Goal: Task Accomplishment & Management: Complete application form

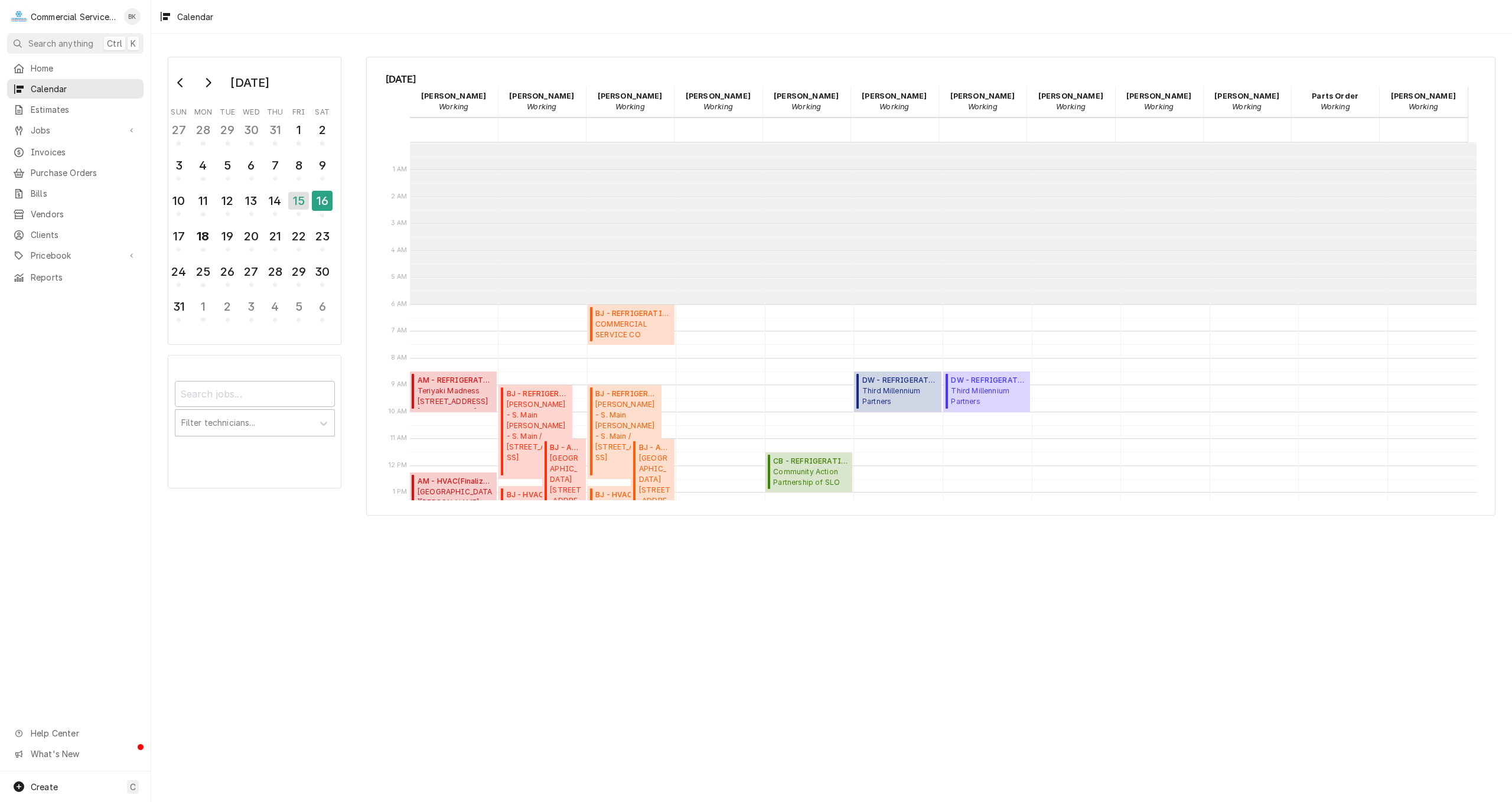
scroll to position [161, 0]
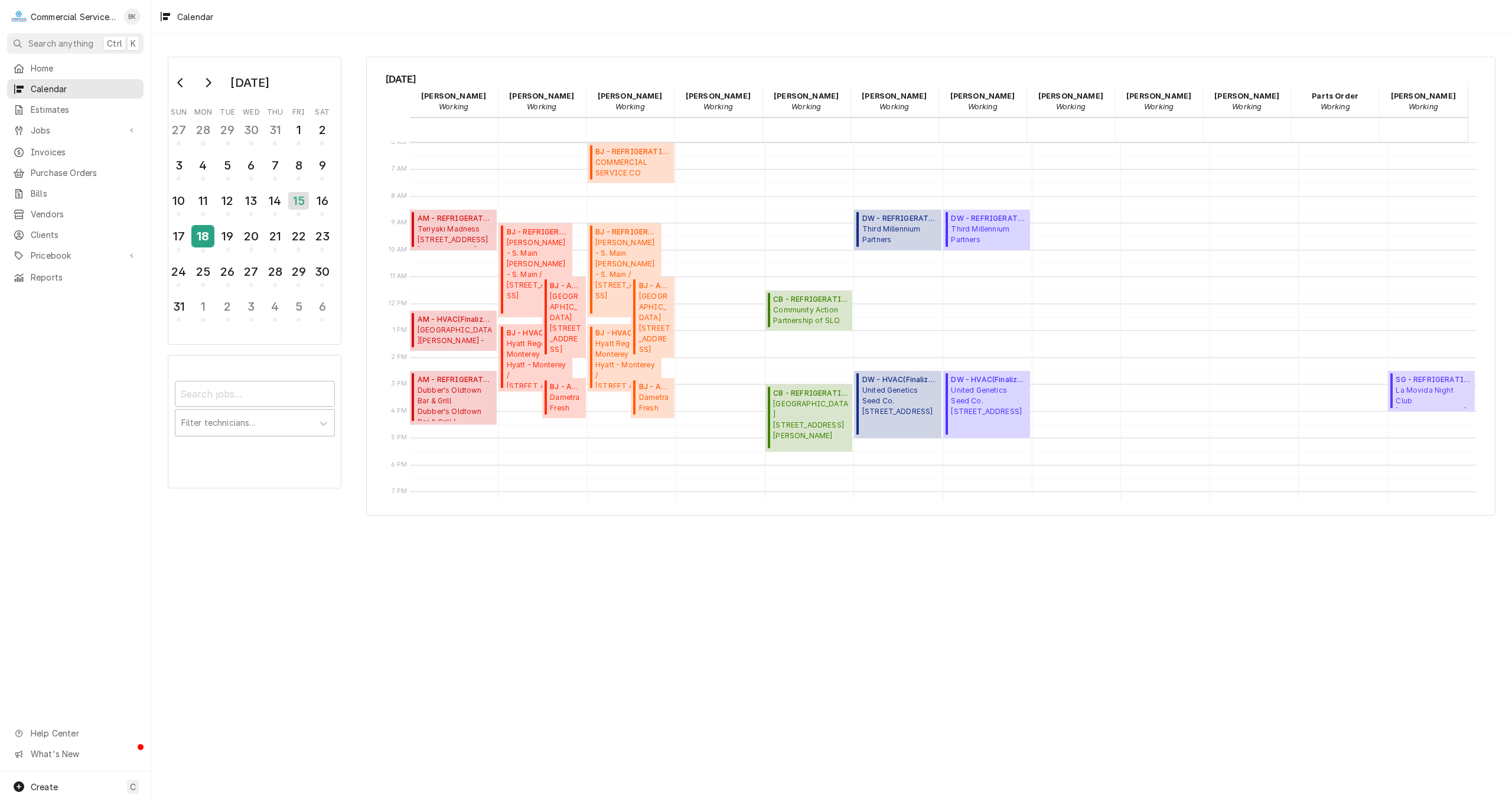
click at [203, 245] on div "18" at bounding box center [203, 236] width 21 height 20
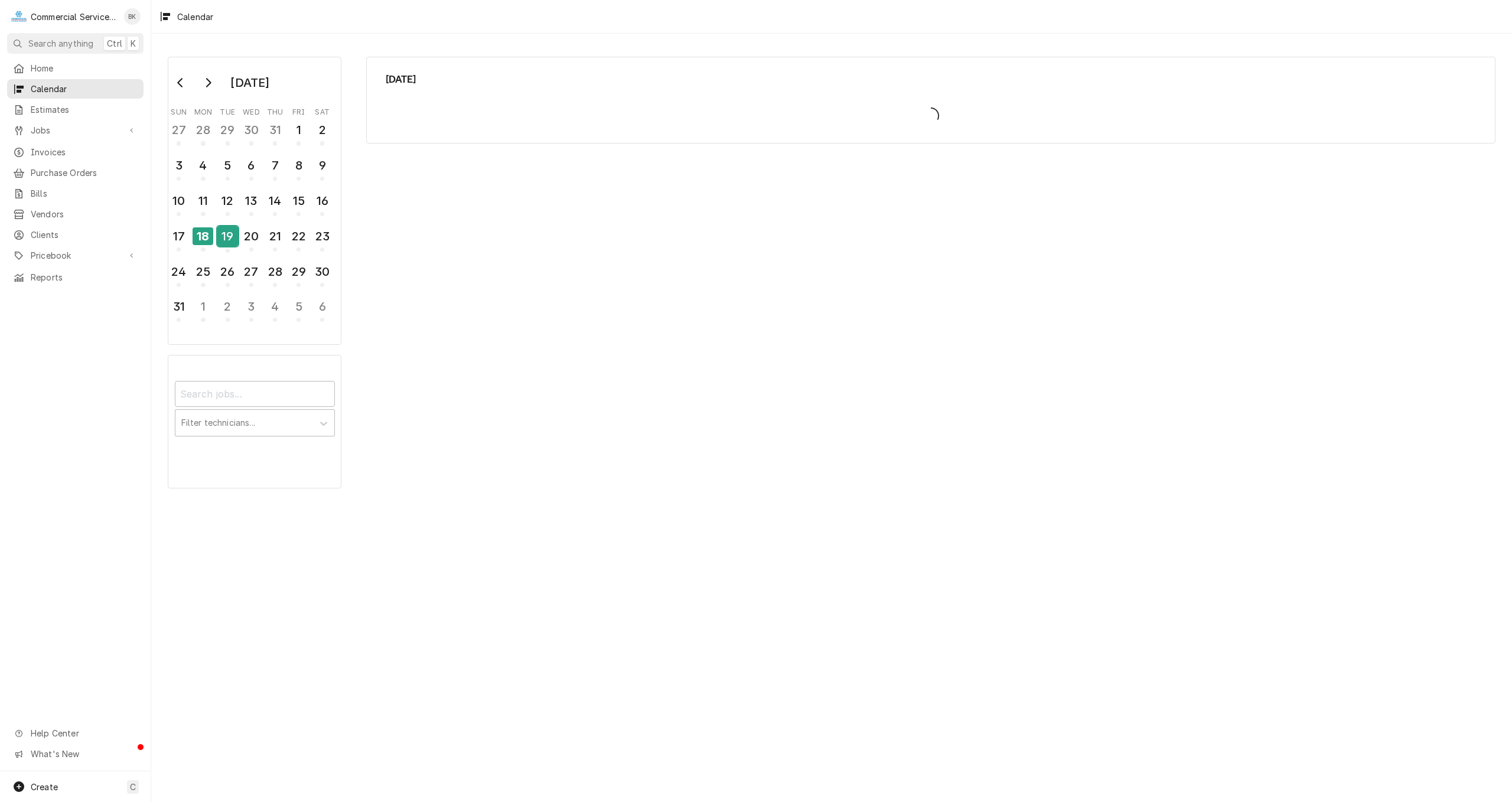
click at [231, 241] on div "19" at bounding box center [228, 236] width 21 height 20
click at [211, 238] on div "18" at bounding box center [203, 236] width 21 height 20
click at [224, 238] on div "19" at bounding box center [228, 236] width 21 height 20
click at [234, 238] on div "19" at bounding box center [228, 236] width 21 height 18
click at [210, 241] on div "18" at bounding box center [203, 236] width 21 height 20
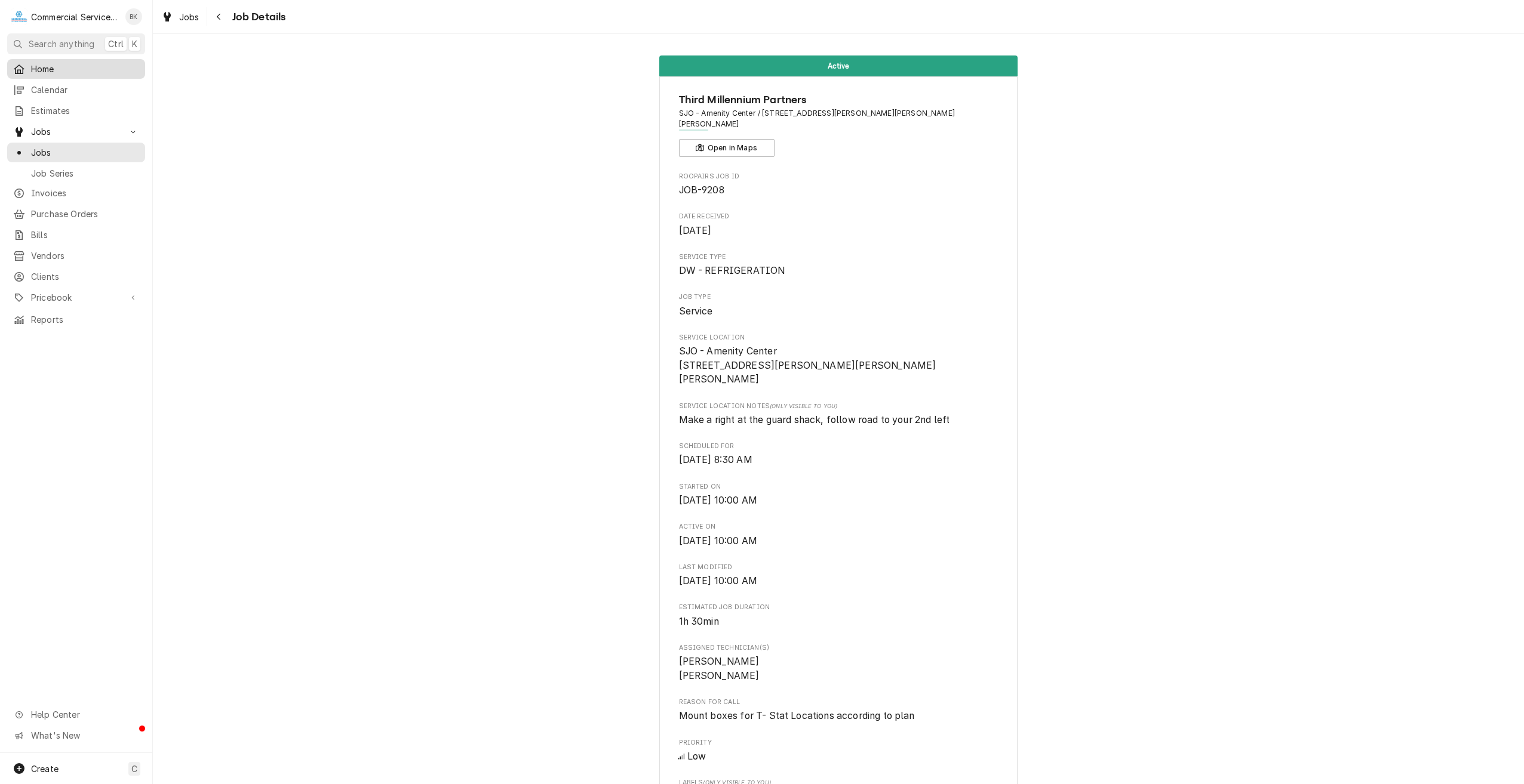
click at [30, 63] on div "Home" at bounding box center [76, 69] width 126 height 13
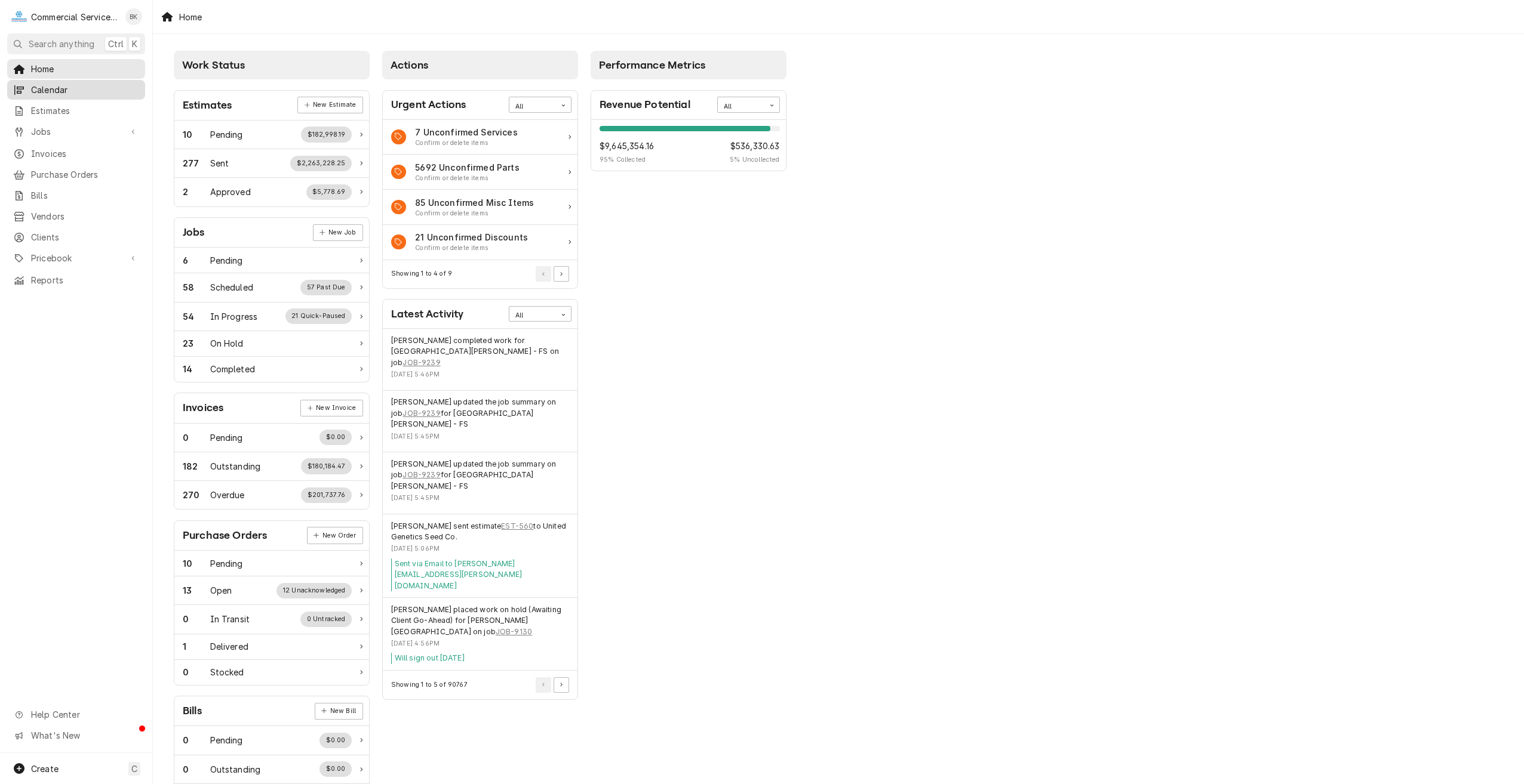
click at [51, 86] on span "Calendar" at bounding box center [86, 89] width 108 height 13
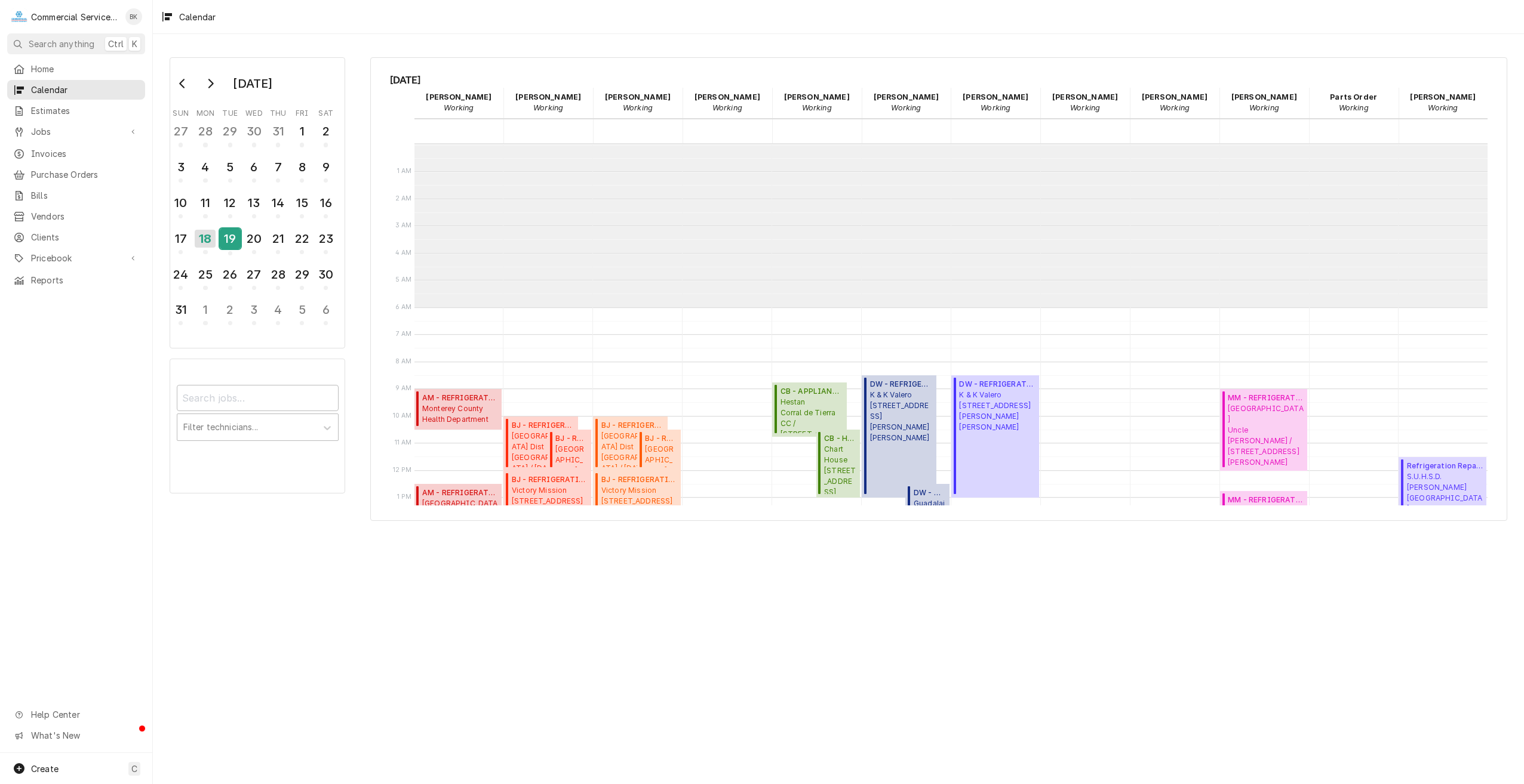
click at [233, 238] on div "19" at bounding box center [230, 239] width 21 height 20
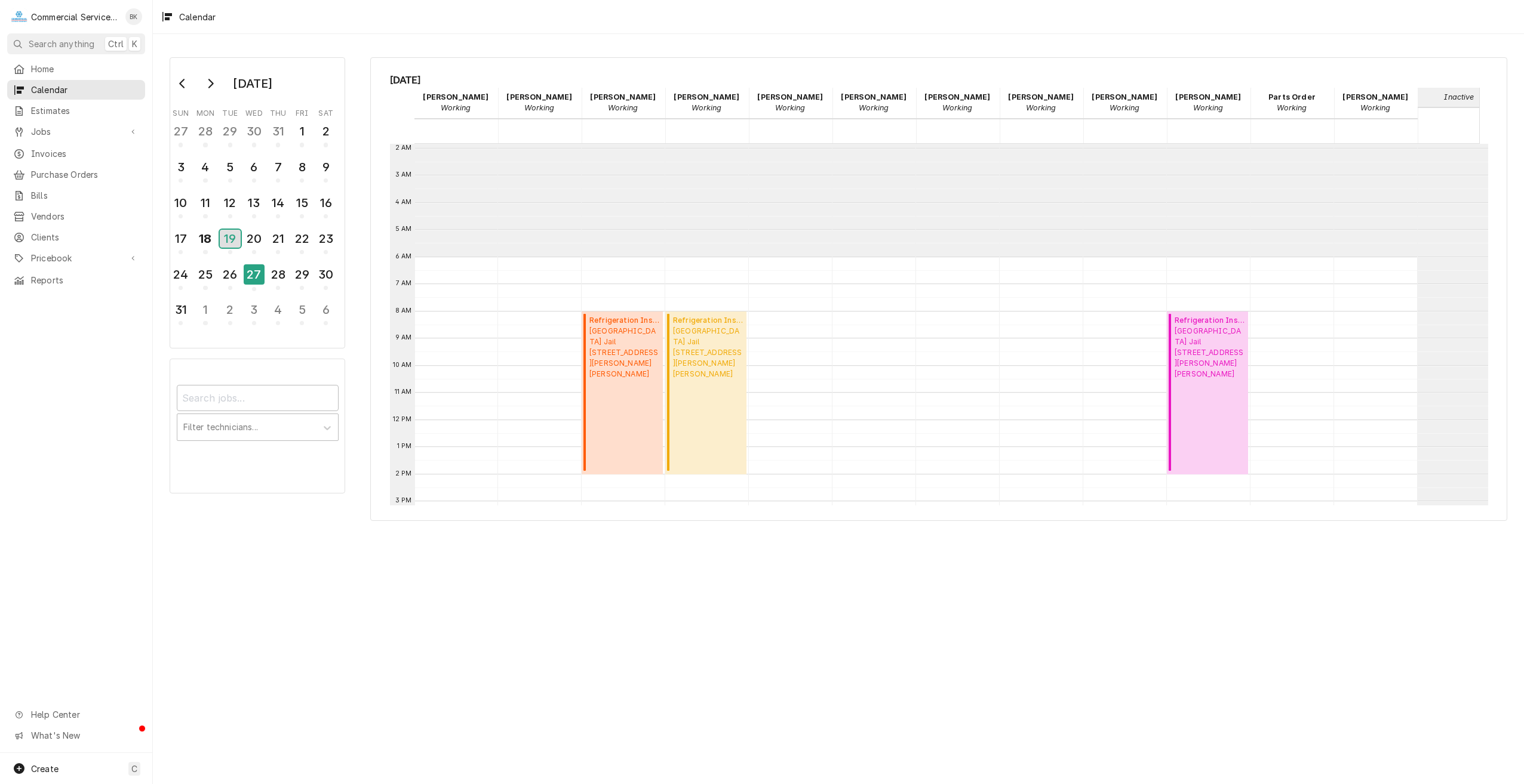
scroll to position [44, 0]
click at [49, 126] on span "Jobs" at bounding box center [76, 132] width 90 height 13
click at [42, 153] on span "Jobs" at bounding box center [86, 152] width 108 height 13
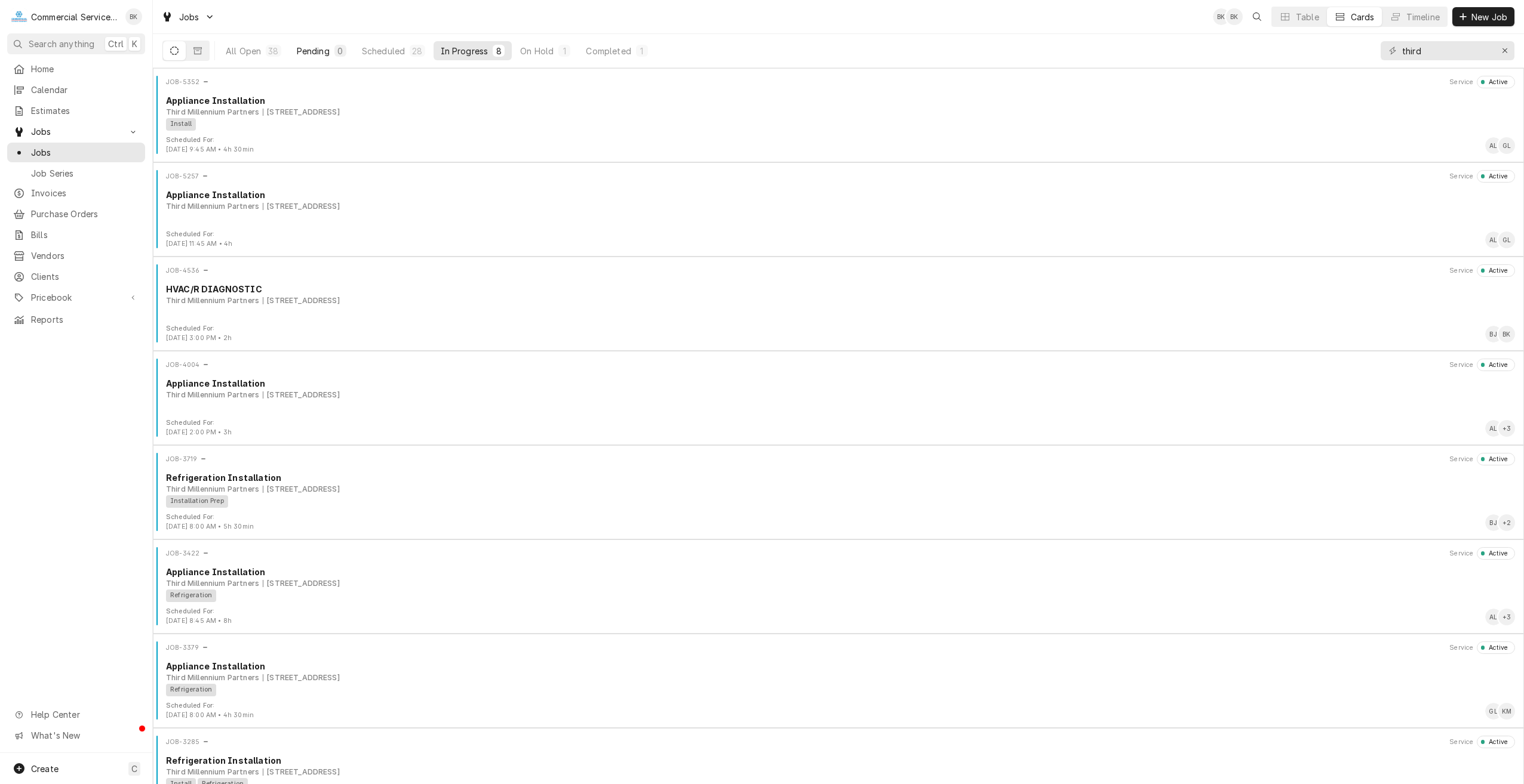
click at [324, 49] on div "Pending" at bounding box center [313, 51] width 33 height 13
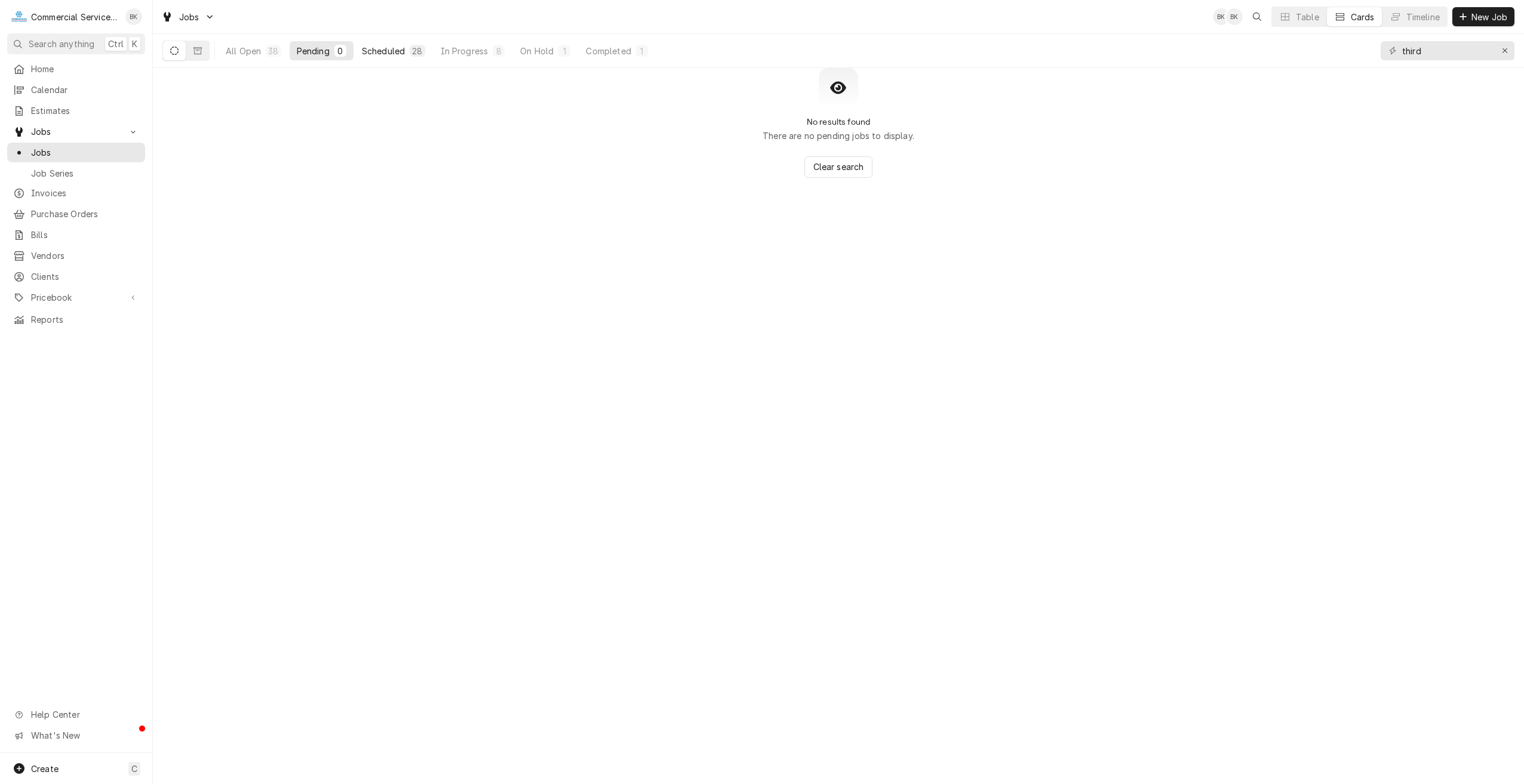
click at [381, 52] on div "Scheduled" at bounding box center [383, 51] width 43 height 13
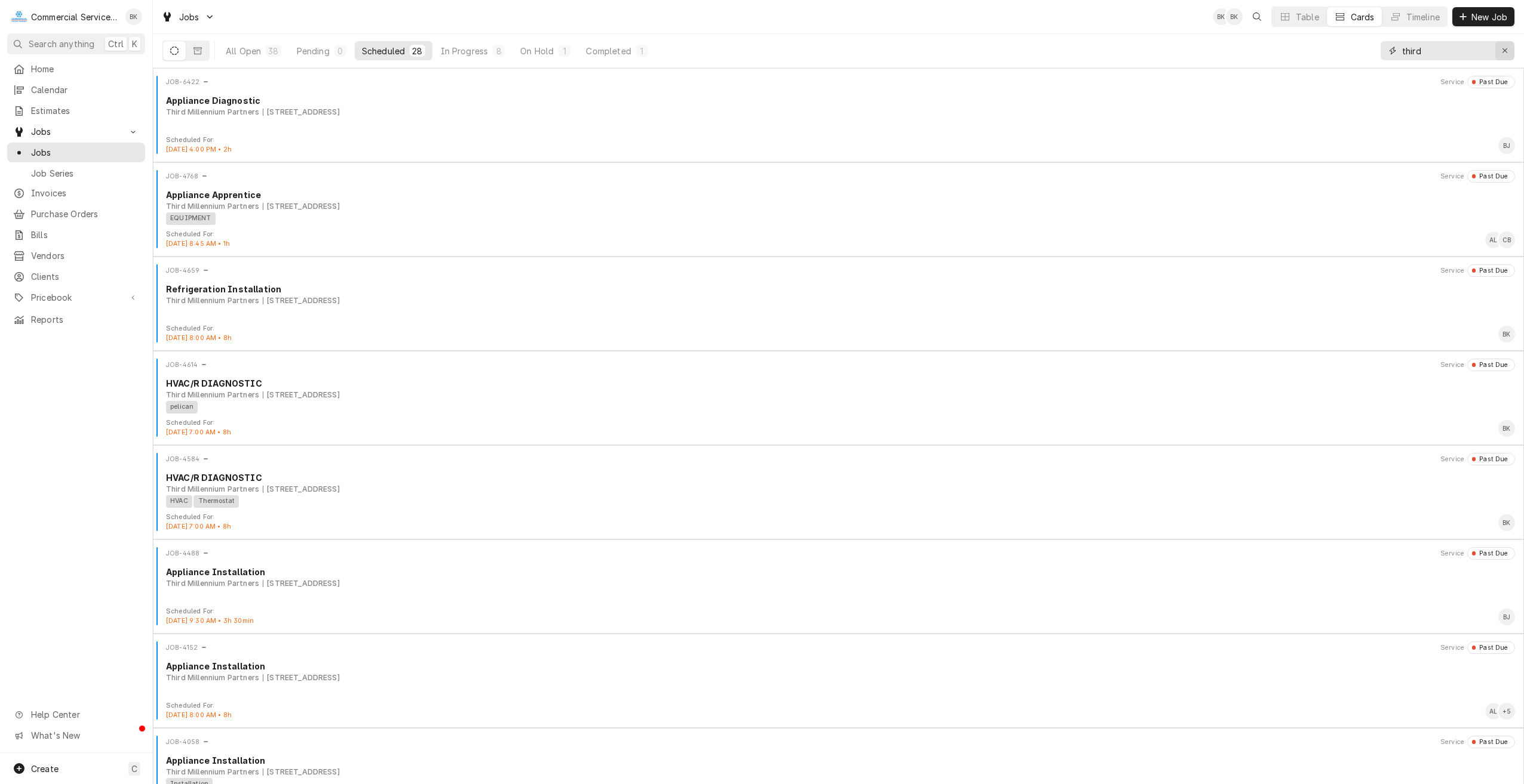
click at [1502, 53] on icon "Erase input" at bounding box center [1505, 50] width 6 height 9
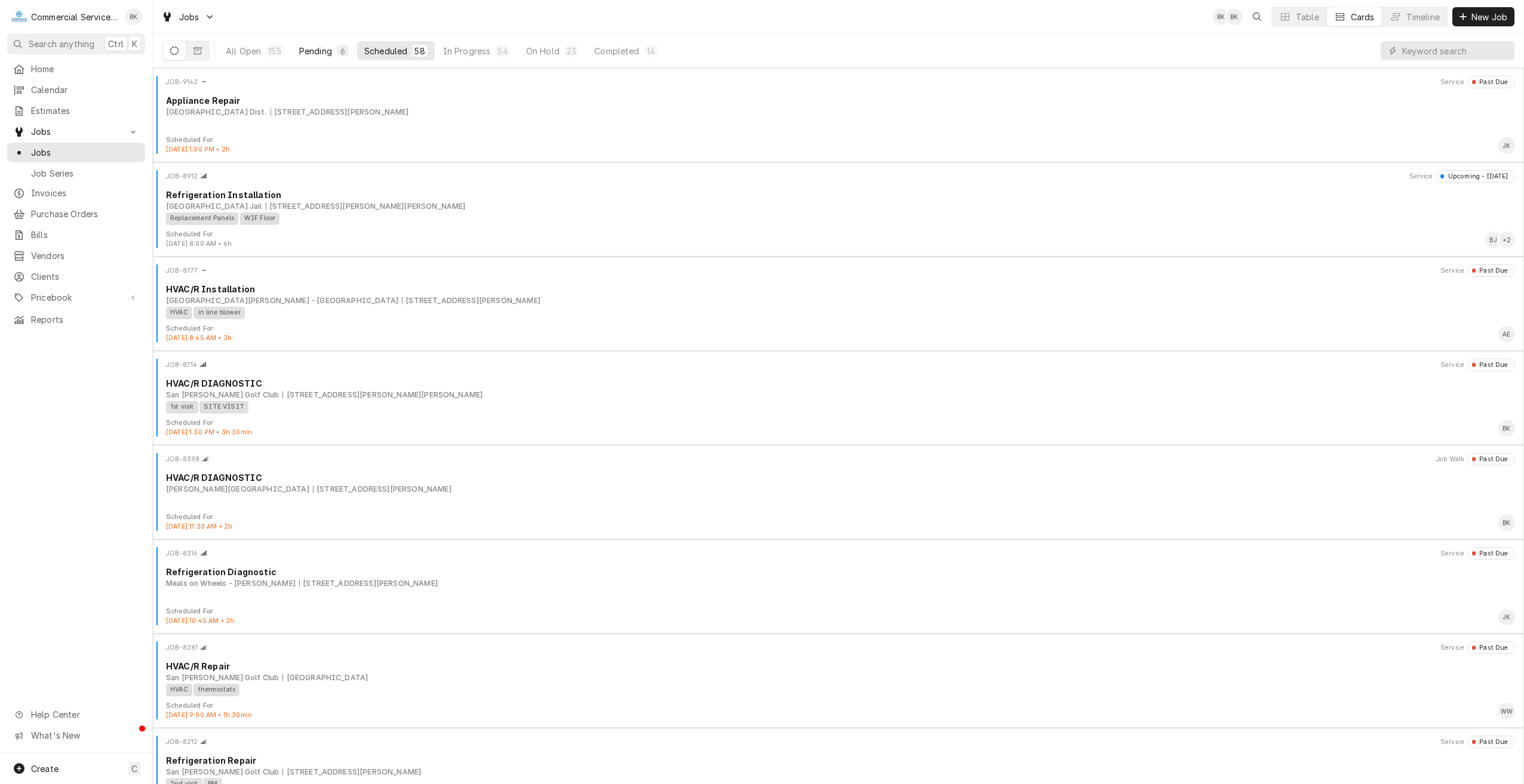
click at [307, 56] on div "Pending" at bounding box center [316, 51] width 33 height 13
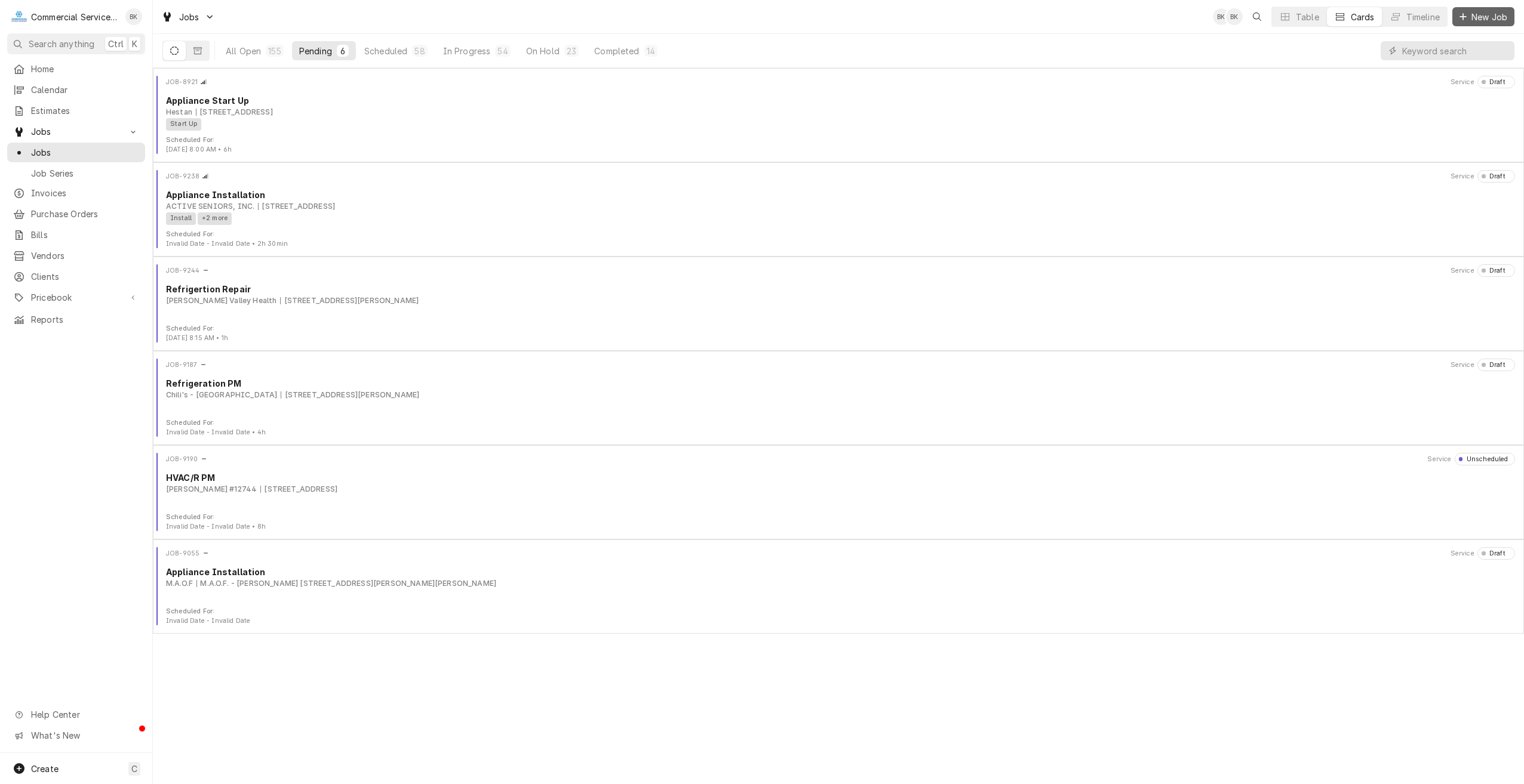
click at [1476, 19] on span "New Job" at bounding box center [1489, 17] width 41 height 13
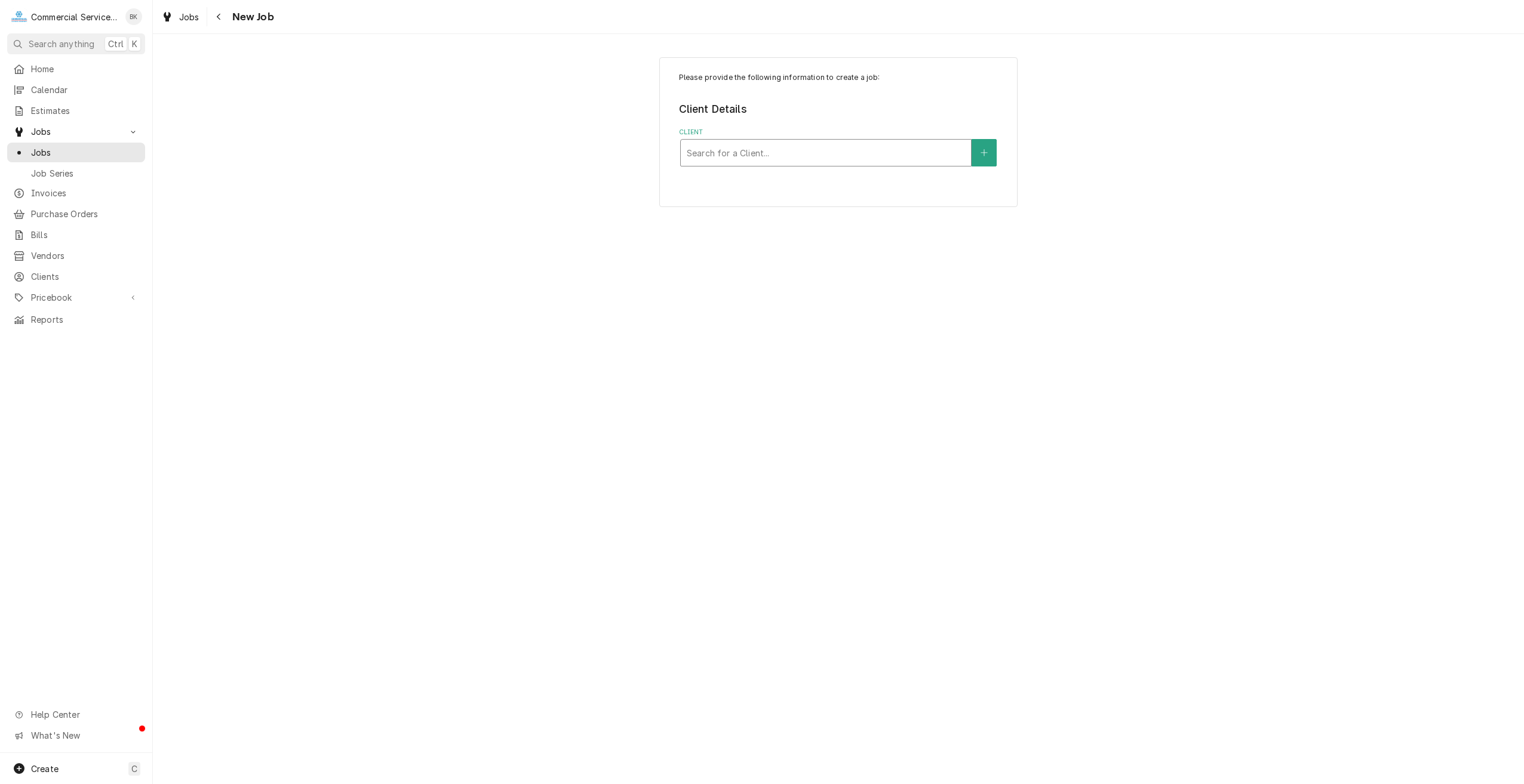
click at [796, 153] on div "Client" at bounding box center [826, 152] width 278 height 21
type input "[GEOGRAPHIC_DATA]"
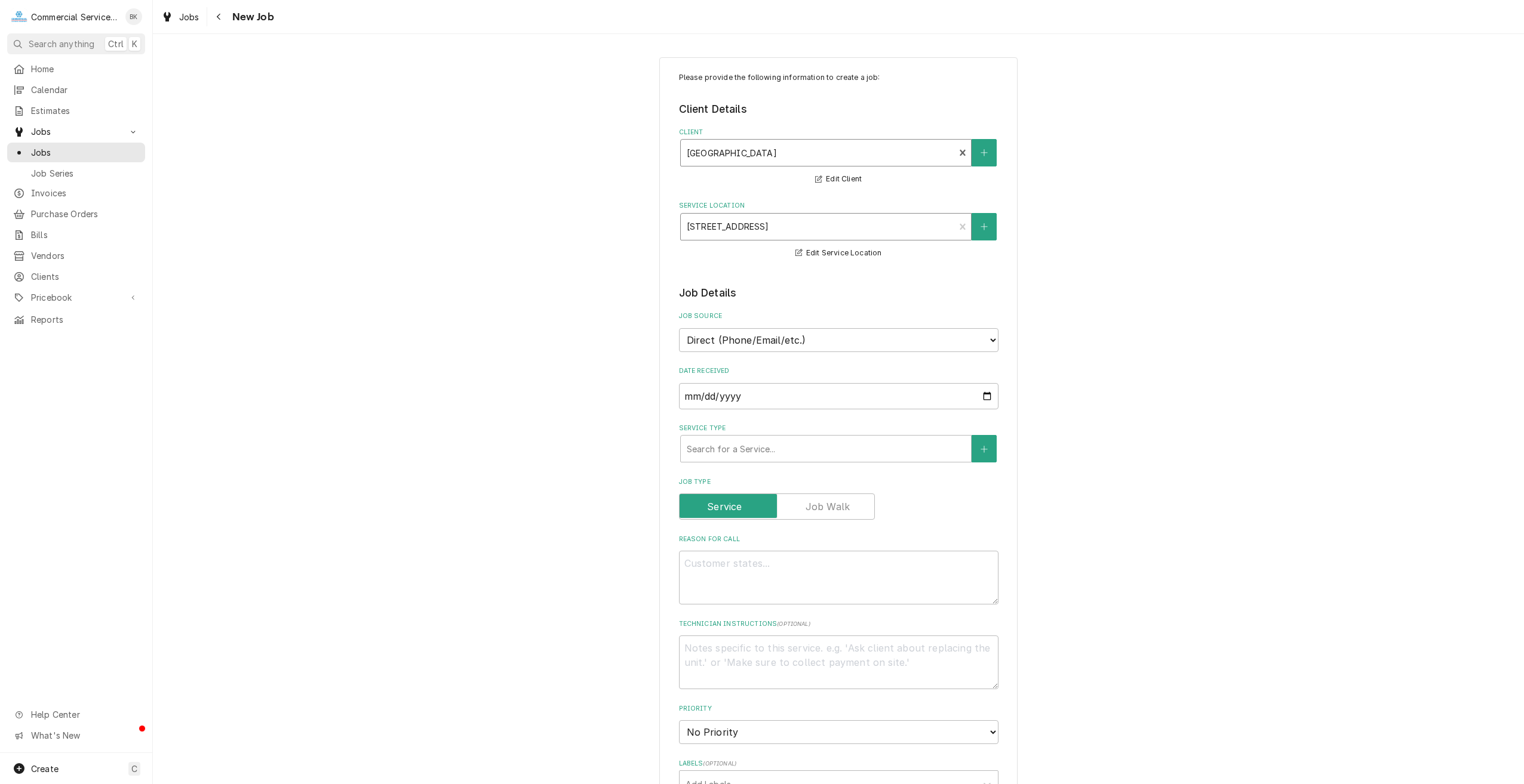
click at [776, 230] on div "Service Location" at bounding box center [818, 226] width 262 height 21
click at [773, 178] on div "Client [GEOGRAPHIC_DATA] Edit Client" at bounding box center [839, 157] width 320 height 59
click at [981, 227] on icon "Create New Location" at bounding box center [984, 226] width 6 height 6
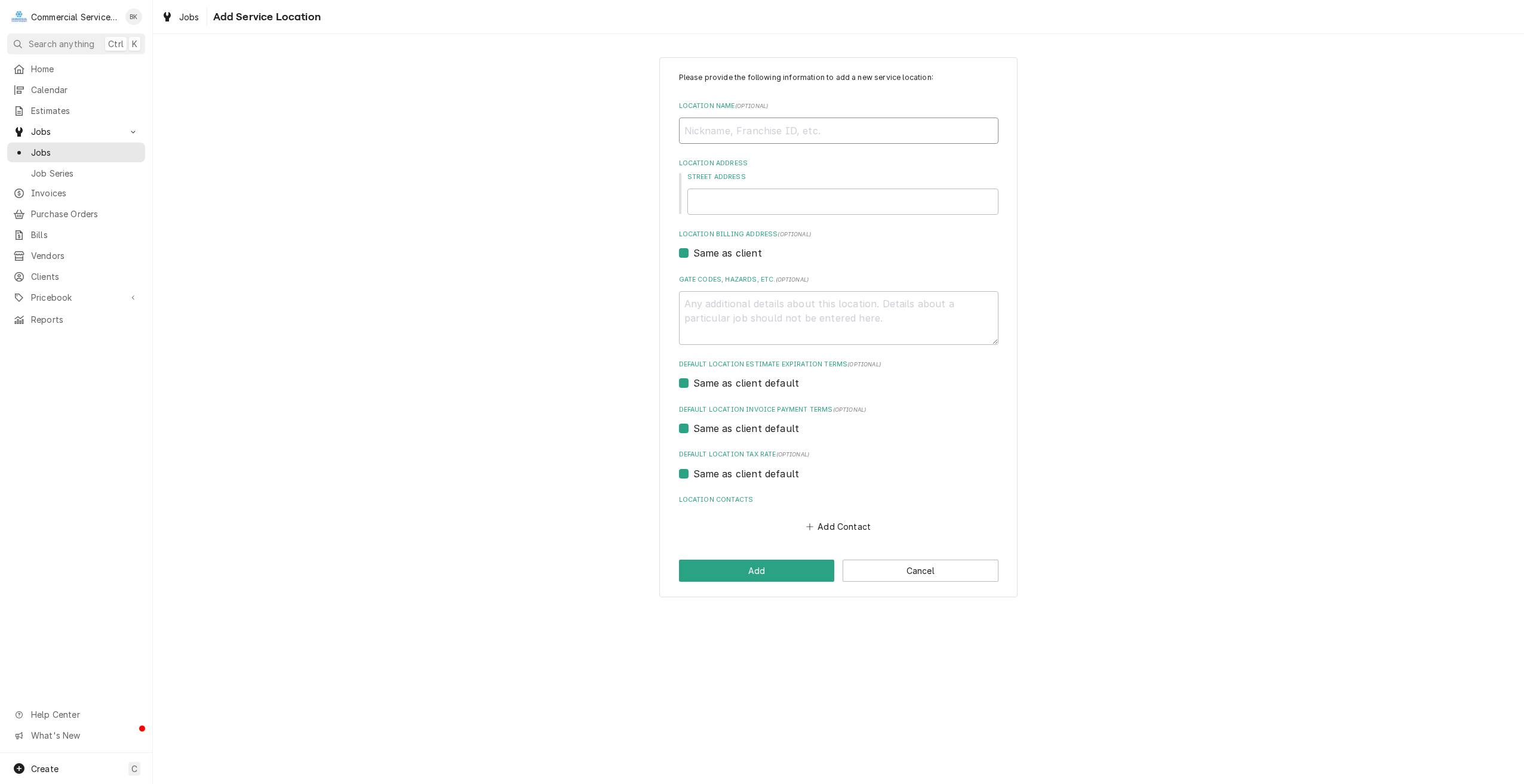
click at [777, 133] on input "Location Name ( optional )" at bounding box center [839, 130] width 320 height 26
type textarea "x"
type input "C"
type textarea "x"
type input "Cl"
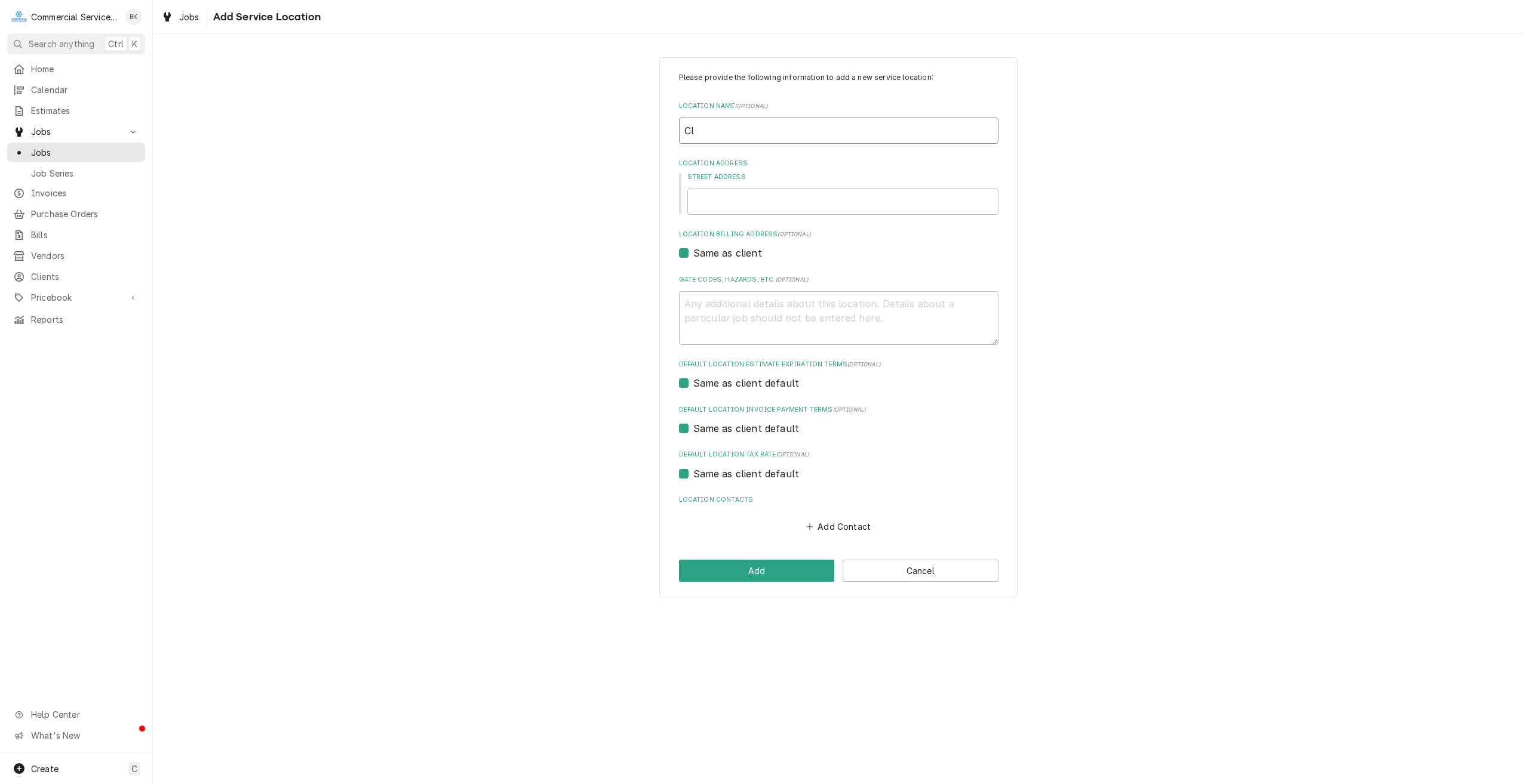
type textarea "x"
type input "Clu"
type textarea "x"
type input "Club"
type textarea "x"
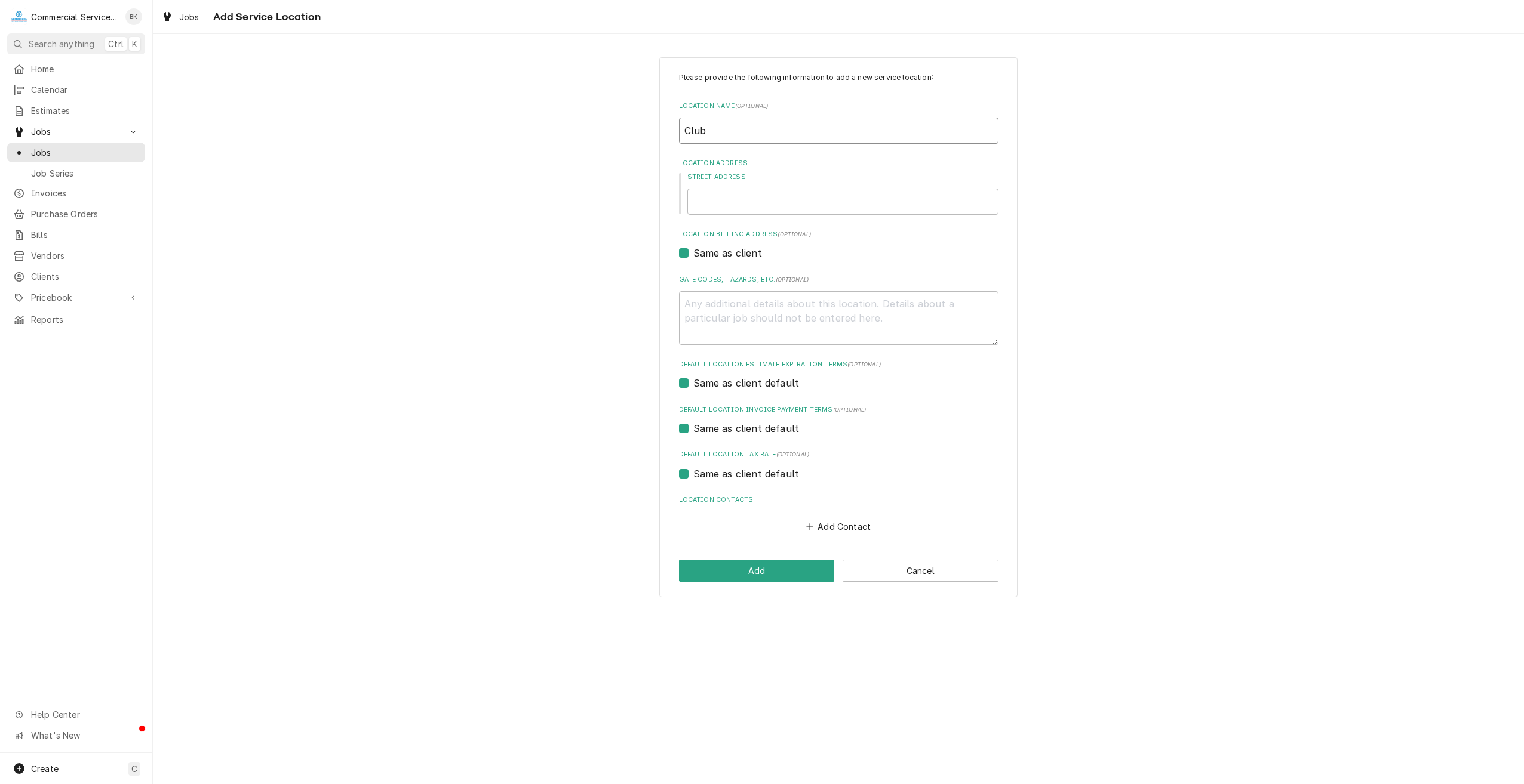
type input "Clubh"
type textarea "x"
type input "Clubho"
type textarea "x"
type input "Clubhou"
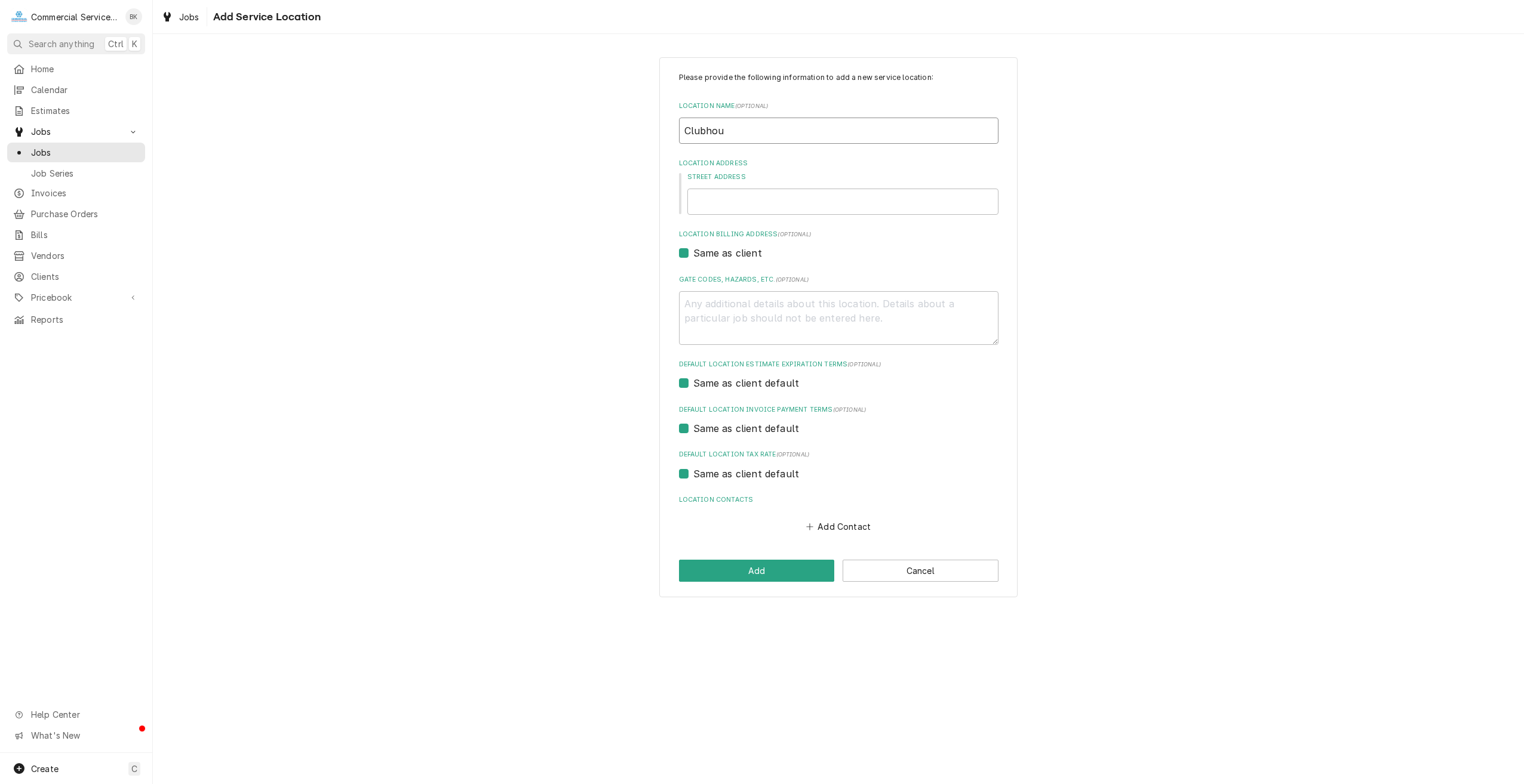
type textarea "x"
type input "Clubhous"
type textarea "x"
type input "Clubhouse"
type textarea "x"
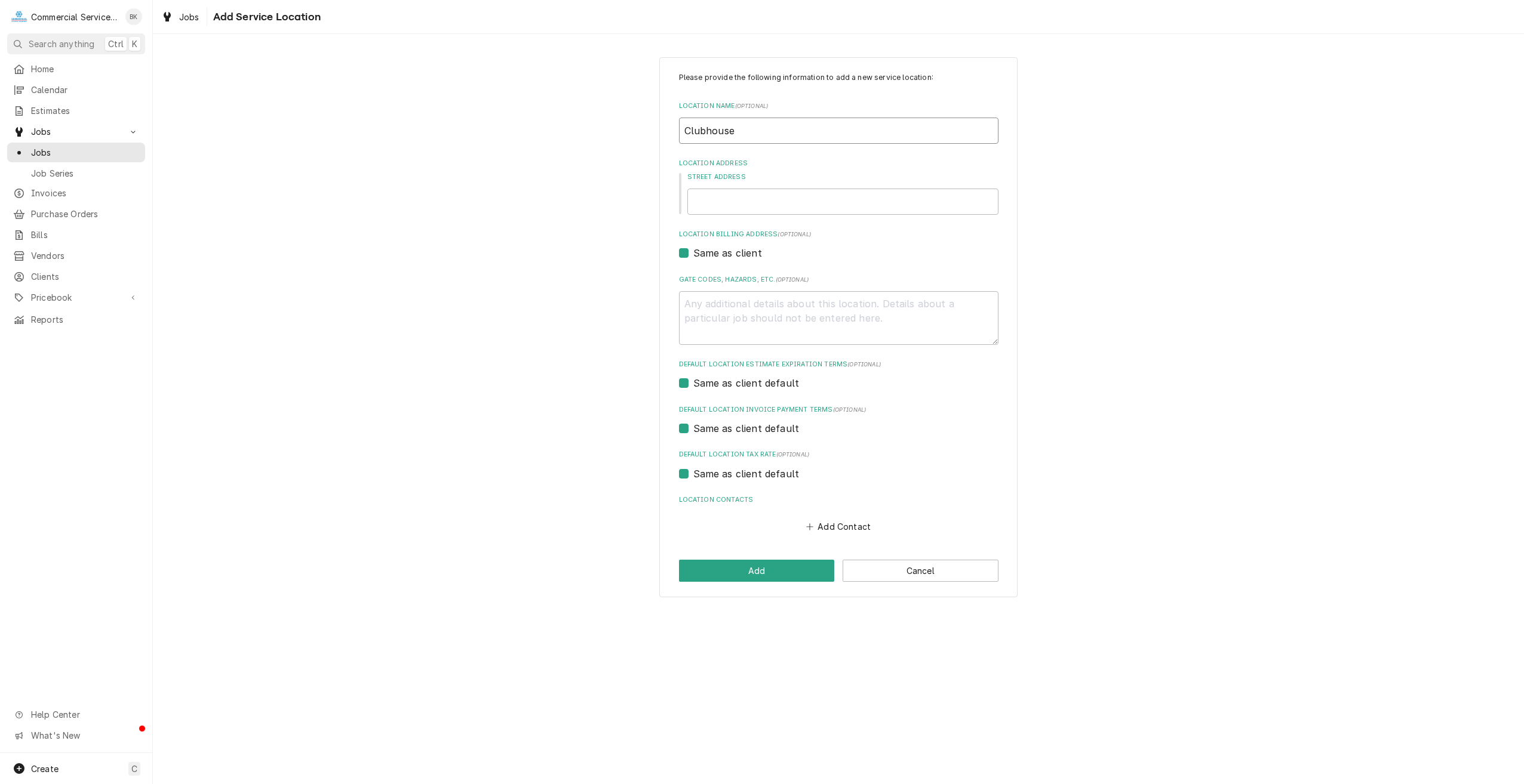
type input "Clubhouse"
type textarea "x"
type input "Clubhouse G"
type textarea "x"
type input "Clubhouse Gr"
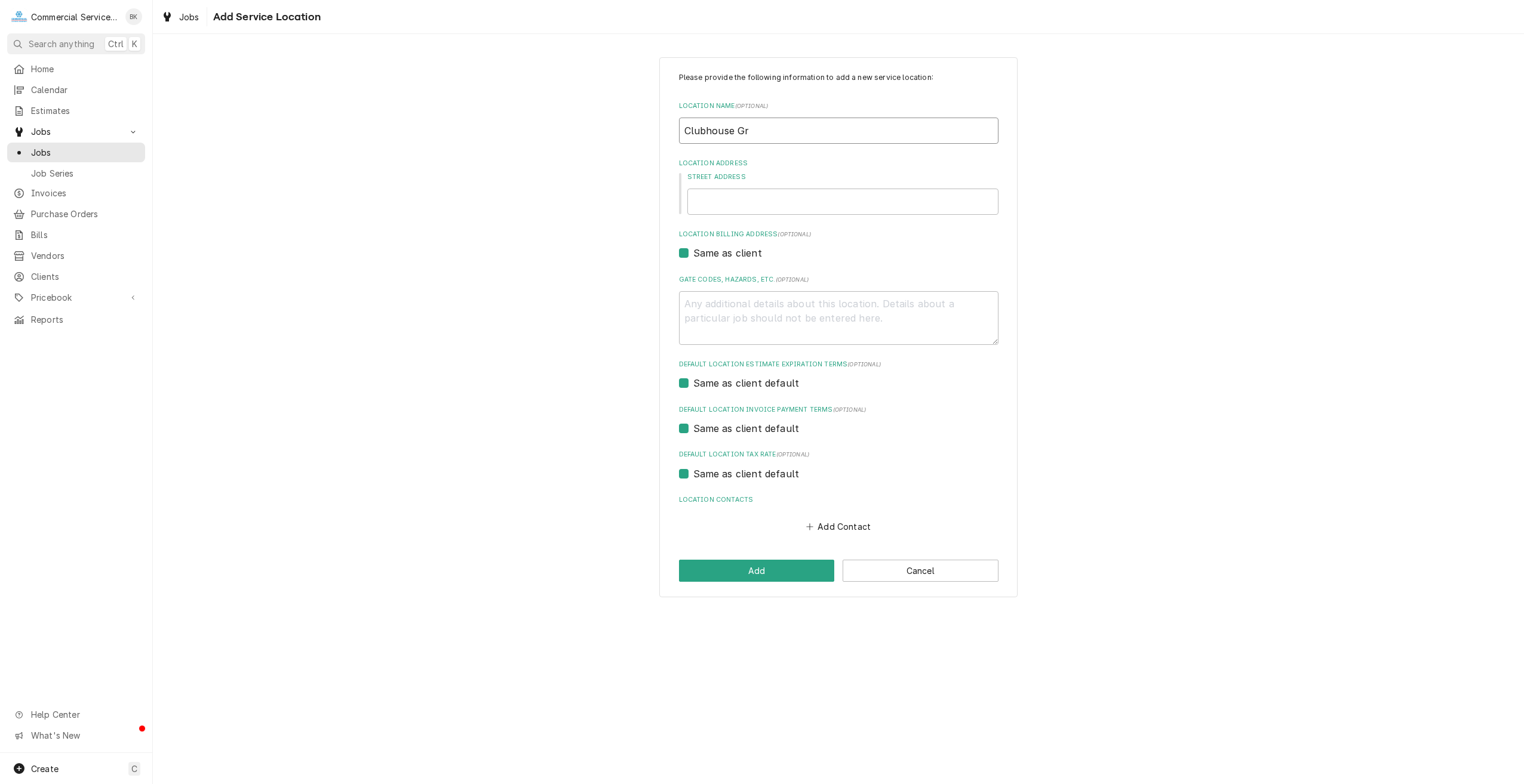
type textarea "x"
type input "Clubhouse Gri"
type textarea "x"
type input "Clubhouse Gril"
type textarea "x"
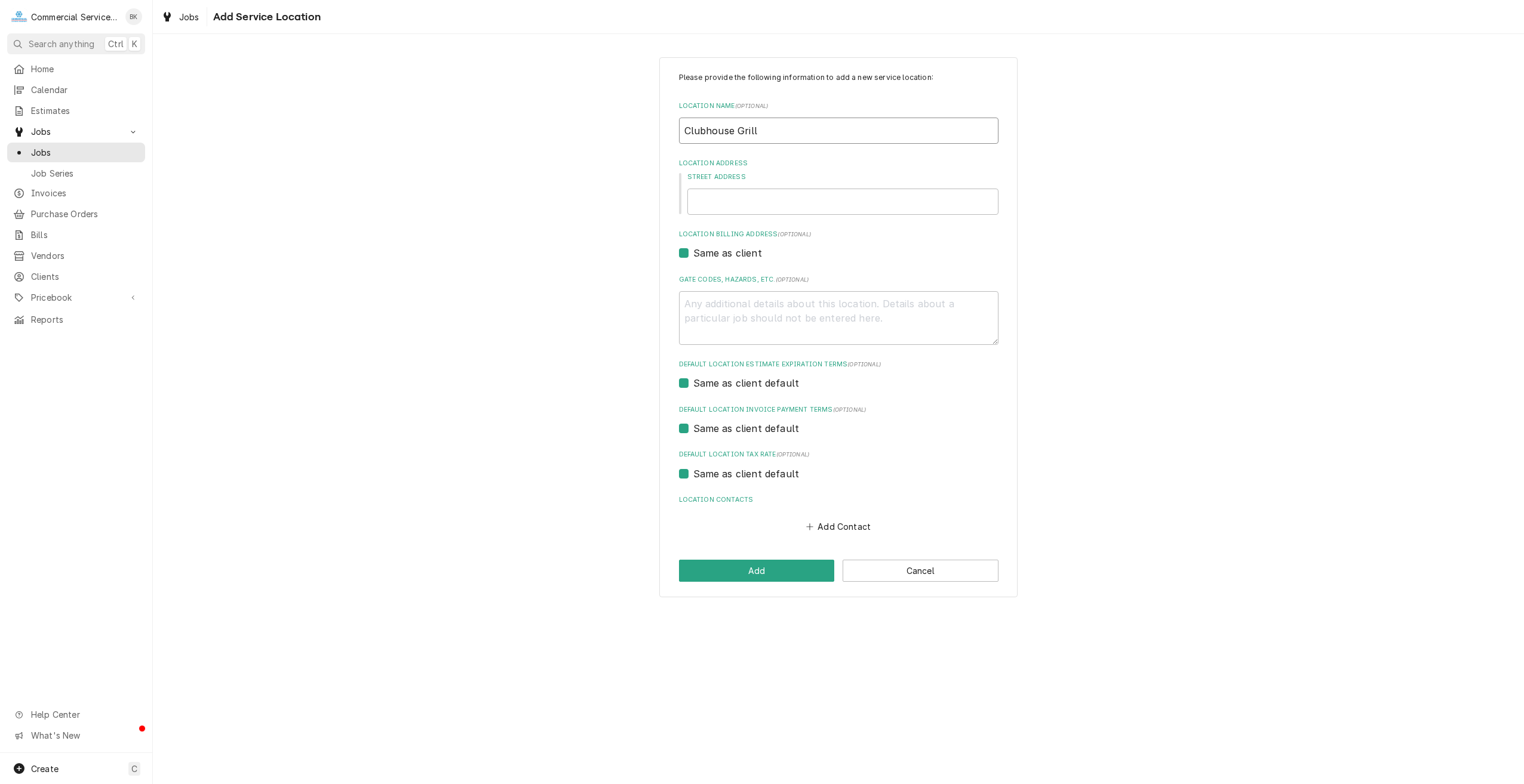
type input "Clubhouse Grill"
type textarea "x"
type input "o"
type textarea "x"
type input "on"
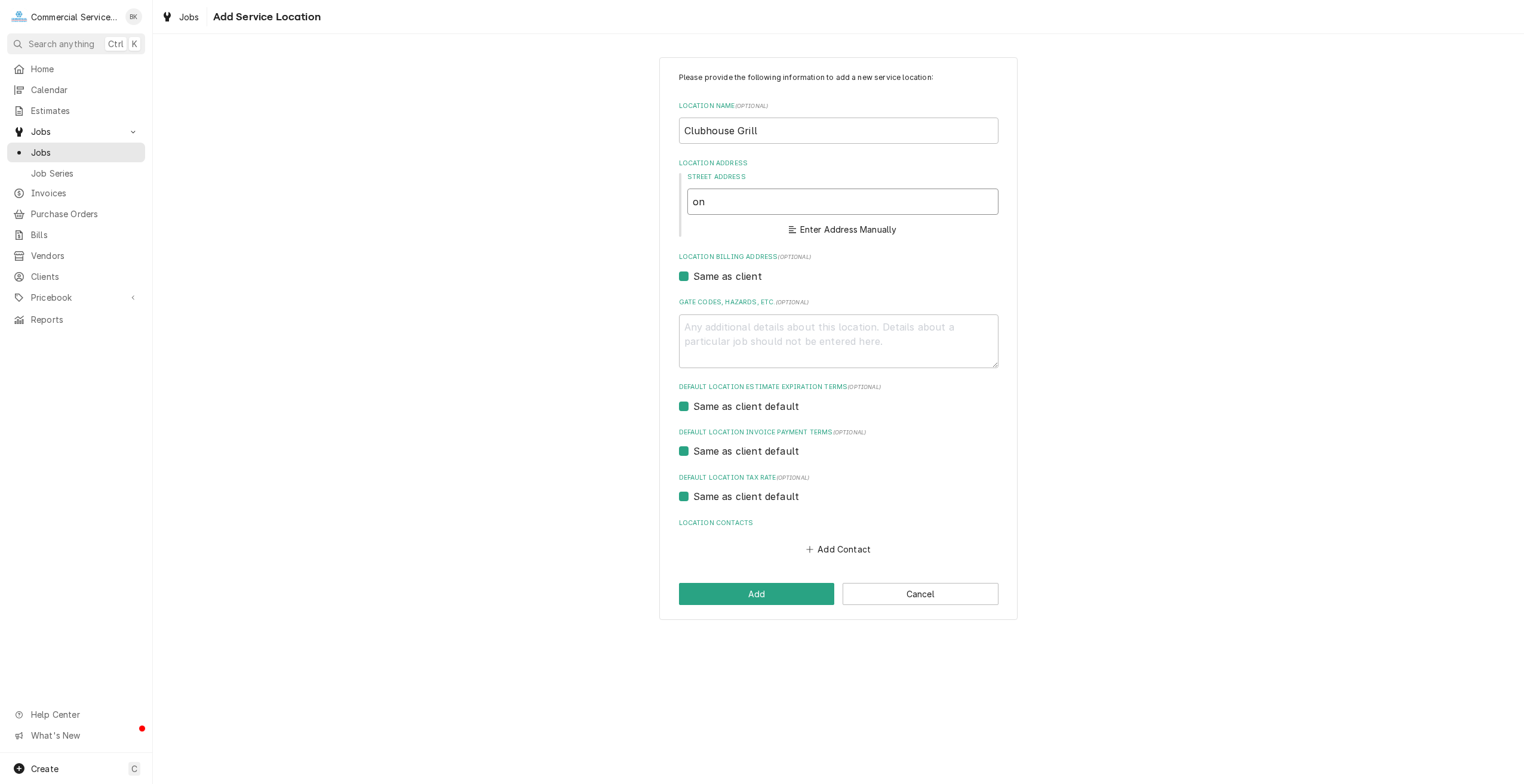
type textarea "x"
type input "one"
type textarea "x"
type input "one"
type textarea "x"
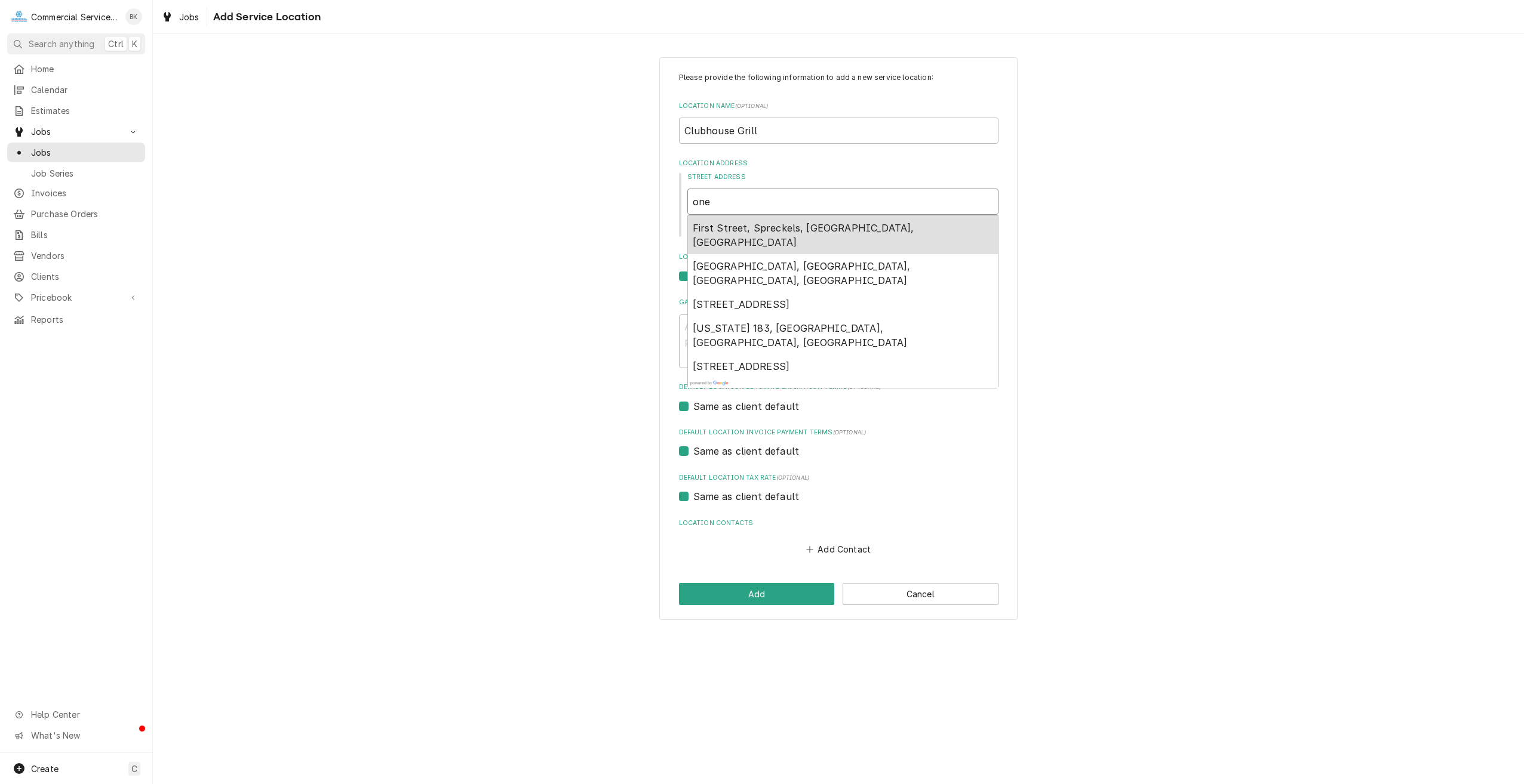
type input "one"
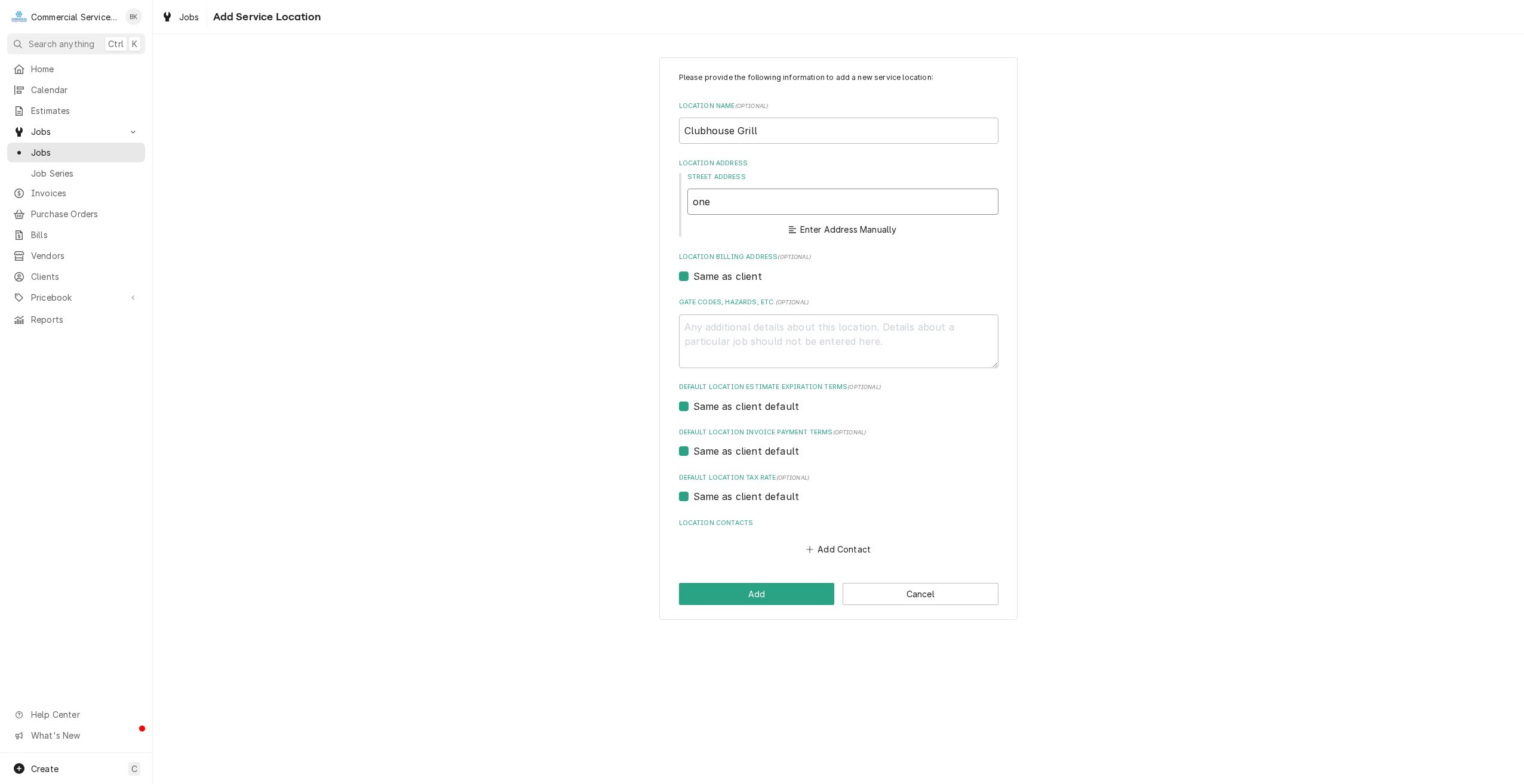
type textarea "x"
type input "one o"
type textarea "x"
type input "one ol"
type textarea "x"
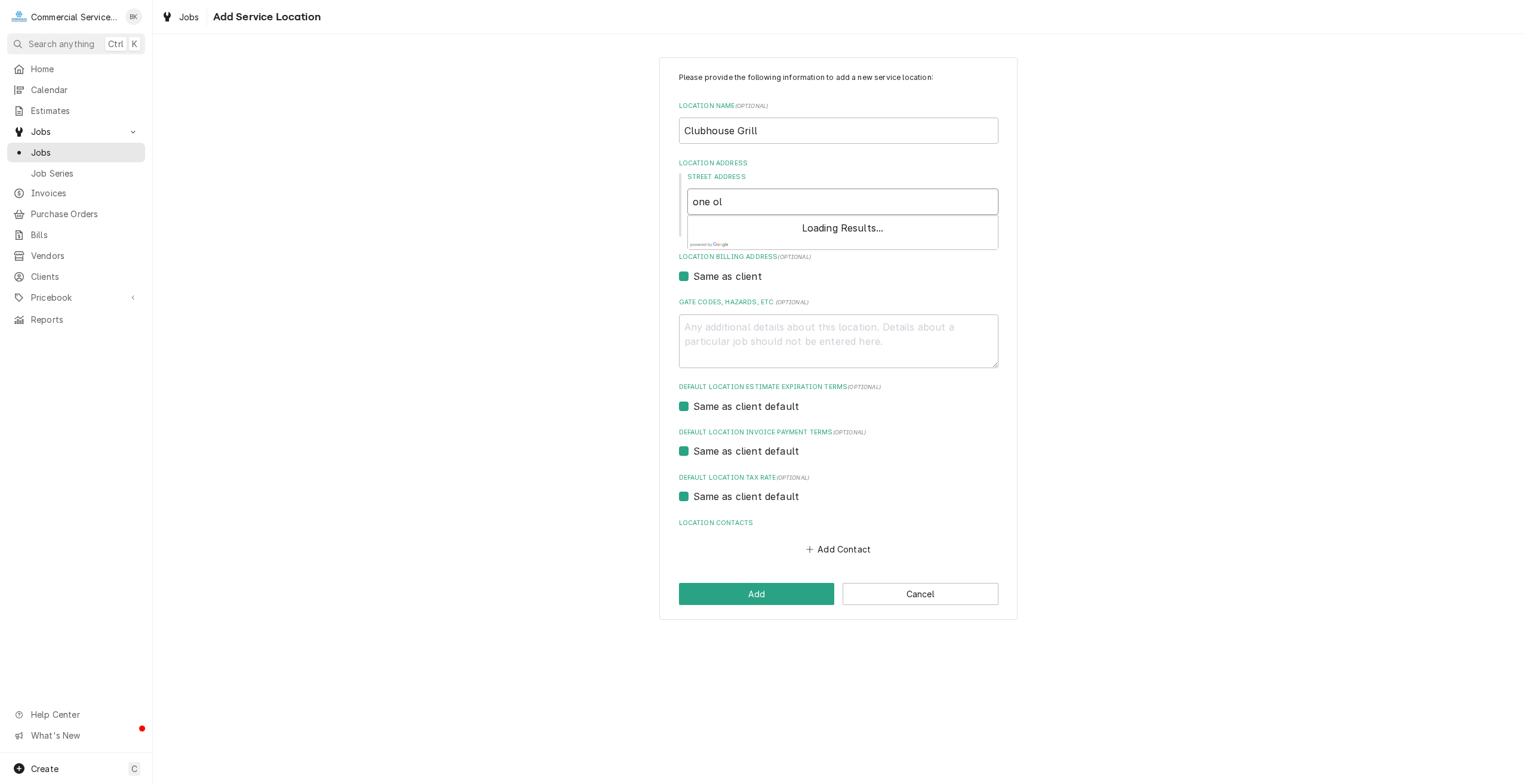
type input "one old"
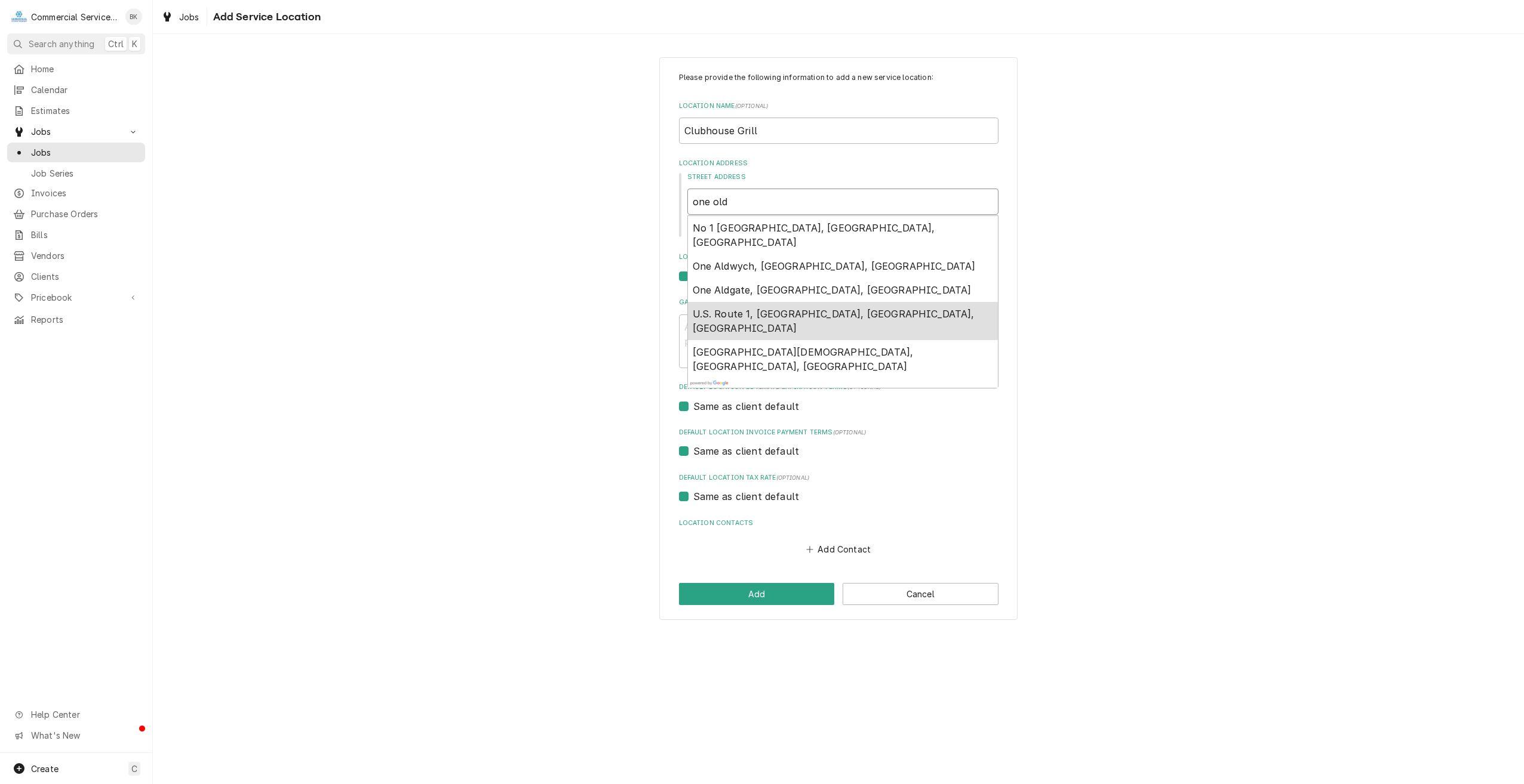
type textarea "x"
type input "one old"
type textarea "x"
type input "one old r"
type textarea "x"
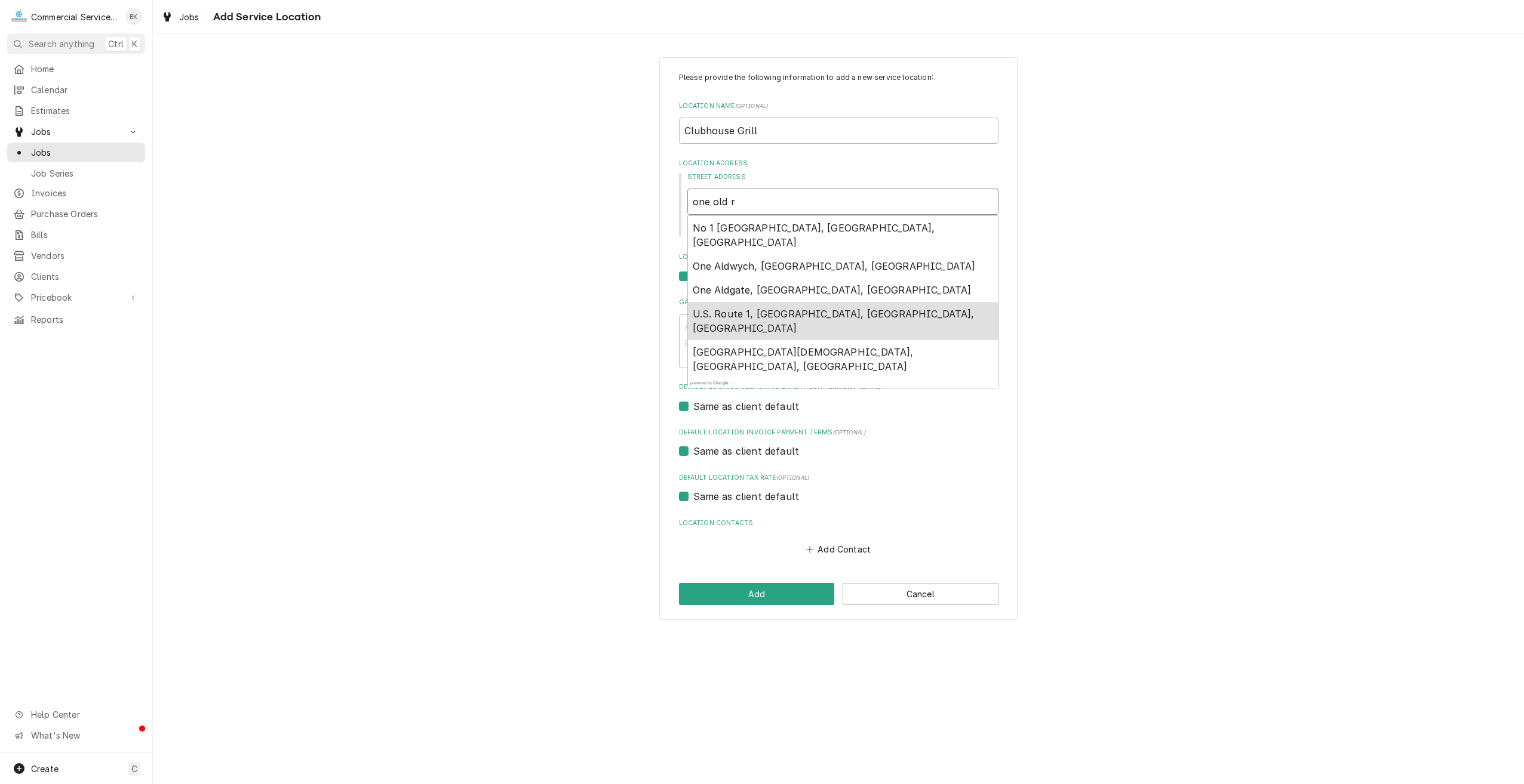
type input "one old ra"
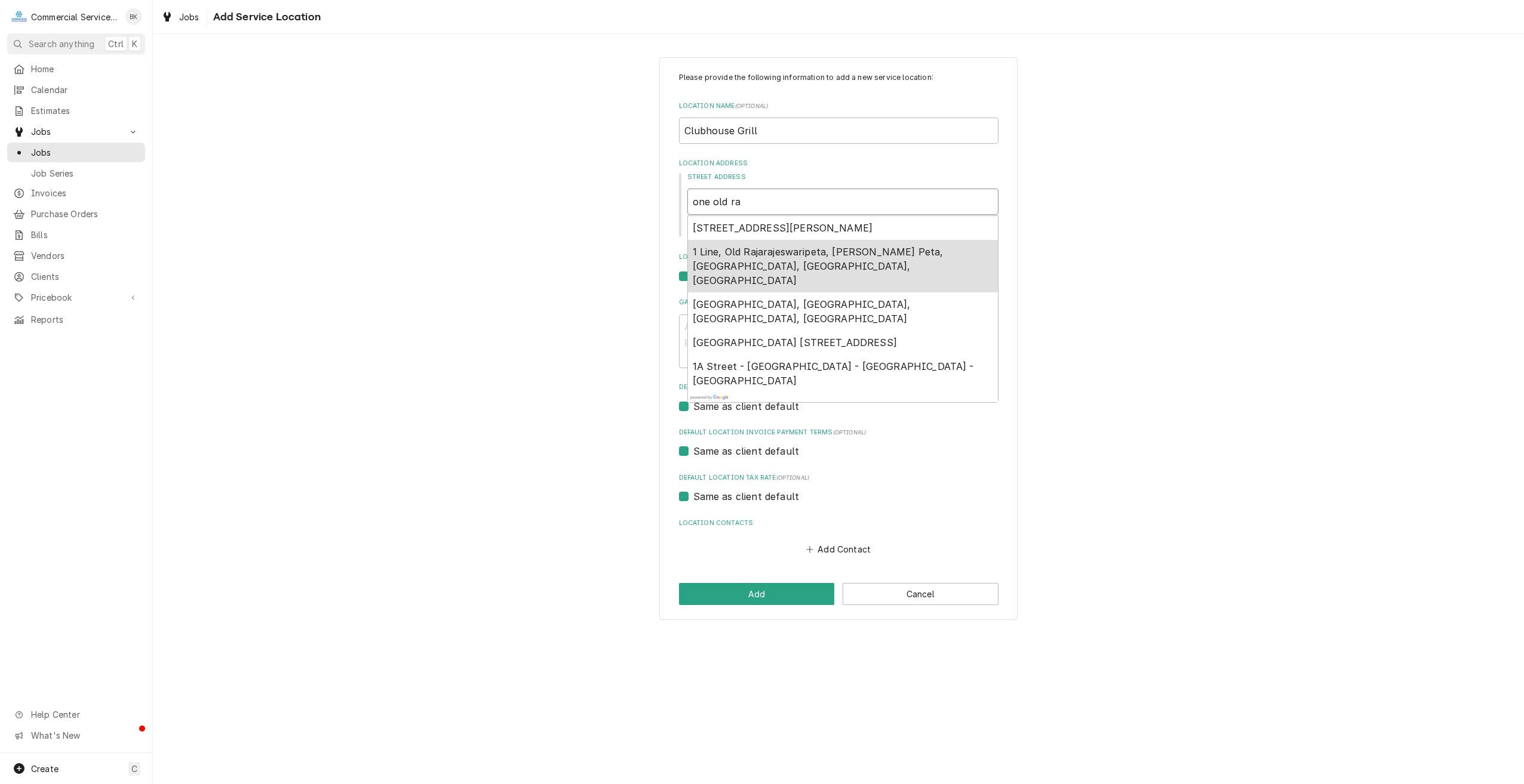
type textarea "x"
type input "one old ran"
type textarea "x"
type input "one old ranc"
type textarea "x"
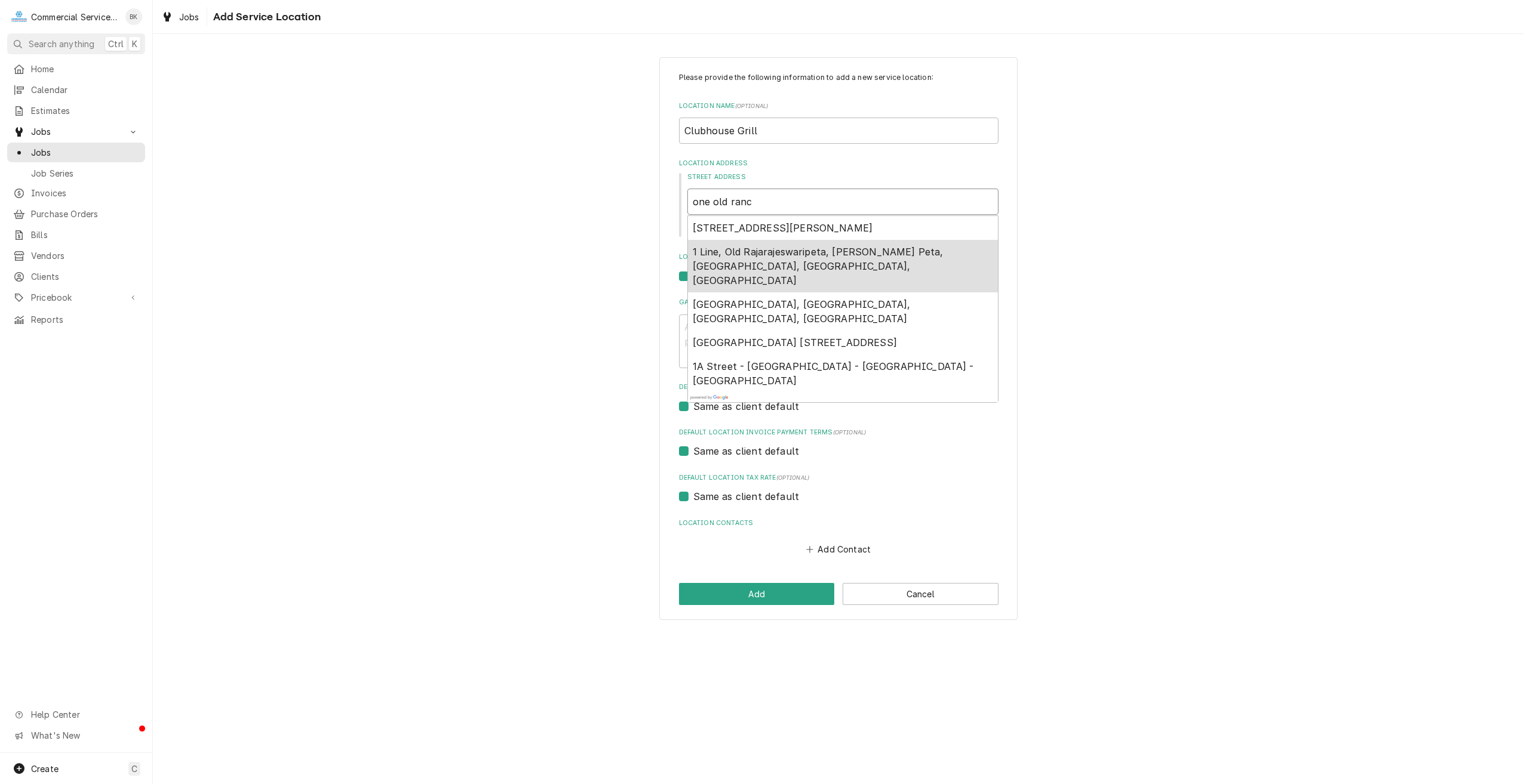
type input "one old ranch"
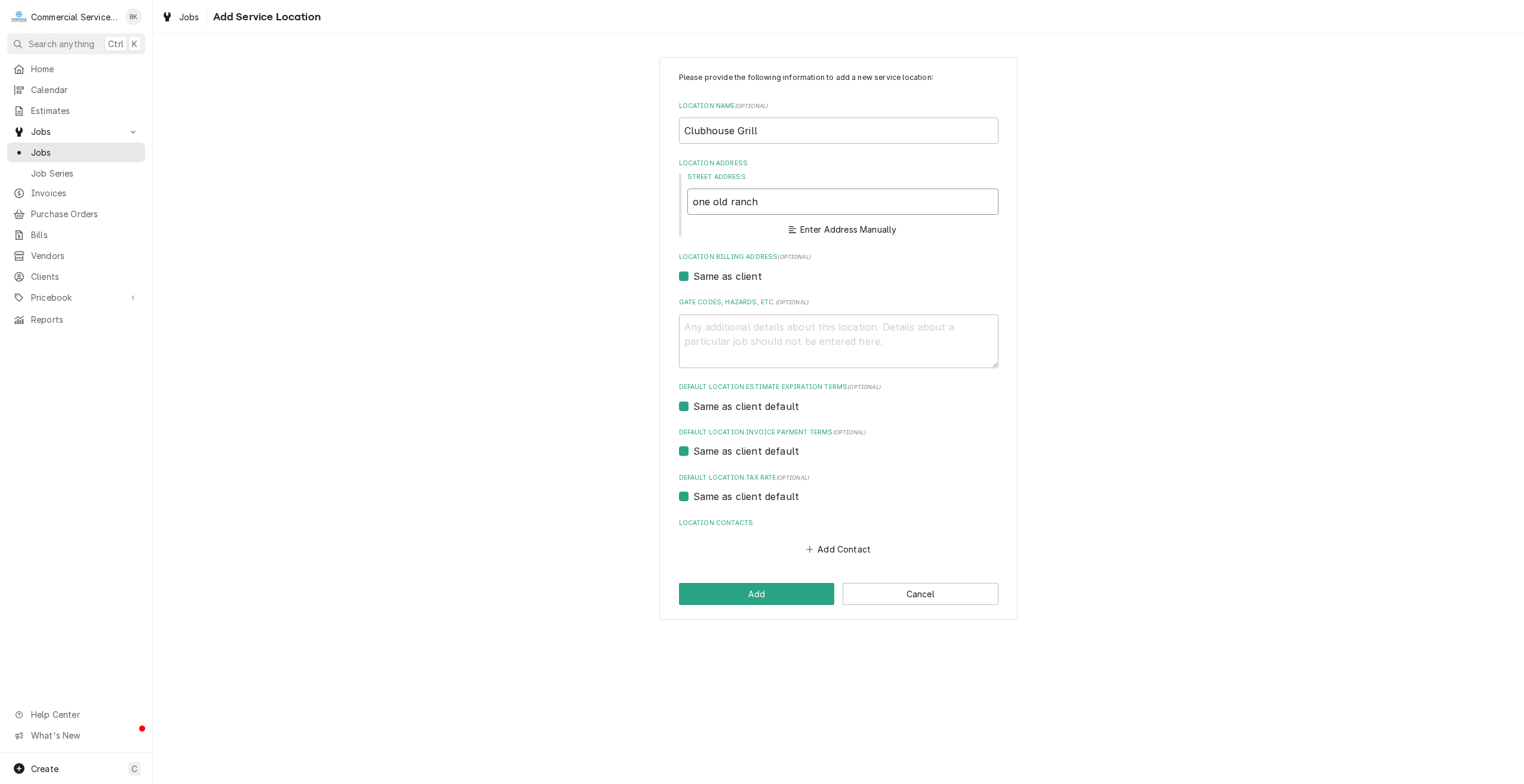
type textarea "x"
type input "one old ranch"
type textarea "x"
type input "one old ranch r"
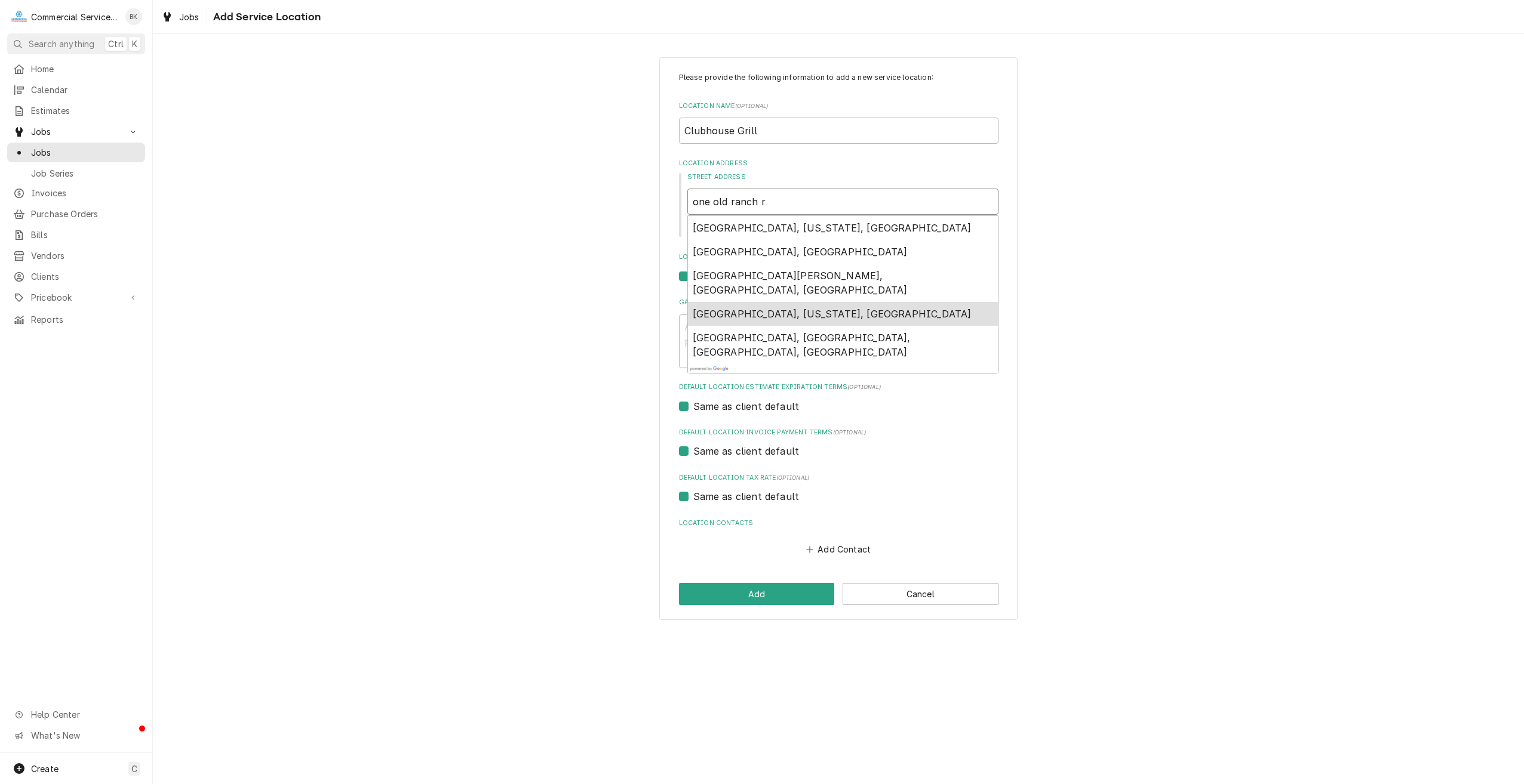
type textarea "x"
type input "Old Ranch Court, Salinas, CA, USA"
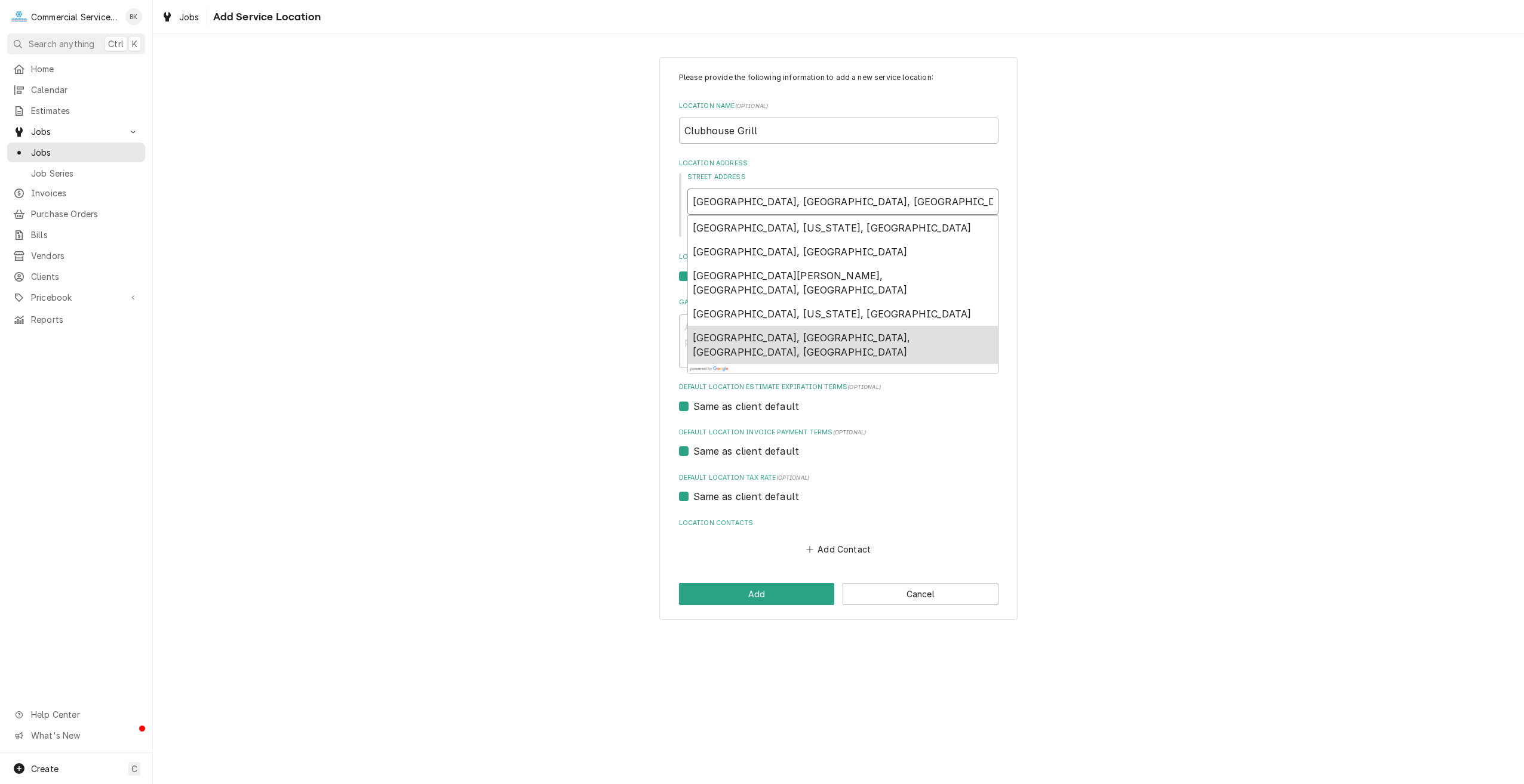
type textarea "x"
type input "Old Ranch Circle, California, USA"
type textarea "x"
type input "Old Ranch Rd, Hollister, CA, USA"
type textarea "x"
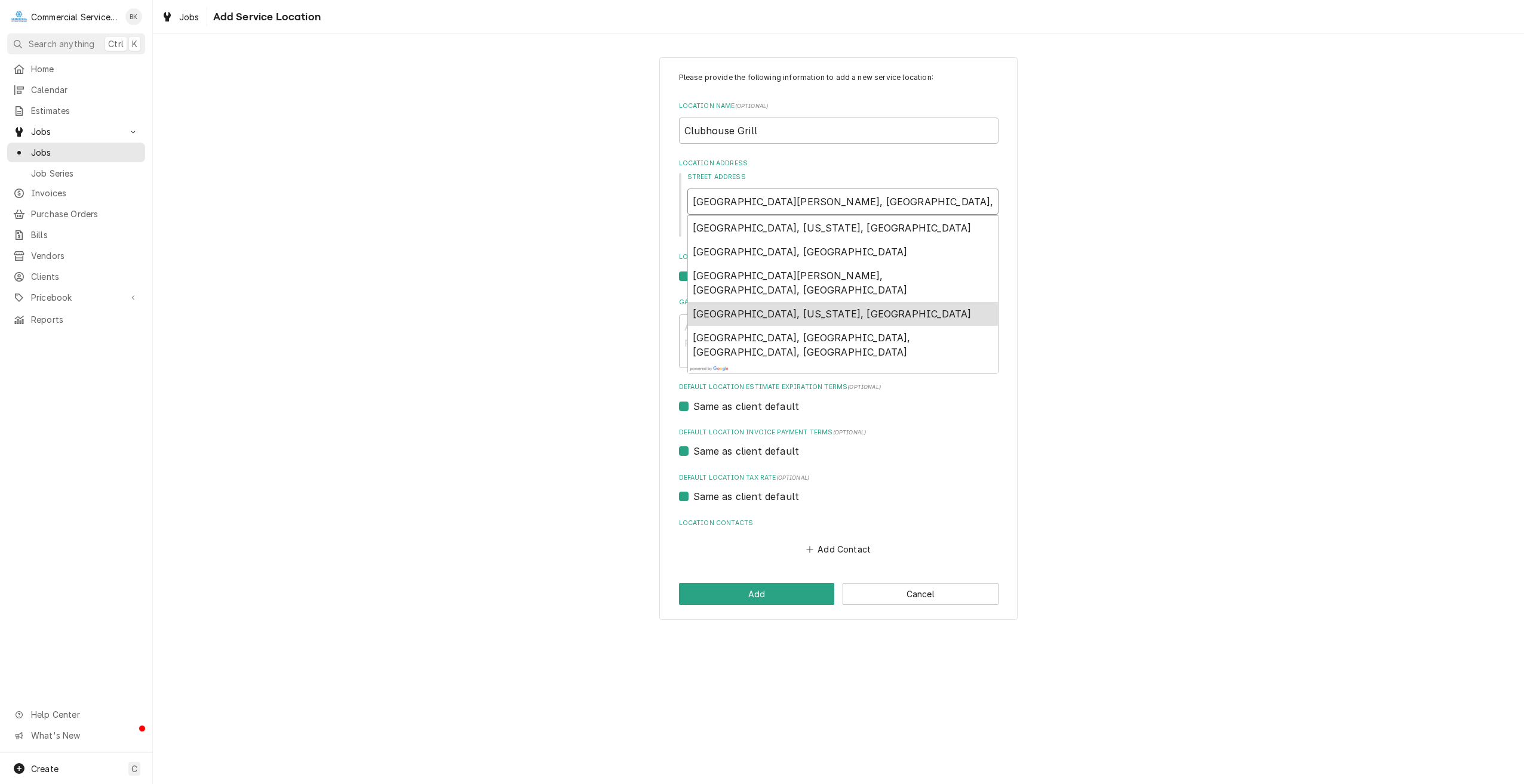
type input "Old Ranch Road, Hollister, CA, USA"
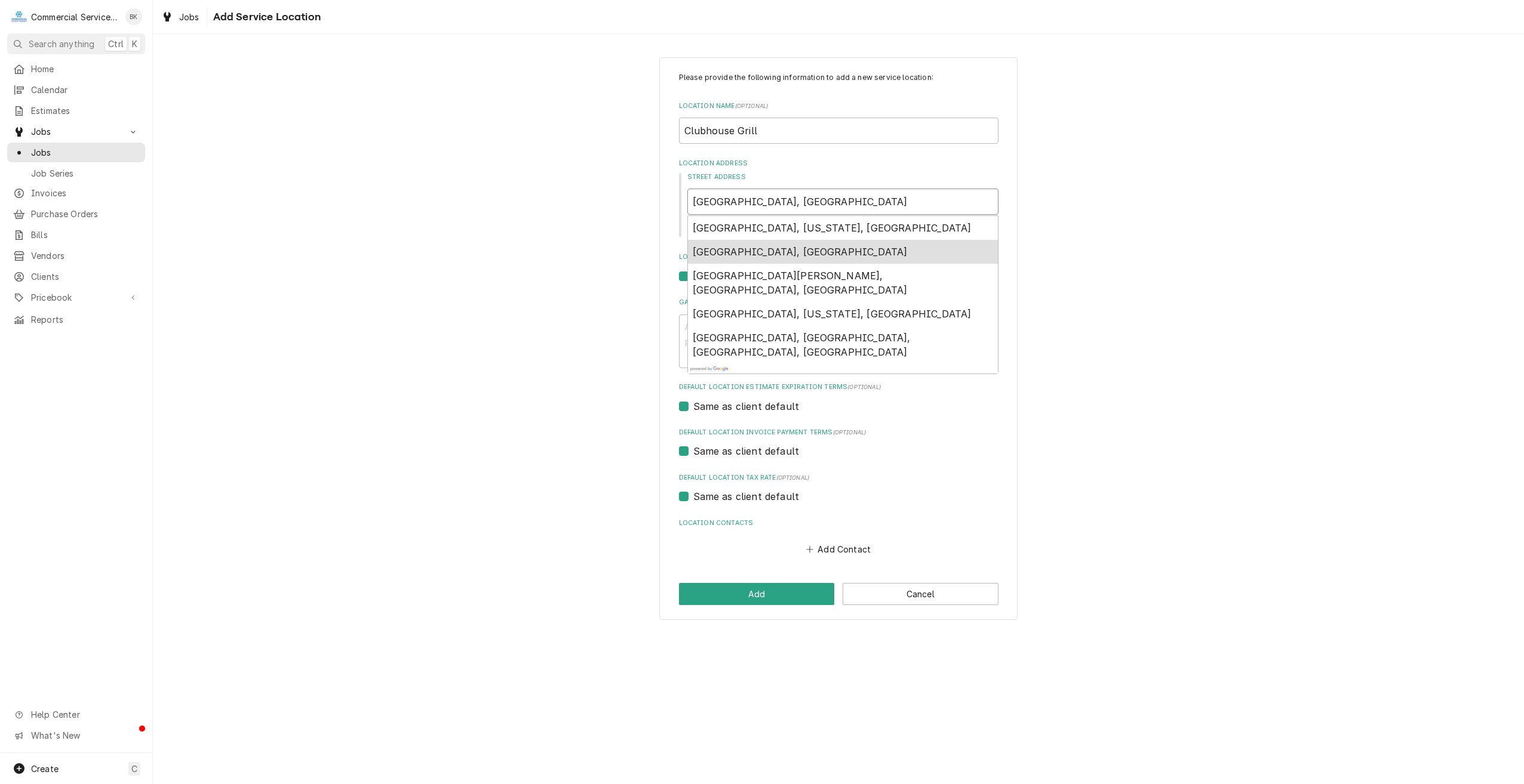
type textarea "x"
type input "Old Ranch Rd, Hollister, CA, USA"
type textarea "x"
type input "Old Ranch Circle, California, USA"
type textarea "x"
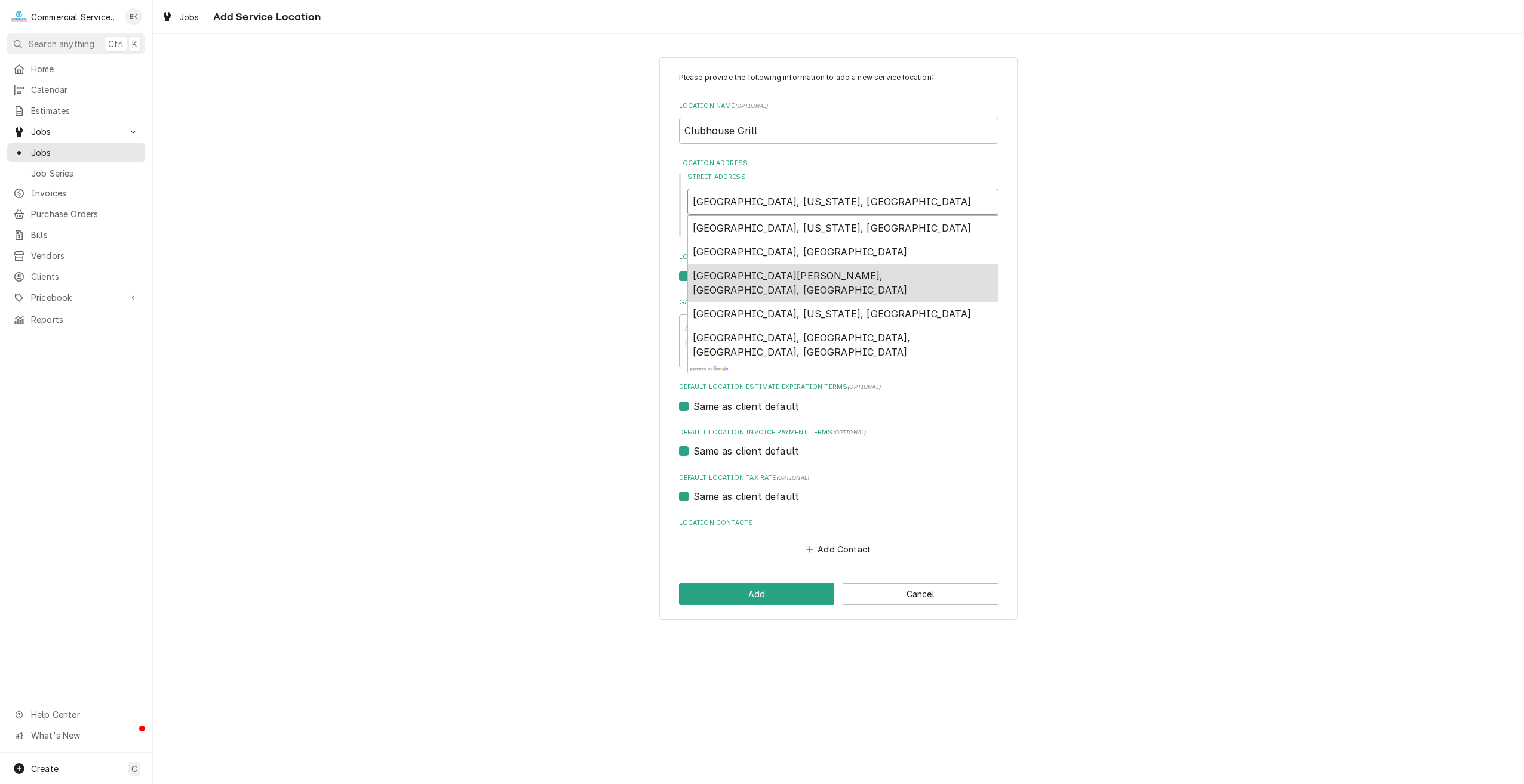
type input "Old Ranch Court, Salinas, CA, USA"
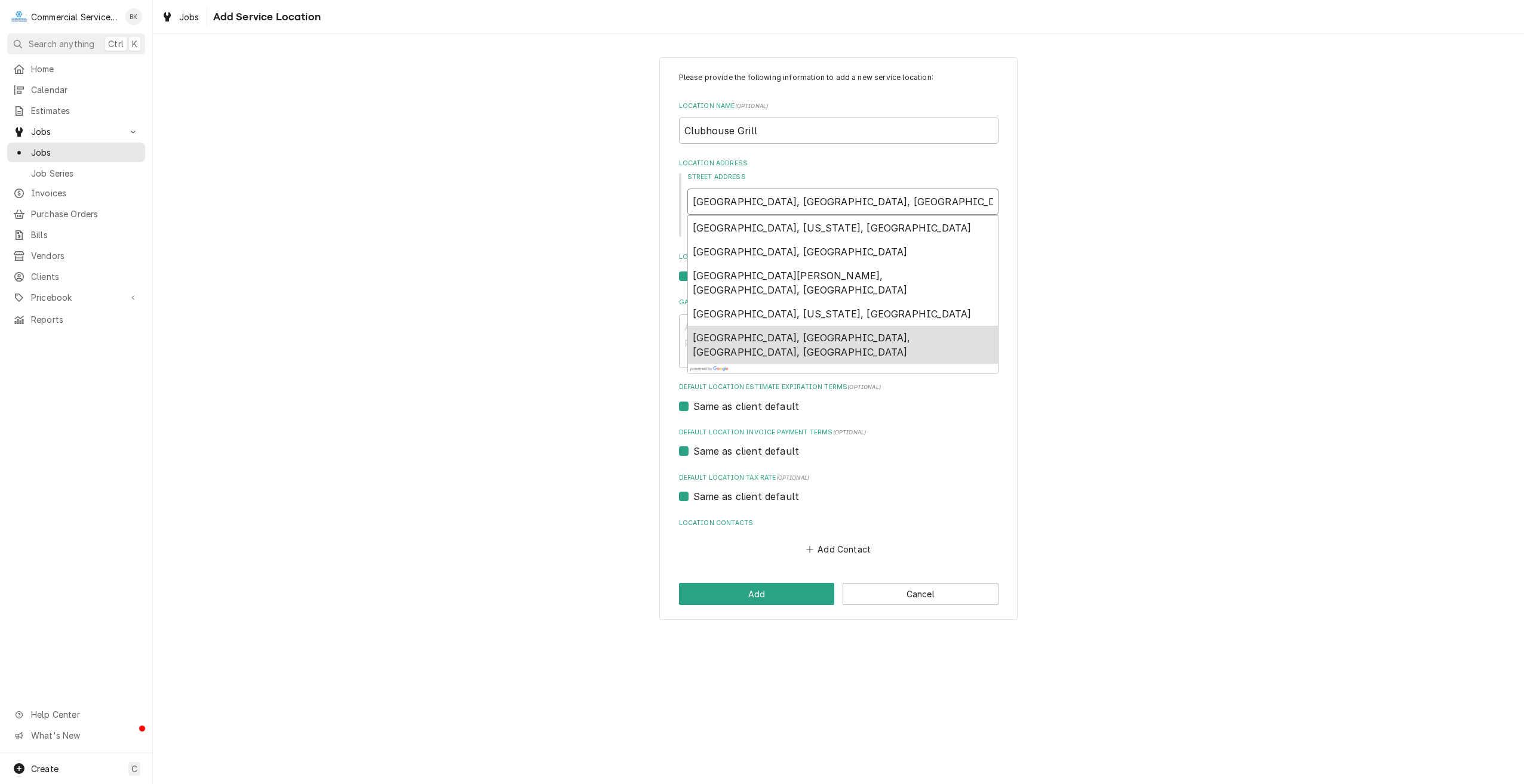
type textarea "x"
type input "one old ranch r"
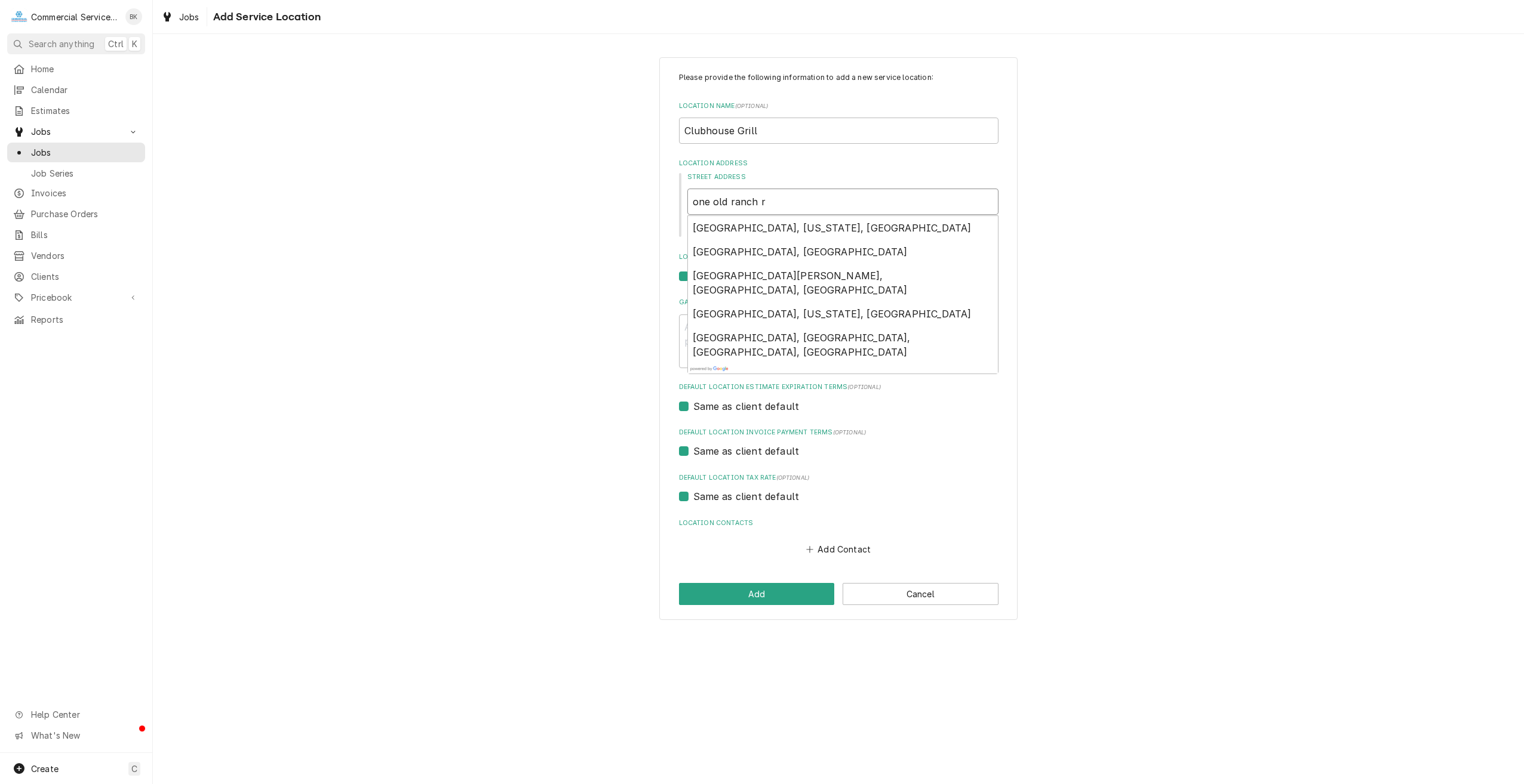
type textarea "x"
type input "Old Ranch Rd, California, USA"
type textarea "x"
type input "Old Ranch Rd, California, US"
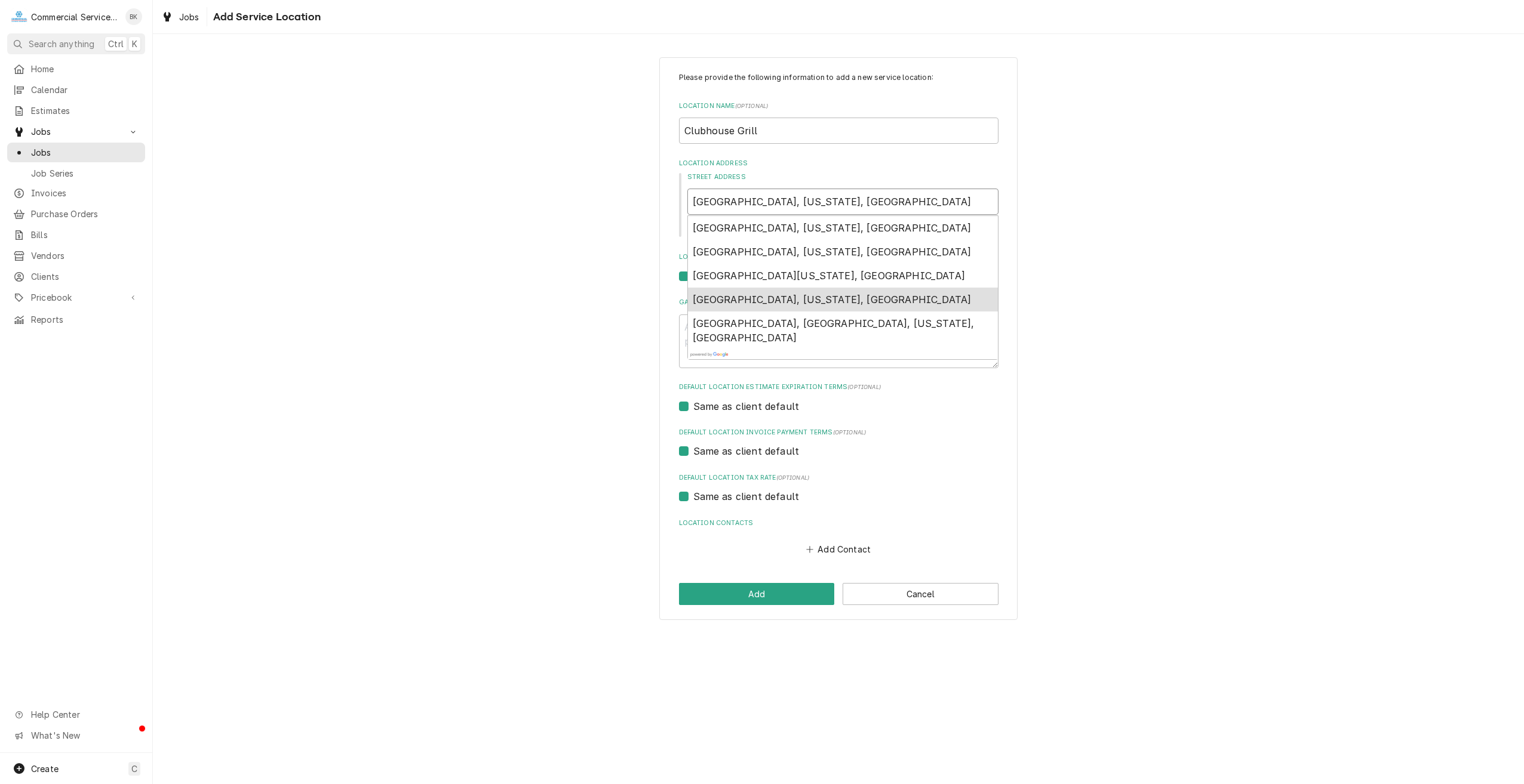
type textarea "x"
type input "Old Ranch Rd, California, U"
type textarea "x"
type input "Old Ranch Rd, California,"
type textarea "x"
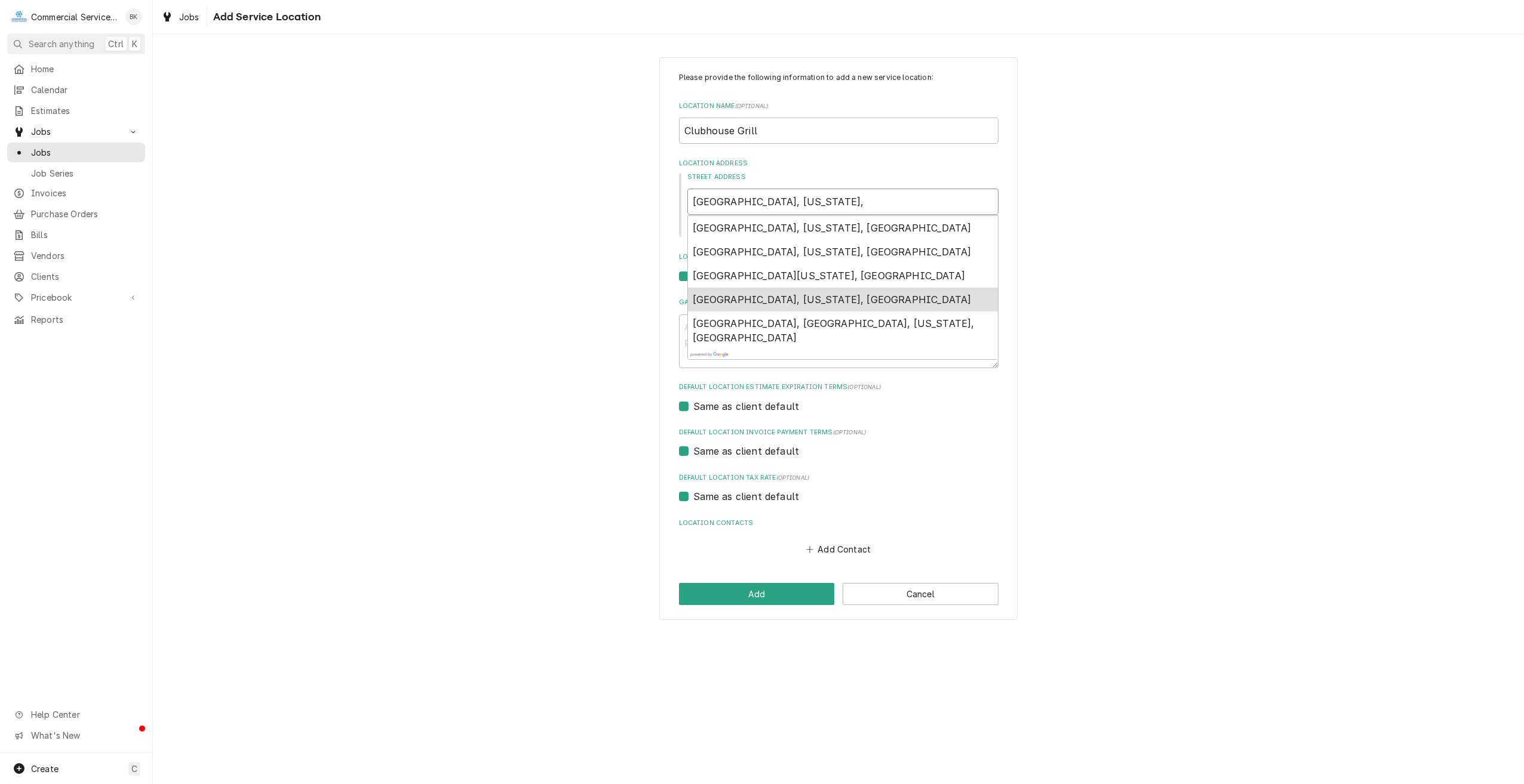
type input "Old Ranch Rd, California,"
type textarea "x"
type input "Old Ranch Rd, California"
type textarea "x"
type input "Old Ranch Rd, Californi"
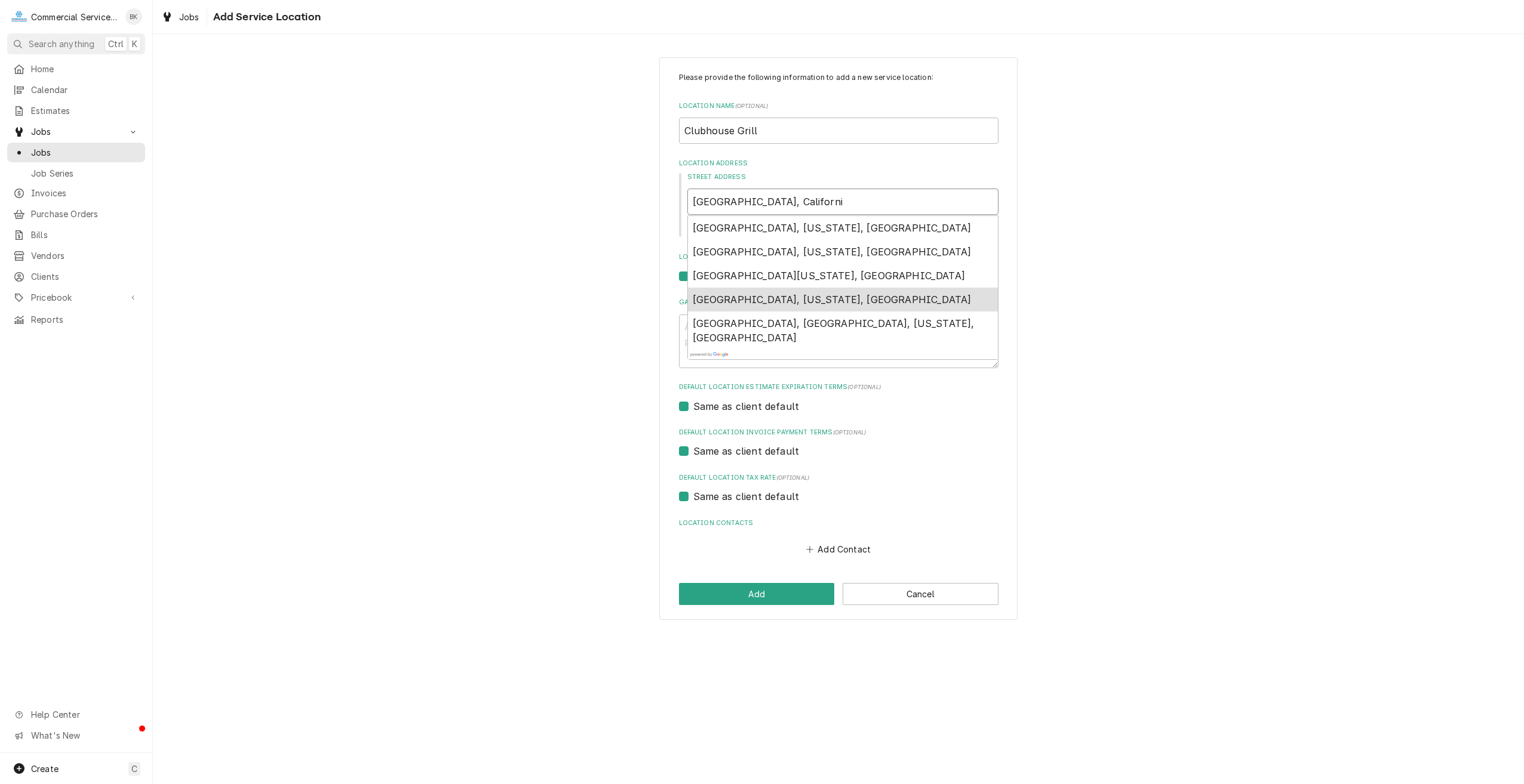
type textarea "x"
type input "Old Ranch Rd, Californ"
type textarea "x"
type input "Old Ranch Rd, Califor"
type textarea "x"
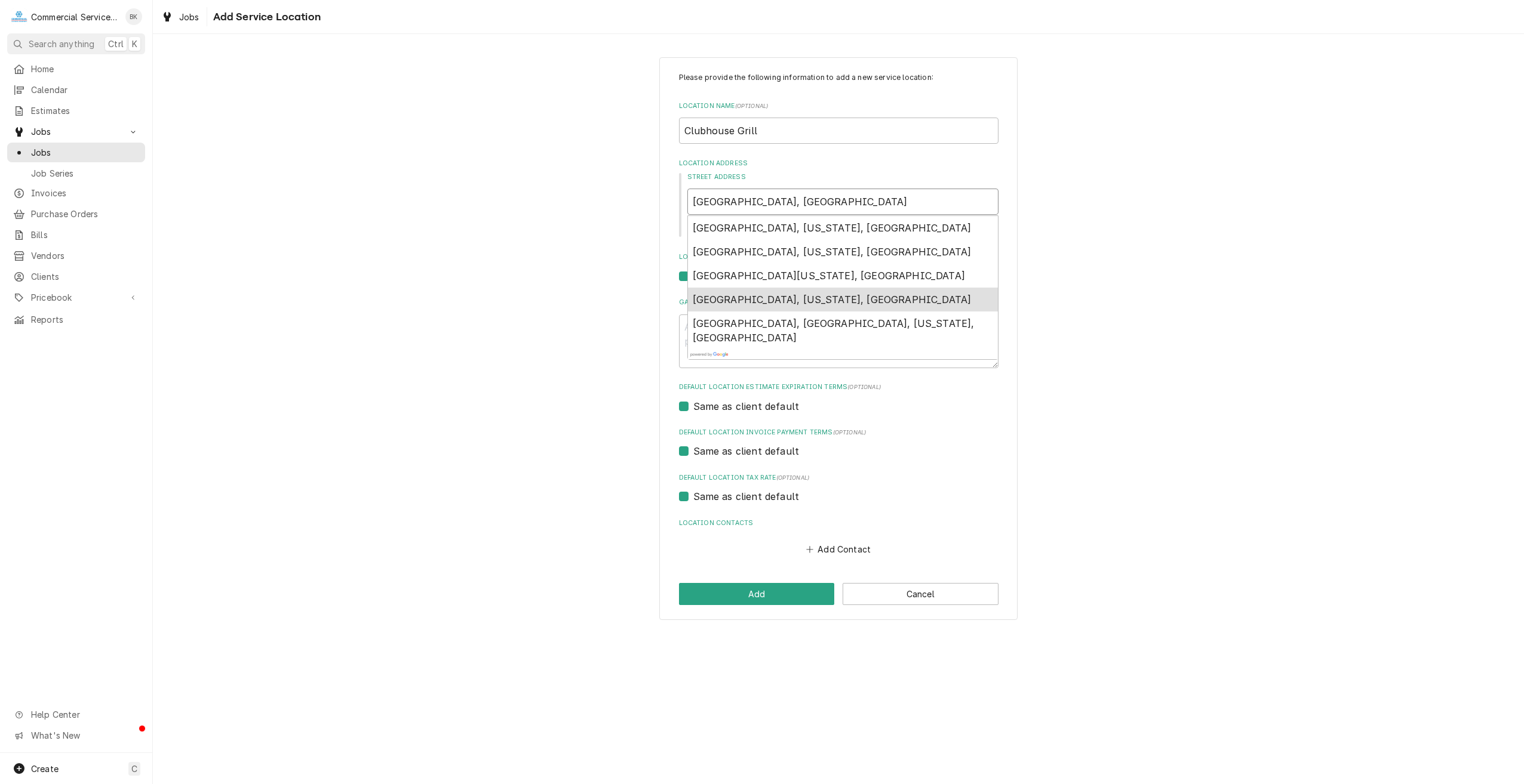
type input "Old Ranch Rd, Califo"
type textarea "x"
type input "Old Ranch Rd, Calif"
type textarea "x"
type input "Old Ranch Rd, Cali"
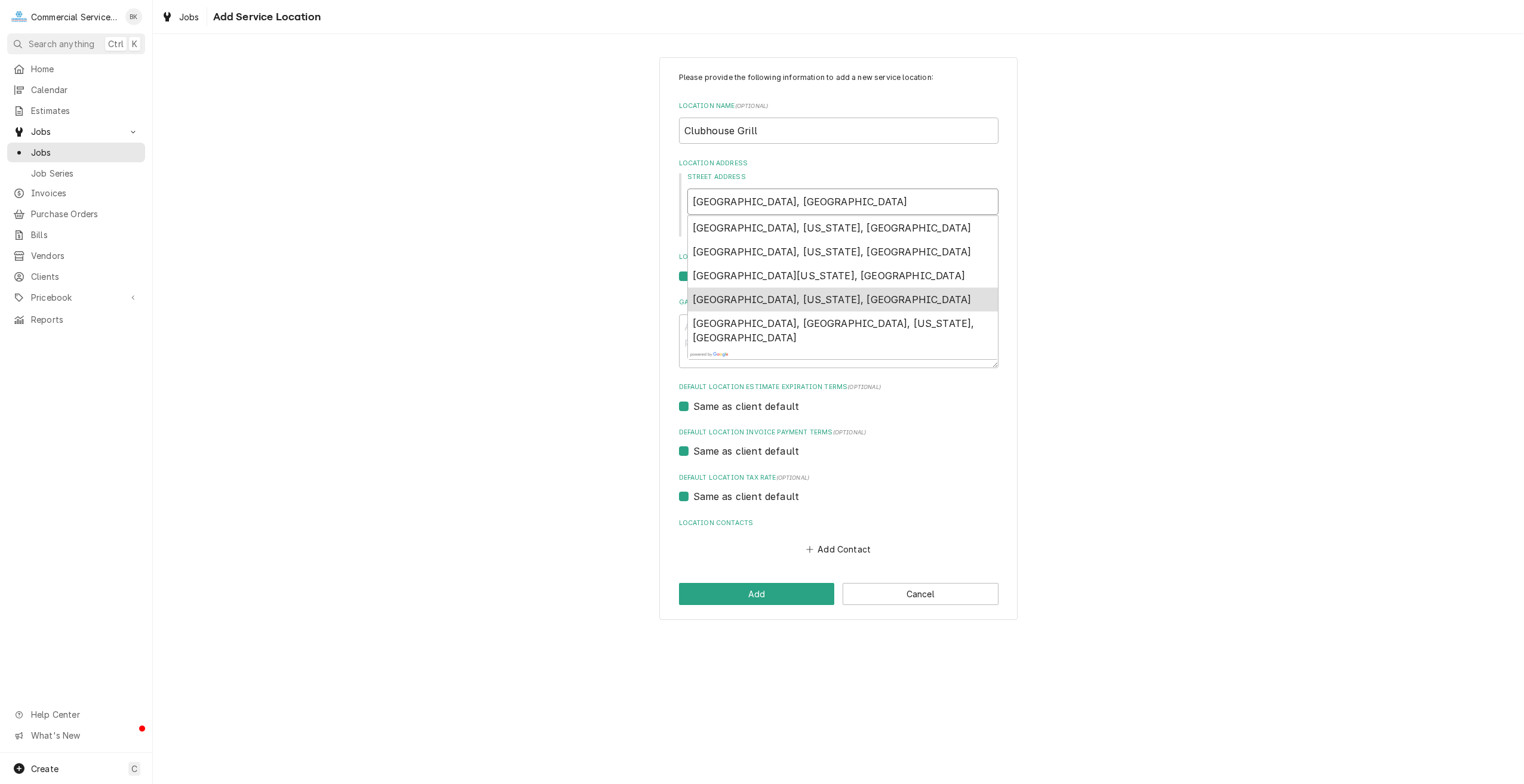
type textarea "x"
type input "Old Ranch Rd, Cal"
type textarea "x"
type input "Old Ranch Rd, Ca"
type textarea "x"
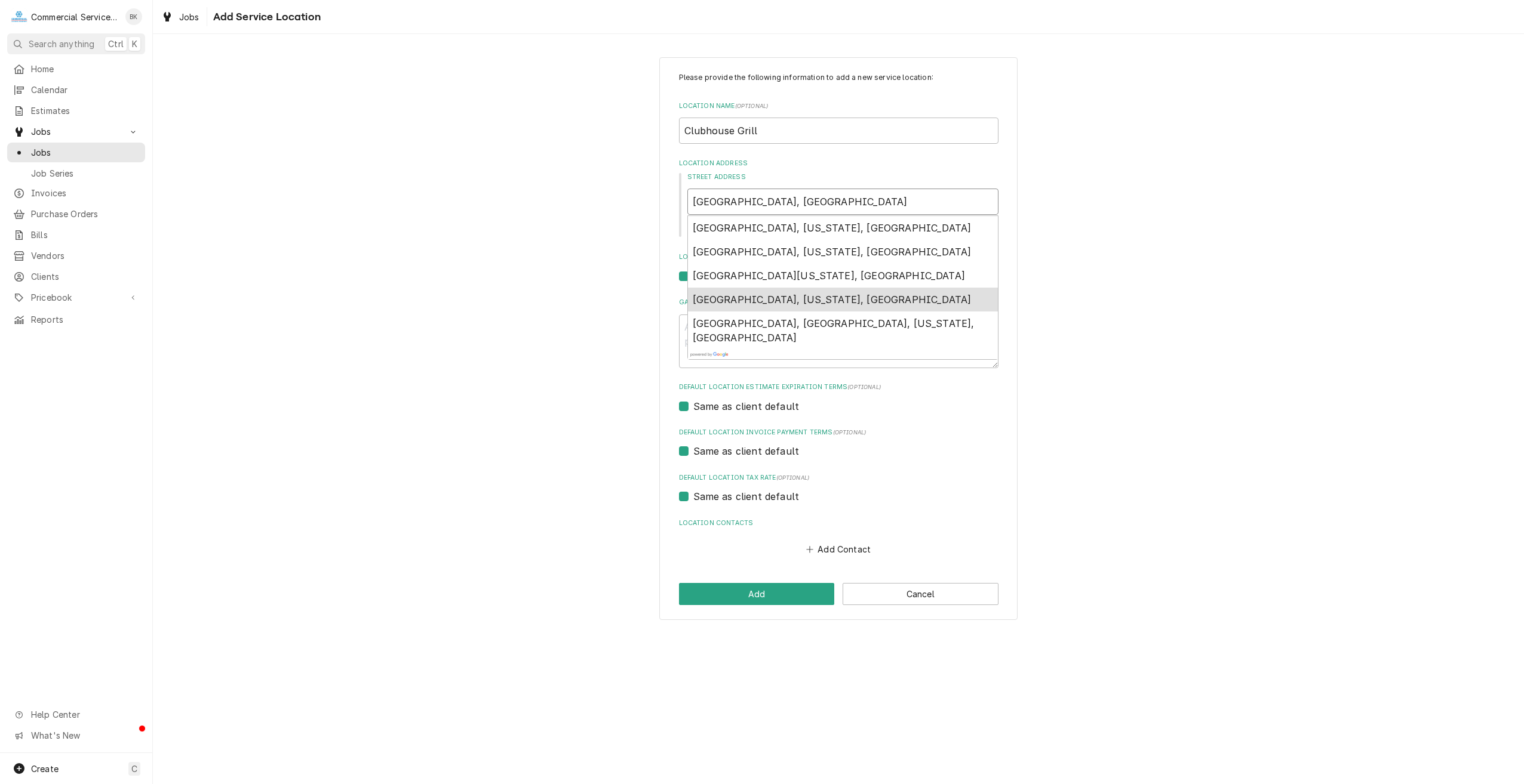
type input "Old Ranch Rd, C"
type textarea "x"
type input "Old Ranch Rd,"
type textarea "x"
type input "Old Ranch Rd,"
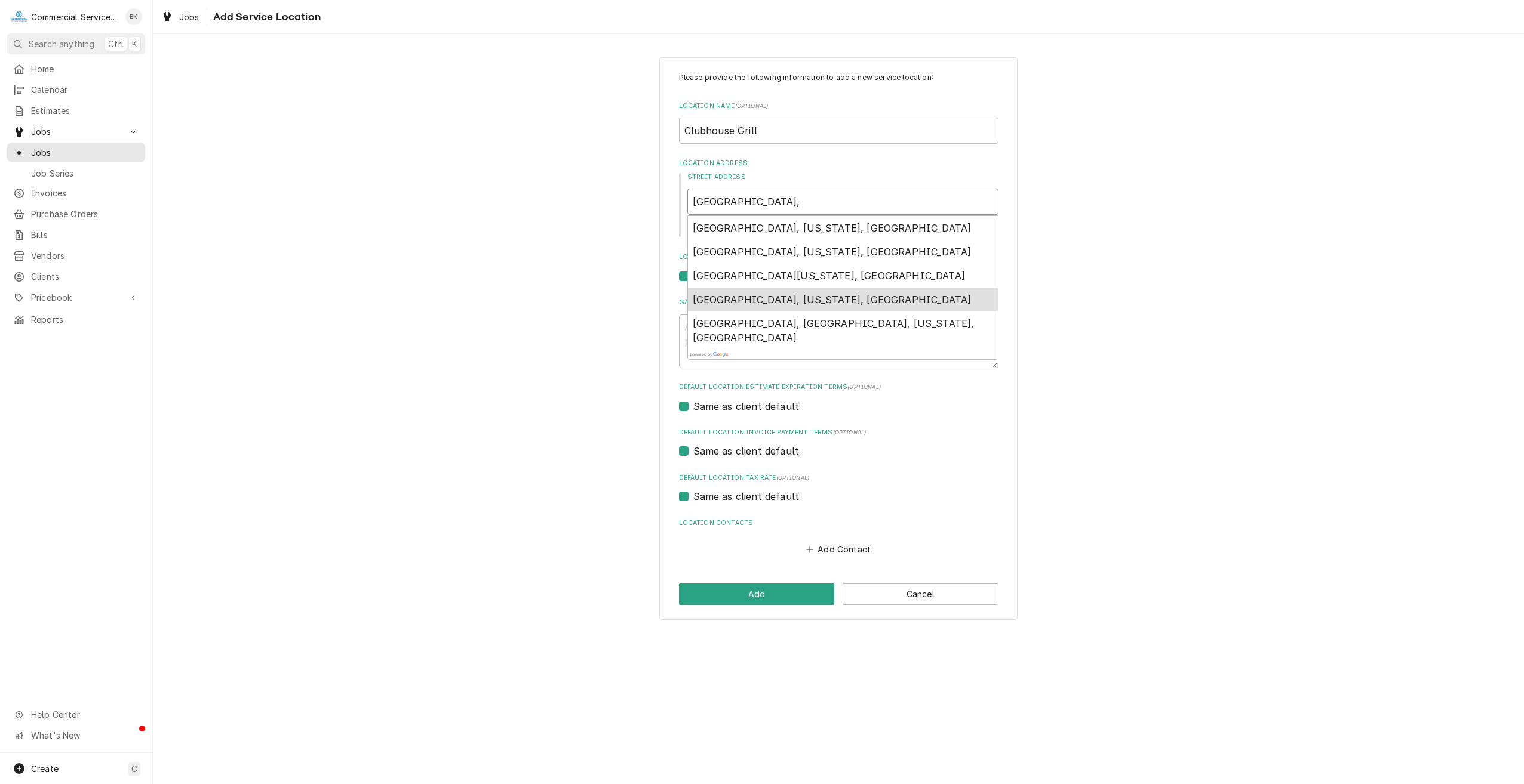
type textarea "x"
type input "Old Ranch Rd"
type textarea "x"
type input "Old Ranch R"
type textarea "x"
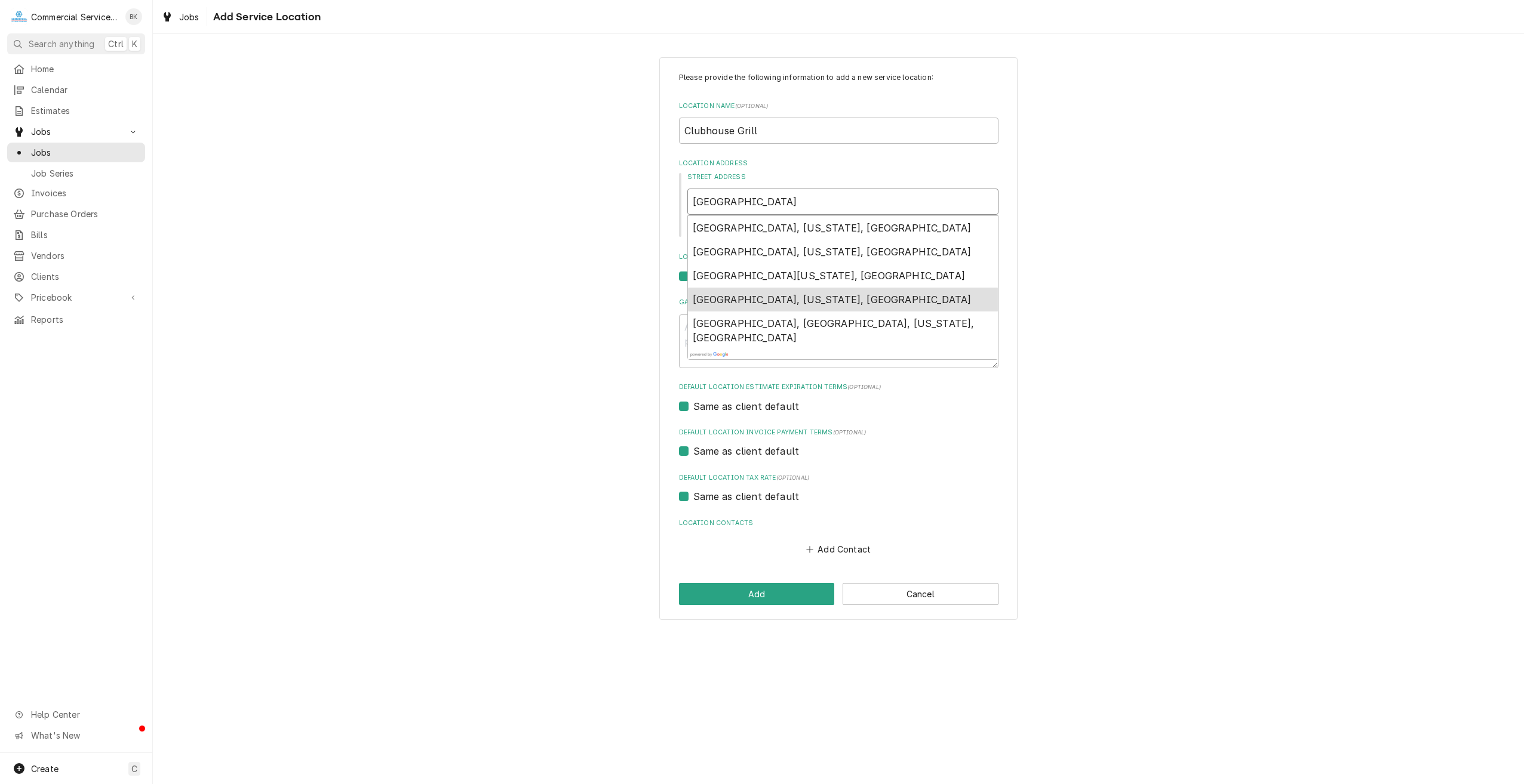
type input "Old Ranch"
type textarea "x"
type input "Old Ranch"
type textarea "x"
type input "Old Ranc"
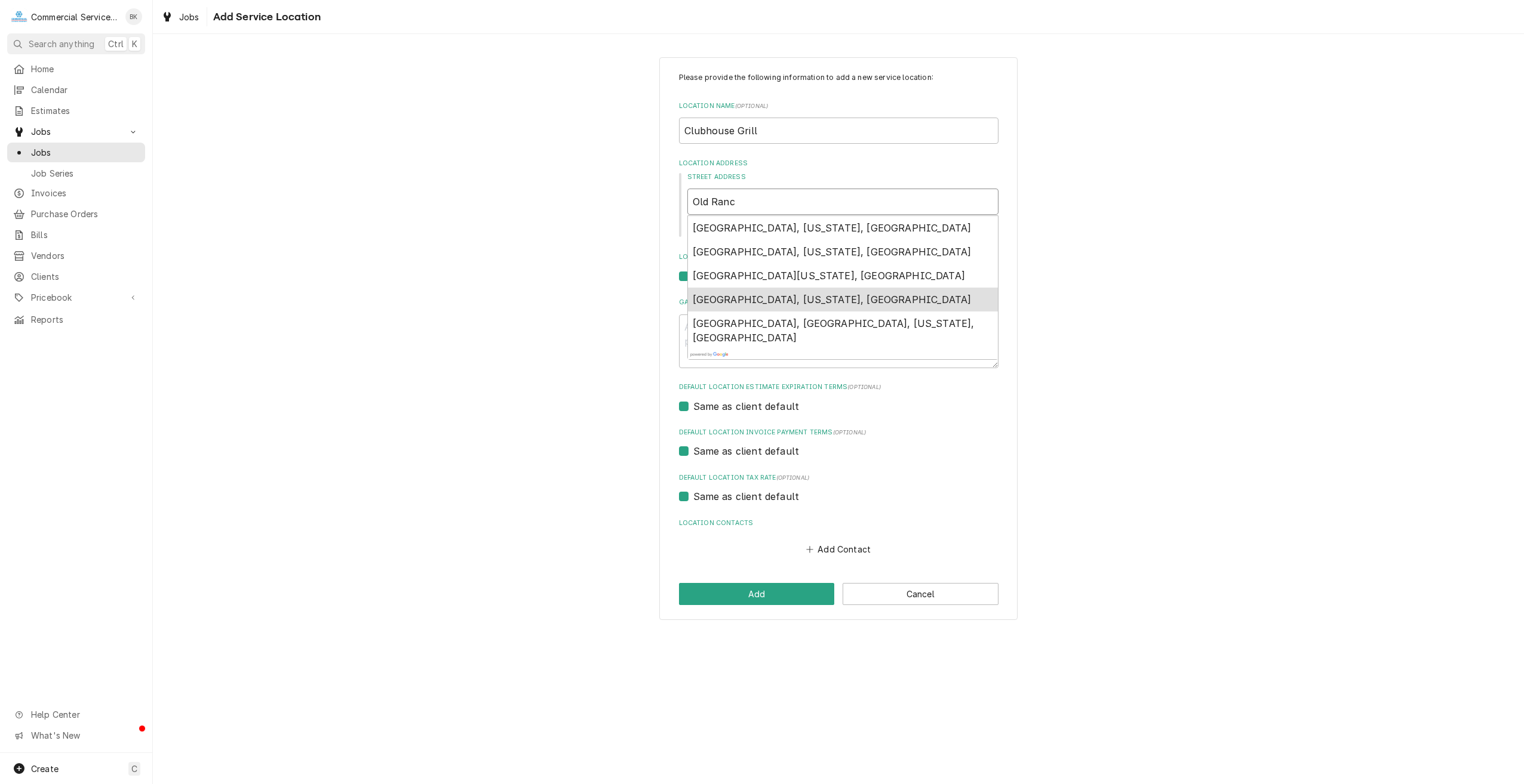
type textarea "x"
type input "Old Ran"
type textarea "x"
type input "Old Ra"
type textarea "x"
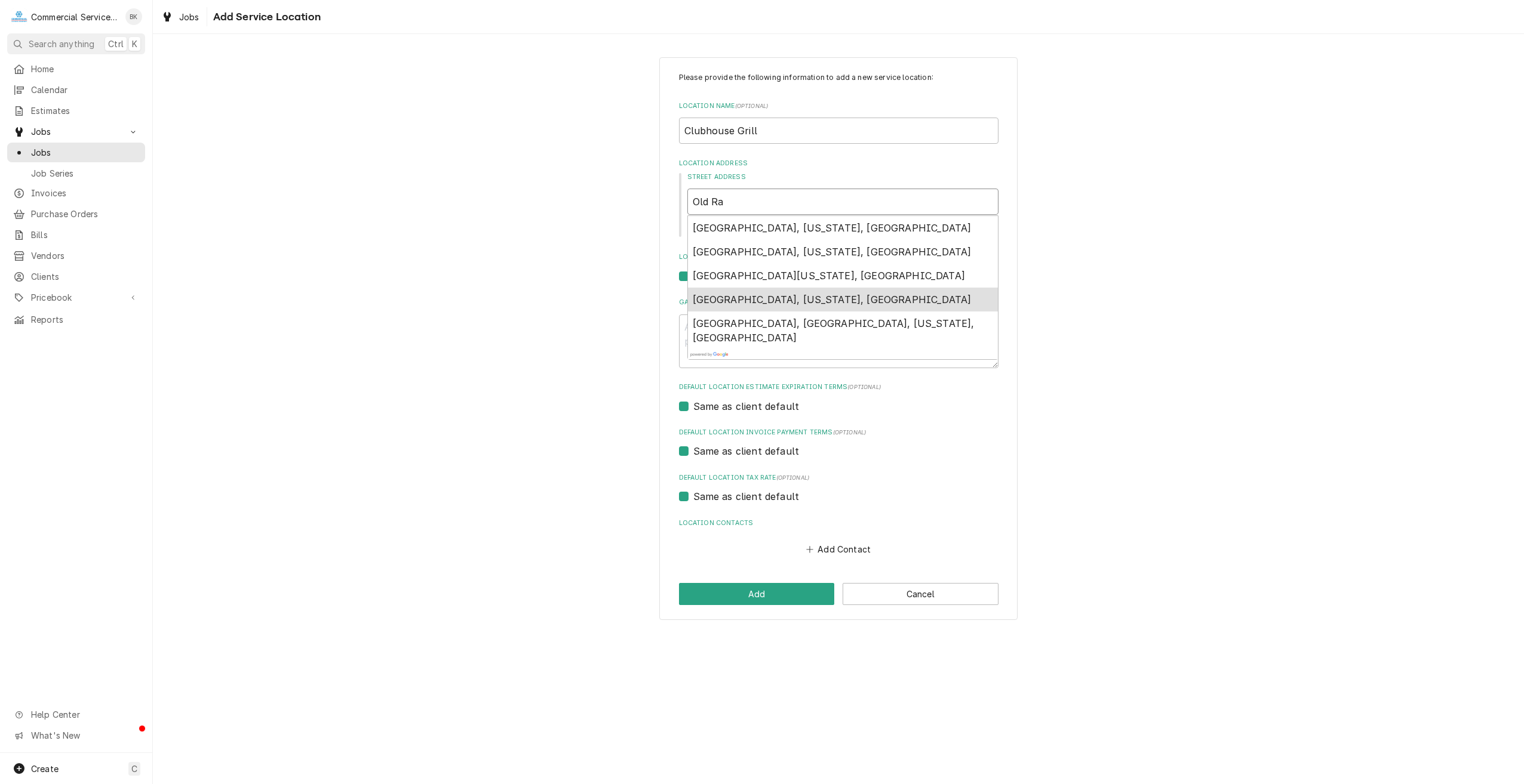
type input "Old R"
type textarea "x"
type input "Old"
type textarea "x"
type input "Old"
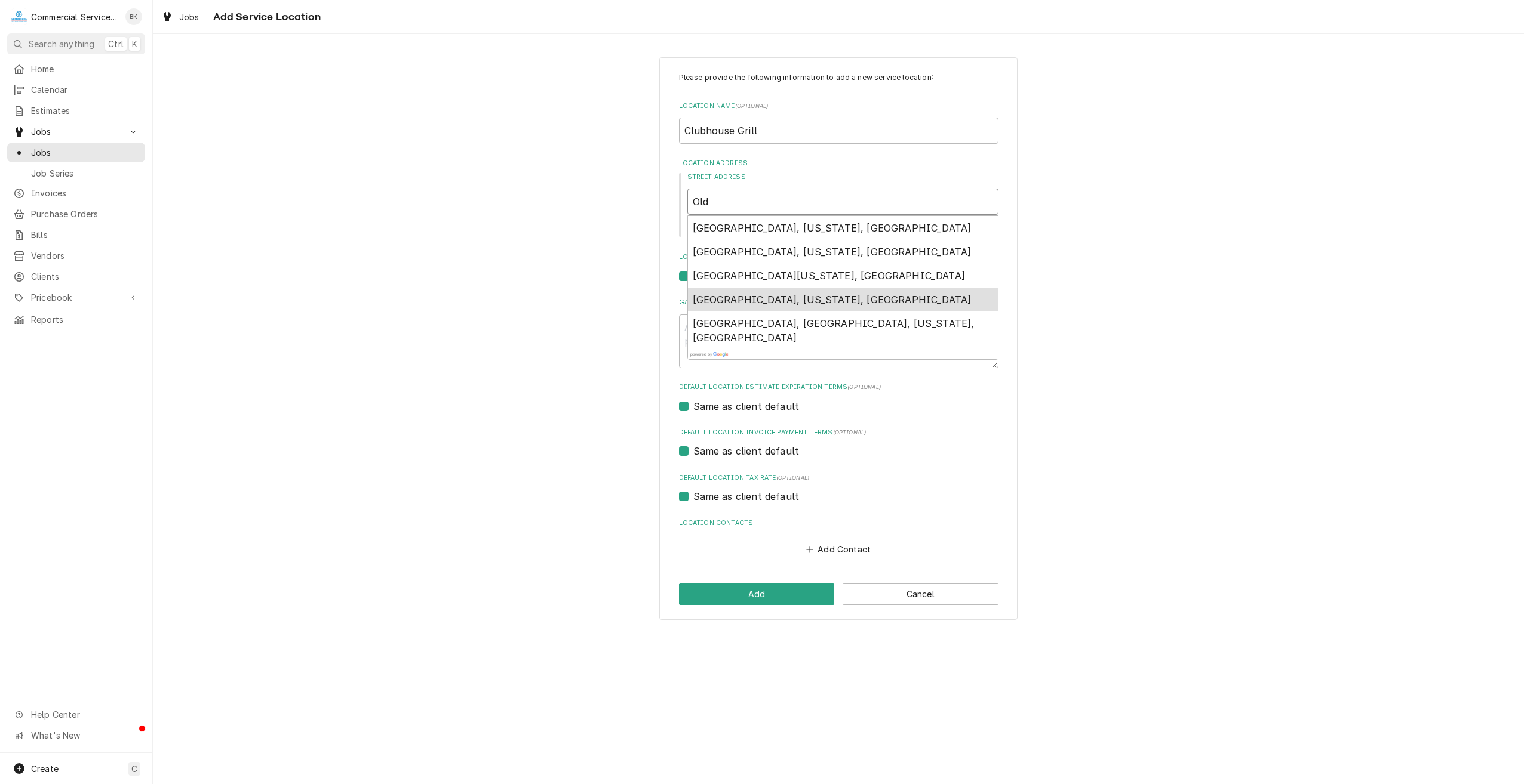
type textarea "x"
type input "Ol"
type textarea "x"
type input "O"
type textarea "x"
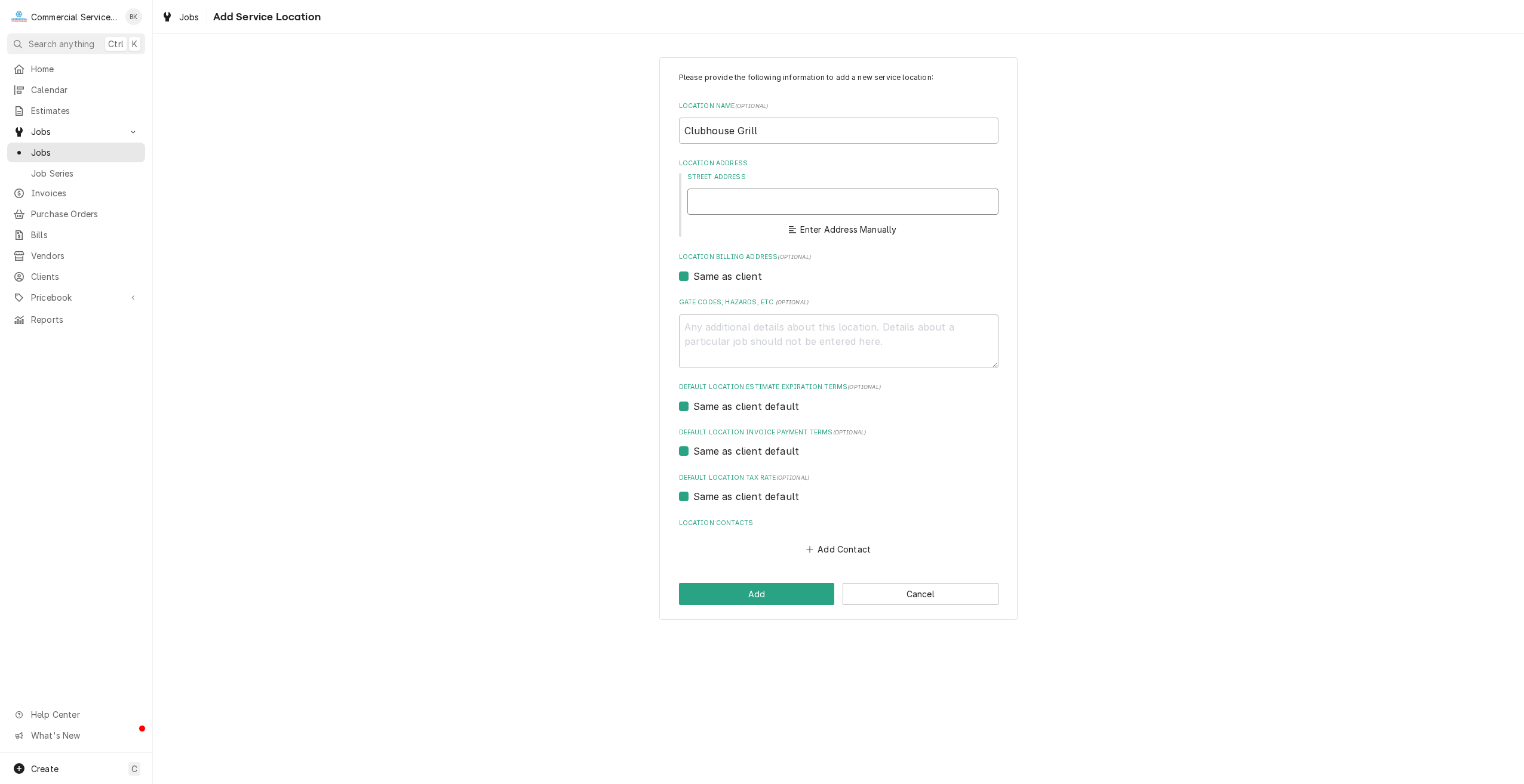
type textarea "x"
type input "1"
type textarea "x"
type input "1"
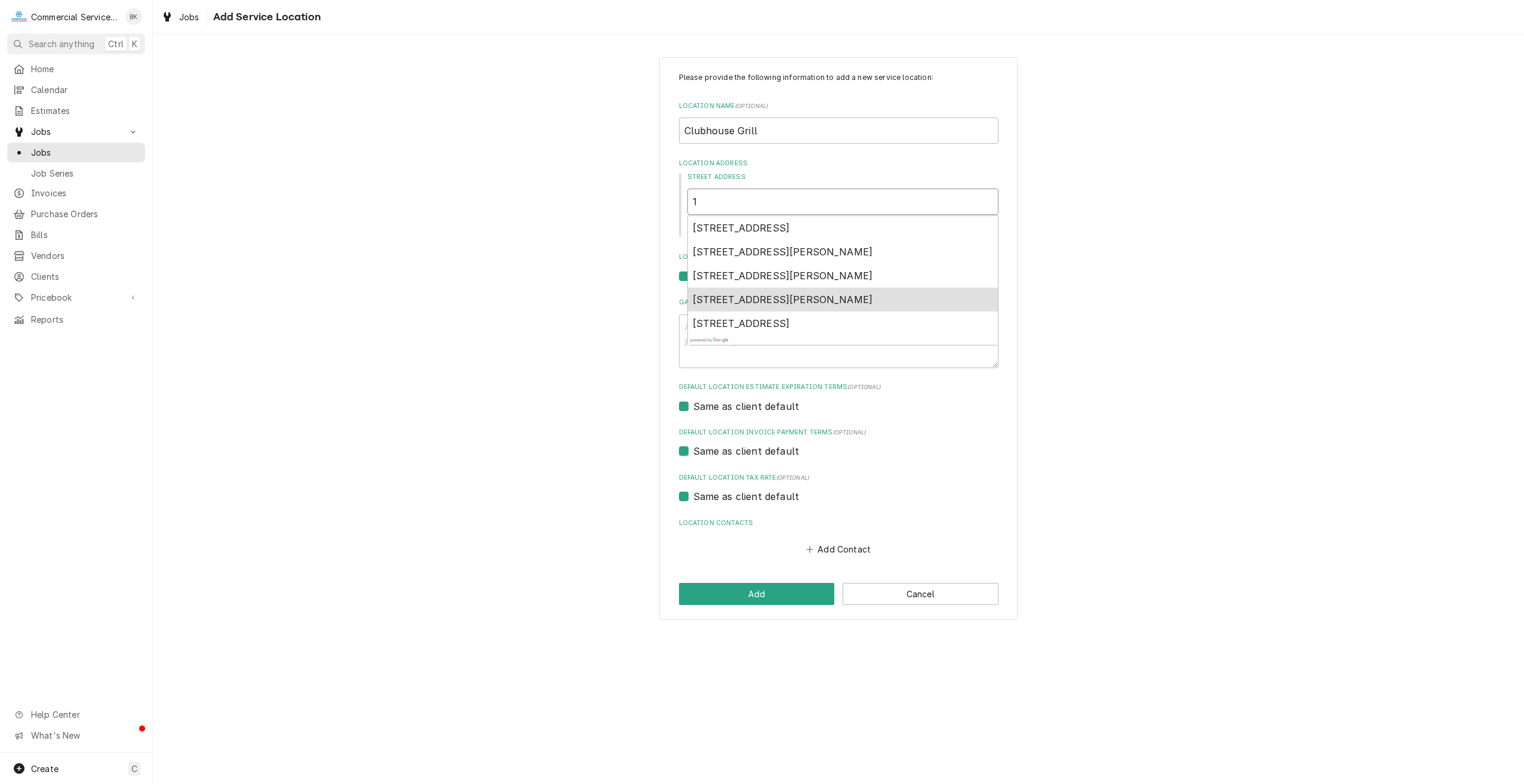
type textarea "x"
type input "1 o"
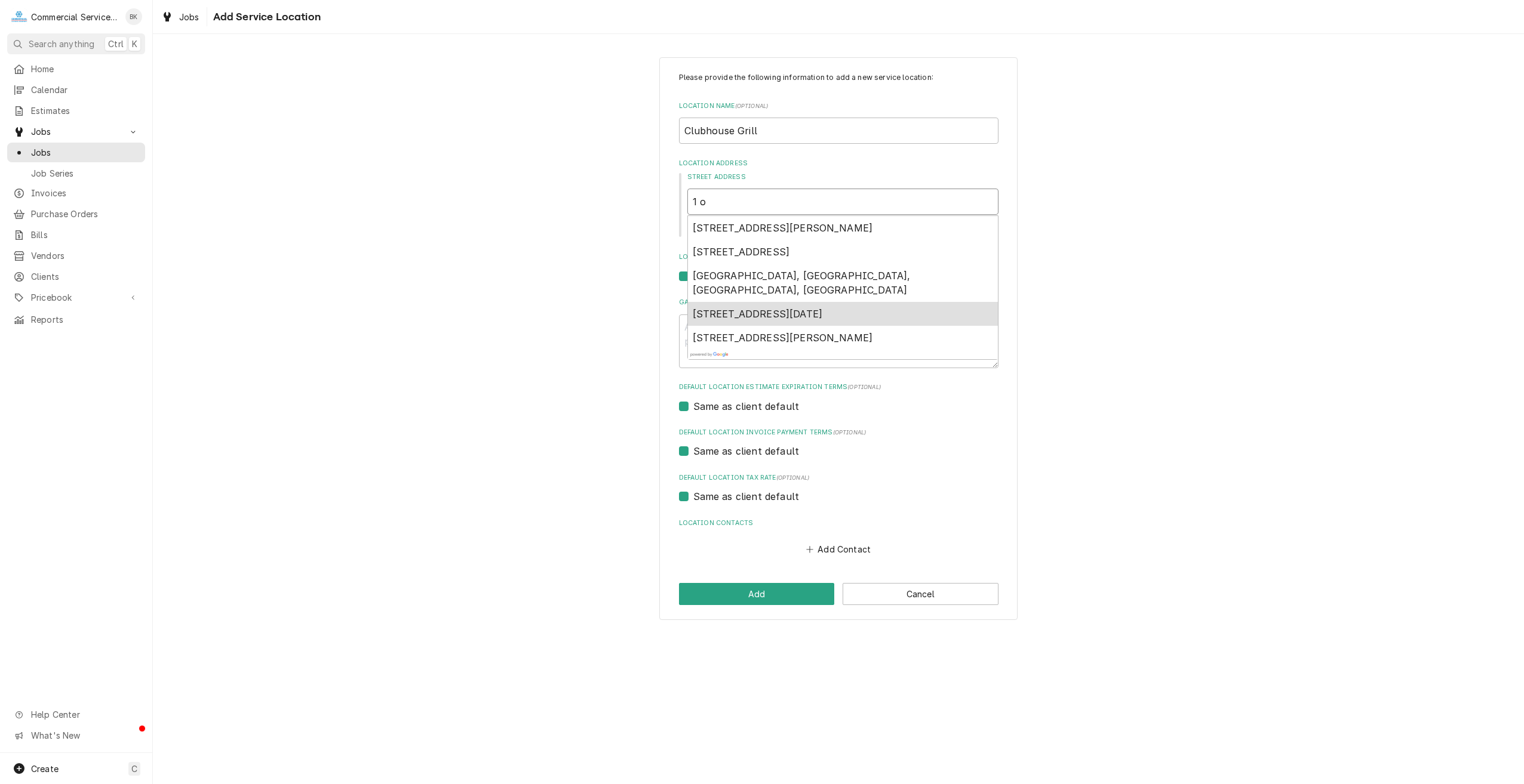
type textarea "x"
type input "1 ol"
type textarea "x"
type input "1 old"
type textarea "x"
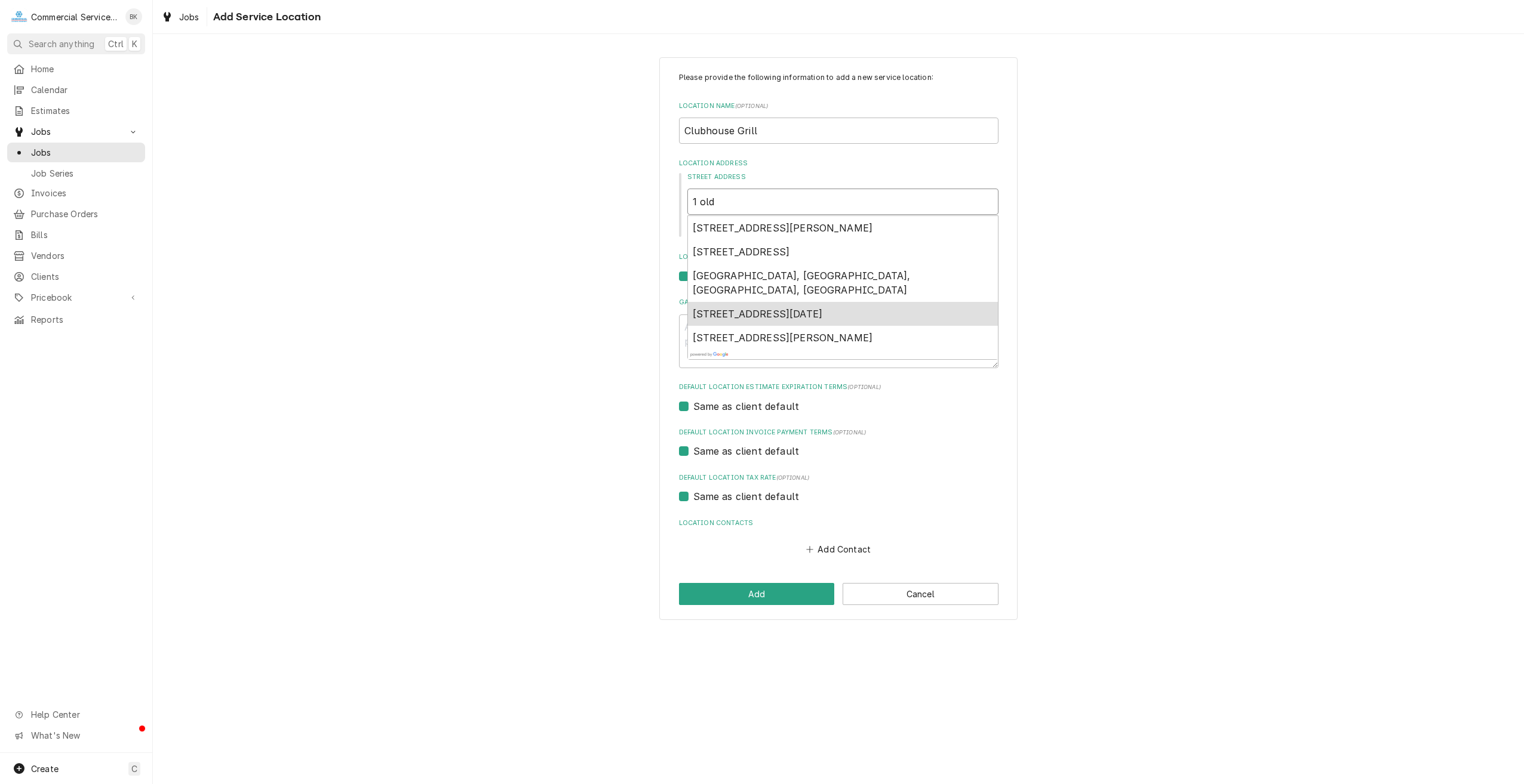
type input "1 old"
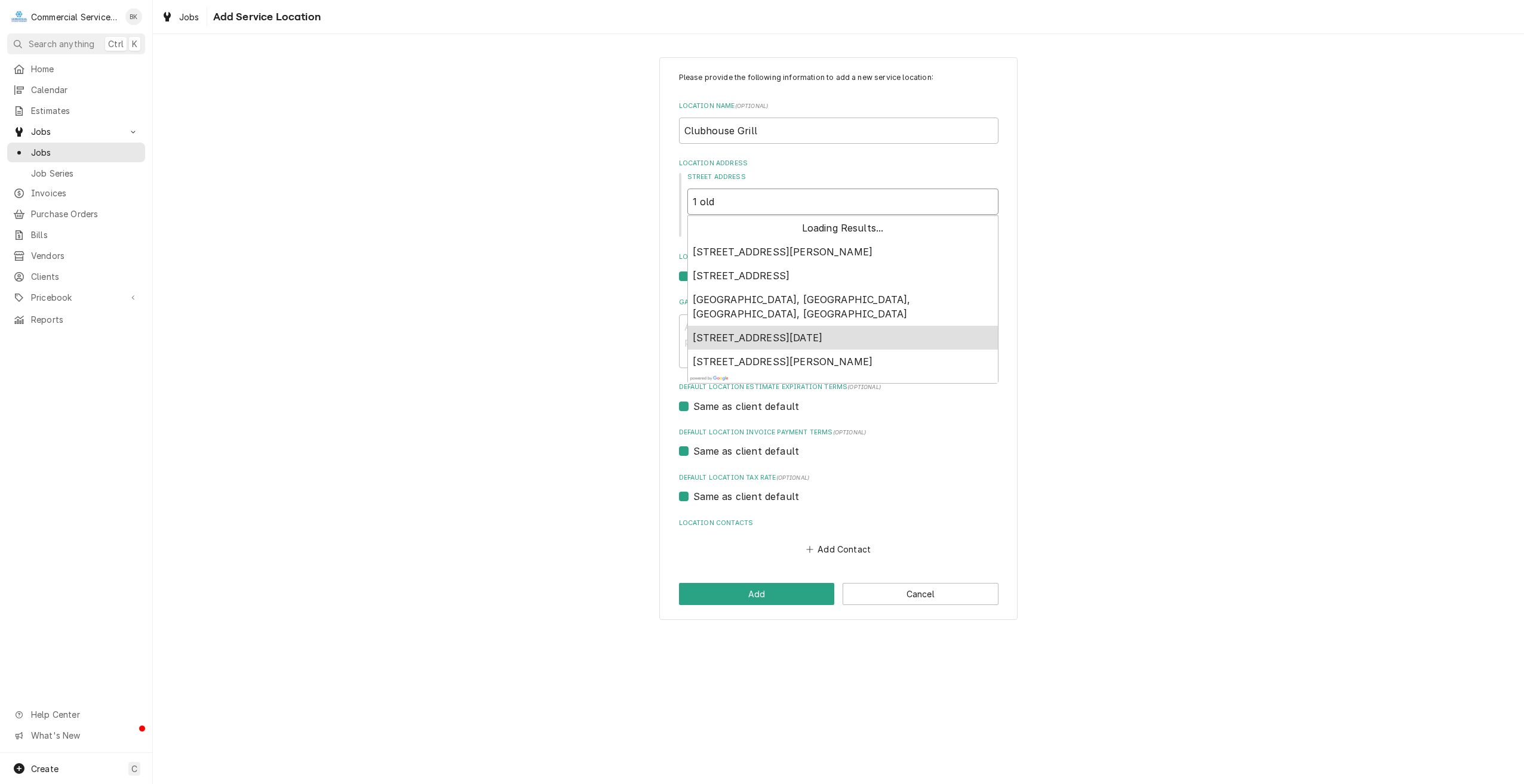
type textarea "x"
type input "1 old r"
type textarea "x"
type input "1 old ra"
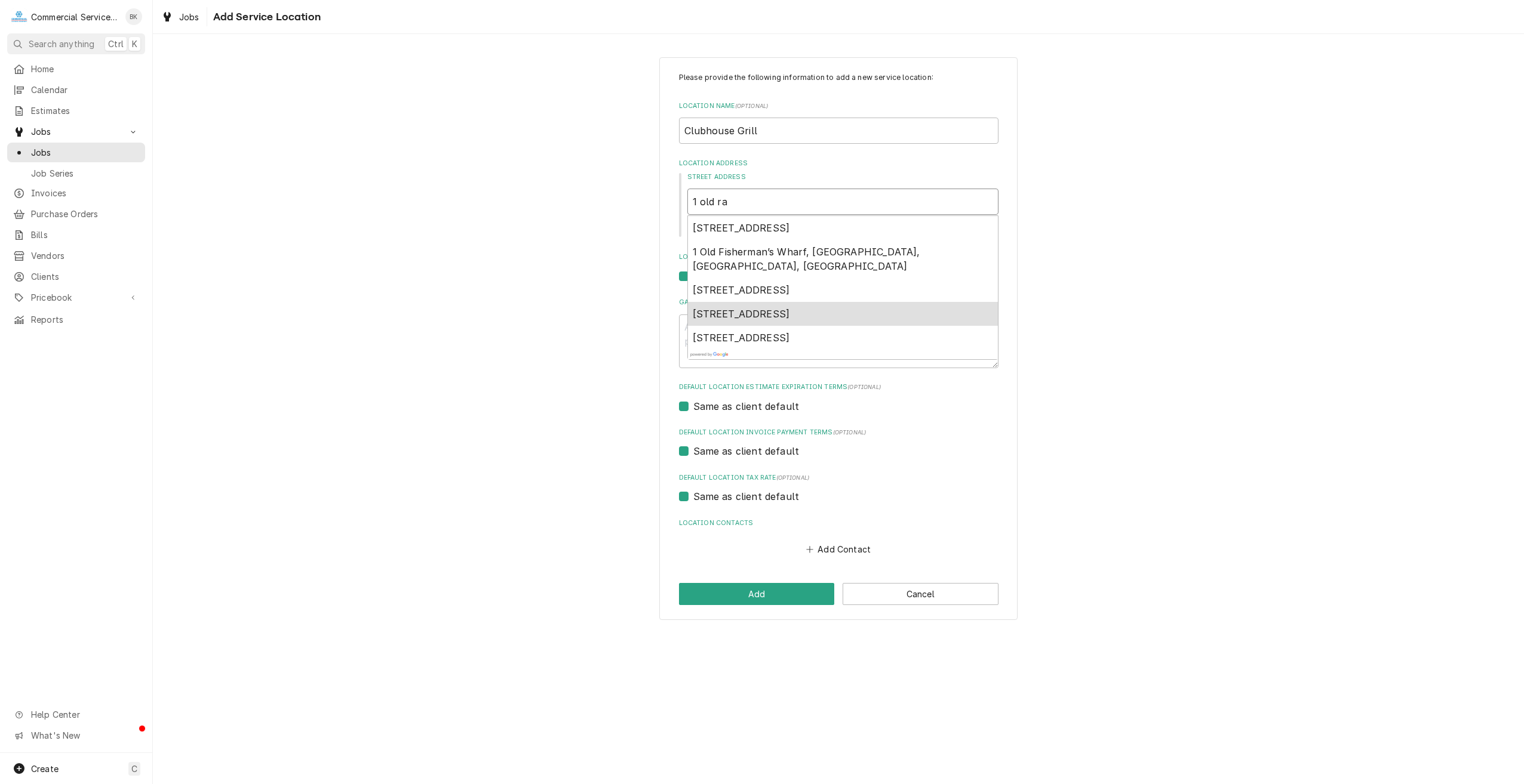
type textarea "x"
type input "1 old ran"
type textarea "x"
type input "1 old ranc"
type textarea "x"
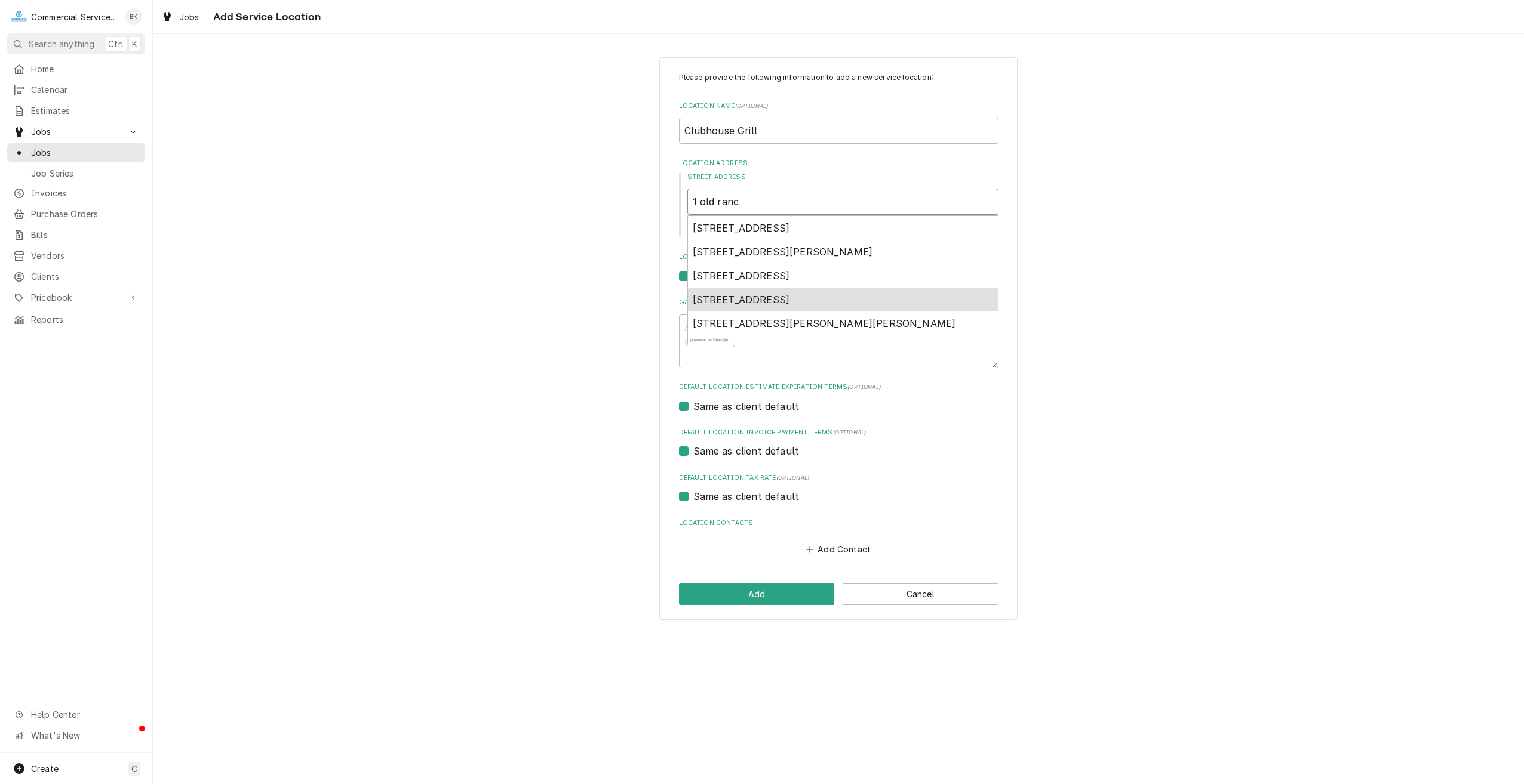
type input "1 old ranch"
type textarea "x"
type input "1 Old Ranch Road, Hollister, CA, USA"
type textarea "x"
type input "1 Old Rancheria Road, Nicasio, CA, USA"
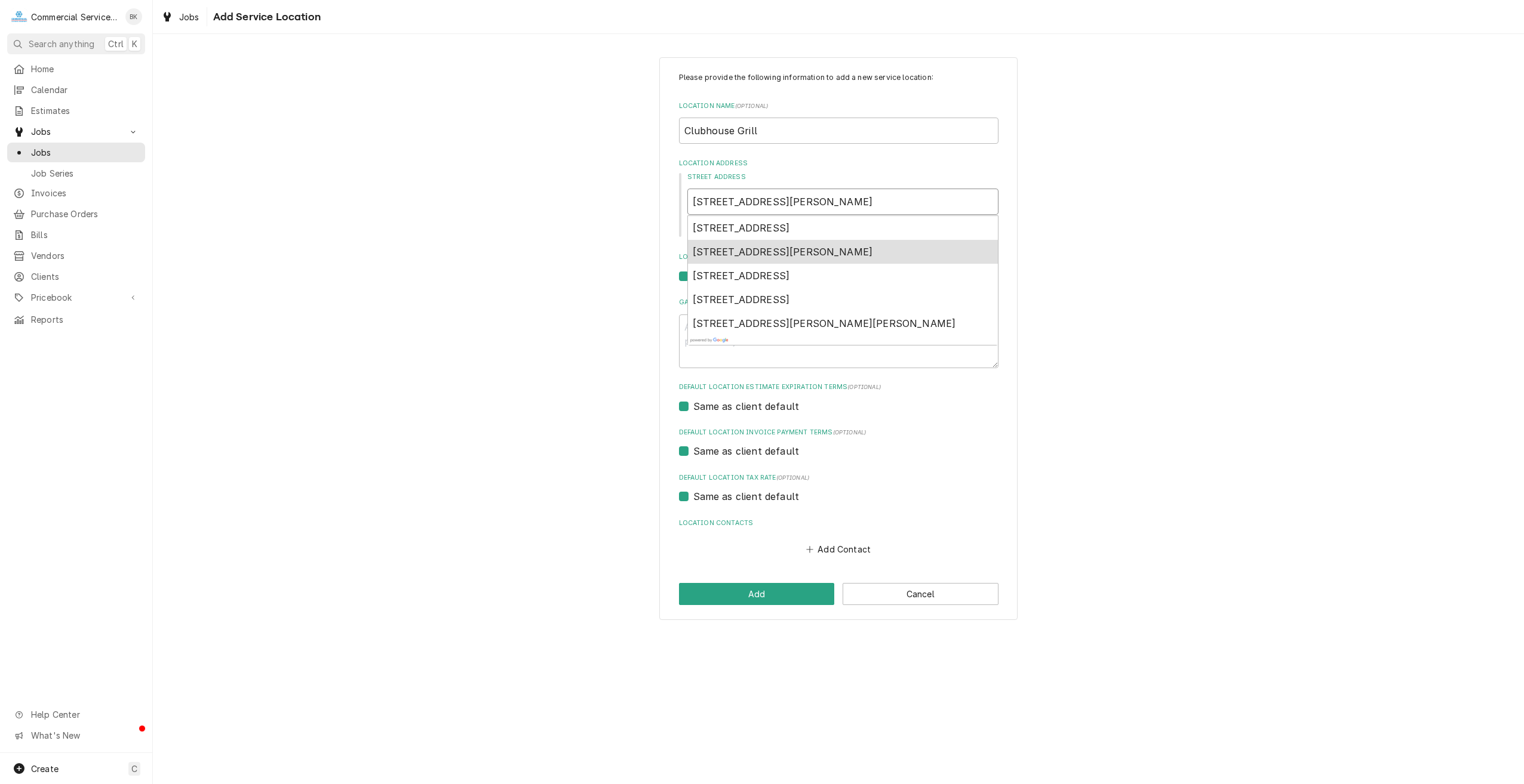
type textarea "x"
type input "1 Old Ranch Road, Carmel, CA, USA"
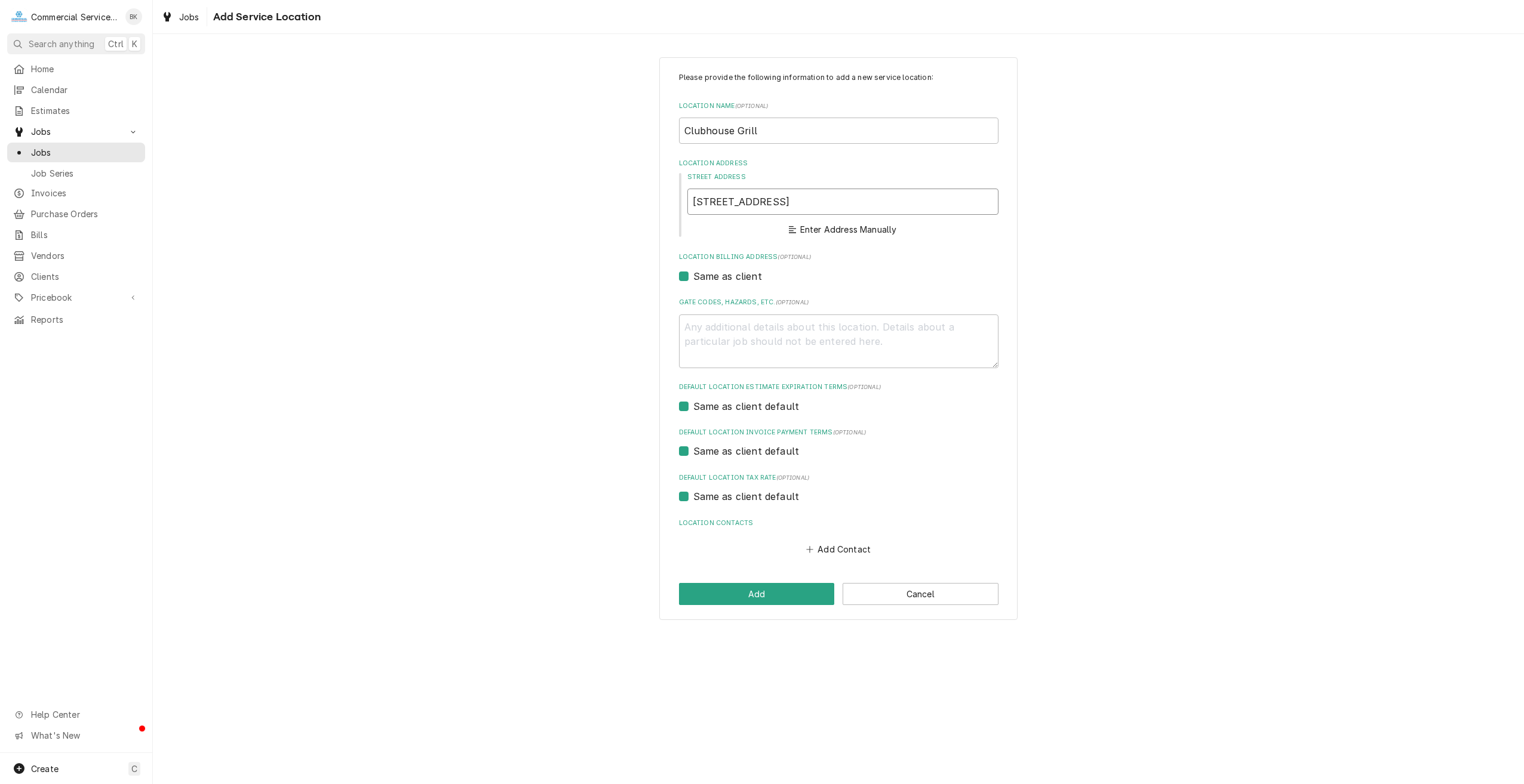
type textarea "x"
type input "1 Old Ranch Rd"
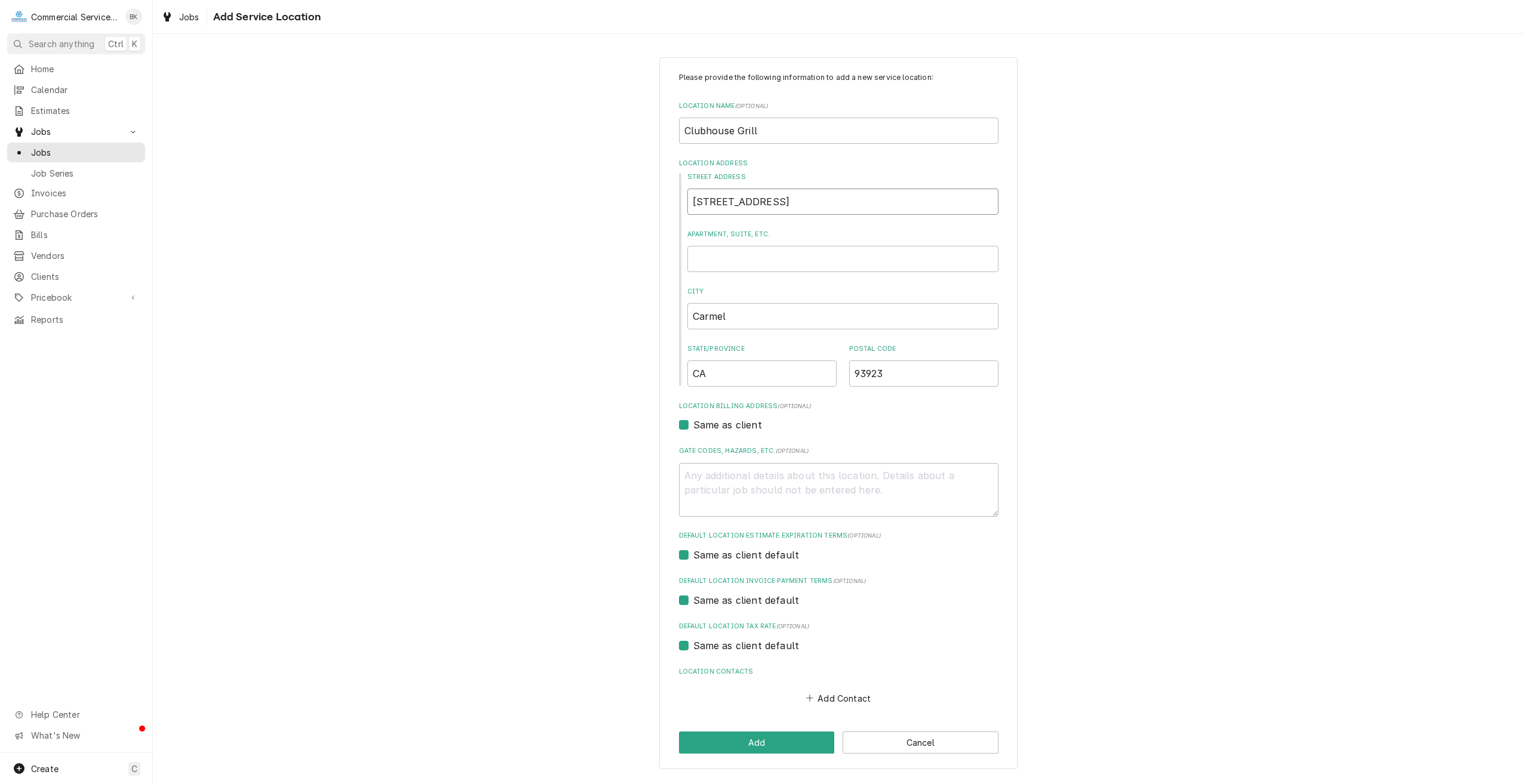
type textarea "x"
type input "1 Old Ranch Rd"
type textarea "x"
type textarea "C"
type textarea "x"
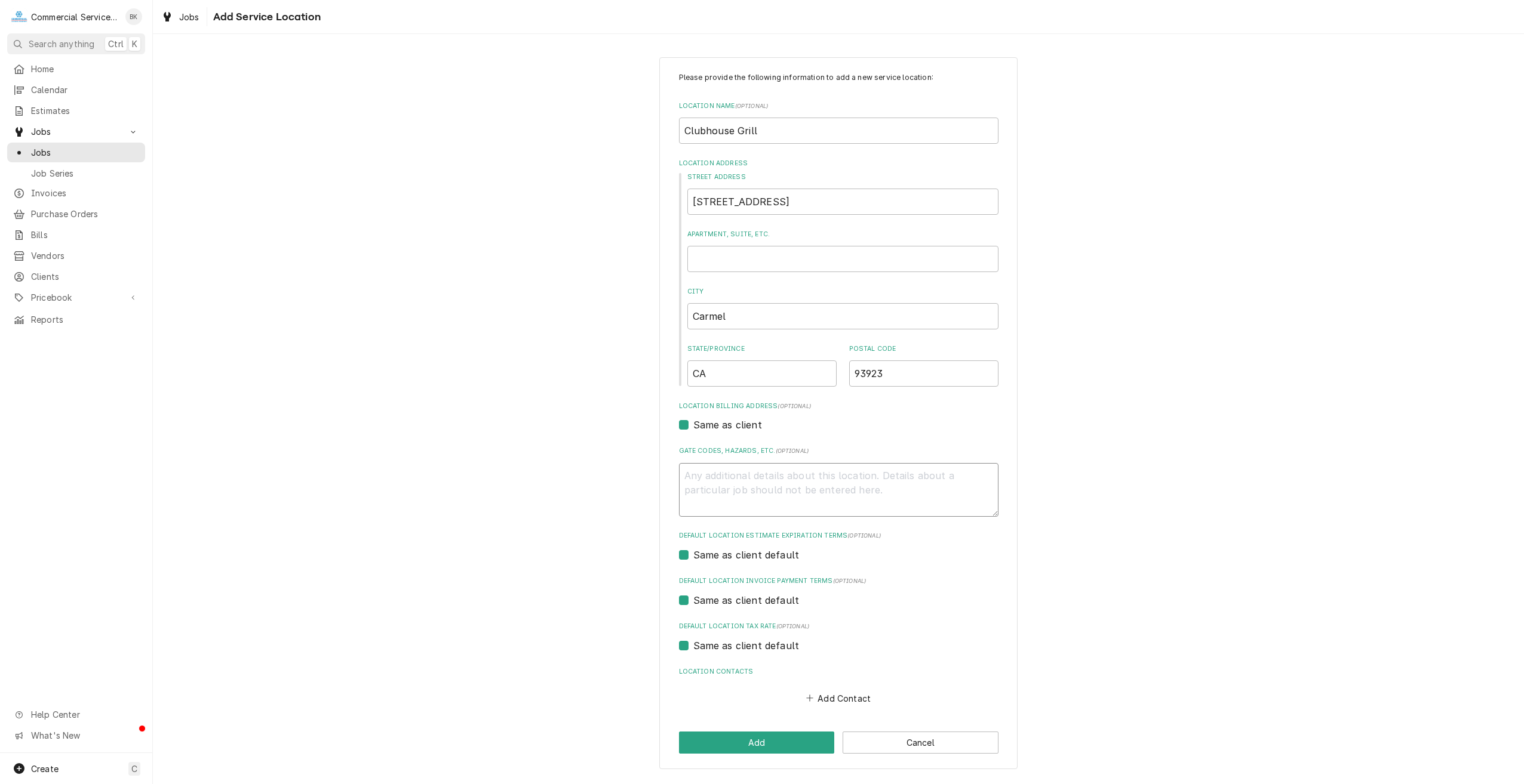
type textarea "x"
type textarea "C"
type textarea "x"
type textarea "Cl"
type textarea "x"
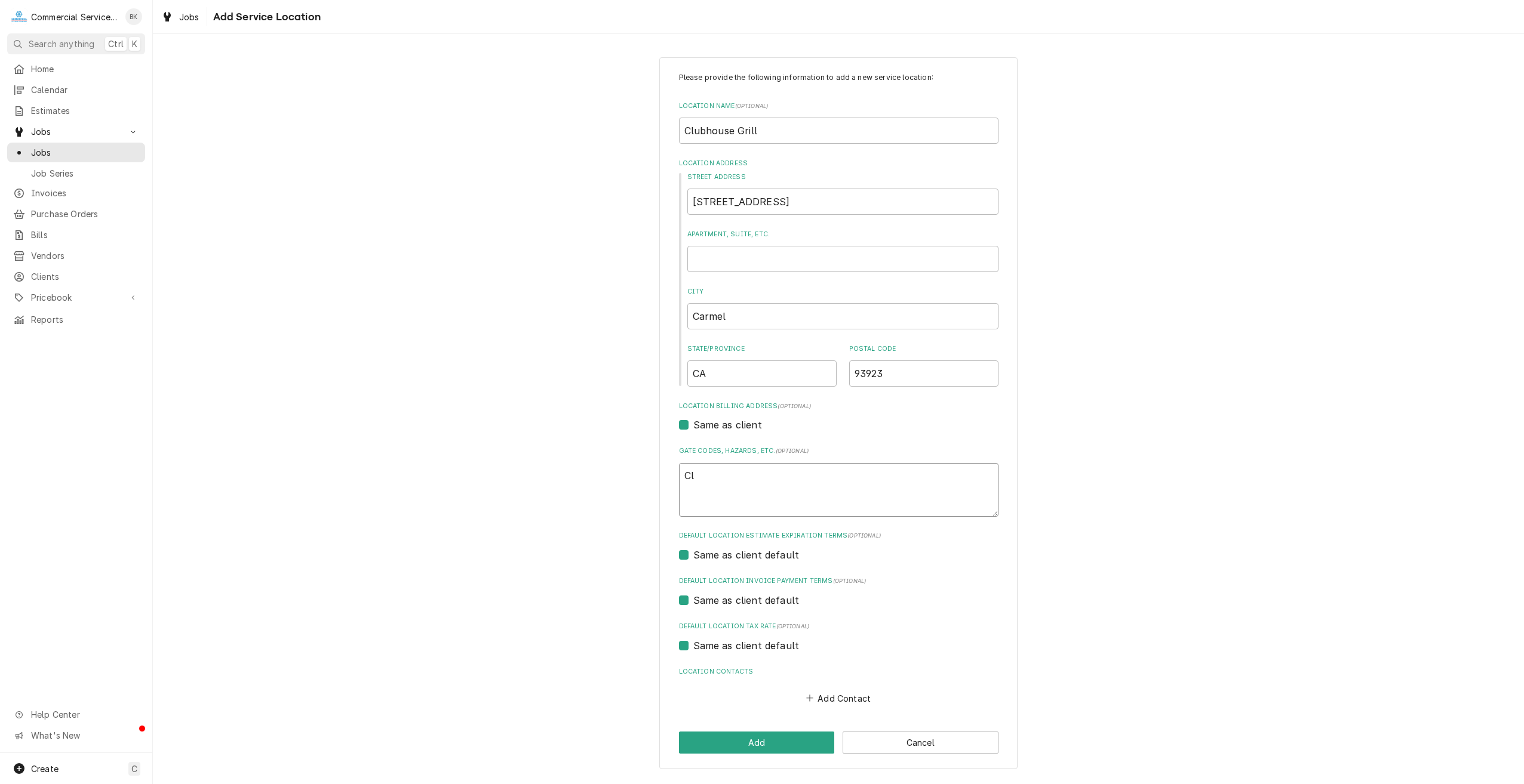
type textarea "Clu"
type textarea "x"
type textarea "Club"
type textarea "x"
type textarea "Clubh"
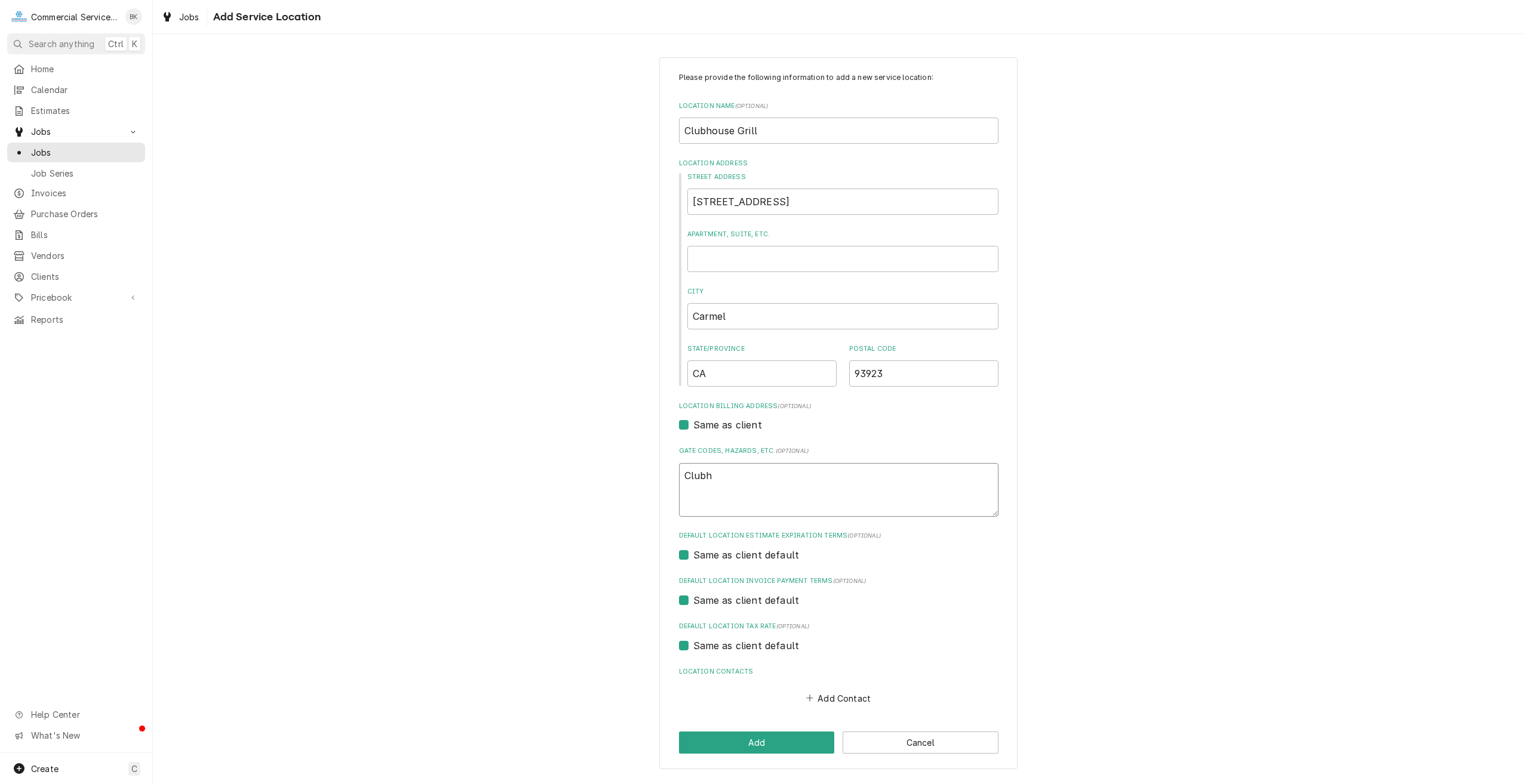
type textarea "x"
type textarea "Clubho"
type textarea "x"
type textarea "Clubhou"
type textarea "x"
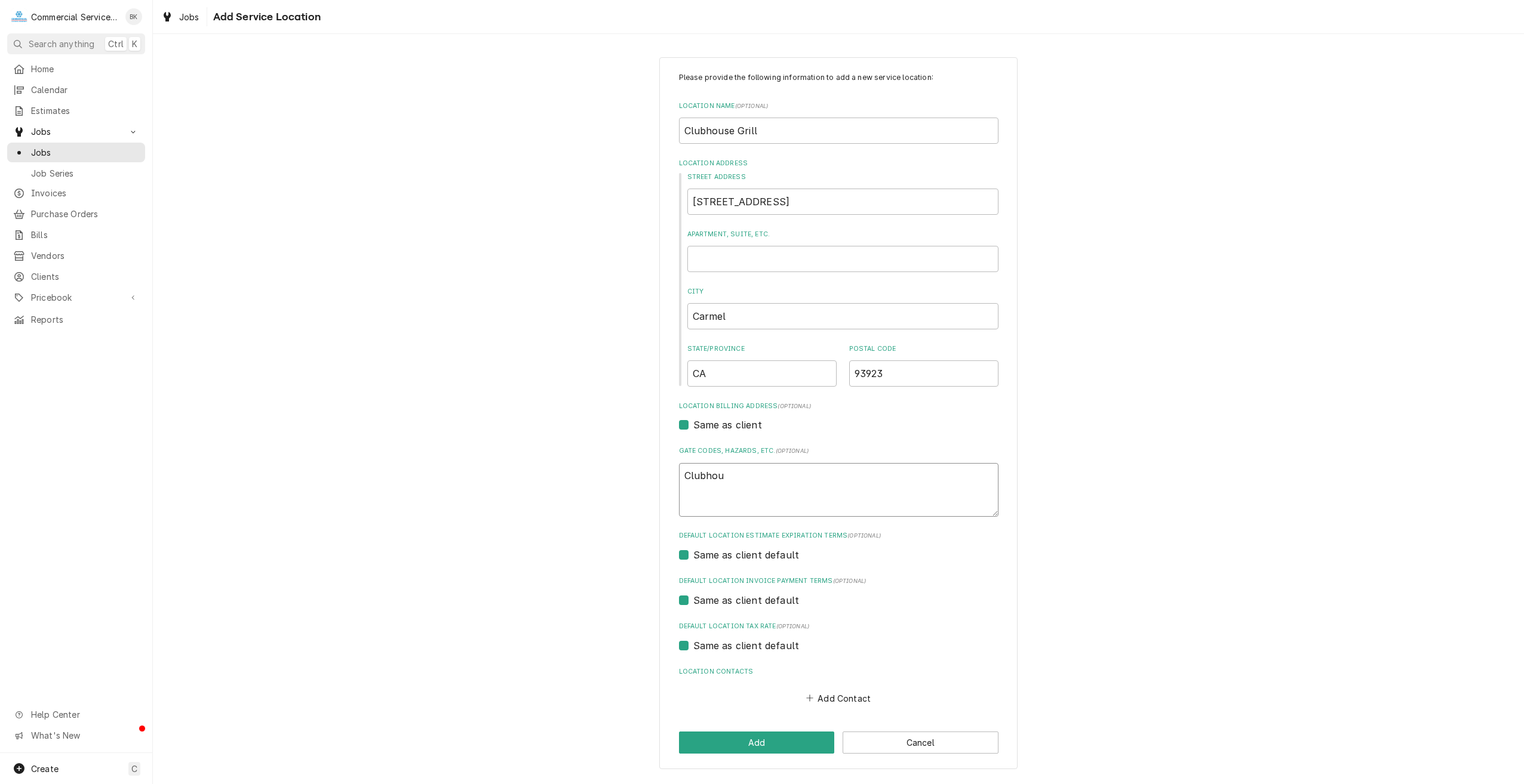
type textarea "Clubhous"
type textarea "x"
type textarea "Clubhouse"
type textarea "x"
type textarea "Clubhouse"
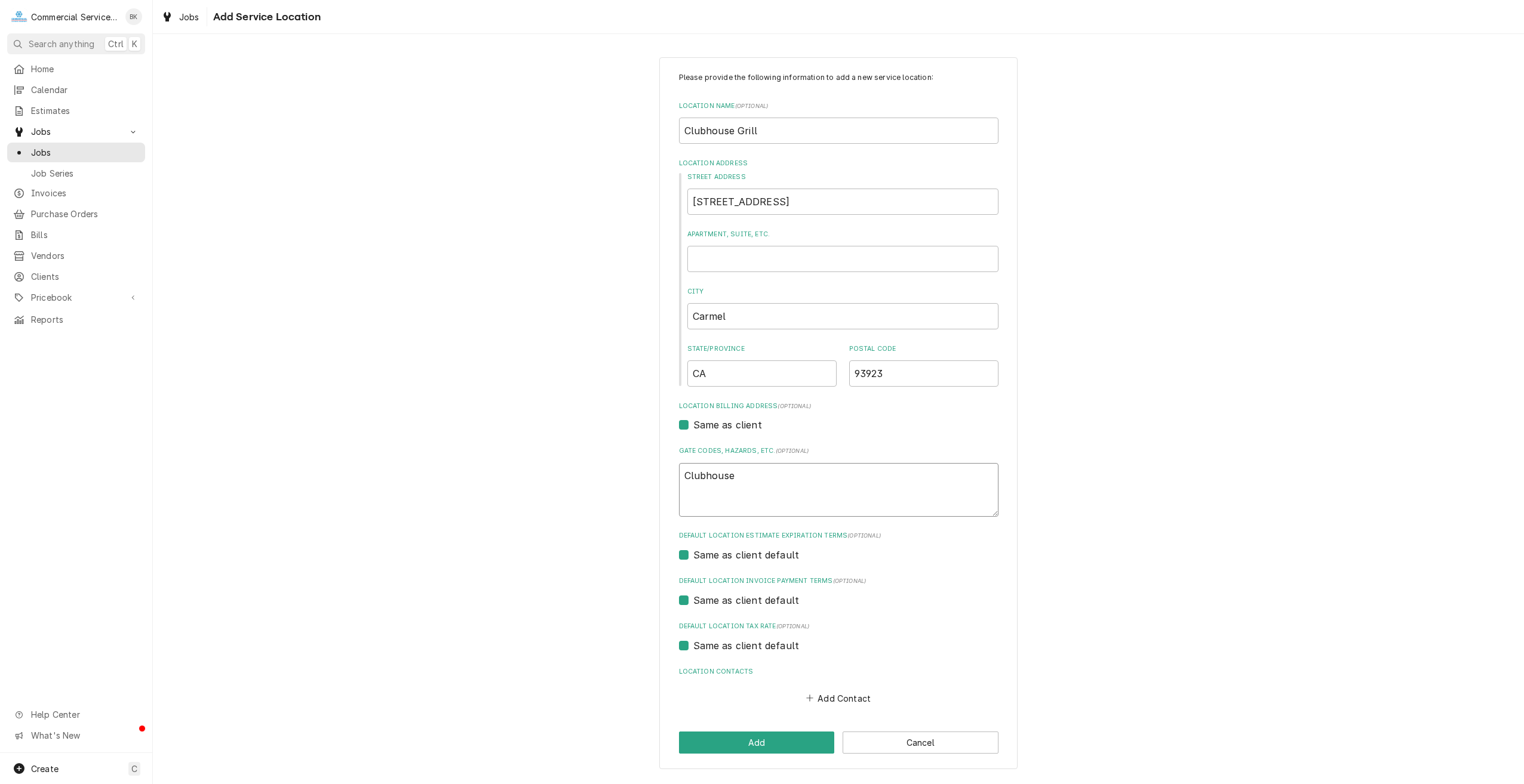
type textarea "x"
type textarea "Clubhouse g"
type textarea "x"
type textarea "Clubhouse"
click at [727, 738] on button "Add" at bounding box center [757, 743] width 156 height 22
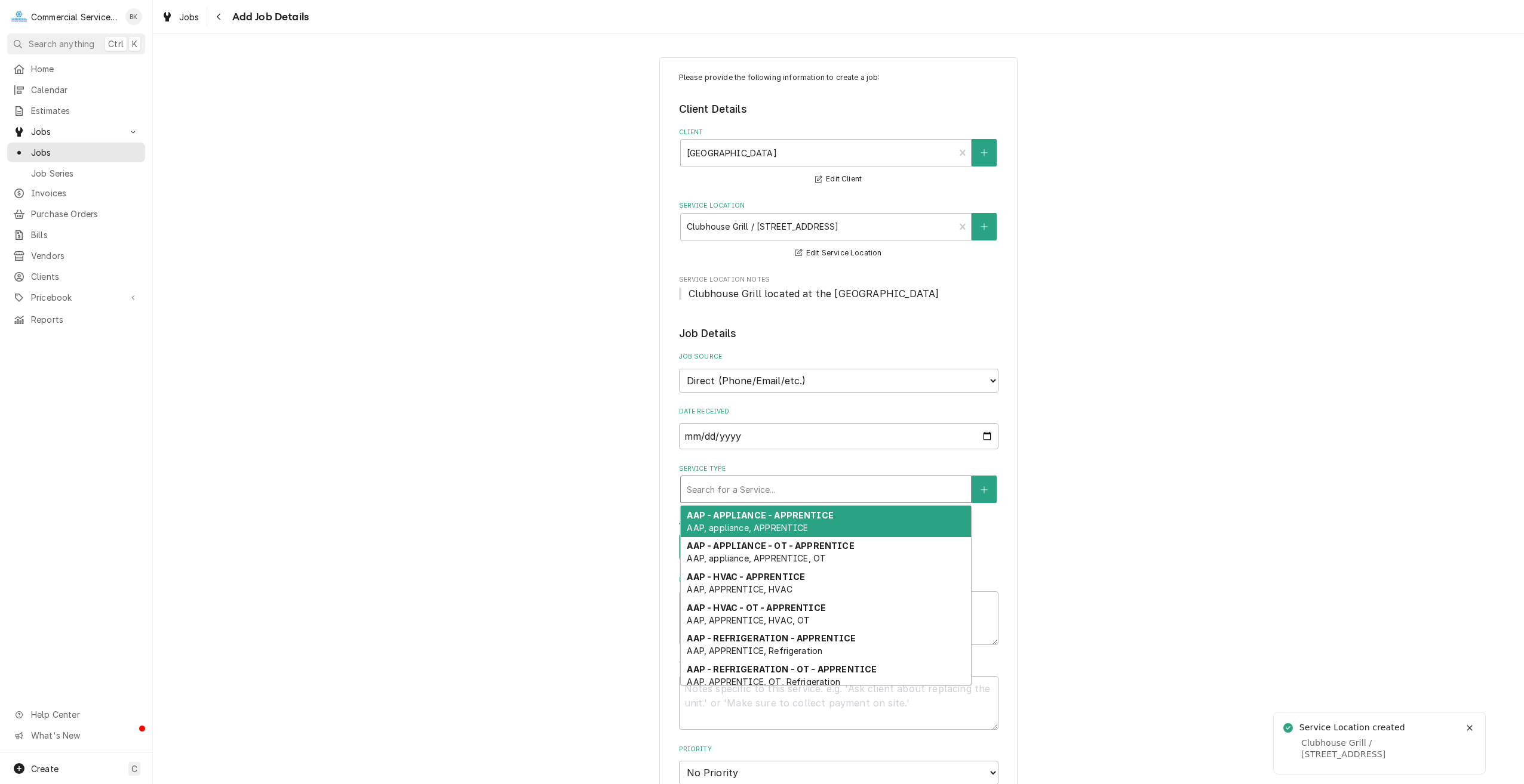
click at [736, 492] on div "Service Type" at bounding box center [826, 489] width 278 height 21
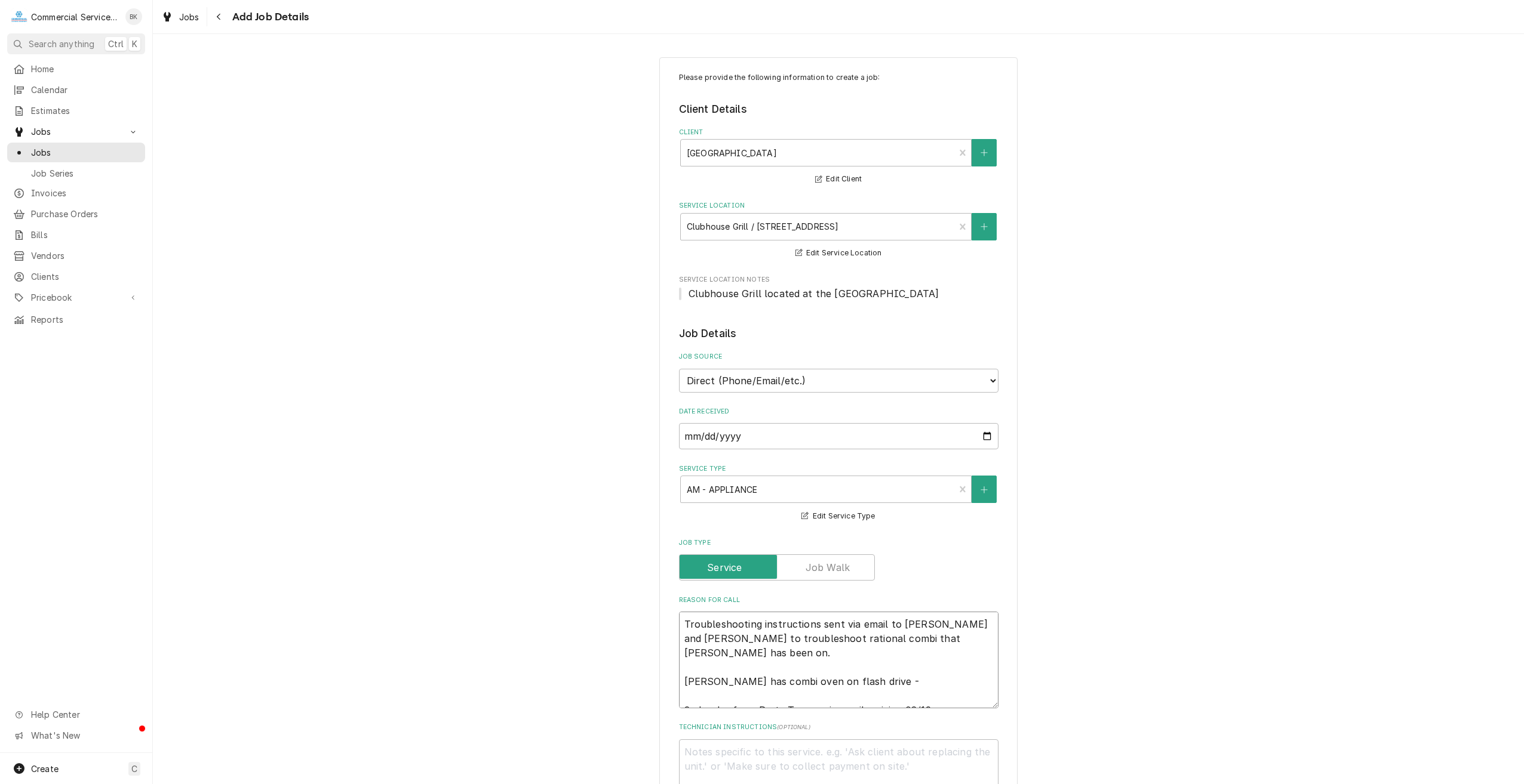
drag, startPoint x: 908, startPoint y: 626, endPoint x: 929, endPoint y: 642, distance: 26.4
click at [923, 640] on textarea "Troubleshooting instructions sent via email to Sebastian and Audie to troublesh…" at bounding box center [839, 660] width 320 height 97
click at [933, 655] on textarea "Troubleshooting instructions sent via email to Sebastian and Audie to troublesh…" at bounding box center [839, 660] width 320 height 97
click at [930, 697] on textarea "Troubleshooting instructions sent via email to Sebastian and Audie to troublesh…" at bounding box center [839, 660] width 320 height 97
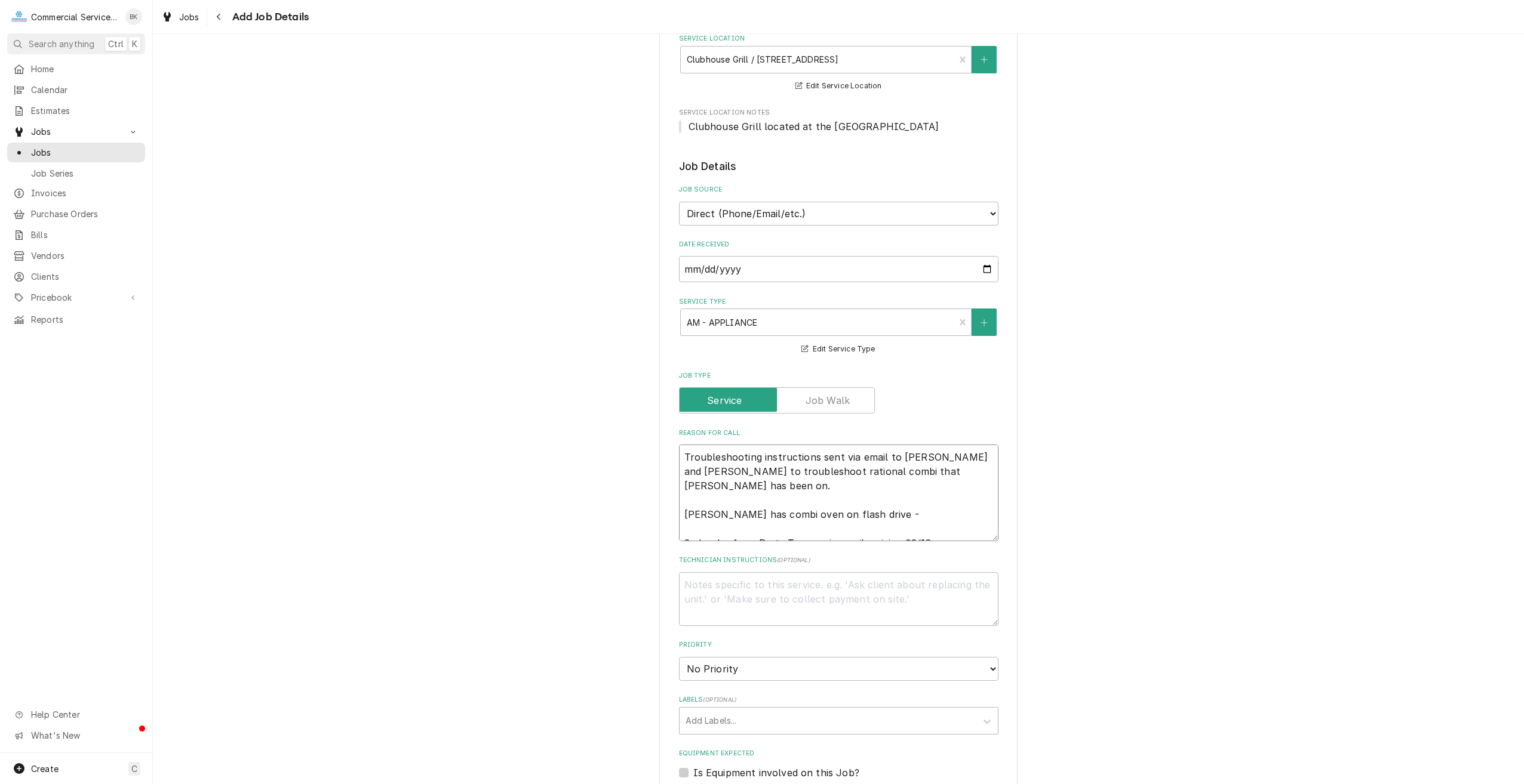
scroll to position [179, 0]
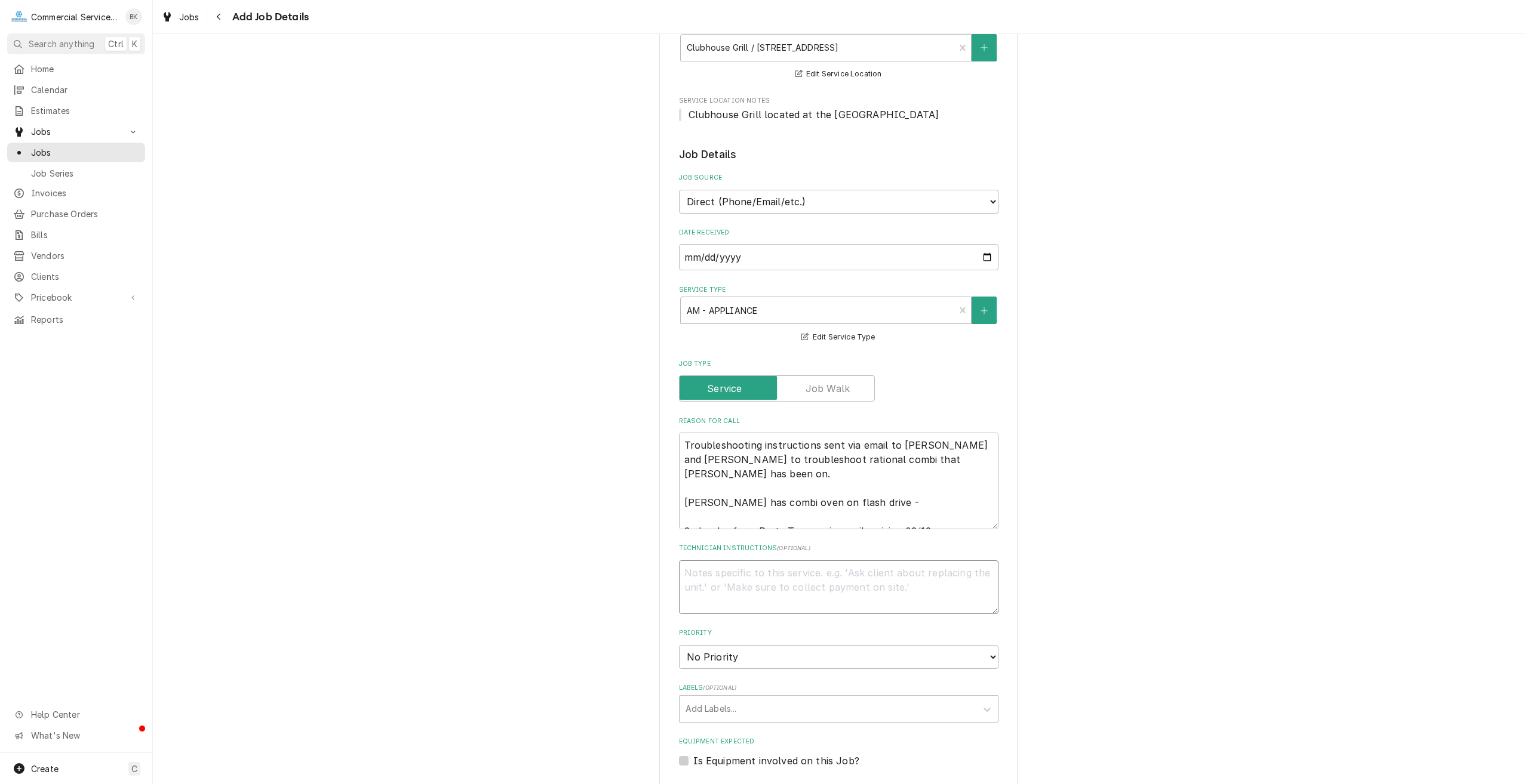
click at [877, 571] on textarea "Technician Instructions ( optional )" at bounding box center [839, 587] width 320 height 53
click at [927, 655] on select "No Priority Urgent High Medium Low" at bounding box center [839, 657] width 320 height 24
click at [679, 645] on select "No Priority Urgent High Medium Low" at bounding box center [839, 657] width 320 height 24
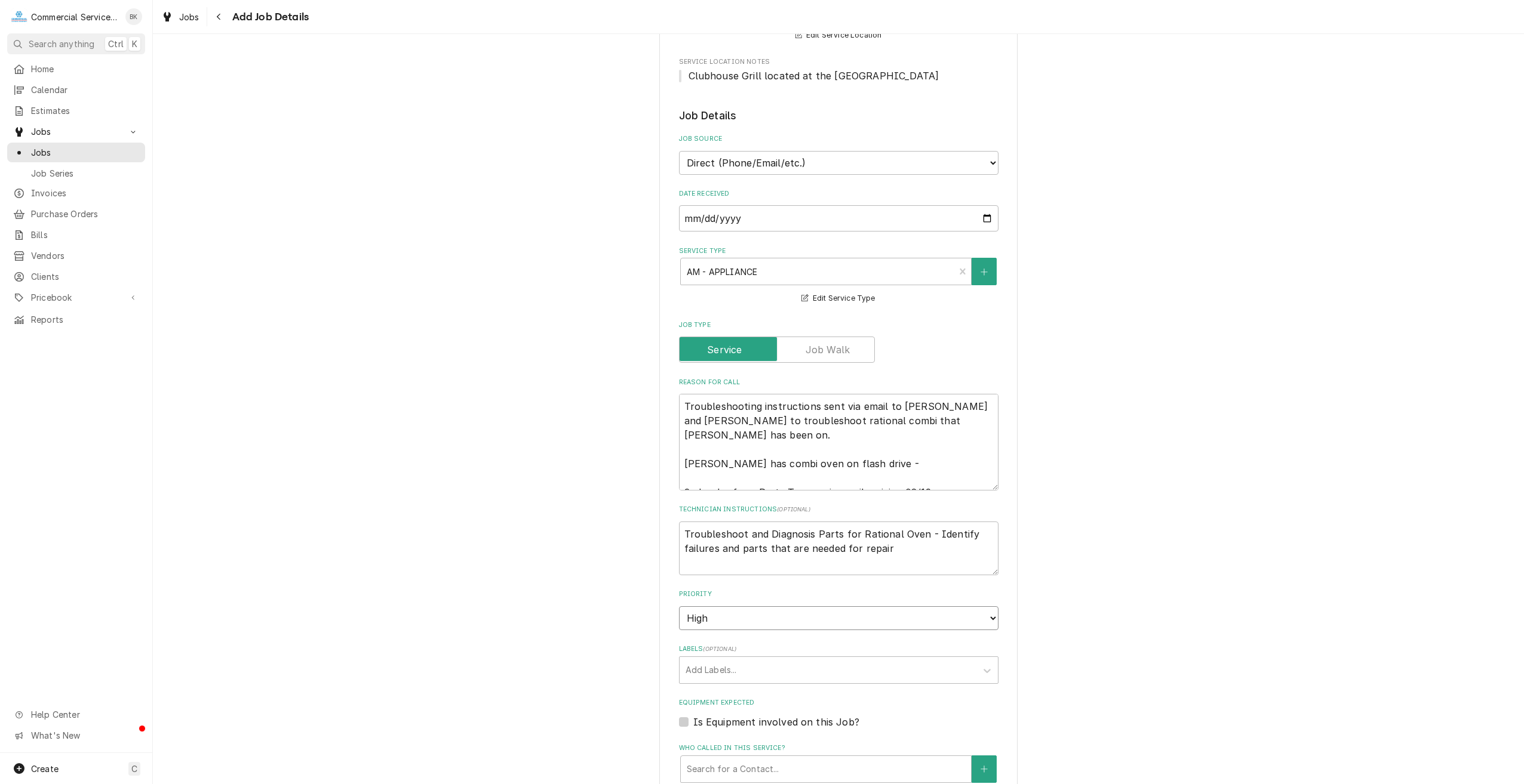
scroll to position [239, 0]
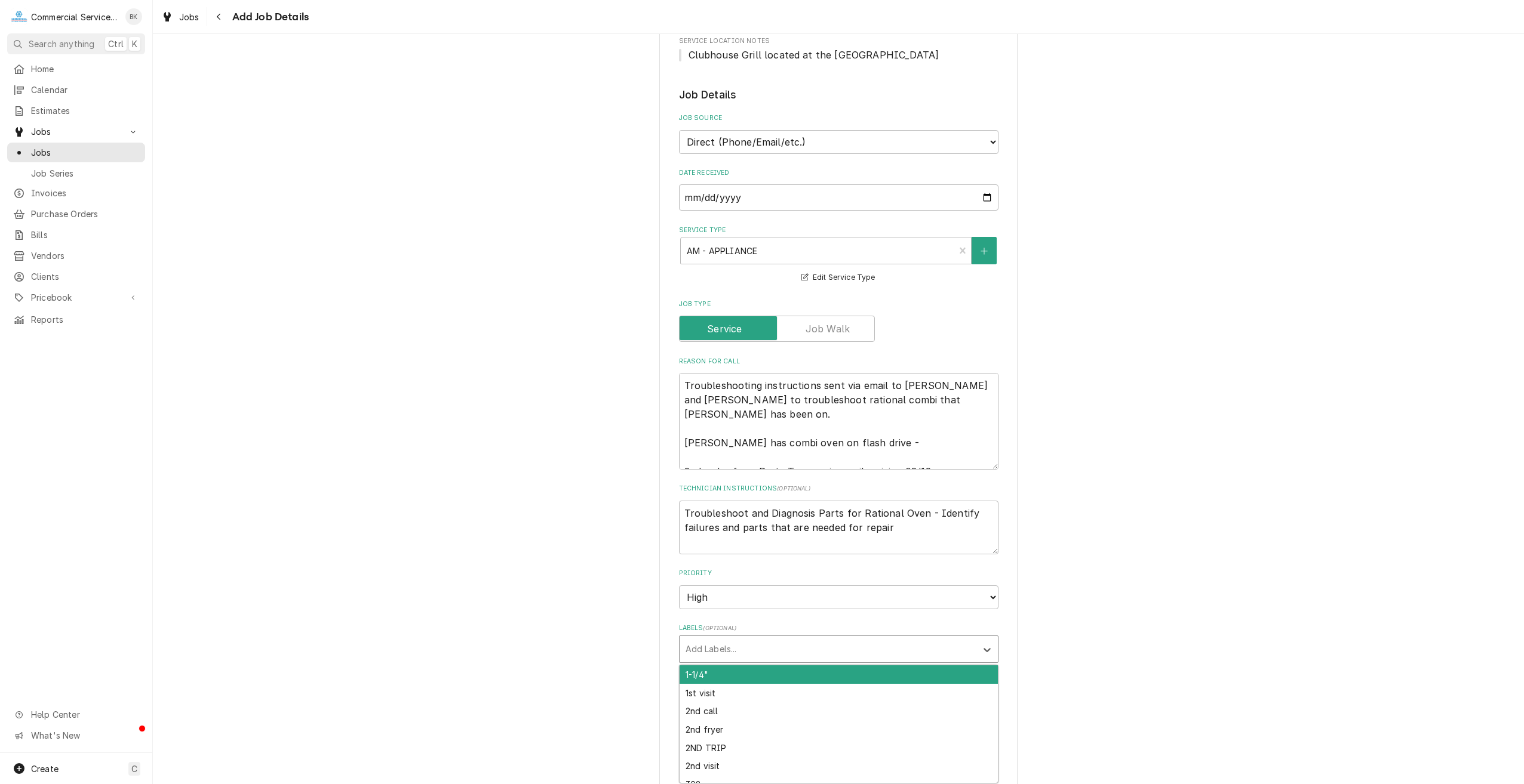
click at [752, 652] on div "Labels" at bounding box center [828, 649] width 285 height 21
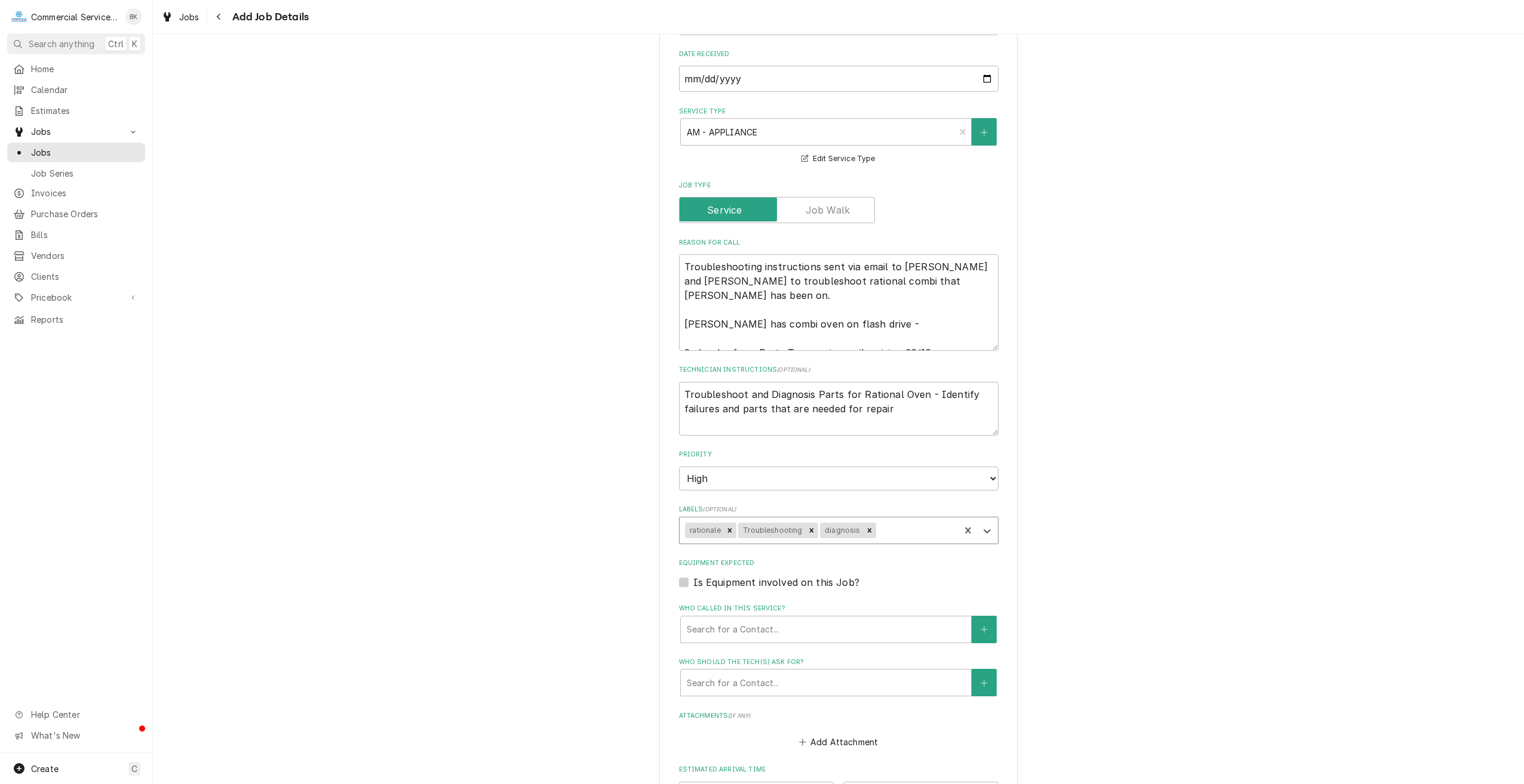
scroll to position [358, 0]
click at [799, 579] on label "Is Equipment involved on this Job?" at bounding box center [776, 582] width 166 height 14
click at [799, 579] on input "Equipment Expected" at bounding box center [853, 588] width 320 height 26
click at [757, 622] on div "Equipment" at bounding box center [814, 629] width 254 height 21
click at [981, 633] on icon "Create New Equipment" at bounding box center [984, 629] width 7 height 9
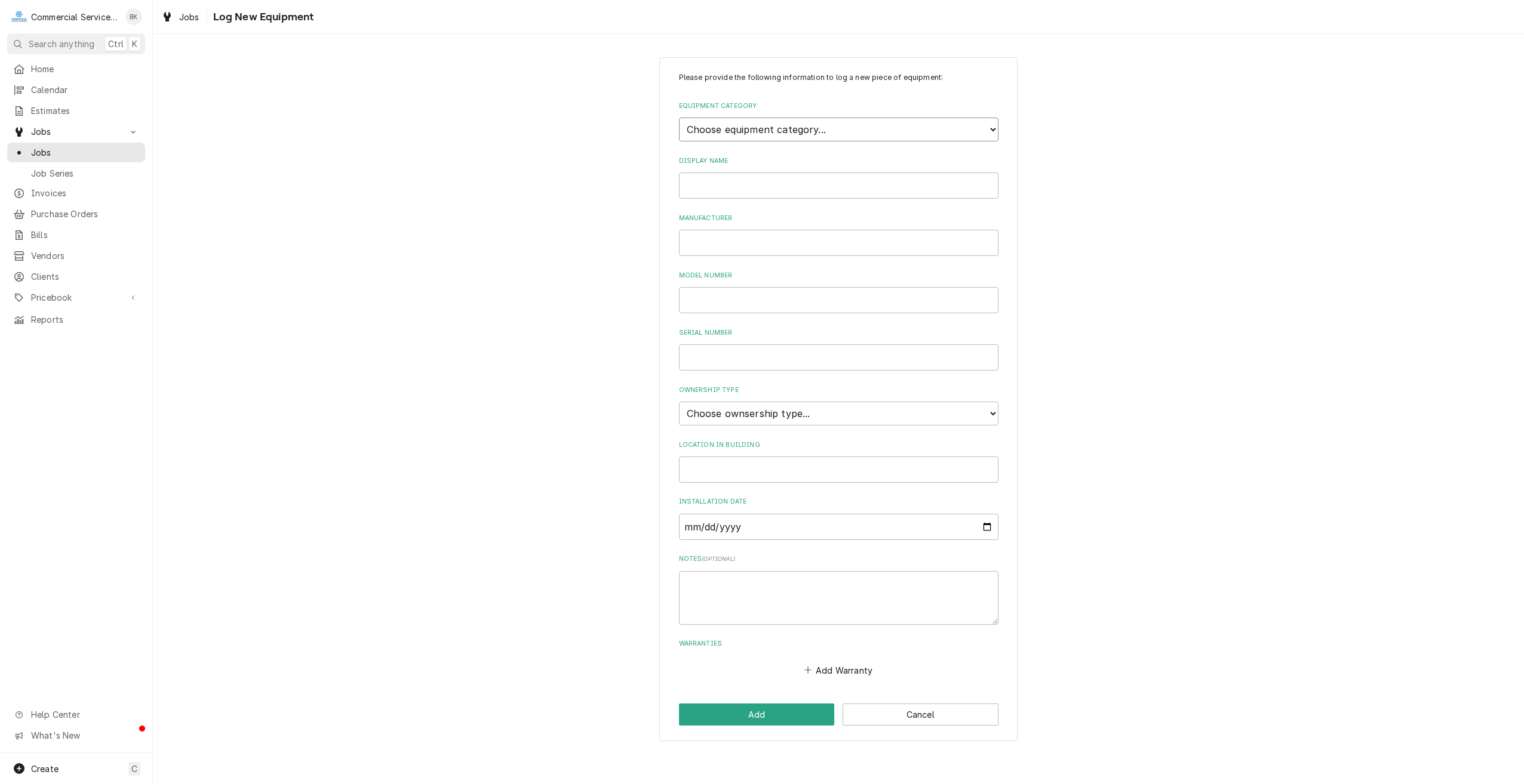
click at [711, 134] on select "Choose equipment category... Cooking Equipment Fryers Ice Machines Ovens and Ra…" at bounding box center [839, 129] width 320 height 24
click at [679, 118] on select "Choose equipment category... Cooking Equipment Fryers Ice Machines Ovens and Ra…" at bounding box center [839, 129] width 320 height 24
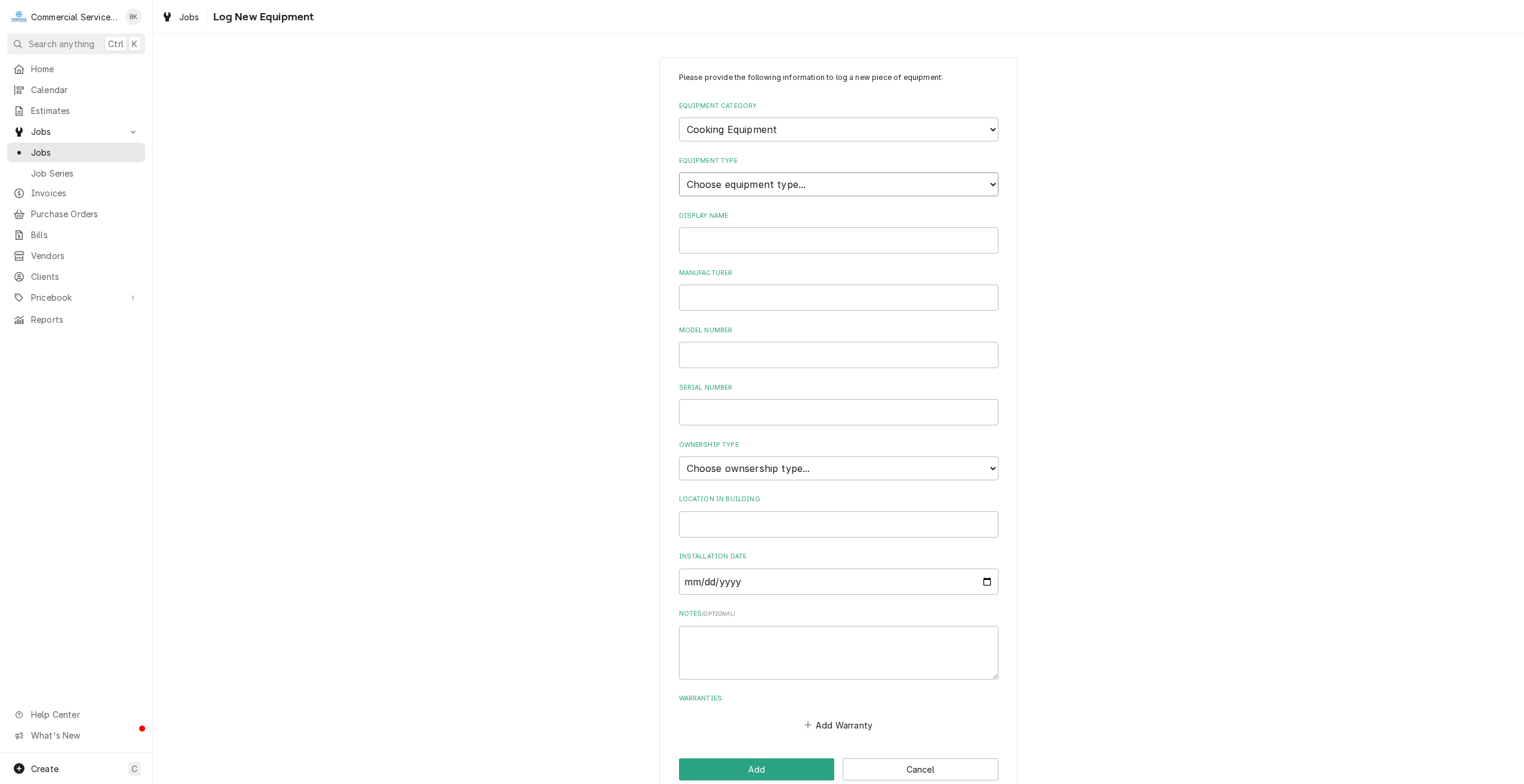
click at [717, 195] on select "Choose equipment type... Broiler Charbroiler Commercial Microwave Commercial To…" at bounding box center [839, 184] width 320 height 24
click at [802, 129] on select "Choose equipment category... Cooking Equipment Fryers Ice Machines Ovens and Ra…" at bounding box center [839, 129] width 320 height 24
click at [679, 118] on select "Choose equipment category... Cooking Equipment Fryers Ice Machines Ovens and Ra…" at bounding box center [839, 129] width 320 height 24
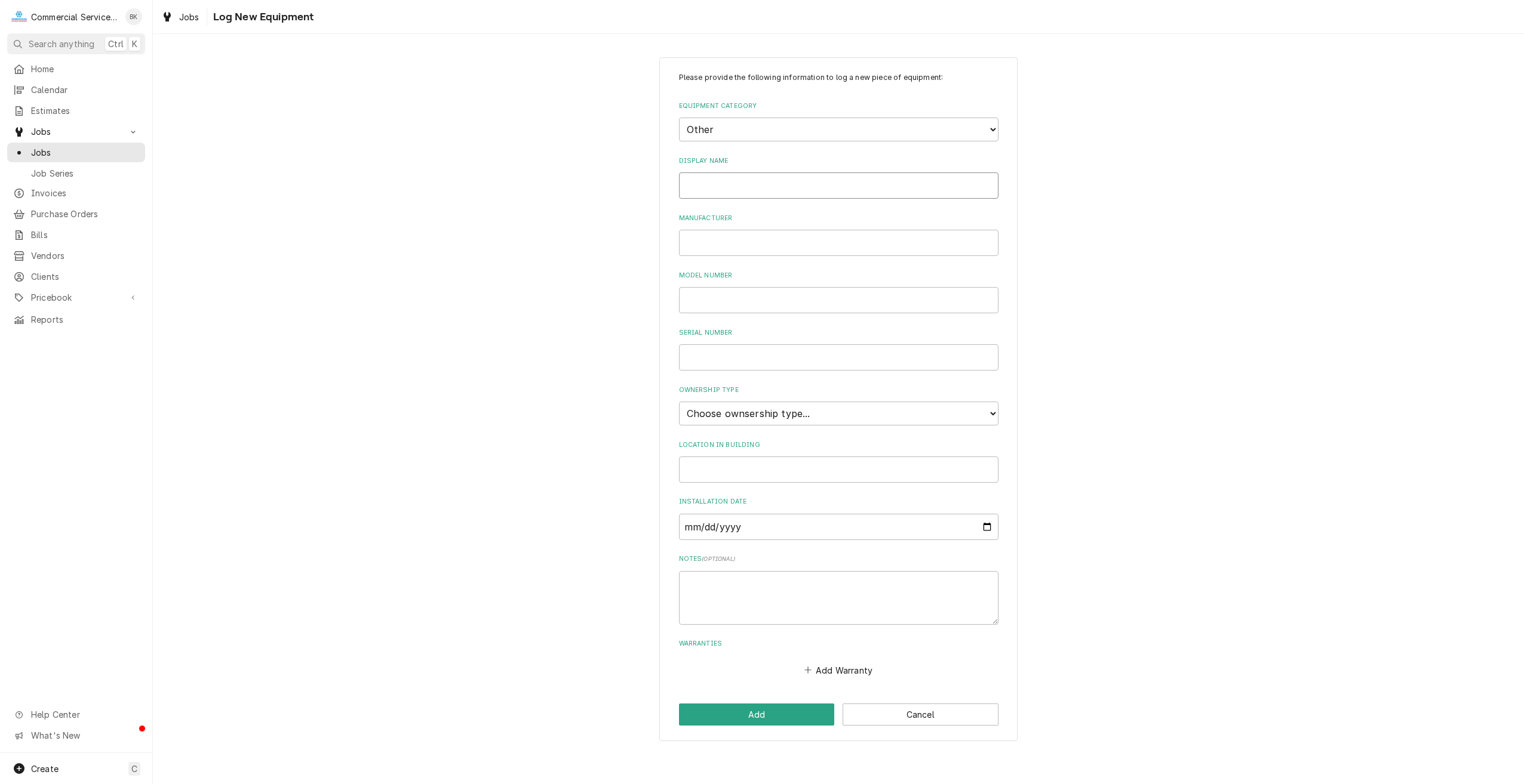
click at [729, 176] on input "Display Name" at bounding box center [839, 185] width 320 height 26
click at [802, 720] on button "Add" at bounding box center [757, 715] width 156 height 22
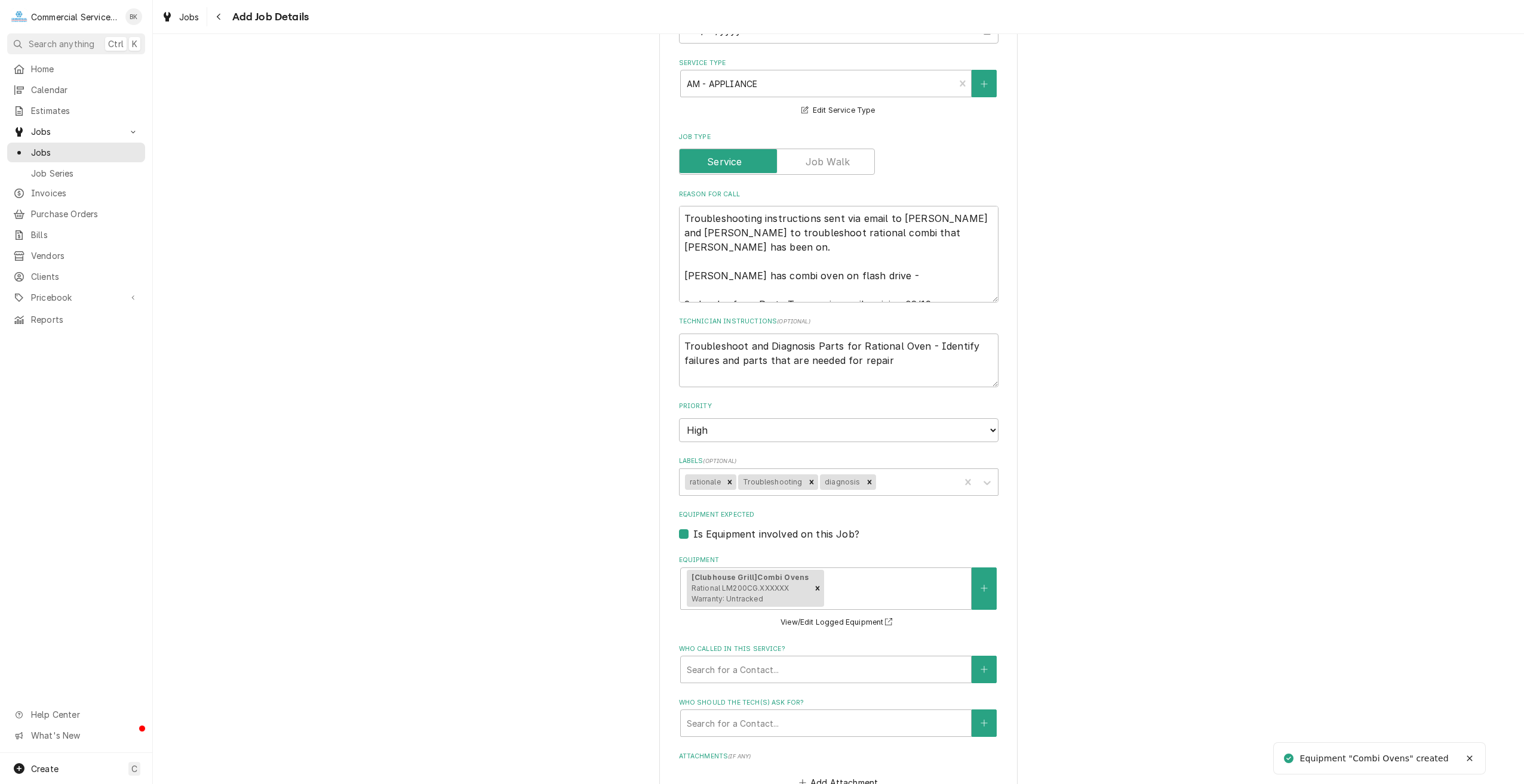
scroll to position [538, 0]
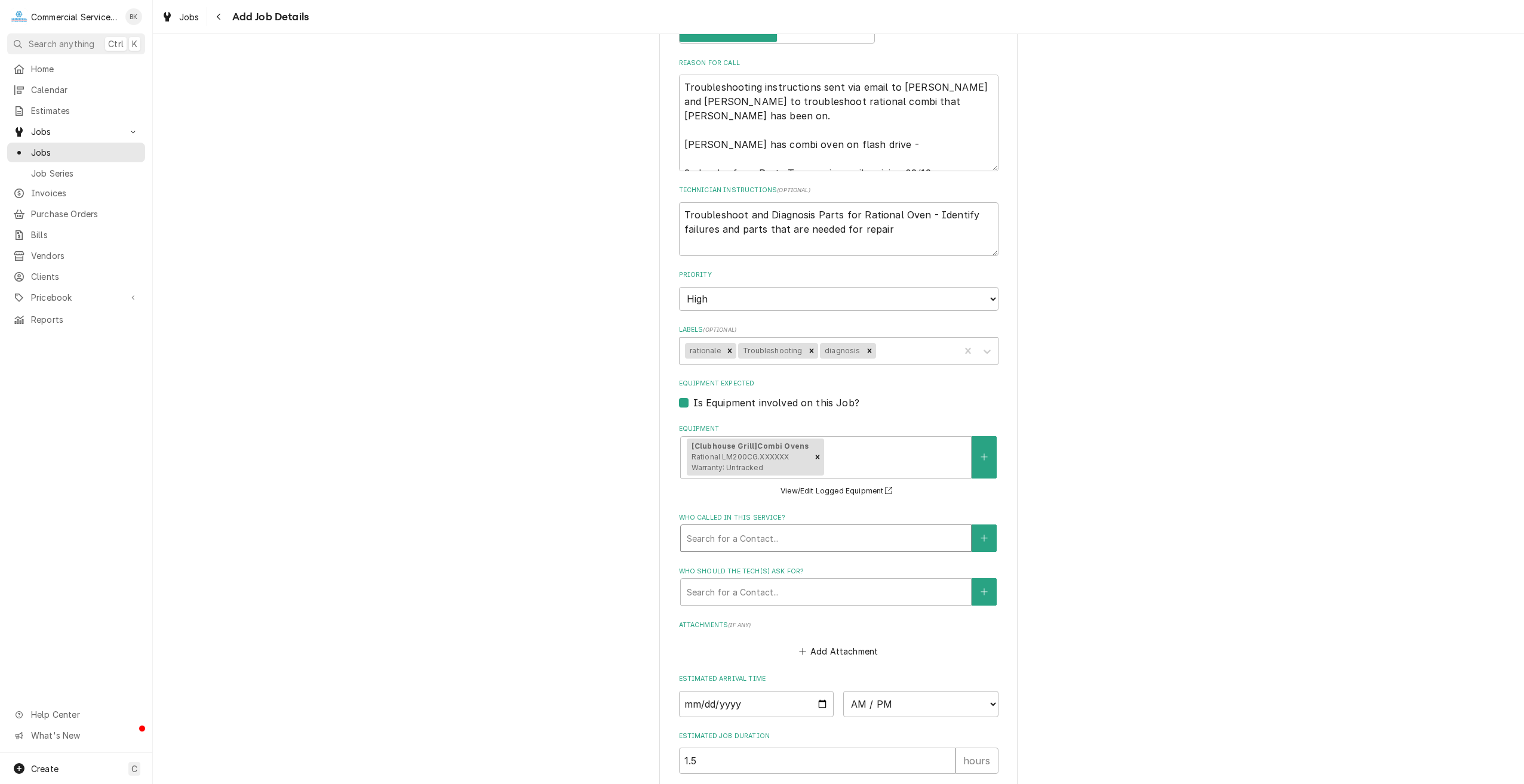
click at [860, 531] on div "Who called in this service?" at bounding box center [826, 538] width 278 height 21
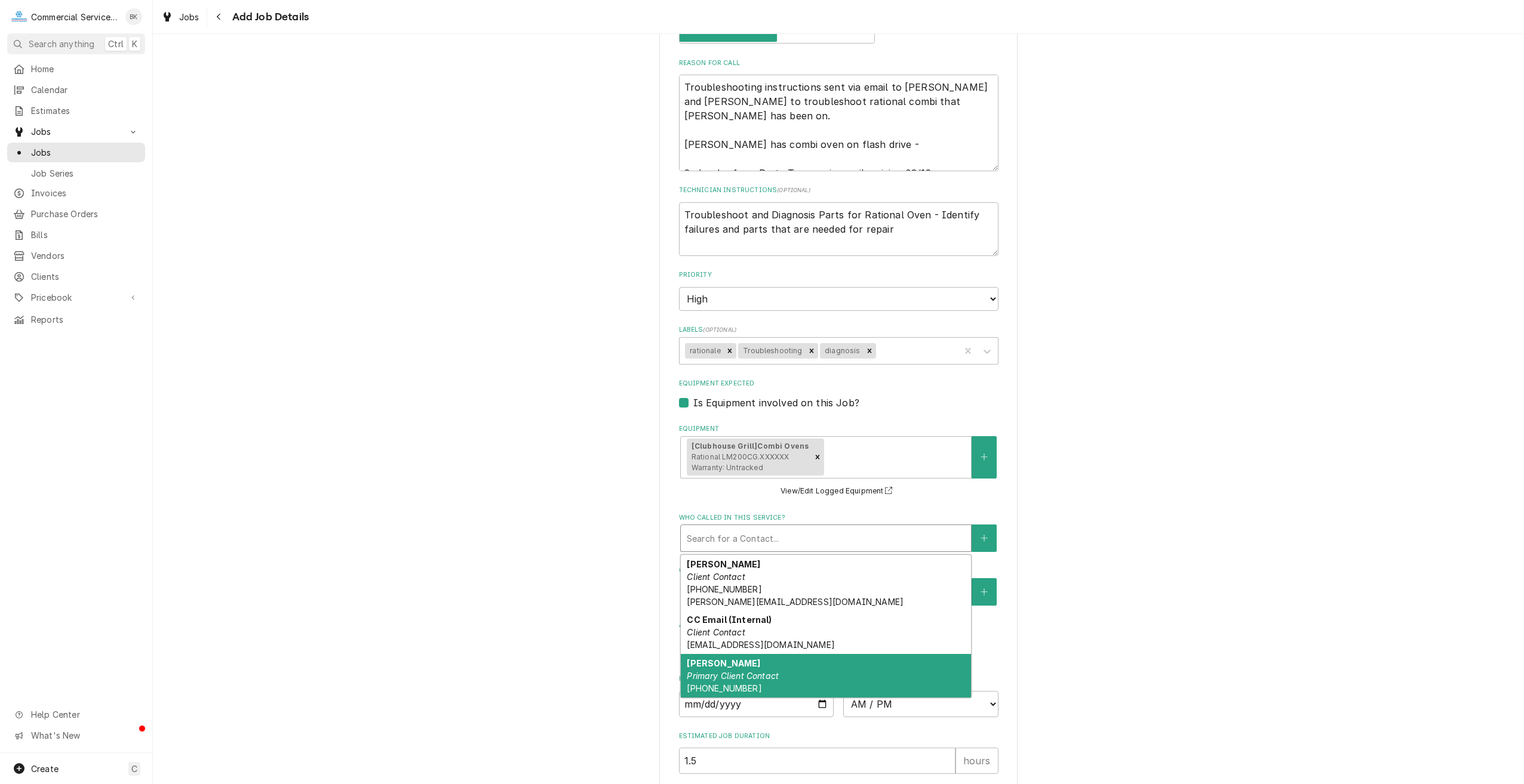
click at [778, 674] on div "Dave Primary Client Contact (831) 241-3080" at bounding box center [826, 676] width 291 height 44
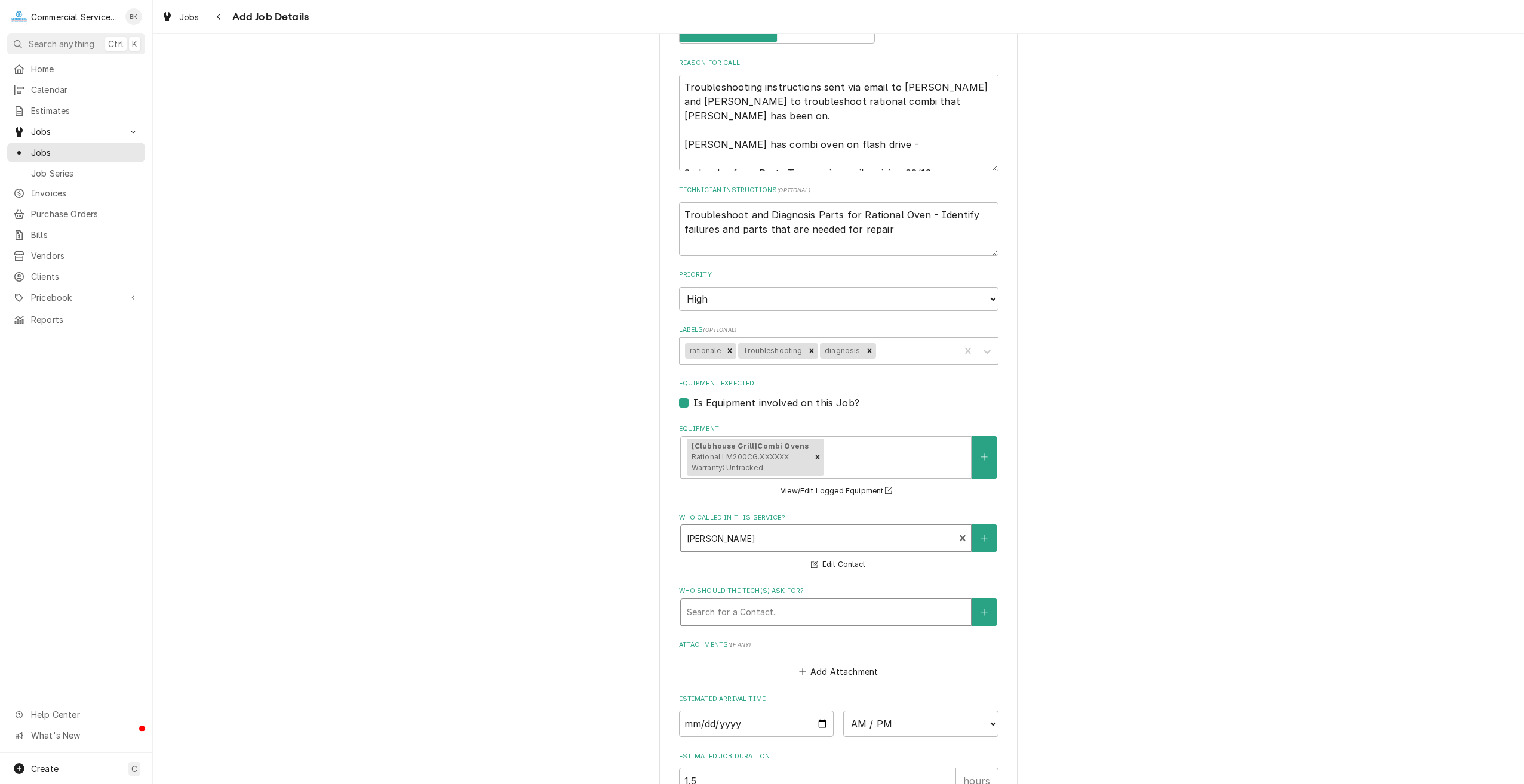
click at [771, 618] on div "Who should the tech(s) ask for?" at bounding box center [826, 612] width 278 height 21
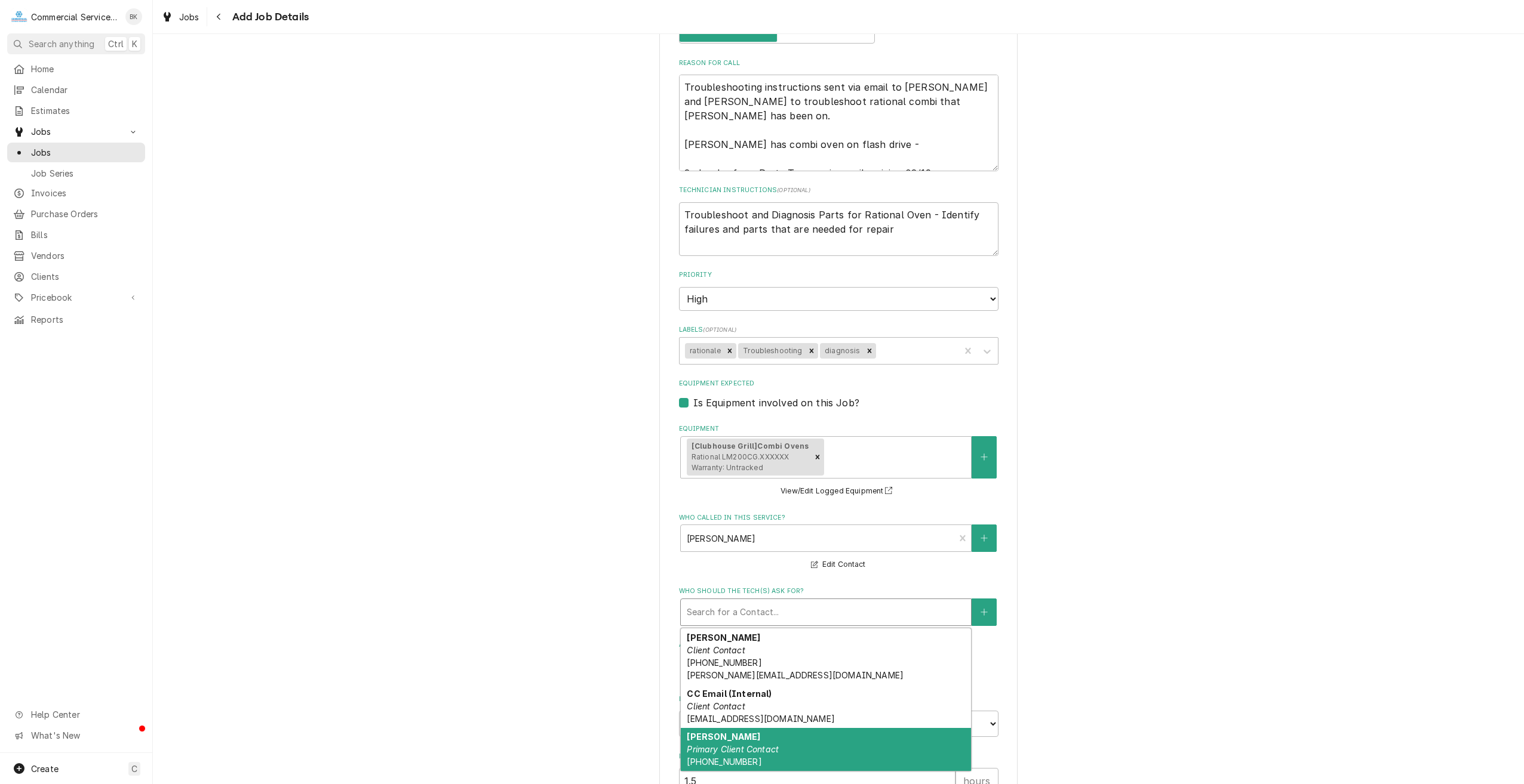
click at [755, 748] on em "Primary Client Contact" at bounding box center [733, 749] width 92 height 10
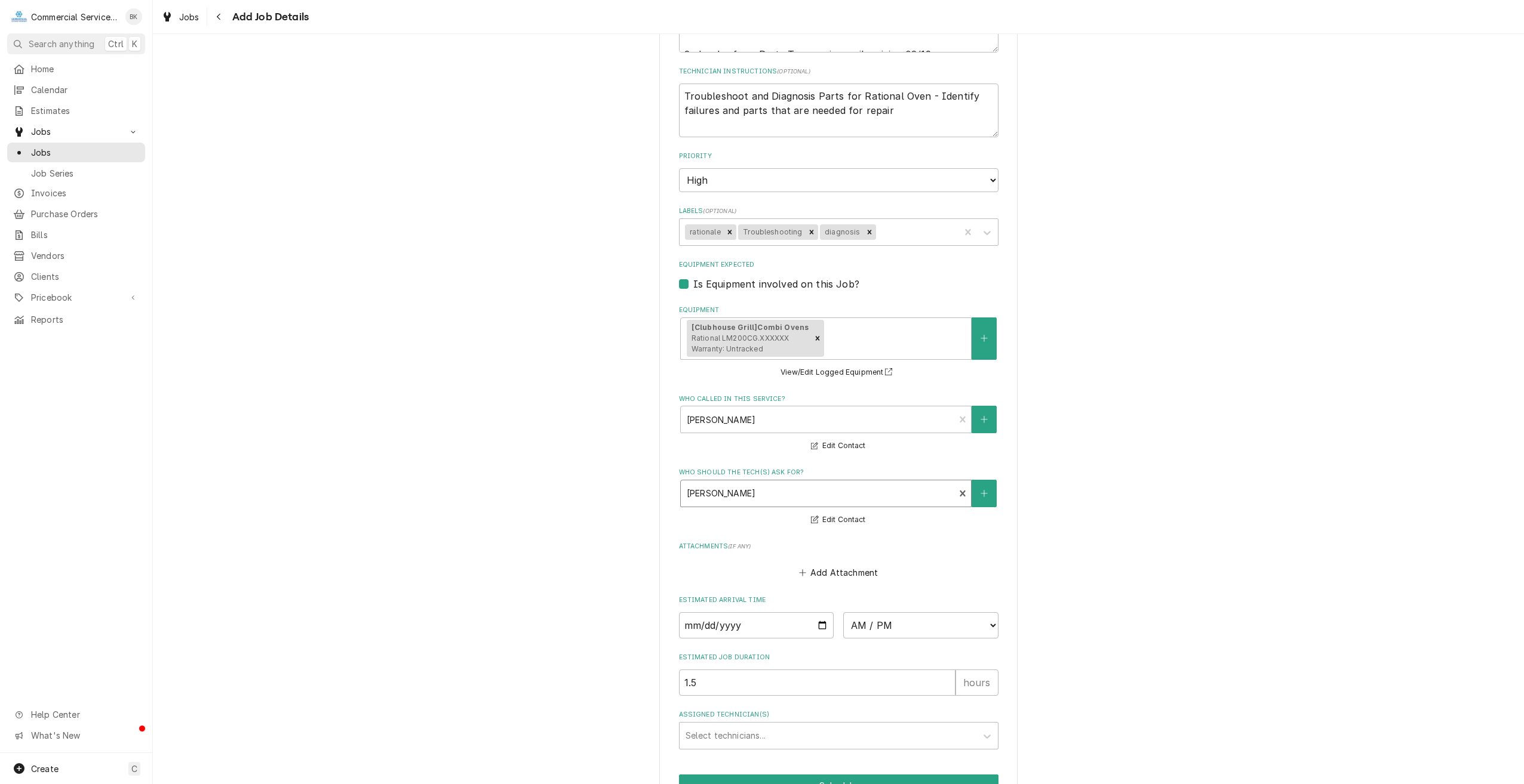
scroll to position [657, 0]
click at [813, 628] on input "Date" at bounding box center [757, 625] width 155 height 26
click at [884, 623] on select "AM / PM 6:00 AM 6:15 AM 6:30 AM 6:45 AM 7:00 AM 7:15 AM 7:30 AM 7:45 AM 8:00 AM…" at bounding box center [921, 625] width 155 height 26
click at [760, 715] on input "1.5" at bounding box center [817, 717] width 276 height 26
click at [760, 716] on input "1.5" at bounding box center [817, 717] width 276 height 26
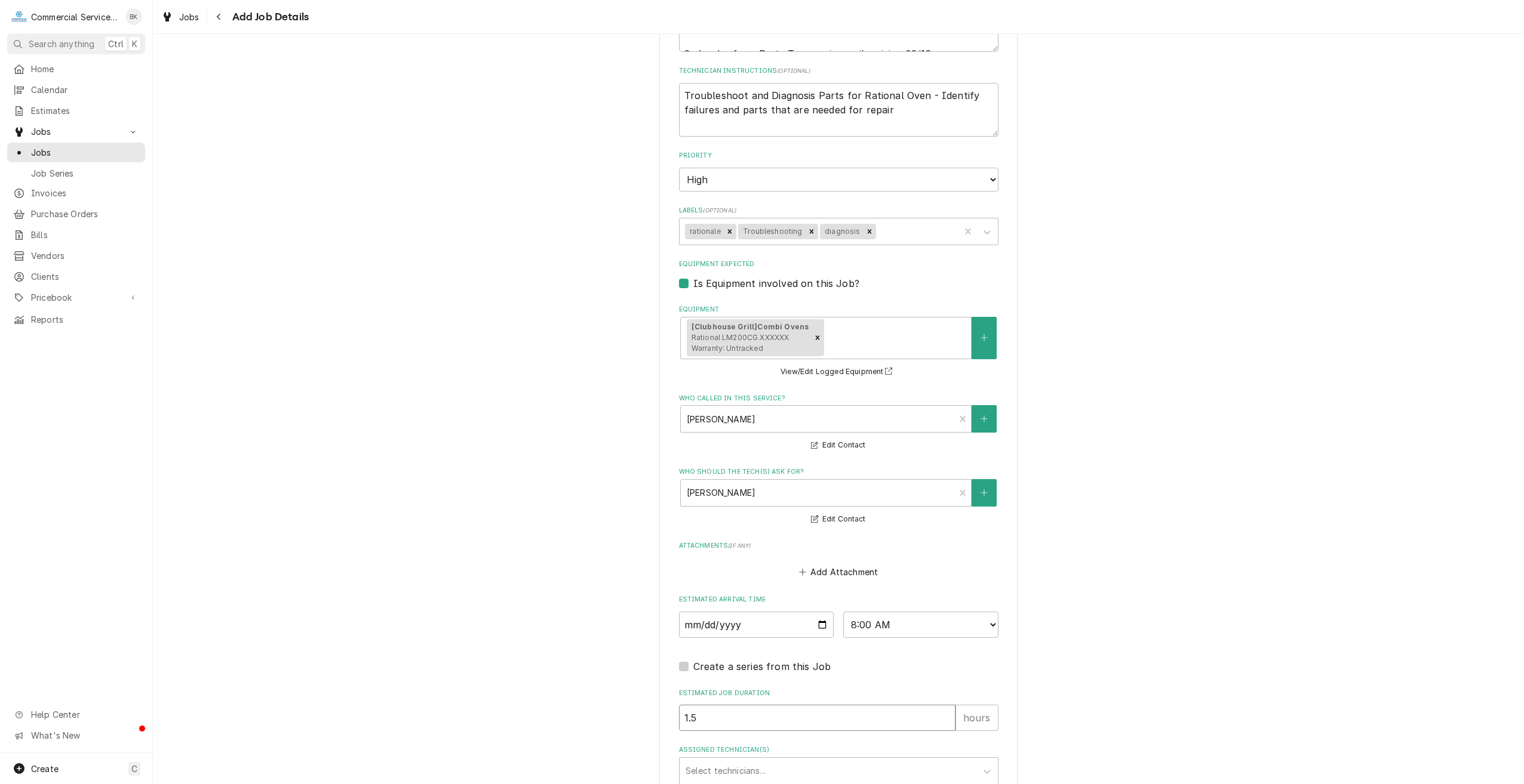
click at [760, 714] on input "1.5" at bounding box center [817, 717] width 276 height 26
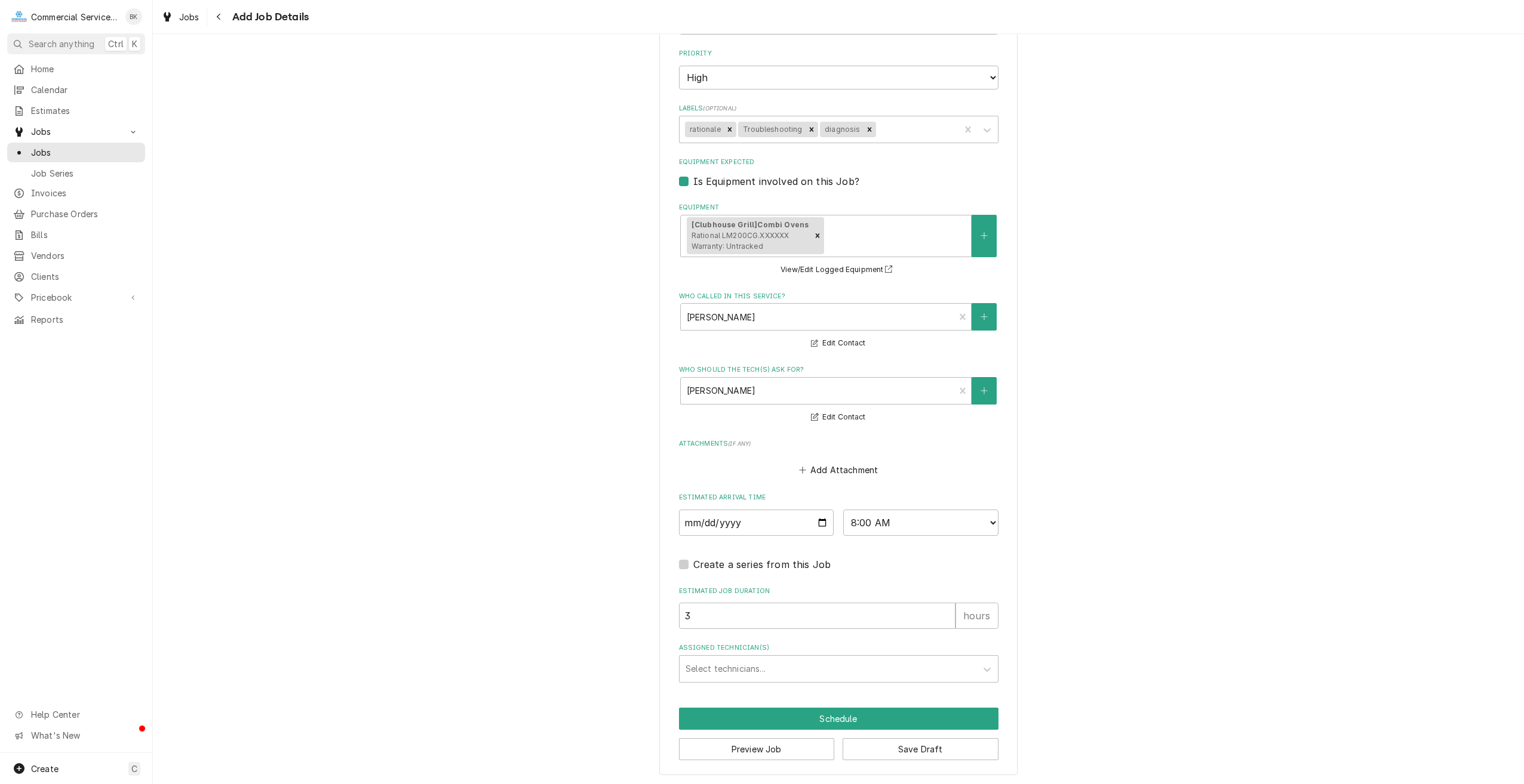
scroll to position [760, 0]
click at [731, 669] on div "Assigned Technician(s)" at bounding box center [828, 667] width 285 height 21
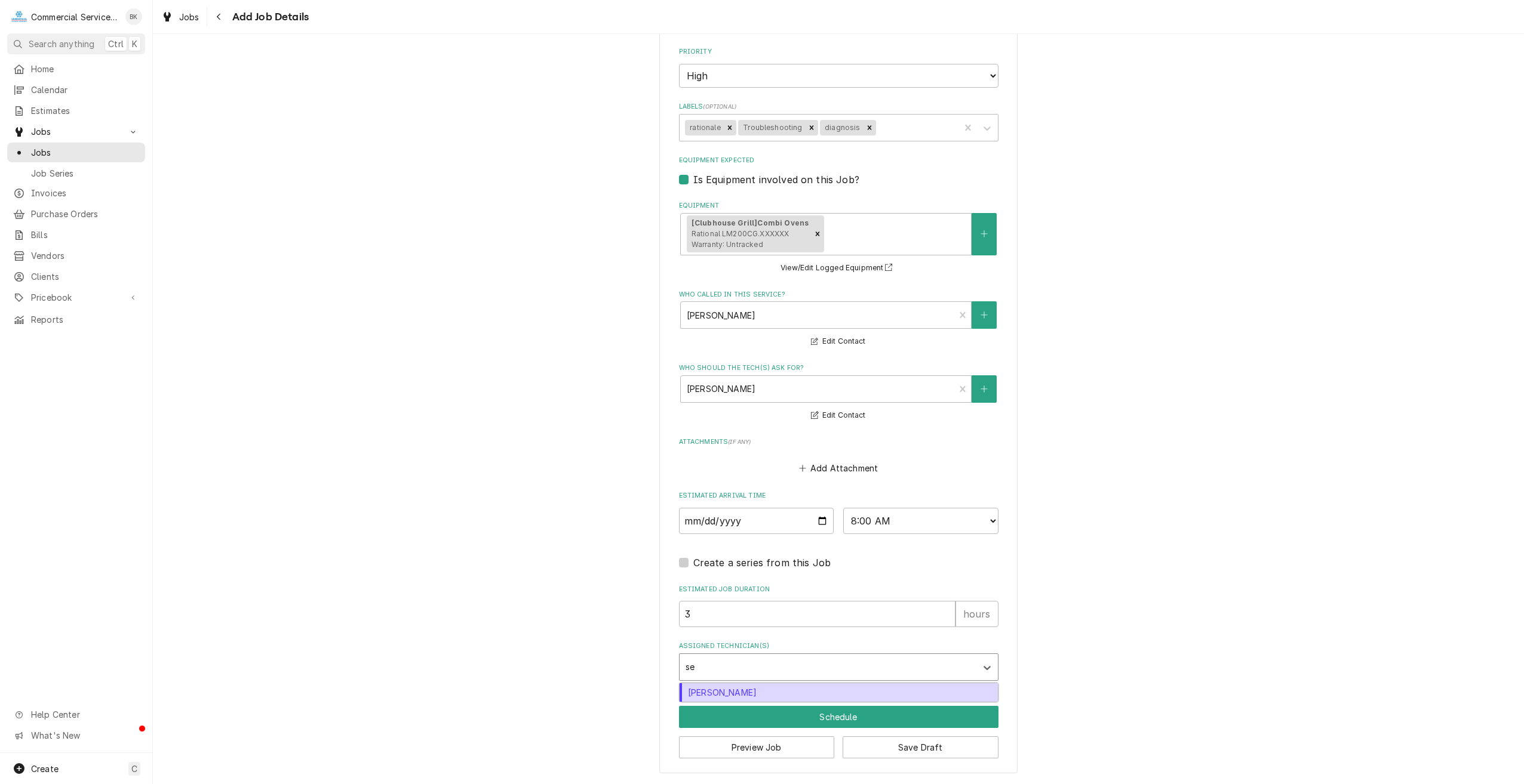
click at [732, 697] on div "Sebastian Gomez" at bounding box center [839, 693] width 318 height 19
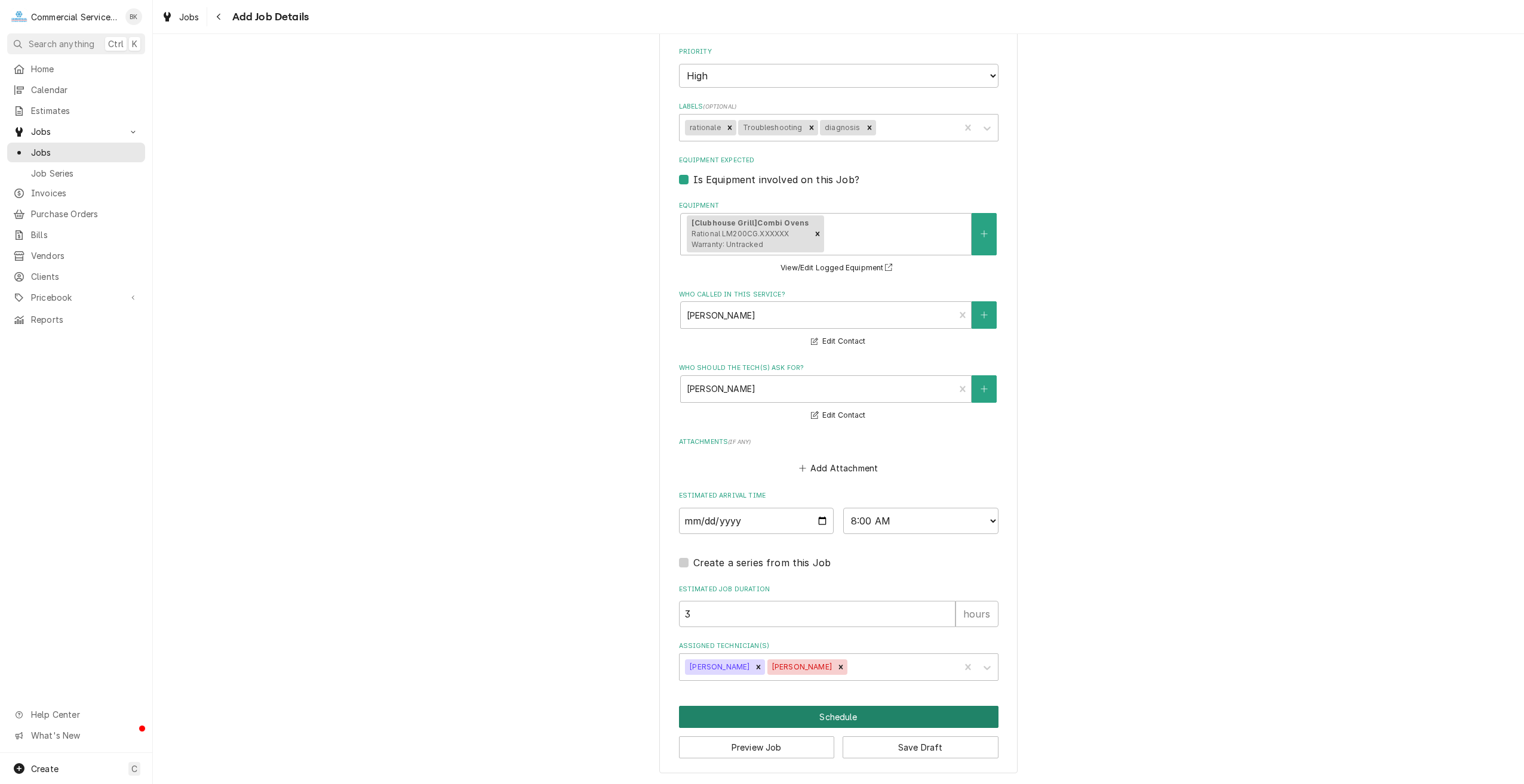
click at [805, 716] on button "Schedule" at bounding box center [839, 717] width 320 height 22
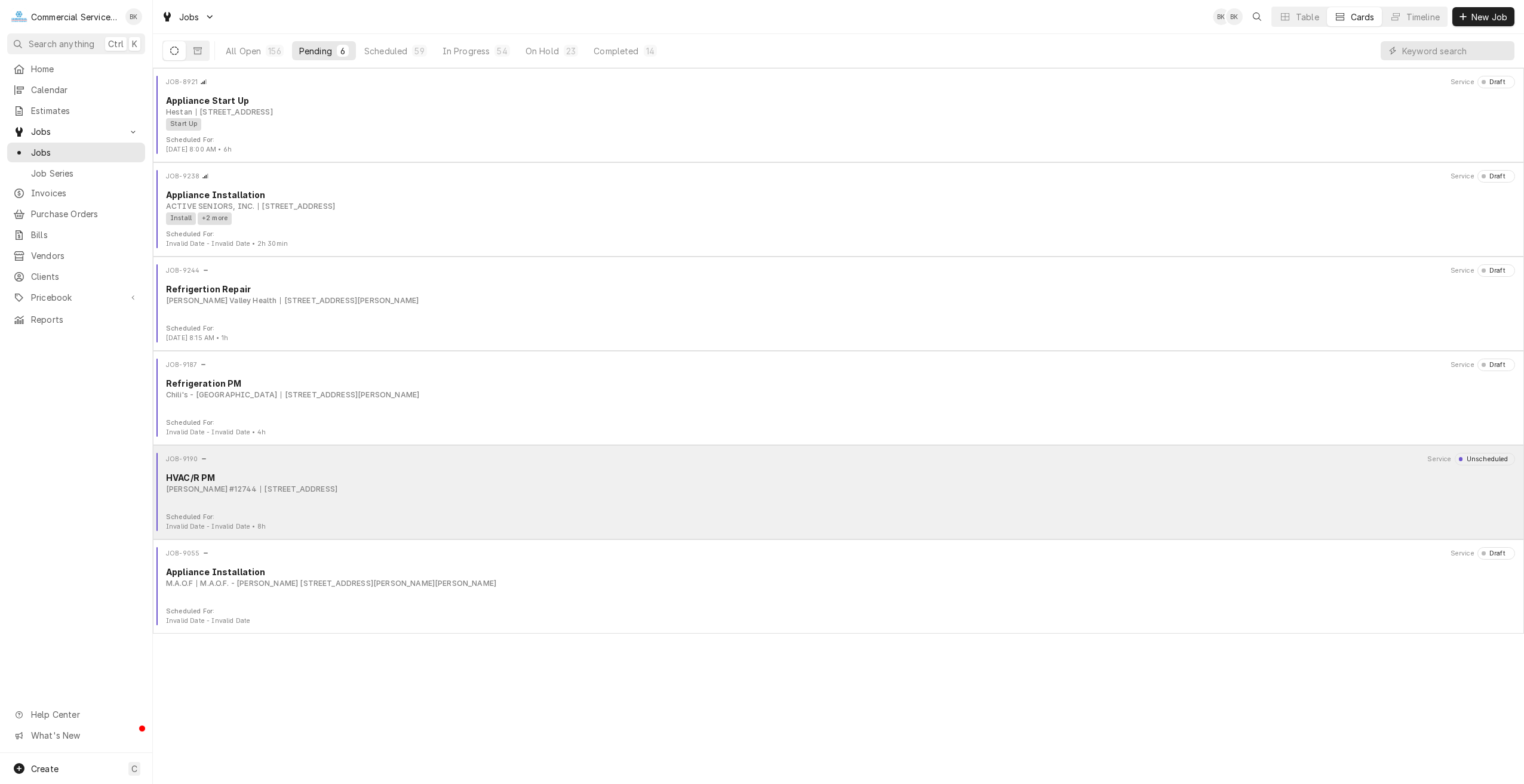
click at [409, 494] on div "[PERSON_NAME] #12744 [STREET_ADDRESS]" at bounding box center [840, 490] width 1349 height 11
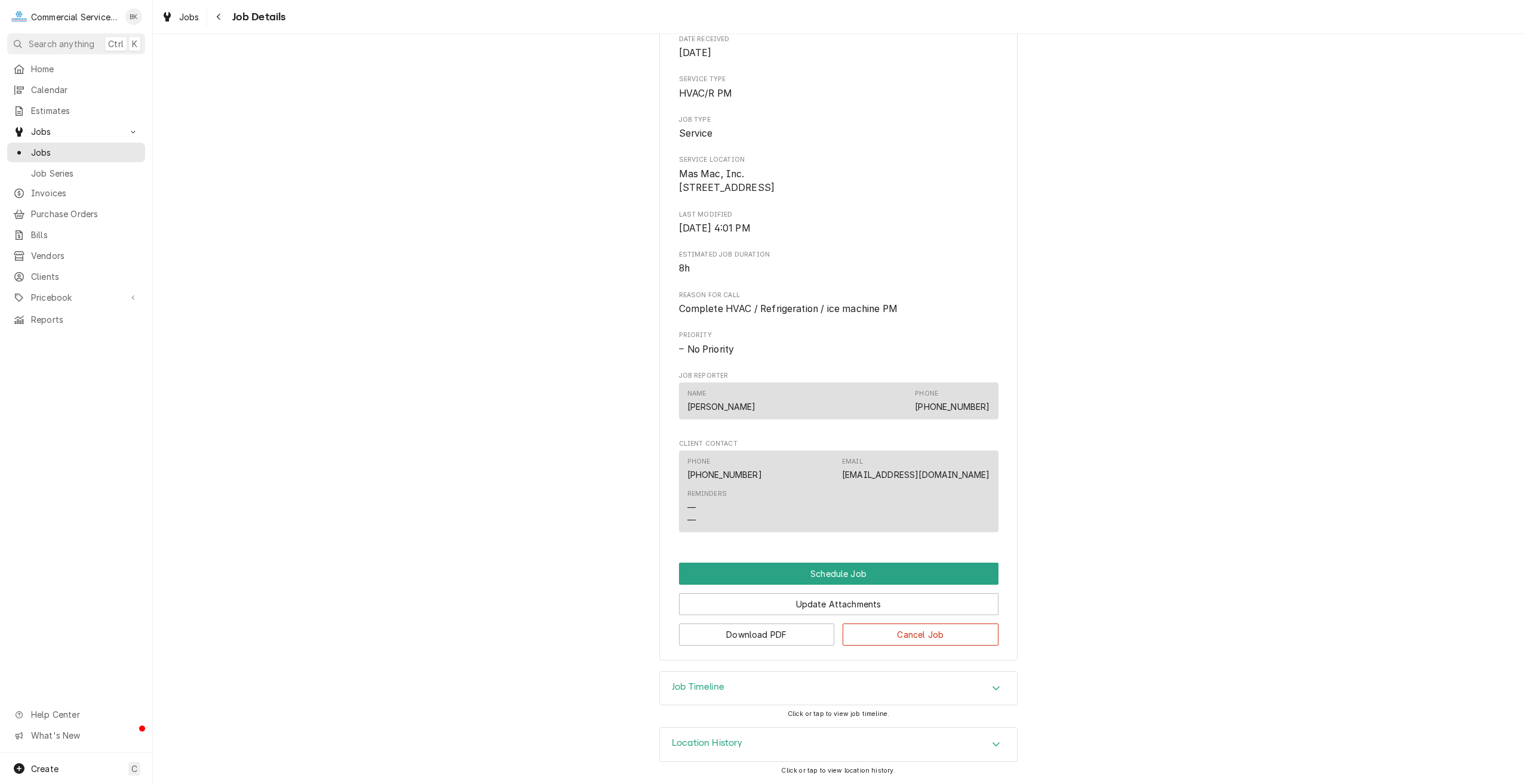
scroll to position [181, 0]
click at [875, 574] on button "Schedule Job" at bounding box center [839, 574] width 320 height 22
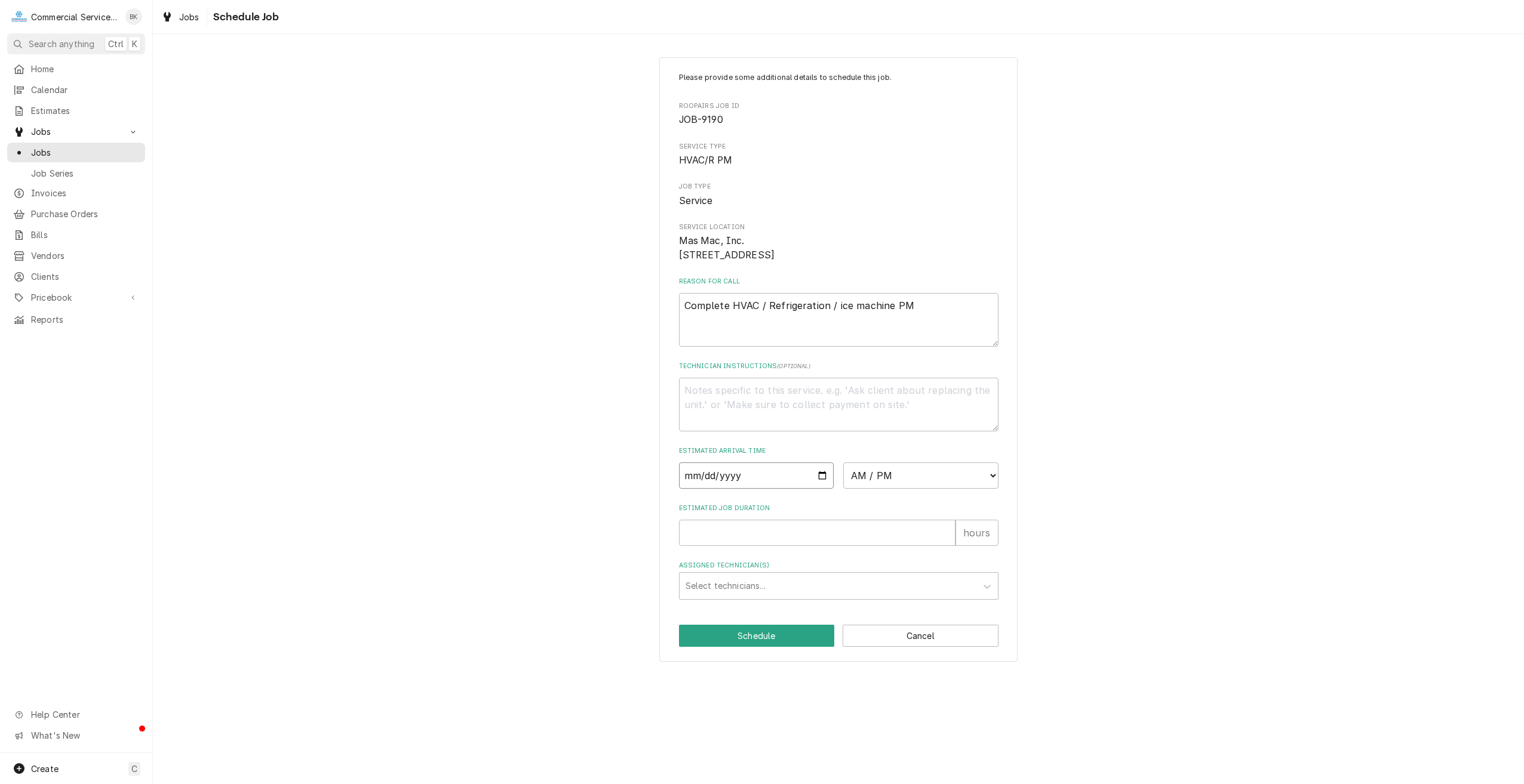
click at [825, 489] on input "Date" at bounding box center [757, 475] width 155 height 26
type textarea "x"
type input "[DATE]"
click at [770, 421] on textarea "Technician Instructions ( optional )" at bounding box center [839, 404] width 320 height 53
click at [796, 546] on input "Estimated Job Duration" at bounding box center [817, 533] width 276 height 26
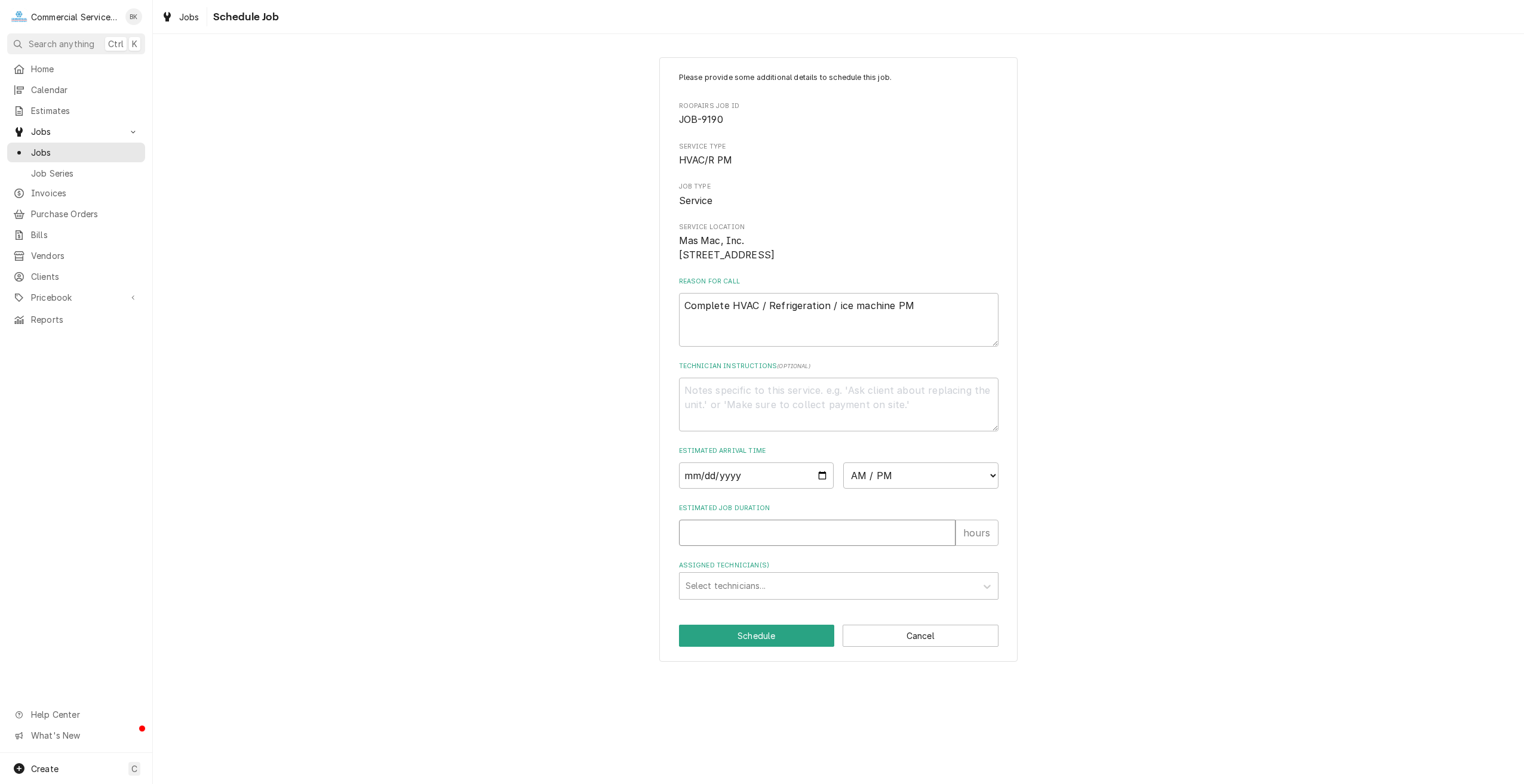
type textarea "x"
type input "5"
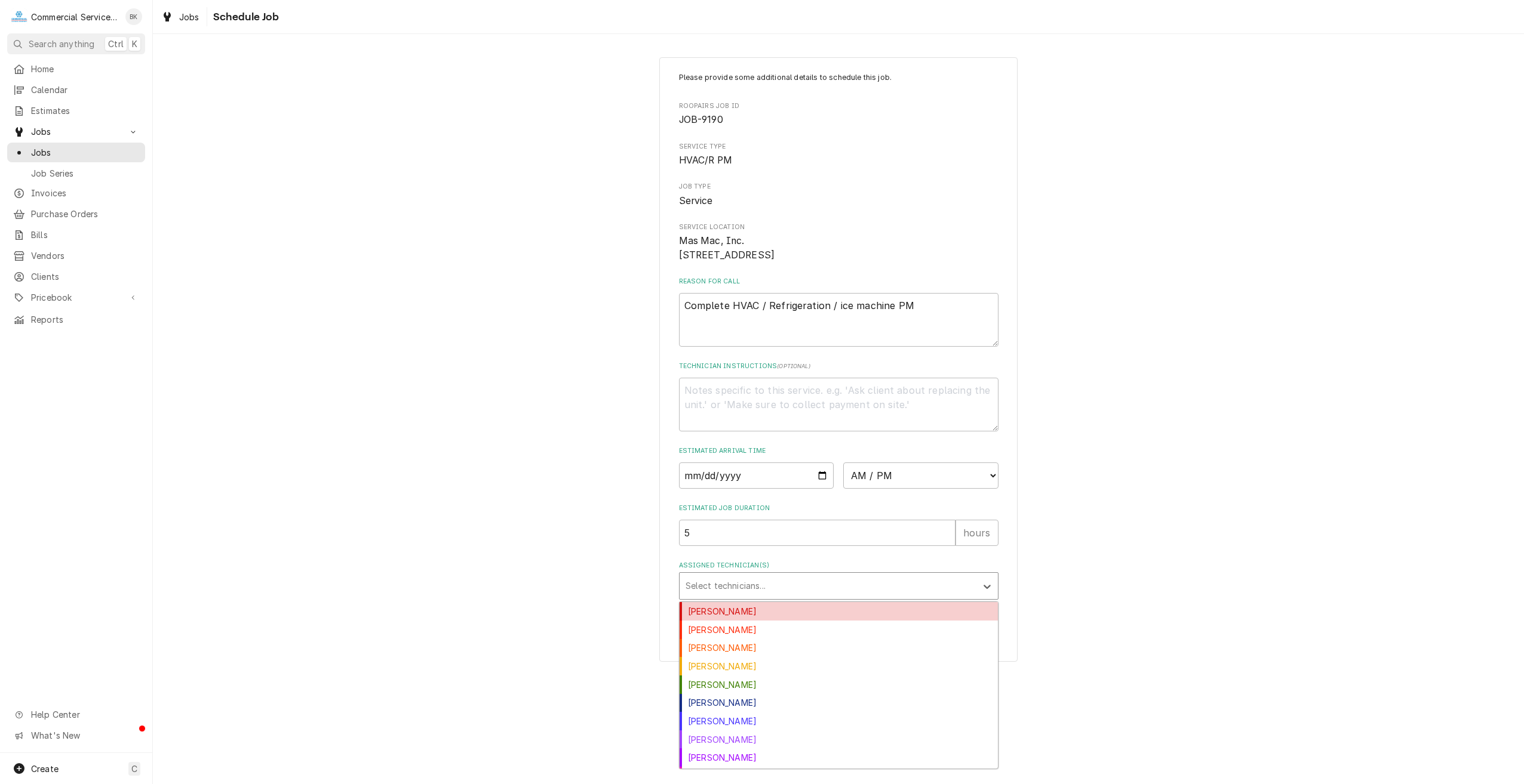
click at [770, 597] on div "Assigned Technician(s)" at bounding box center [828, 585] width 285 height 21
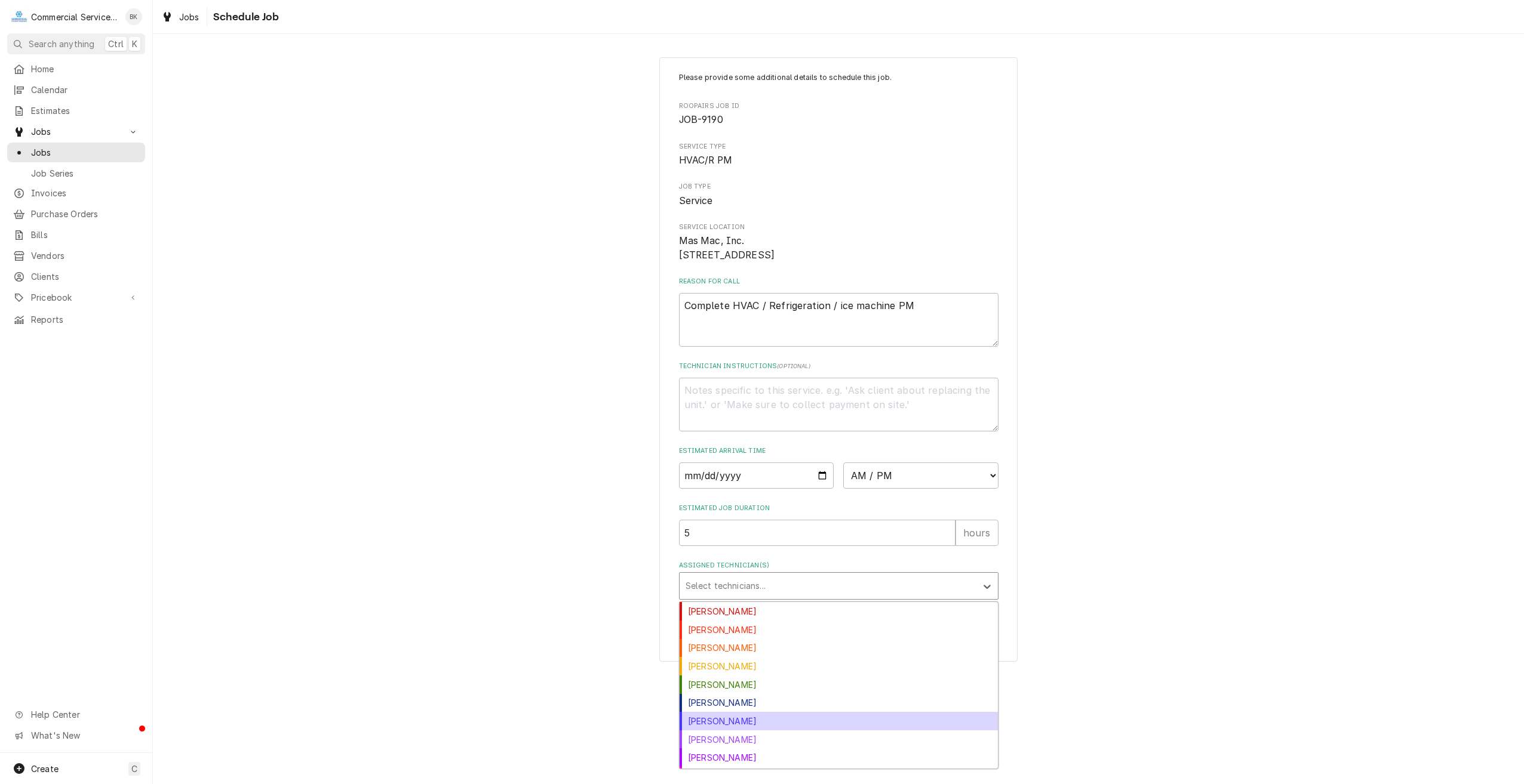
click at [763, 731] on div "Joey Gallegos" at bounding box center [839, 721] width 318 height 19
type textarea "x"
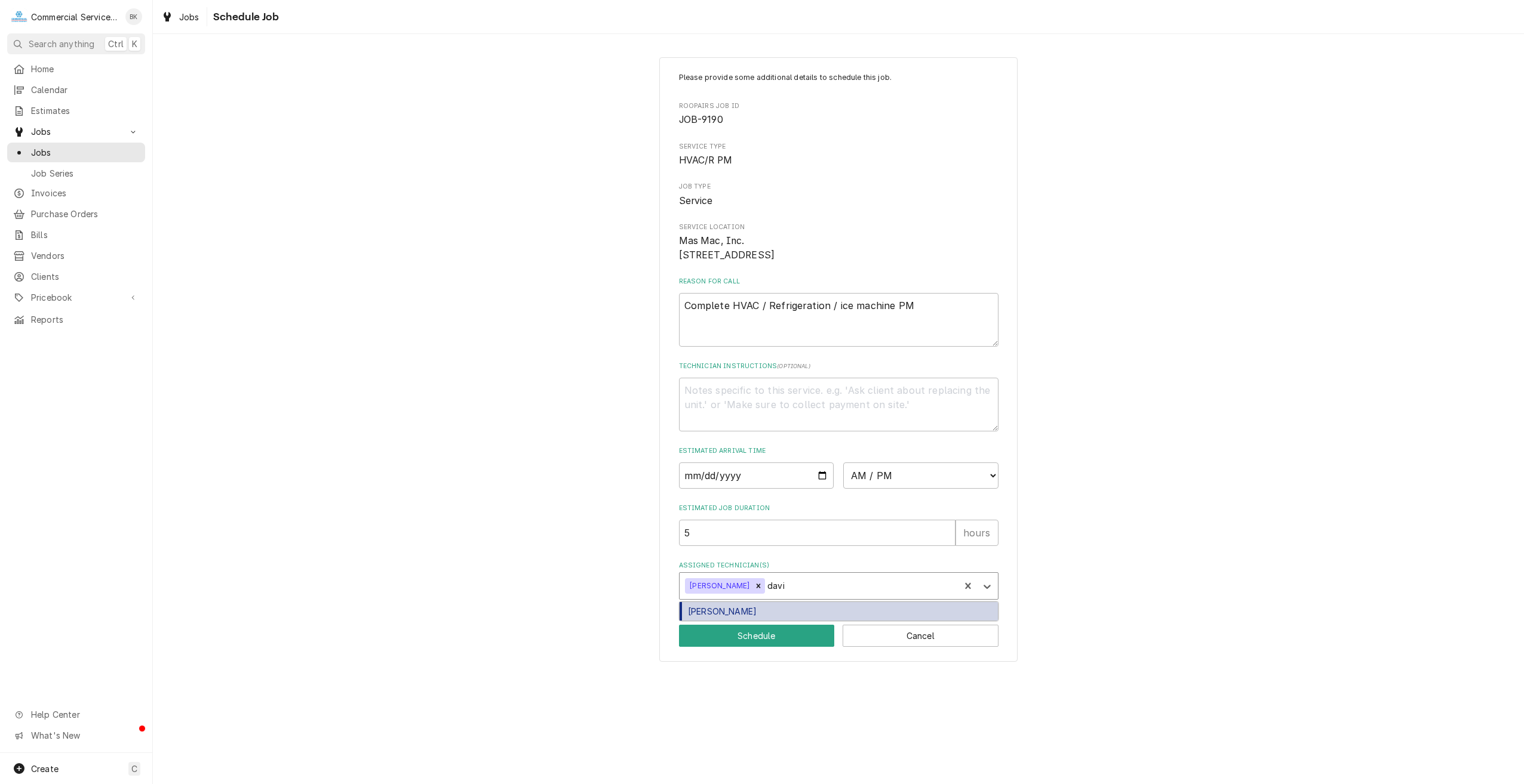
type input "david"
type textarea "x"
type input "bill"
type textarea "x"
click at [820, 489] on input "2025-08-19" at bounding box center [757, 475] width 155 height 26
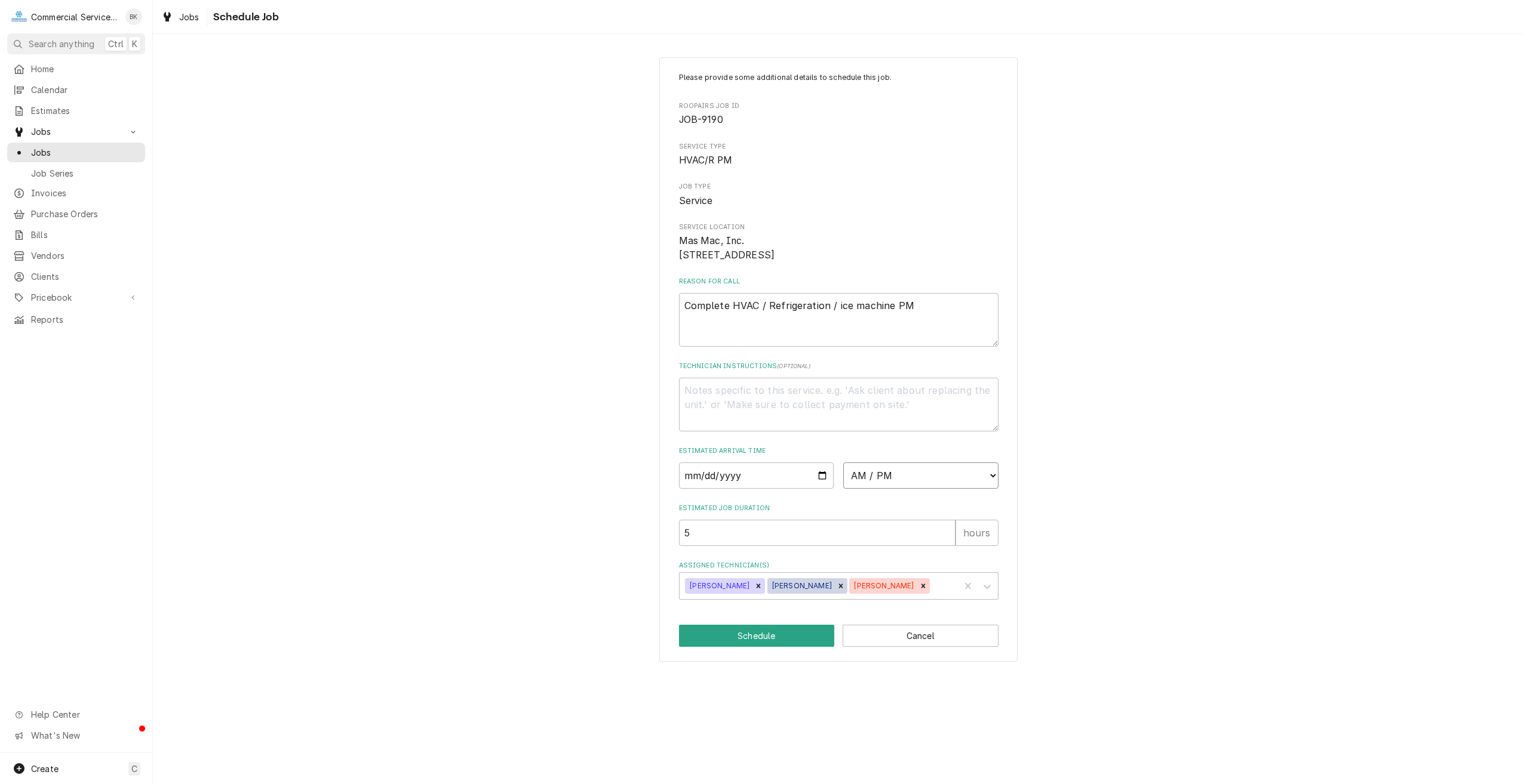
click at [881, 489] on select "AM / PM 6:00 AM 6:15 AM 6:30 AM 6:45 AM 7:00 AM 7:15 AM 7:30 AM 7:45 AM 8:00 AM…" at bounding box center [921, 475] width 155 height 26
select select "08:30:00"
click at [843, 476] on select "AM / PM 6:00 AM 6:15 AM 6:30 AM 6:45 AM 7:00 AM 7:15 AM 7:30 AM 7:45 AM 8:00 AM…" at bounding box center [921, 475] width 155 height 26
click at [792, 403] on textarea "Technician Instructions ( optional )" at bounding box center [839, 404] width 320 height 53
type textarea "x"
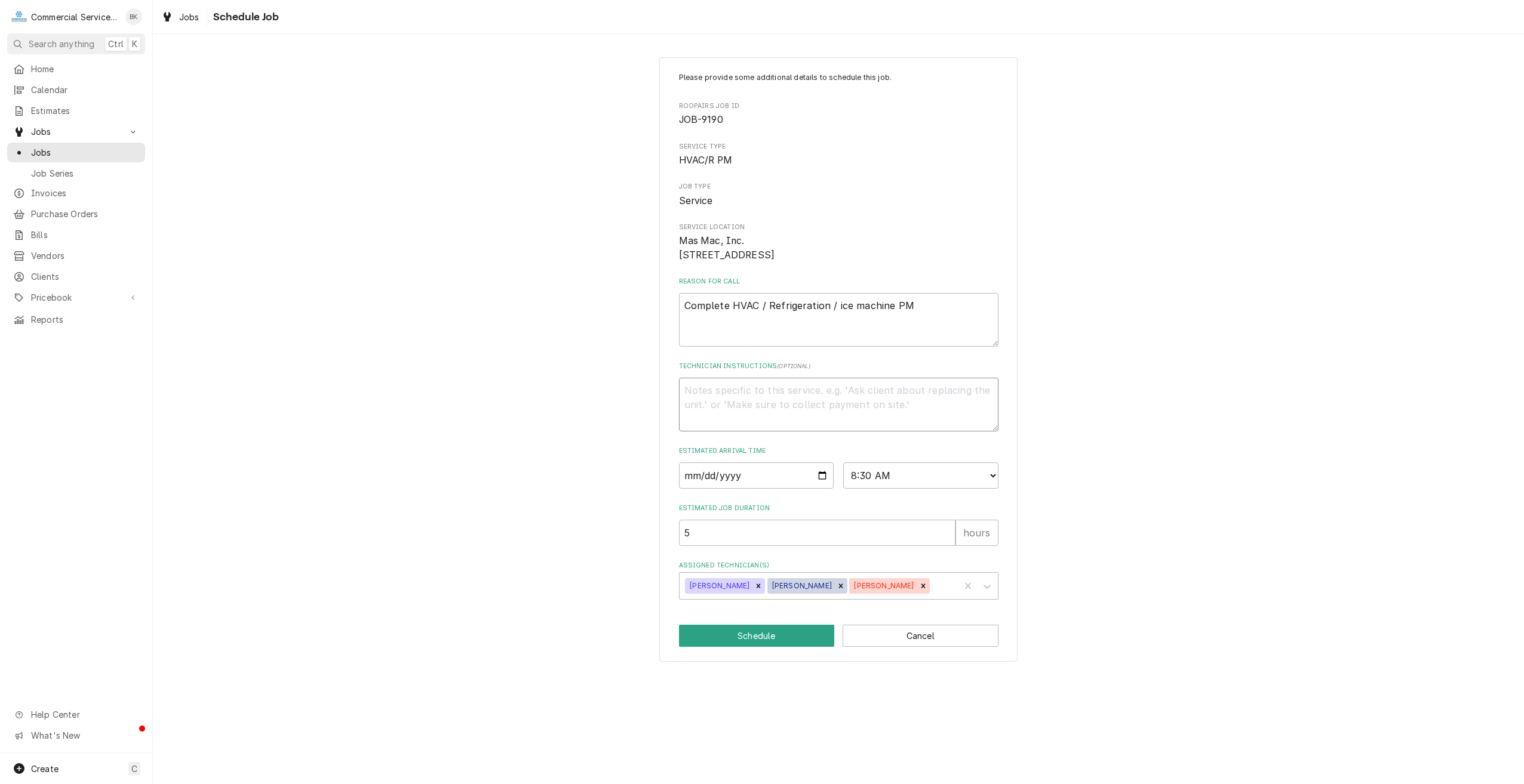
type textarea "M"
type textarea "x"
type textarea "Me"
type textarea "x"
type textarea "Mee"
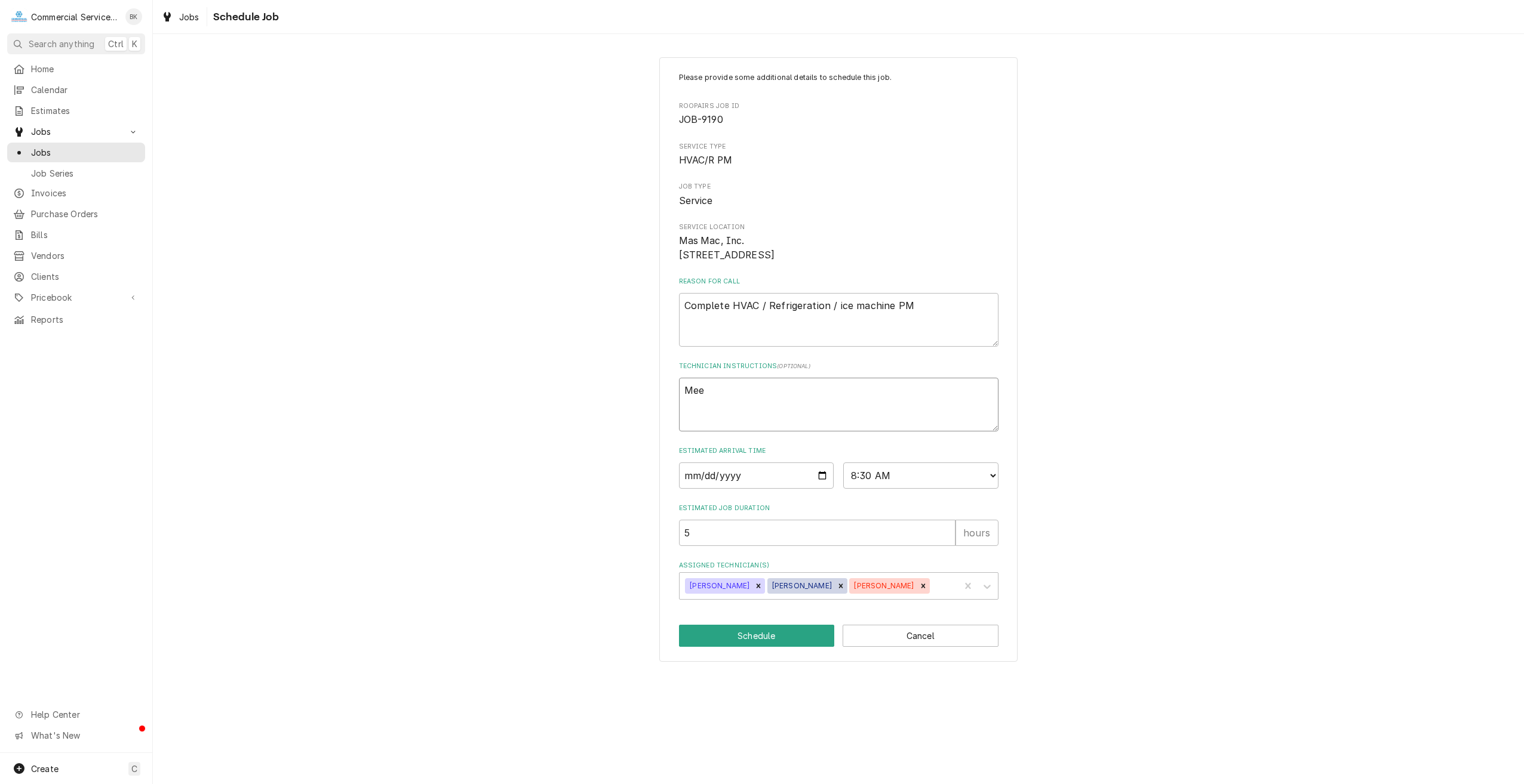
type textarea "x"
type textarea "Meet"
type textarea "x"
type textarea "Meet"
type textarea "x"
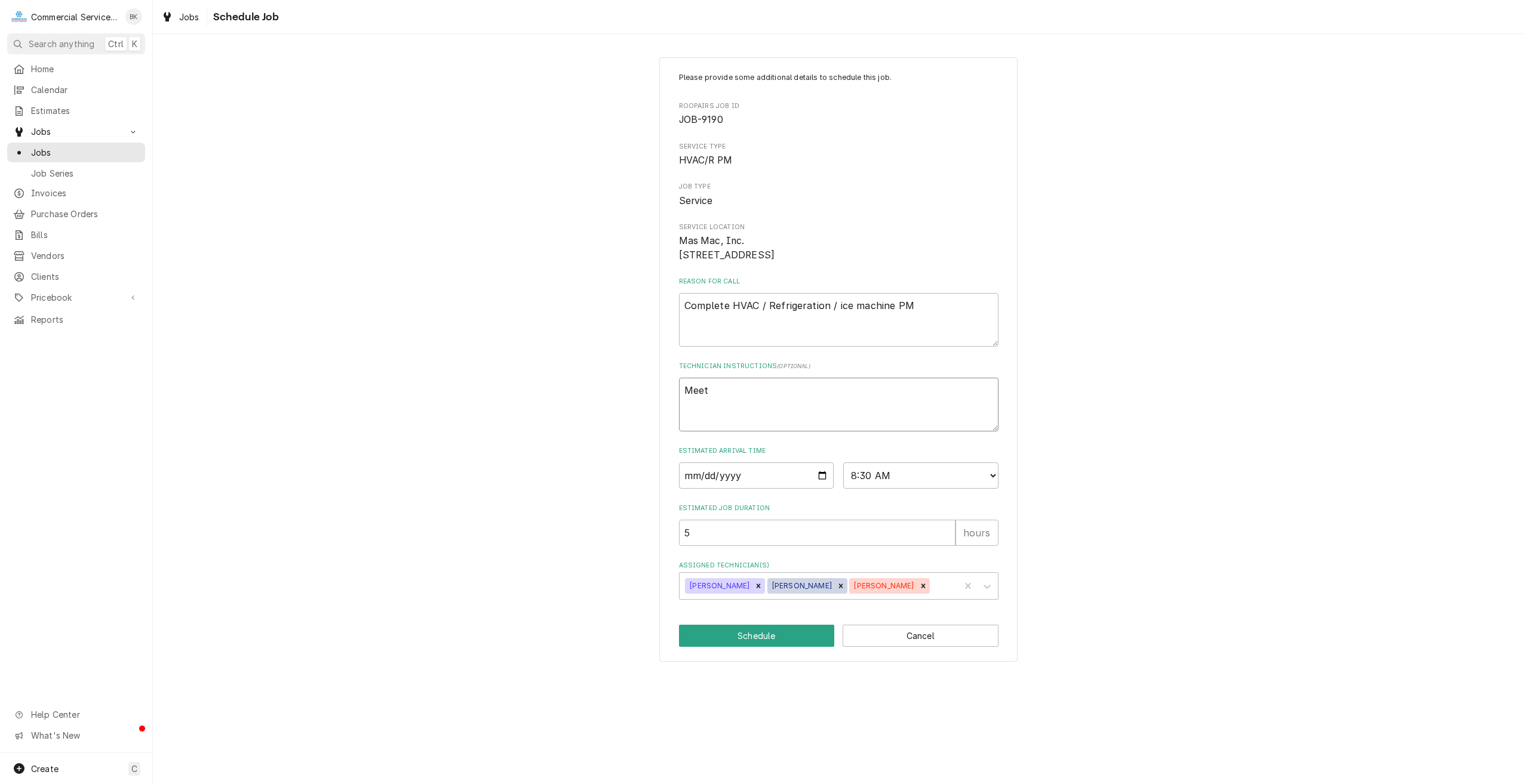
type textarea "Meet @"
type textarea "x"
type textarea "Meet @"
type textarea "x"
type textarea "Meet @ S"
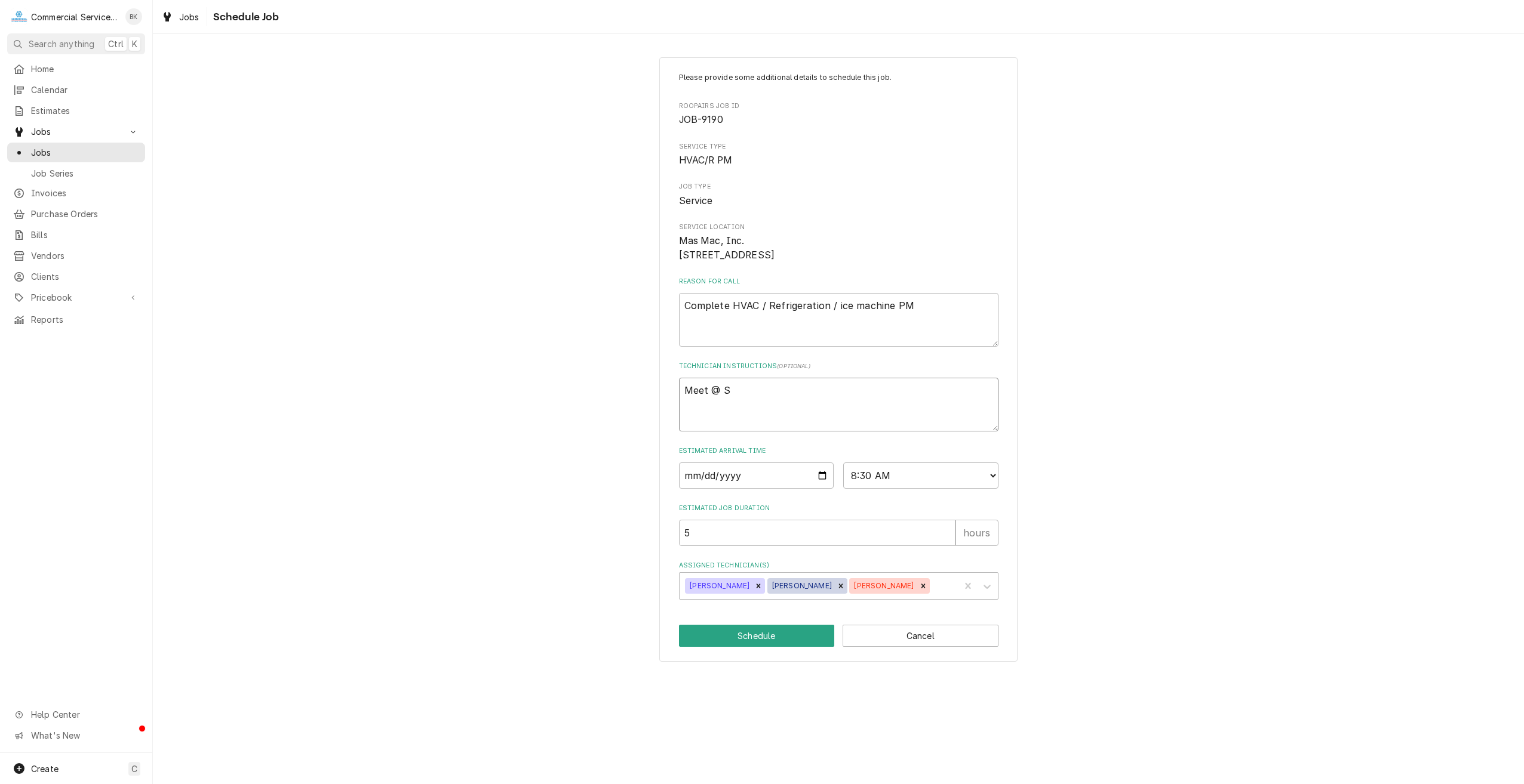
type textarea "x"
type textarea "Meet @ Sh"
type textarea "x"
type textarea "Meet @ Sho"
type textarea "x"
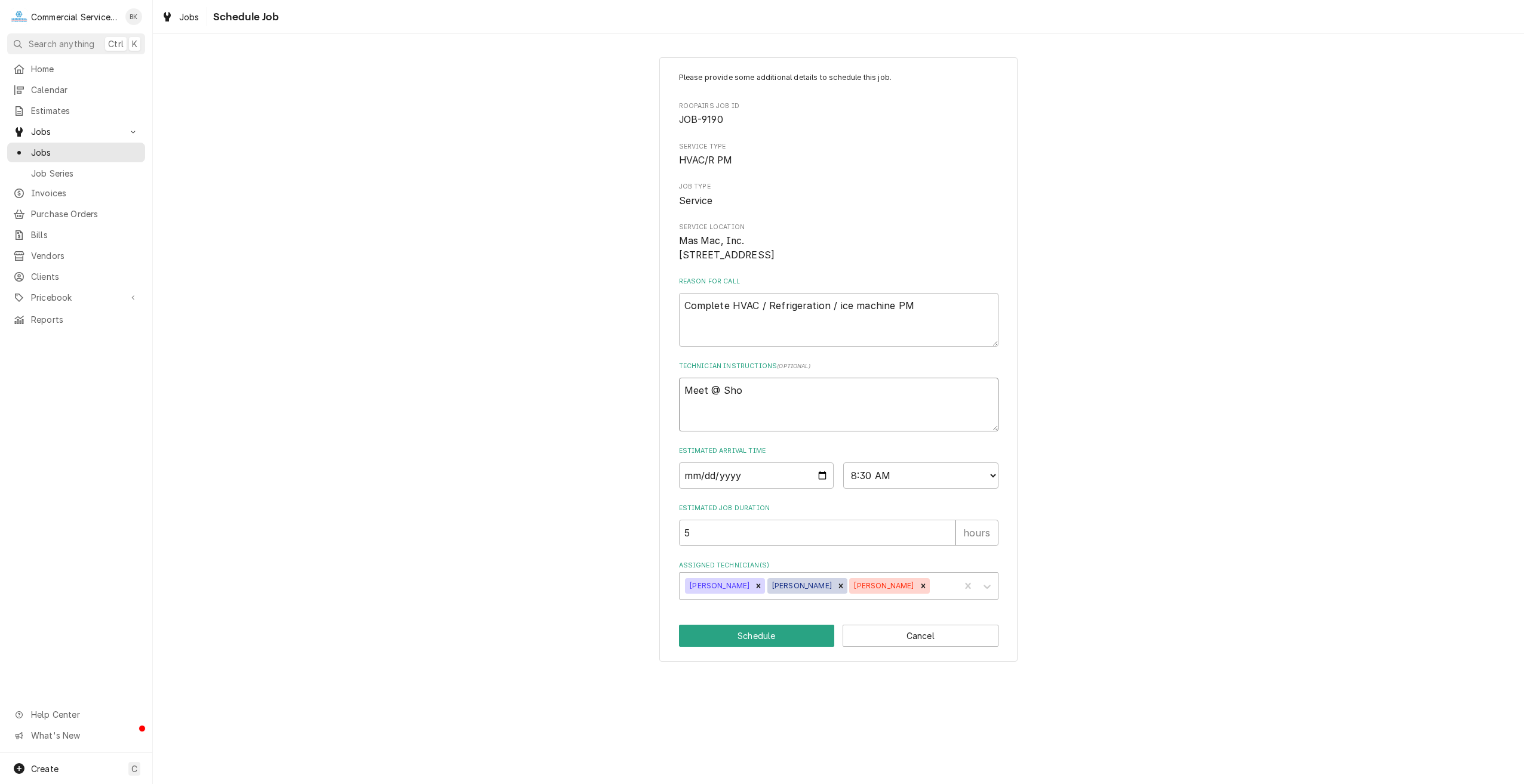
type textarea "Meet @ Shop"
type textarea "x"
type textarea "Meet @ Shop"
type textarea "x"
type textarea "Meet @ Shop -"
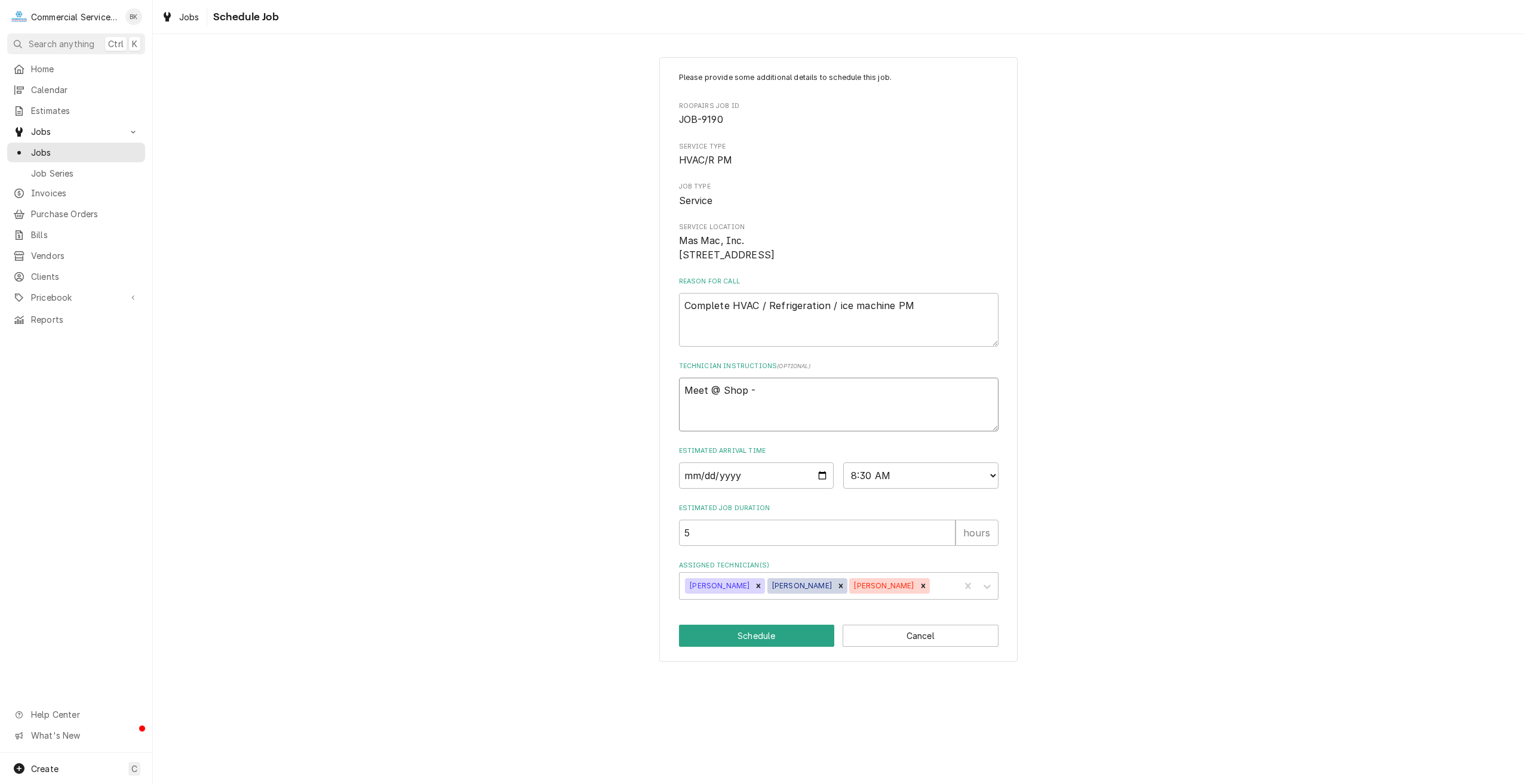
type textarea "x"
type textarea "Meet @ Shop -"
type textarea "x"
type textarea "Meet @ Shop - p"
type textarea "x"
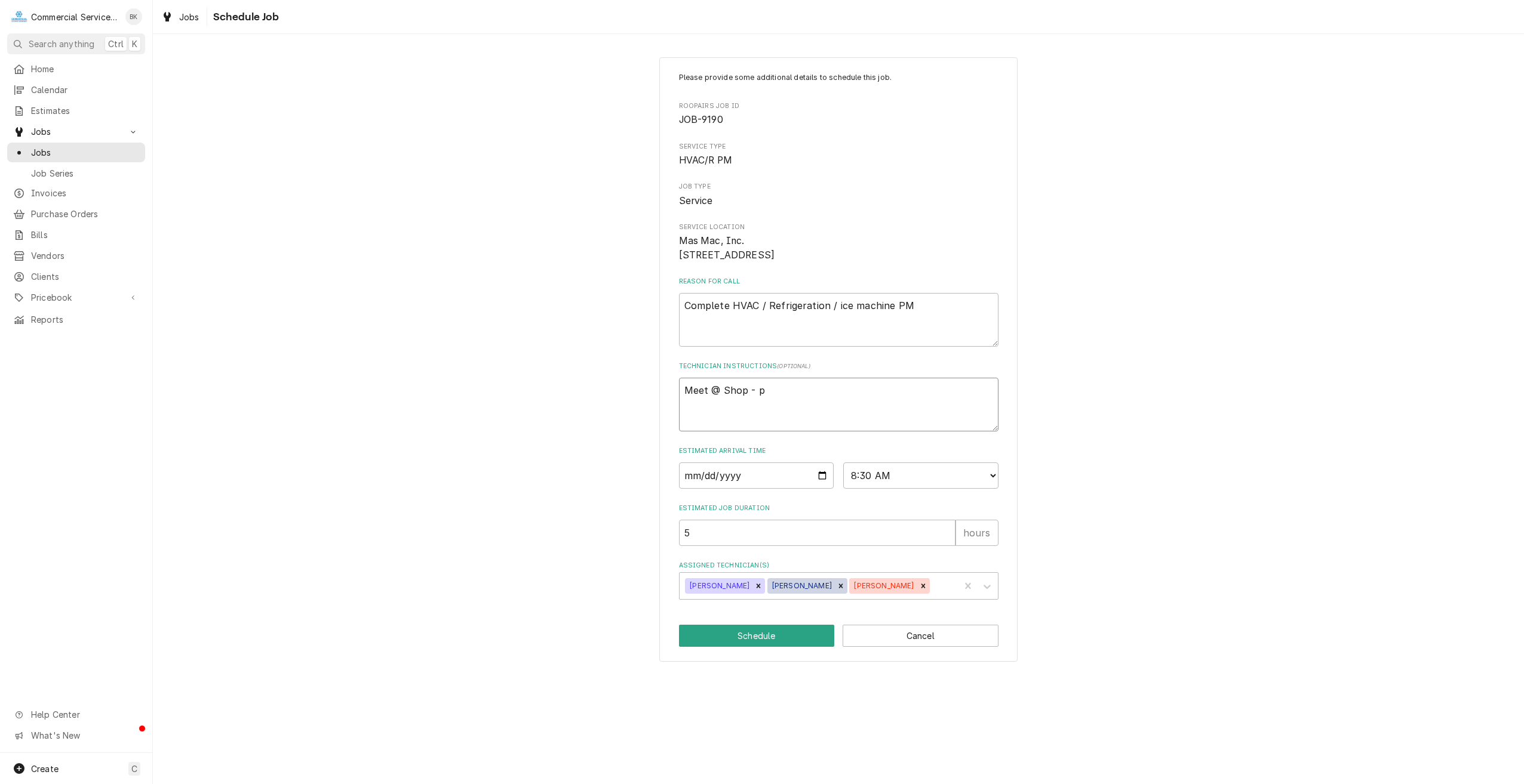
type textarea "Meet @ Shop - pi"
type textarea "x"
type textarea "Meet @ Shop - pic"
type textarea "x"
type textarea "Meet @ Shop - pick"
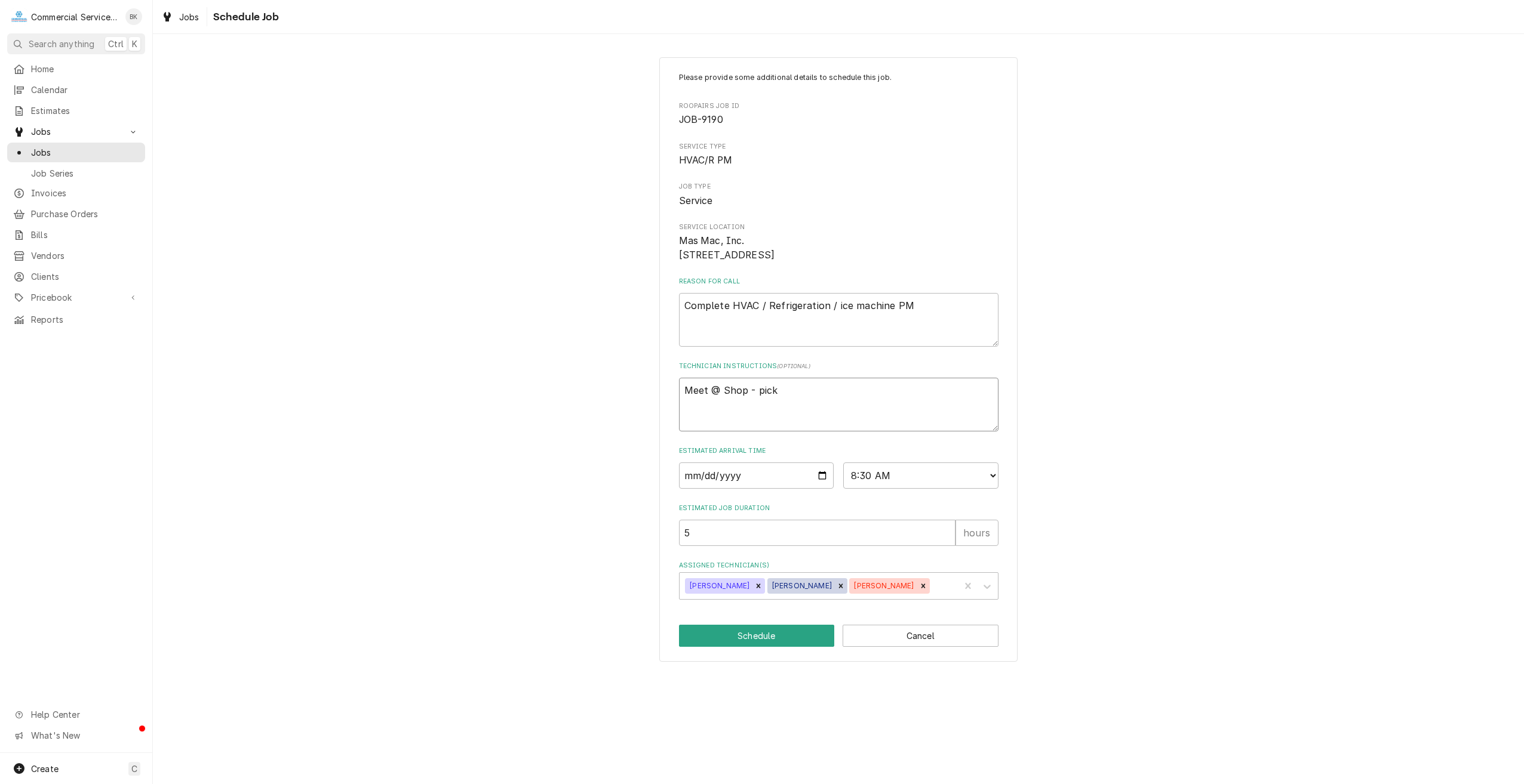
type textarea "x"
type textarea "Meet @ Shop - pick"
type textarea "x"
type textarea "Meet @ Shop - pick u"
type textarea "x"
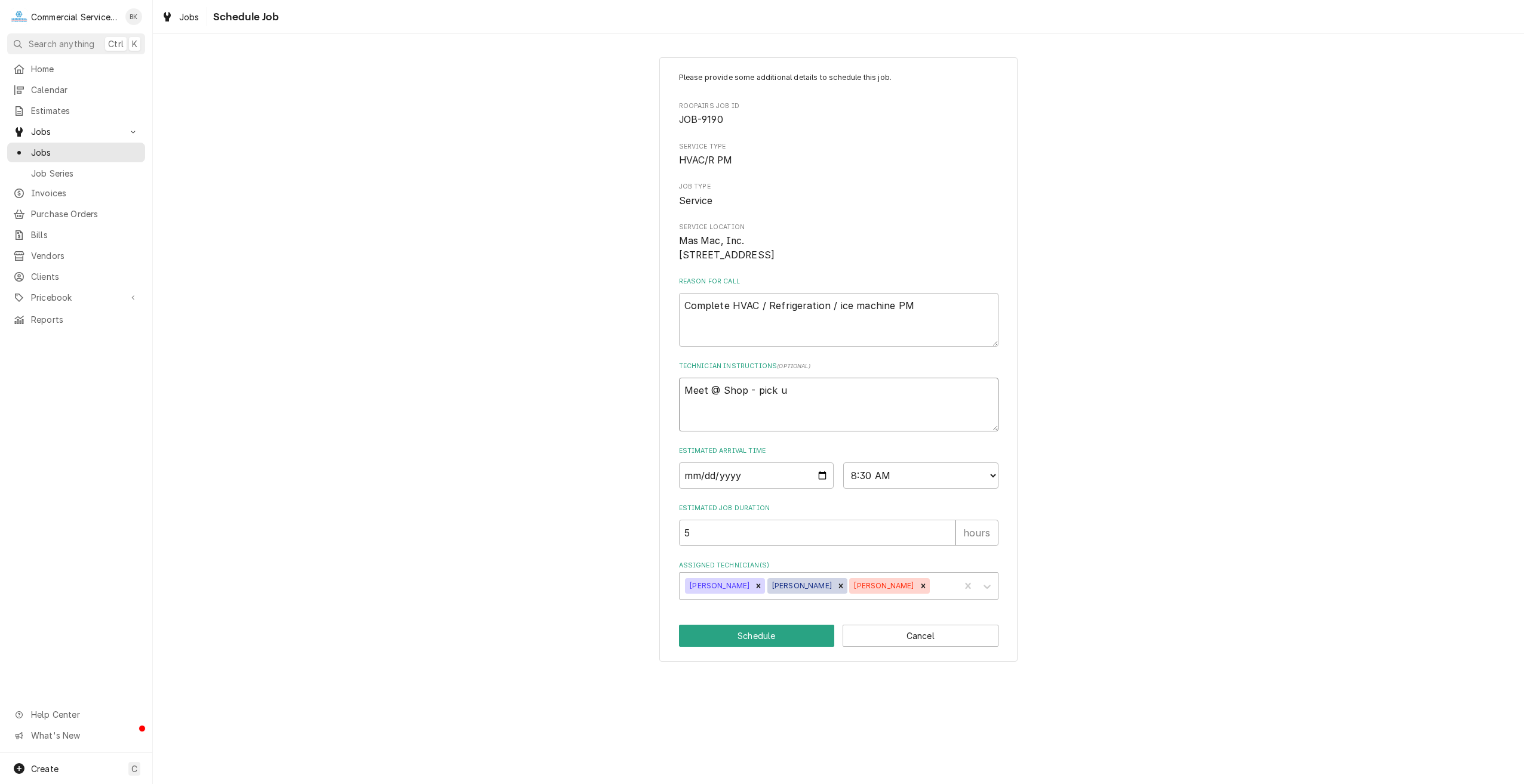
type textarea "Meet @ Shop - pick up"
type textarea "x"
type textarea "Meet @ Shop - pick up"
type textarea "x"
type textarea "Meet @ Shop - pick up m"
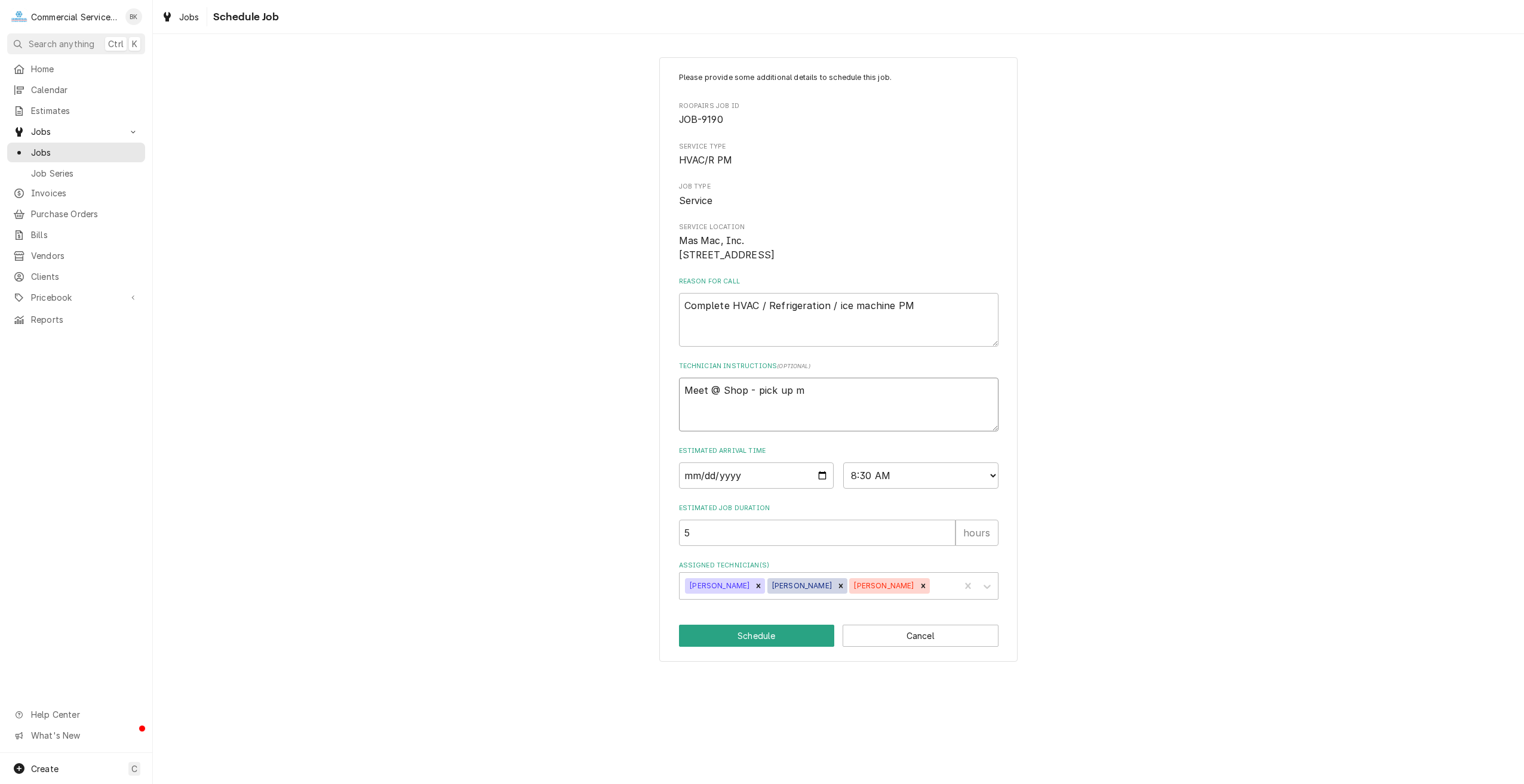
type textarea "x"
type textarea "Meet @ Shop - pick up ma"
type textarea "x"
type textarea "Meet @ Shop - pick up mat"
type textarea "x"
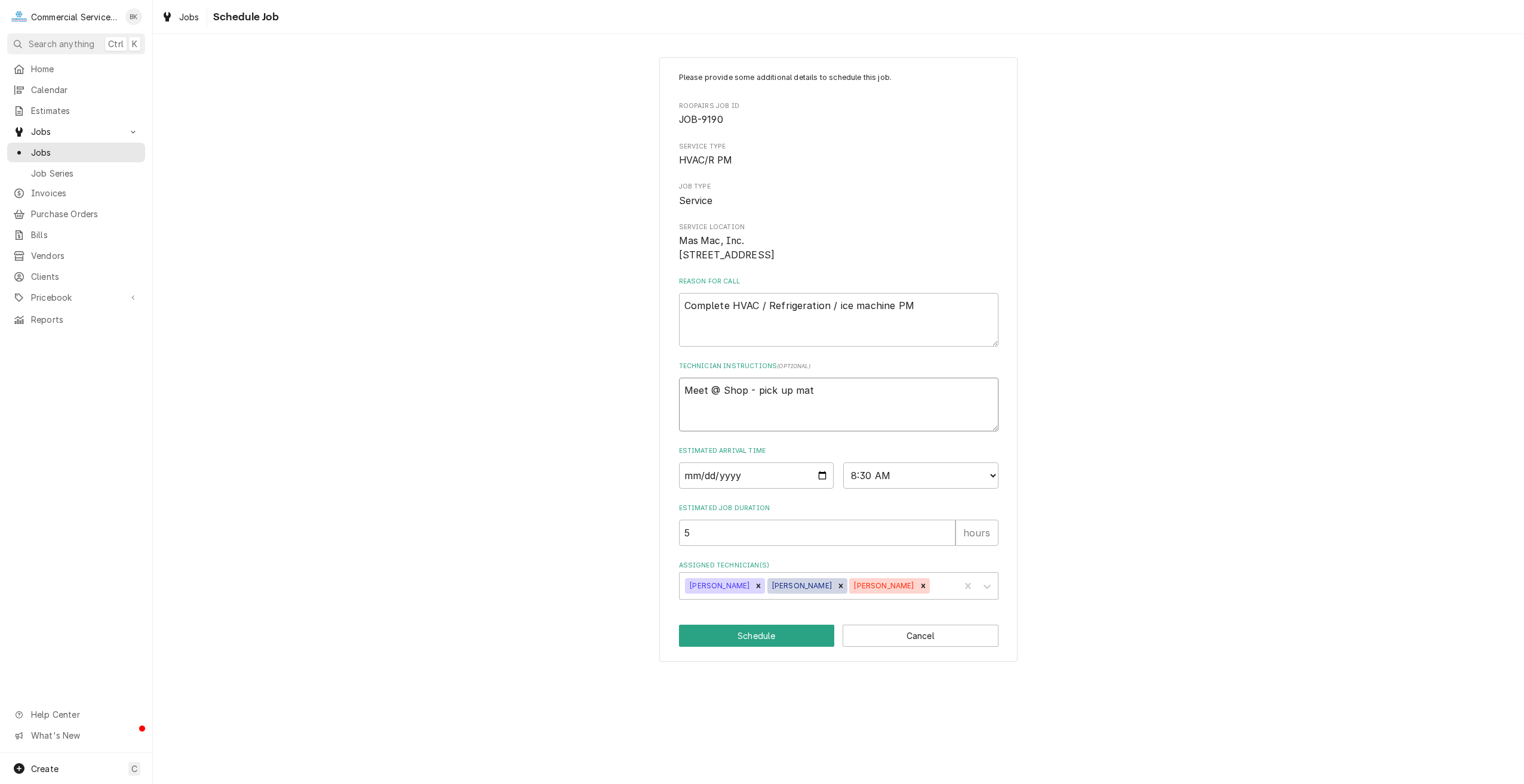
type textarea "Meet @ Shop - pick up mate"
type textarea "x"
type textarea "Meet @ Shop - pick up mater"
type textarea "x"
type textarea "Meet @ Shop - pick up materi"
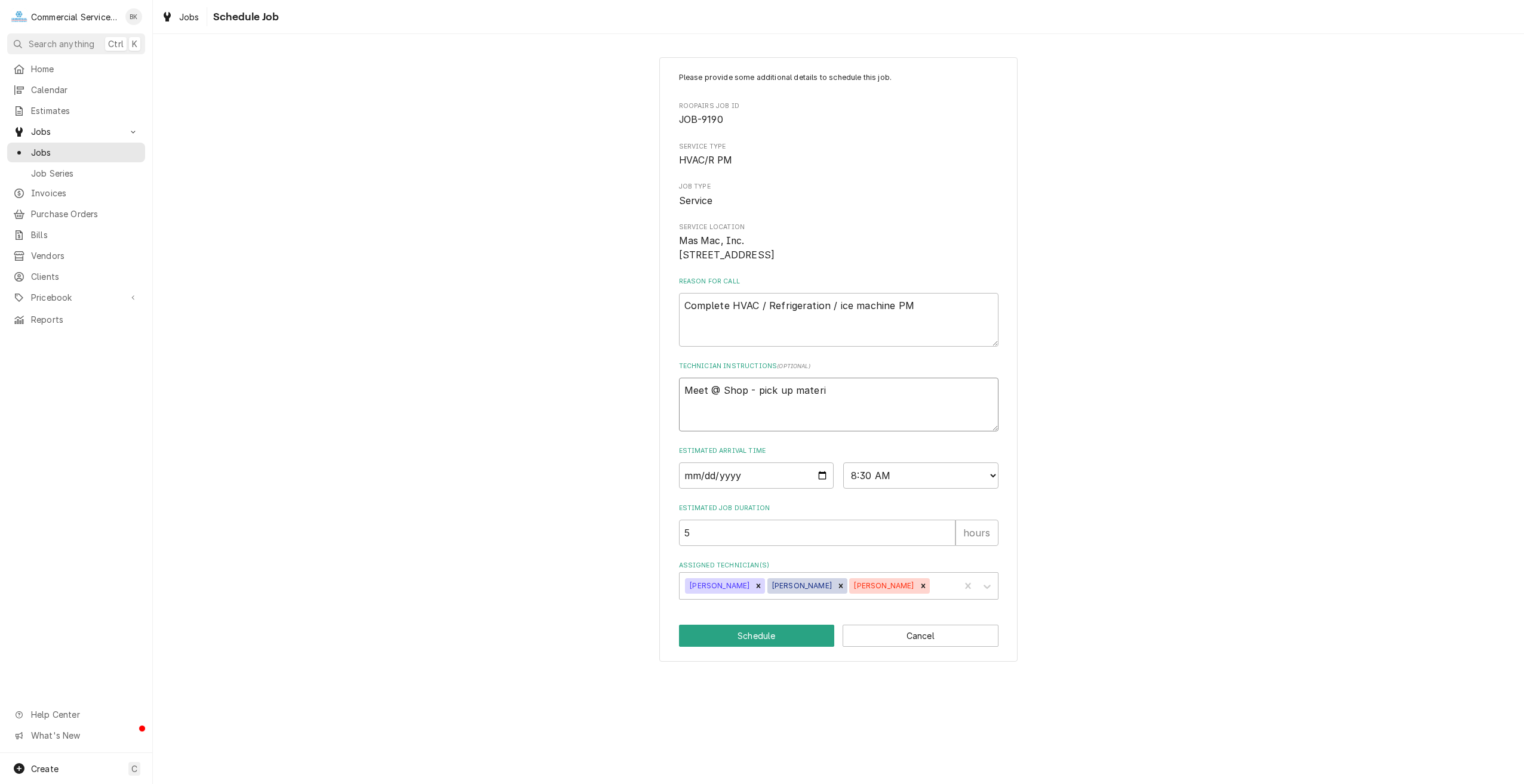
type textarea "x"
type textarea "Meet @ Shop - pick up materia"
type textarea "x"
type textarea "Meet @ Shop - pick up material"
type textarea "x"
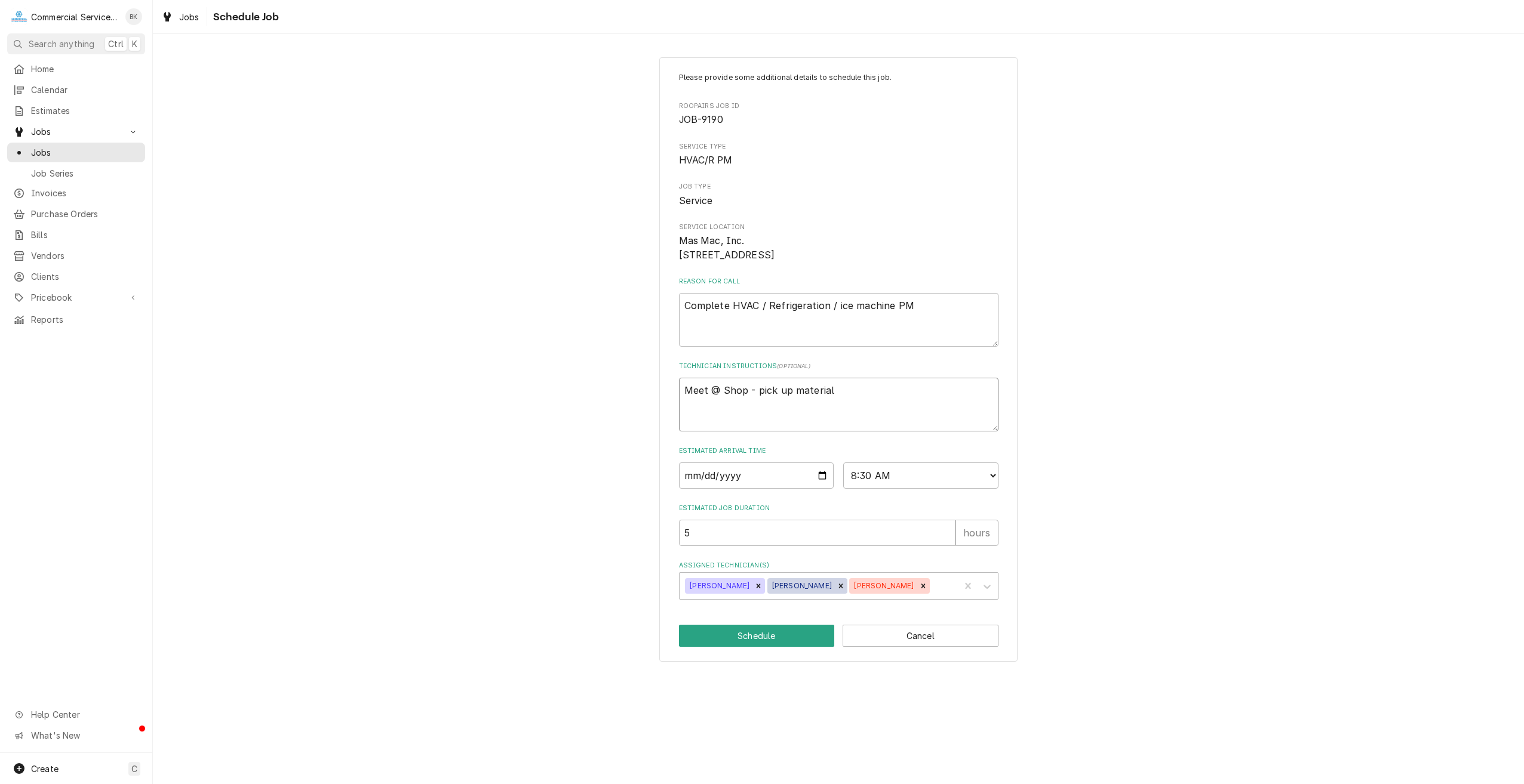
type textarea "Meet @ Shop - pick up materials"
type textarea "x"
type textarea "Meet @ Shop - pick up materials"
type textarea "x"
type textarea "Meet @ Shop - pick up materials -"
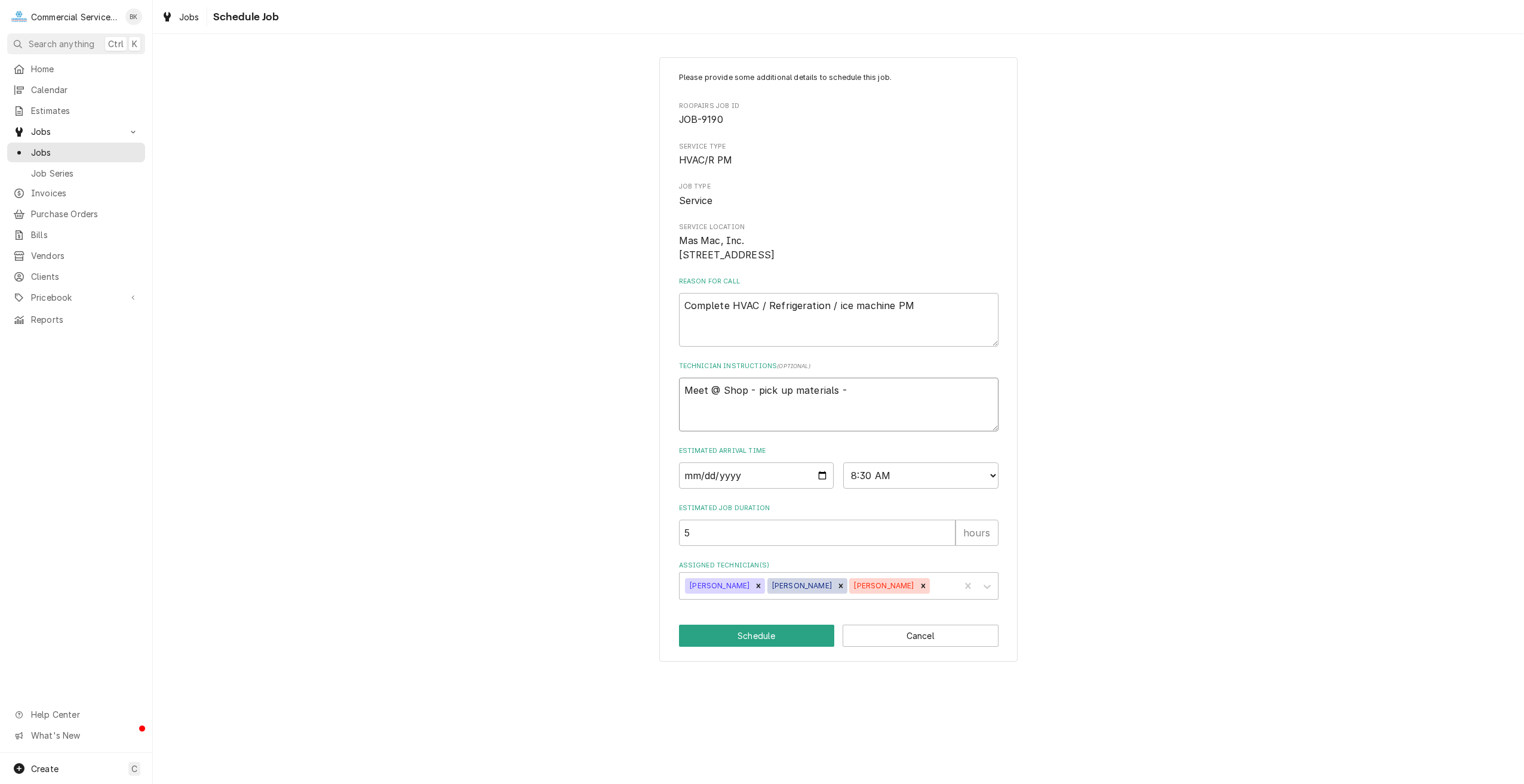
type textarea "x"
type textarea "Meet @ Shop - pick up materials -"
type textarea "x"
type textarea "Meet @ Shop - pick up materials - c"
type textarea "x"
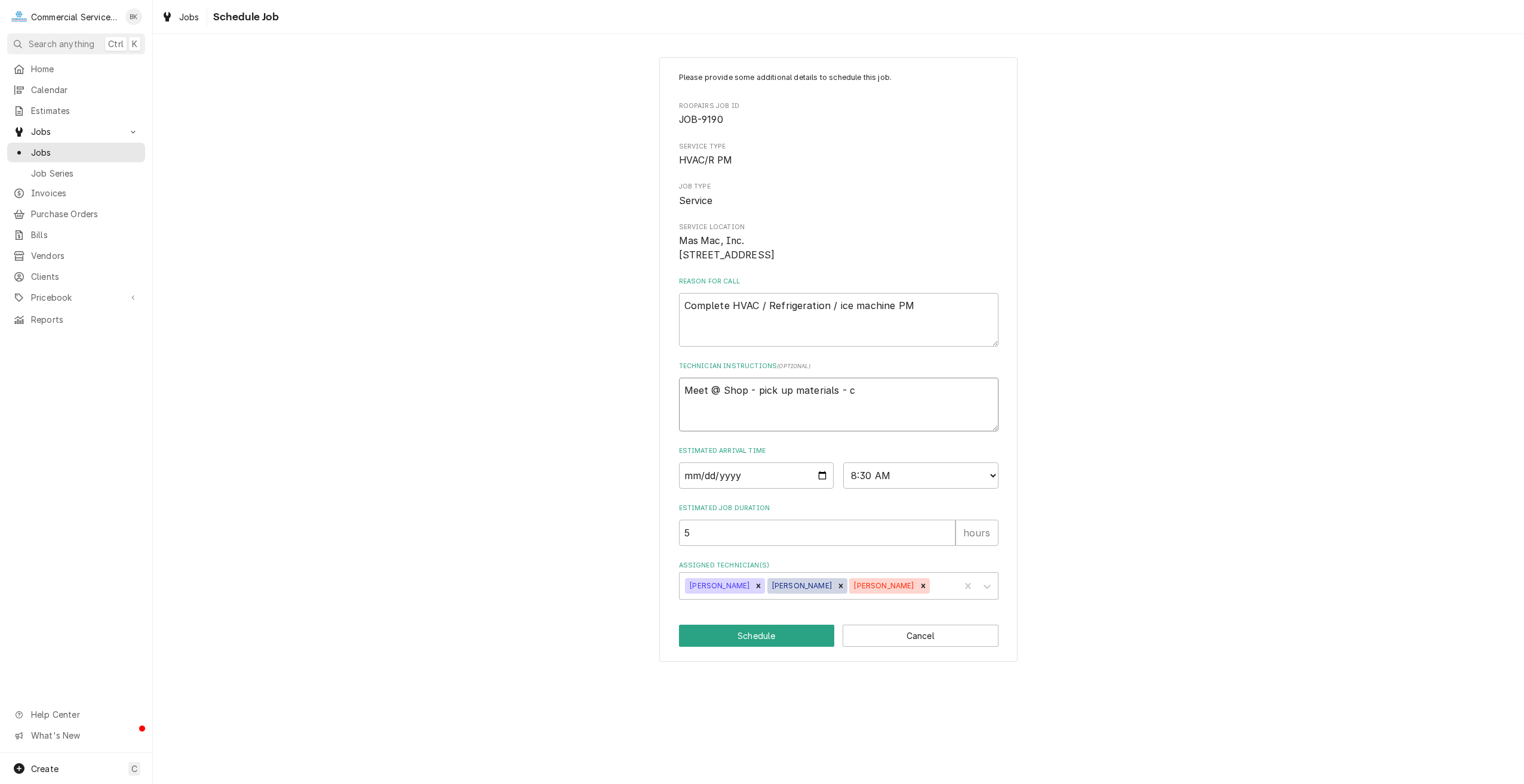
type textarea "Meet @ Shop - pick up materials - co"
type textarea "x"
type textarea "Meet @ Shop - pick up materials - com"
type textarea "x"
type textarea "Meet @ Shop - pick up materials - comp"
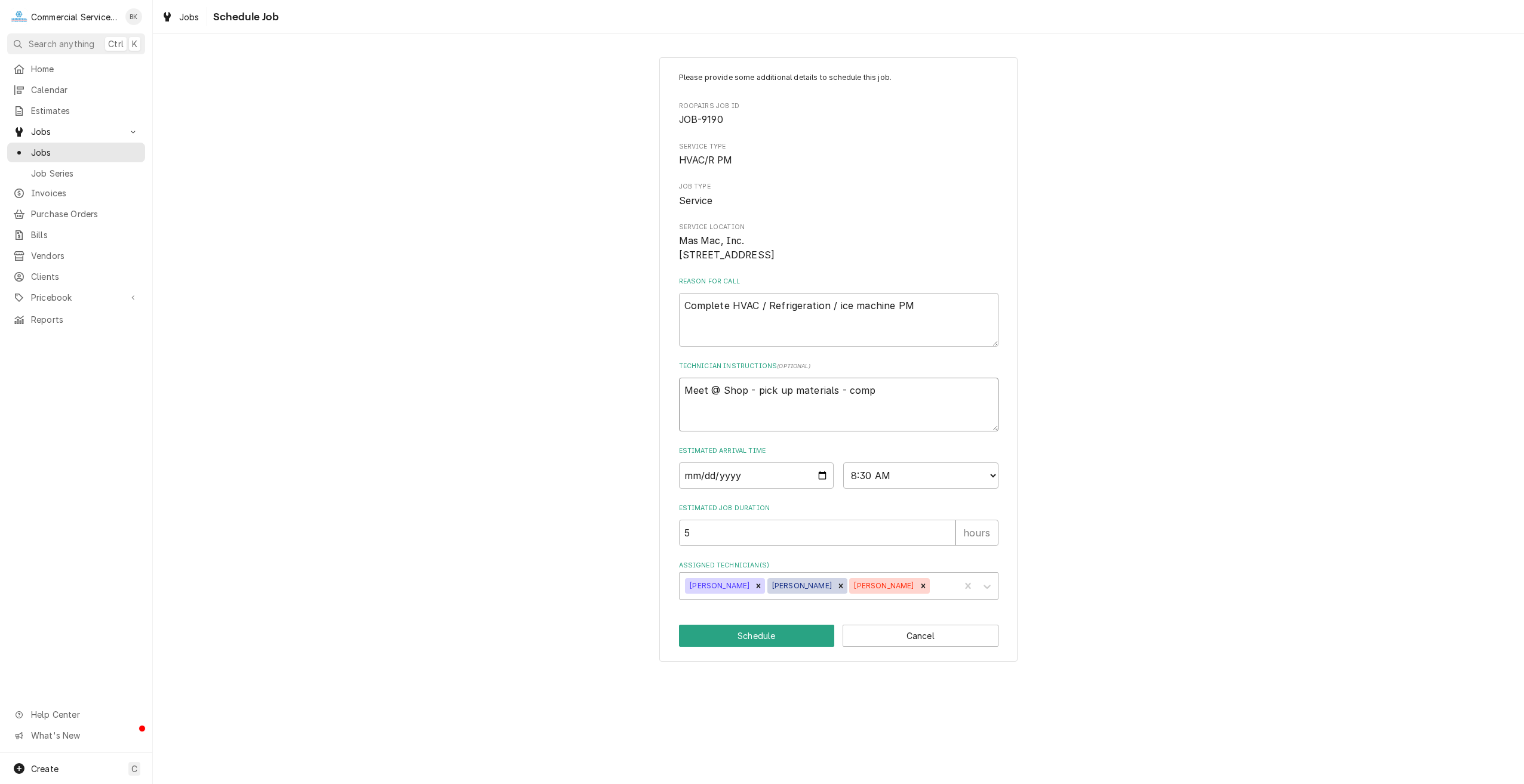
type textarea "x"
type textarea "Meet @ Shop - pick up materials - compl"
type textarea "x"
type textarea "Meet @ Shop - pick up materials - comple"
type textarea "x"
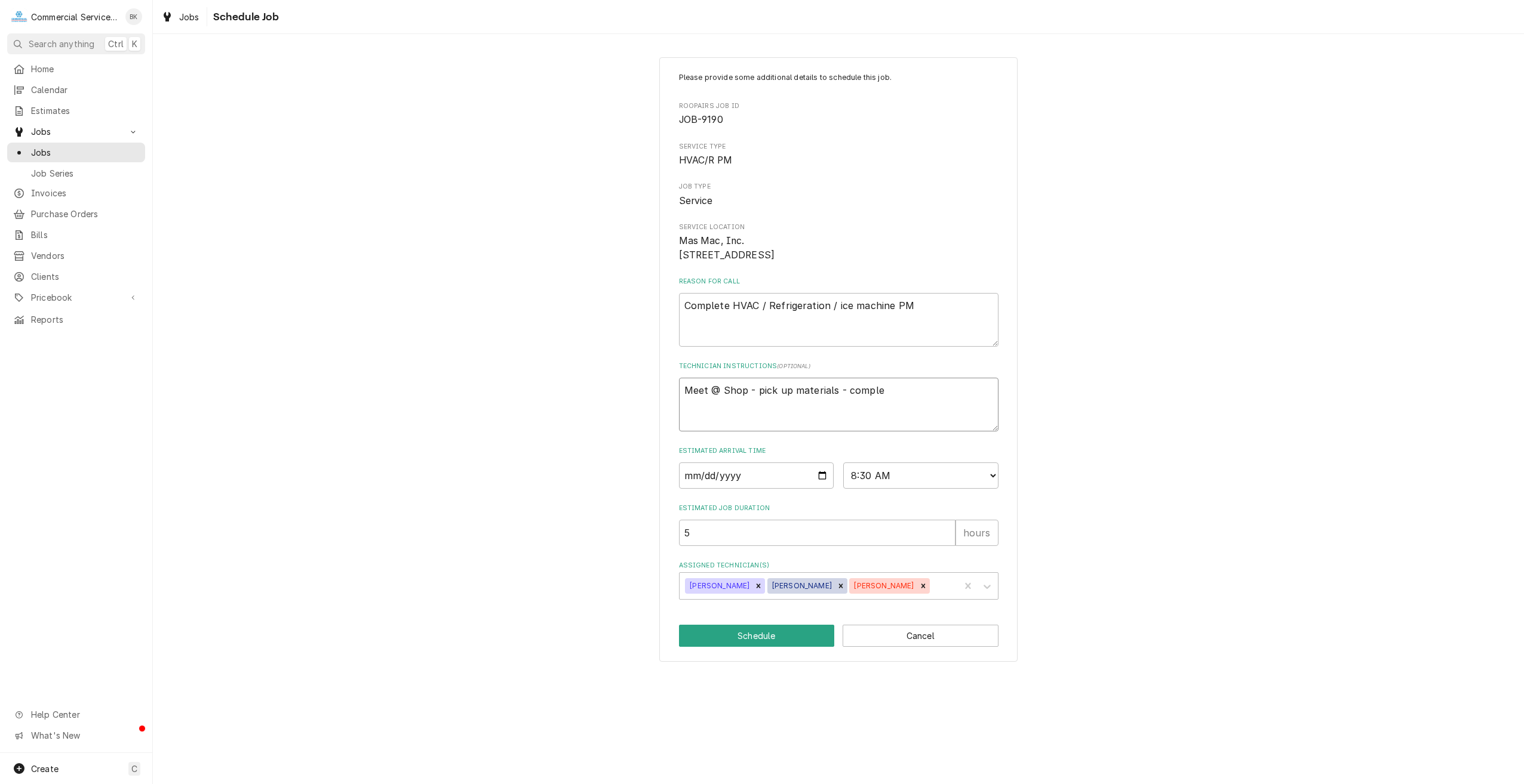
type textarea "Meet @ Shop - pick up materials - complet"
type textarea "x"
type textarea "Meet @ Shop - pick up materials - complete"
type textarea "x"
type textarea "Meet @ Shop - pick up materials - complete"
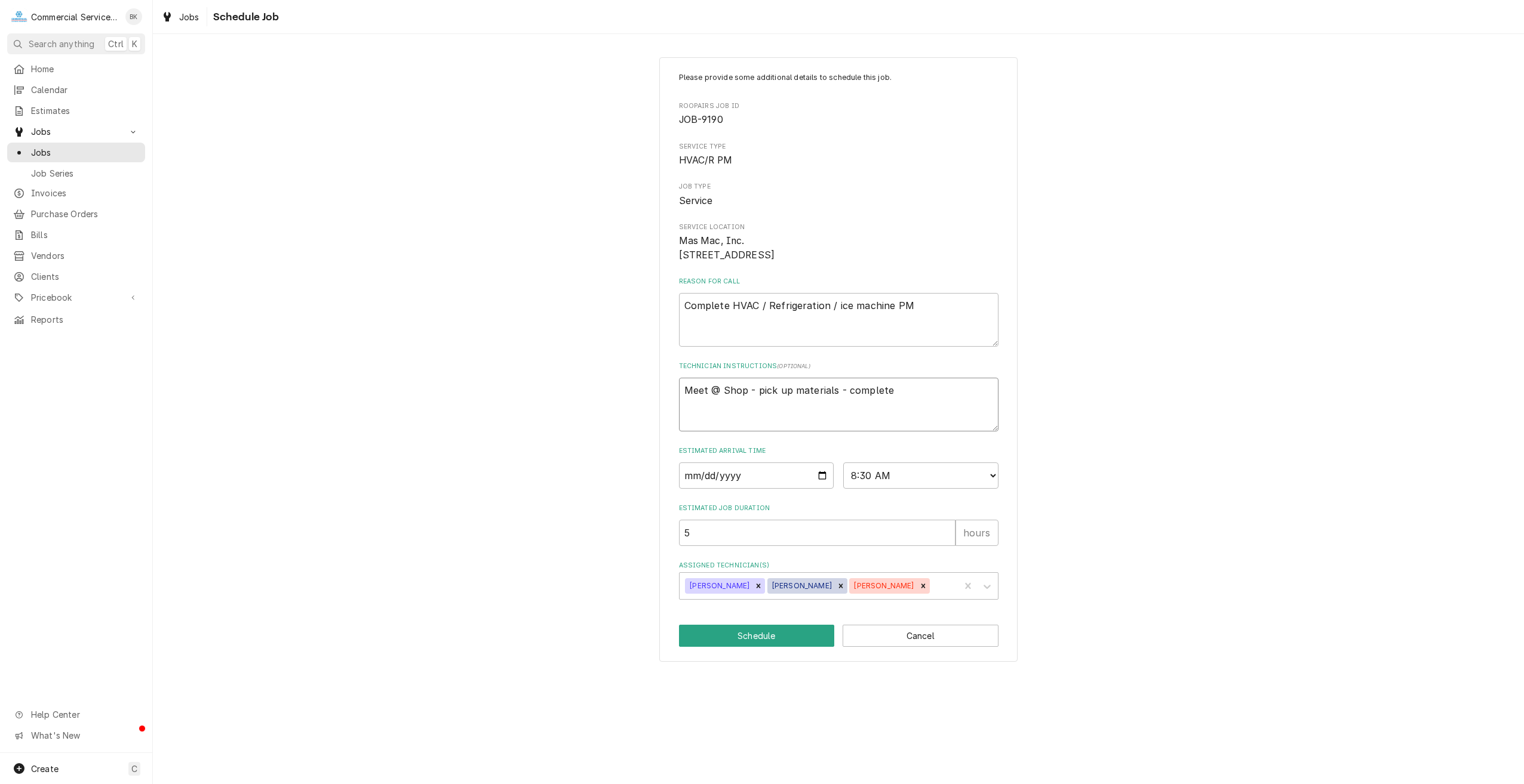
type textarea "x"
type textarea "Meet @ Shop - pick up materials - complete p"
type textarea "x"
type textarea "Meet @ Shop - pick up materials - complete pm"
type textarea "x"
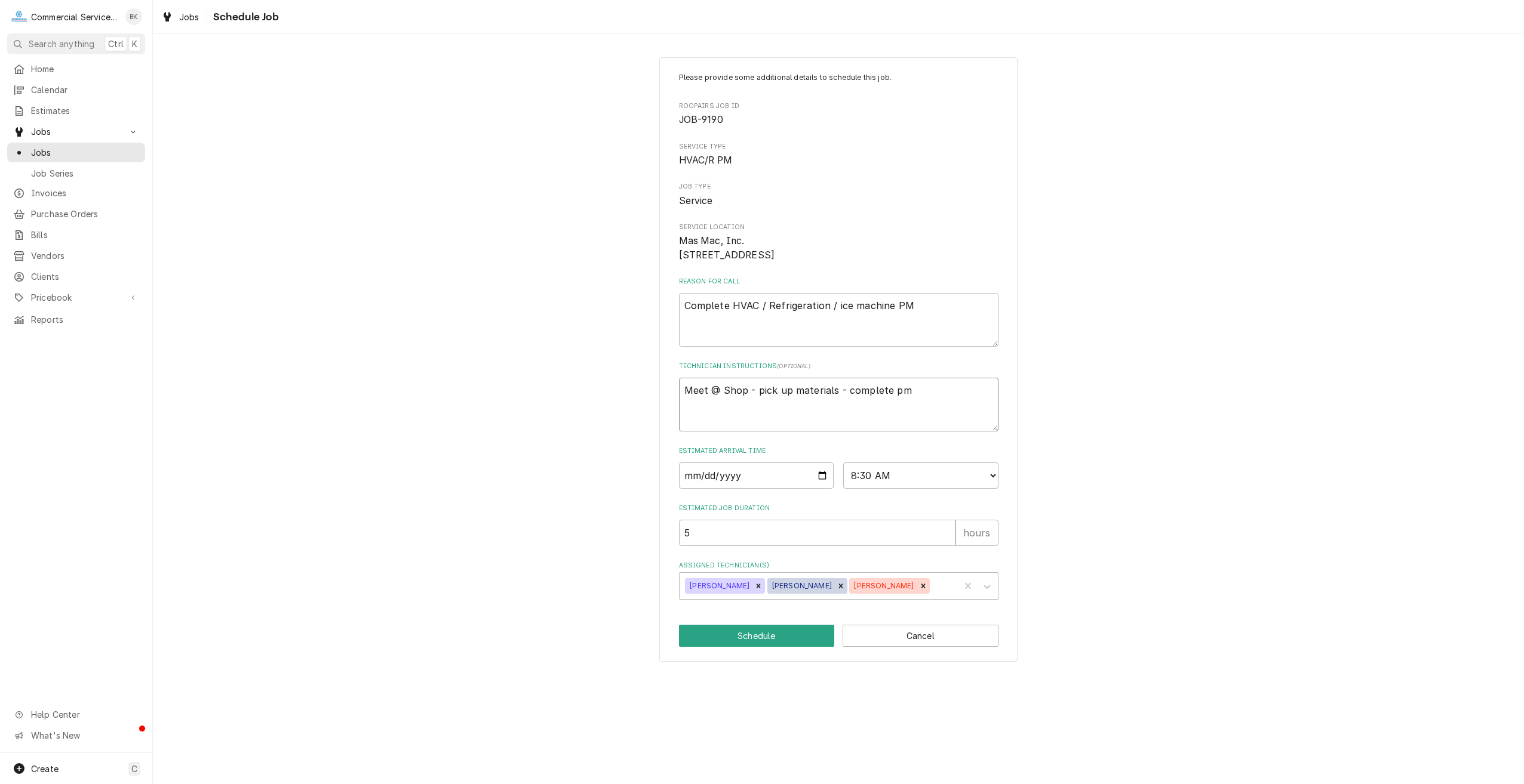
type textarea "Meet @ Shop - pick up materials - complete pm"
type textarea "x"
type textarea "Meet @ Shop - pick up materials - complete pm -"
type textarea "x"
type textarea "Meet @ Shop - pick up materials - complete pm -"
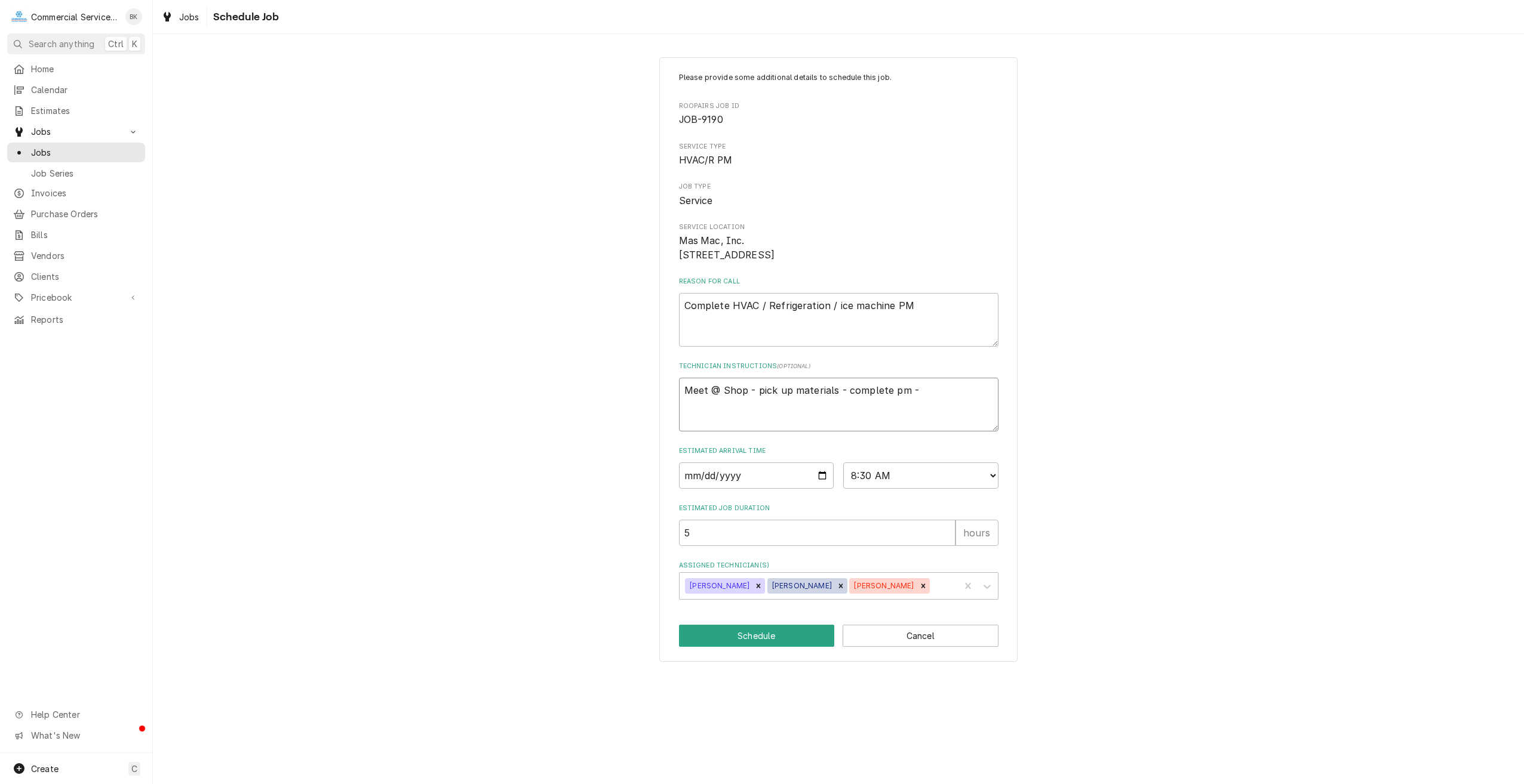
type textarea "x"
type textarea "Meet @ Shop - pick up materials - complete pm - B"
type textarea "x"
type textarea "Meet @ Shop - pick up materials - complete pm - Br"
type textarea "x"
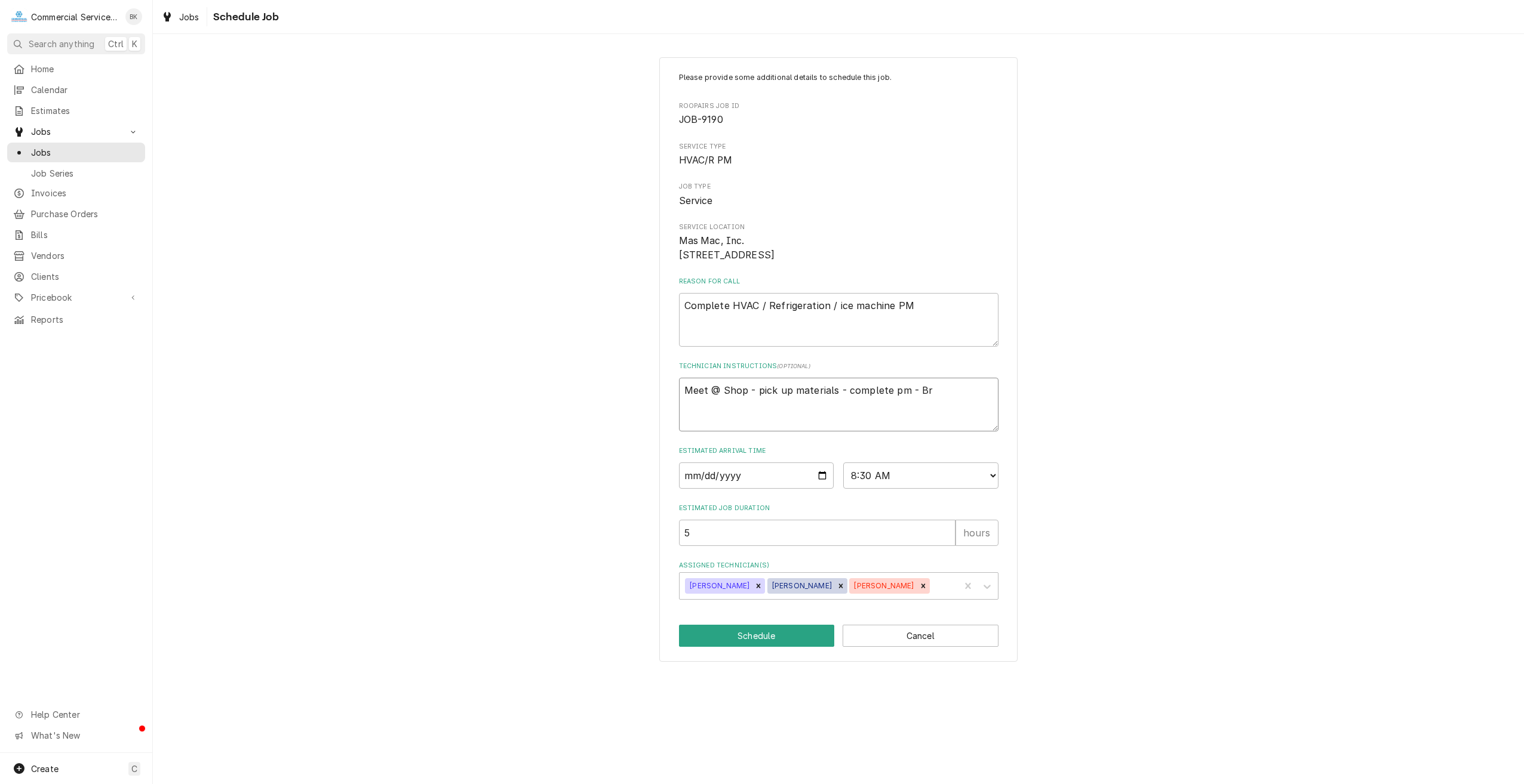
type textarea "Meet @ Shop - pick up materials - complete pm - Bri"
type textarea "x"
type textarea "Meet @ Shop - pick up materials - complete pm - Bria"
type textarea "x"
type textarea "Meet @ Shop - pick up materials - complete pm - Brian"
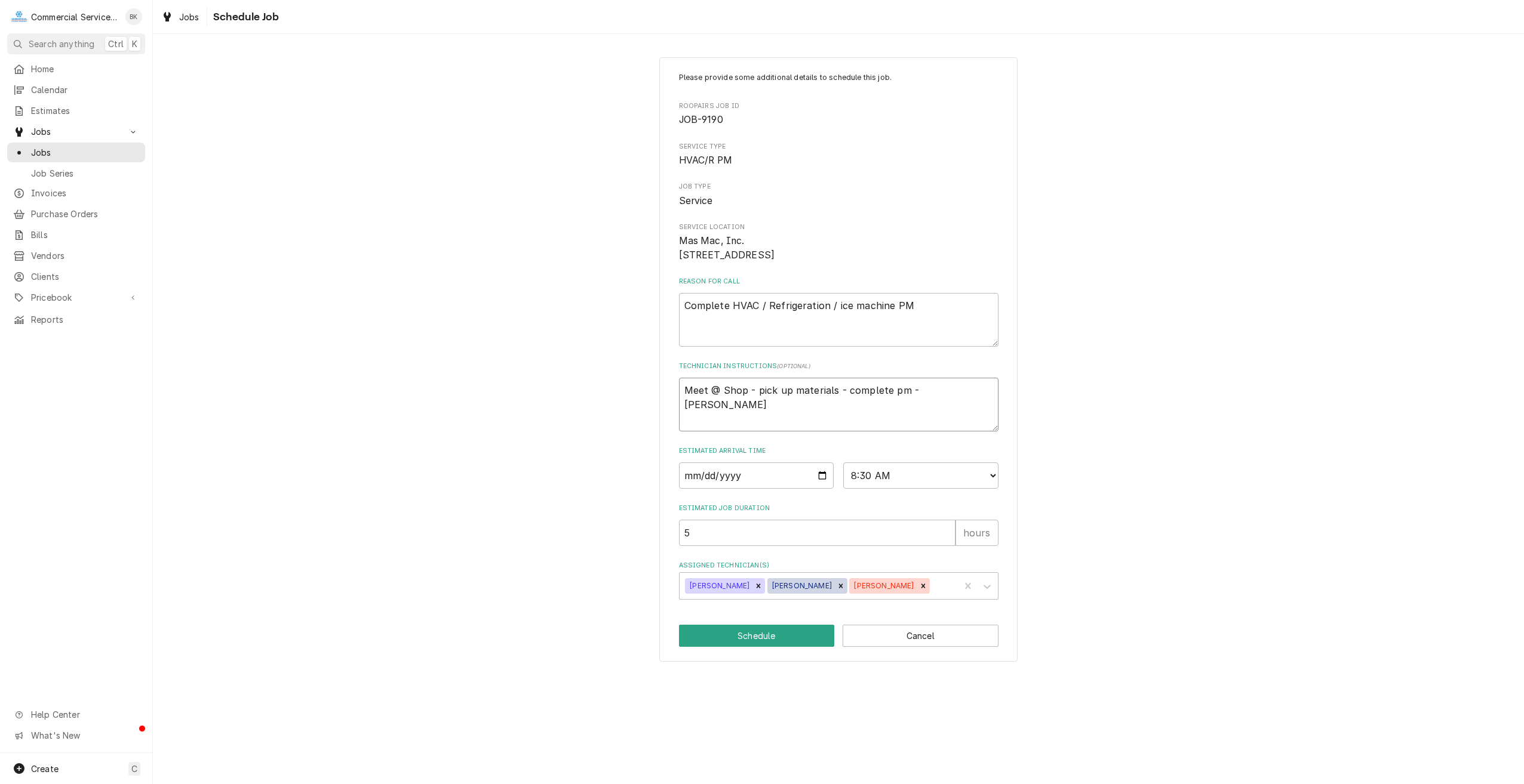
type textarea "x"
type textarea "Meet @ Shop - pick up materials - complete pm - Bria"
type textarea "x"
type textarea "Meet @ Shop - pick up materials - complete pm - Bri"
type textarea "x"
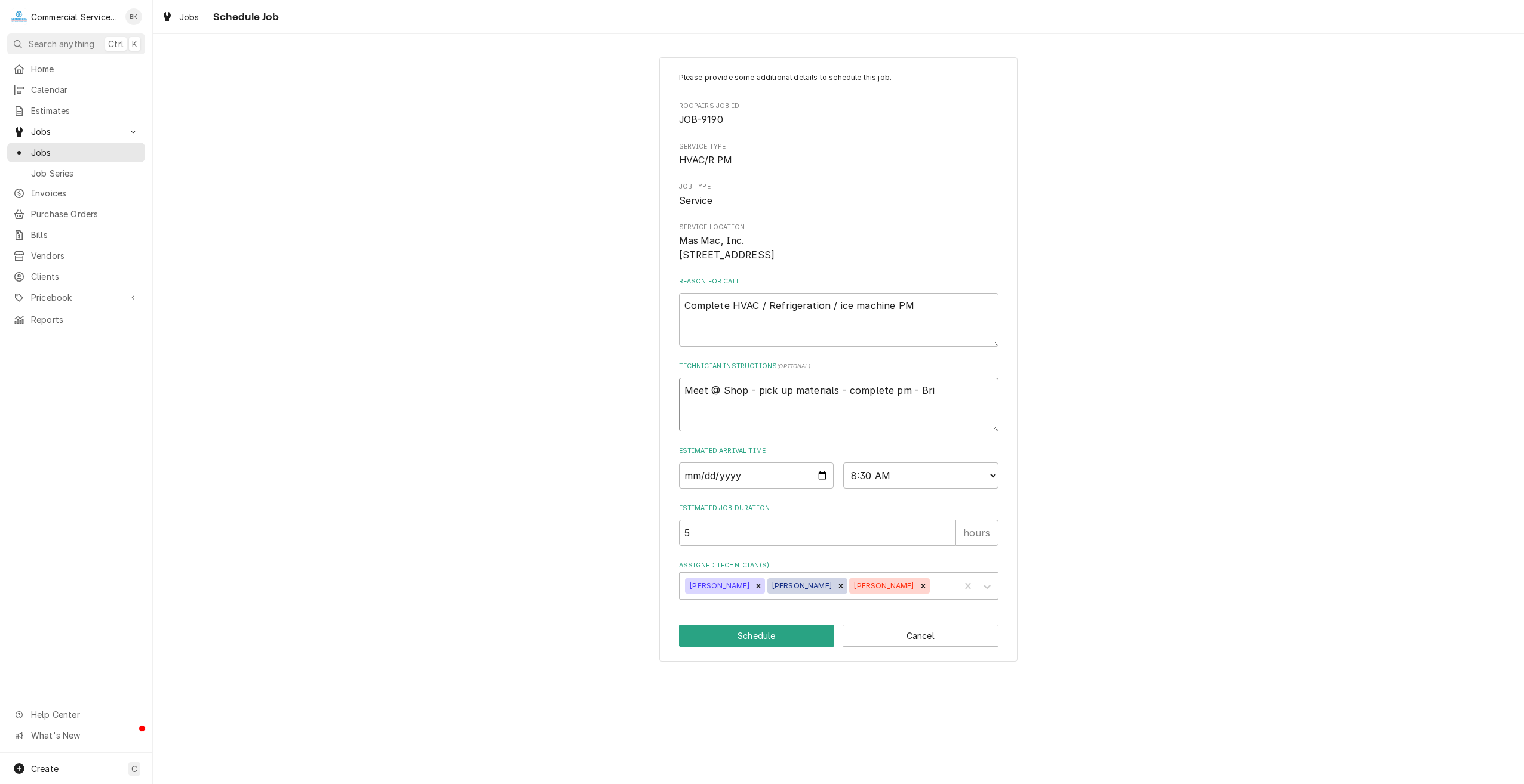
type textarea "Meet @ Shop - pick up materials - complete pm - Brin"
type textarea "x"
type textarea "Meet @ Shop - pick up materials - complete pm - Bring"
type textarea "x"
type textarea "Meet @ Shop - pick up materials - complete pm - Bring"
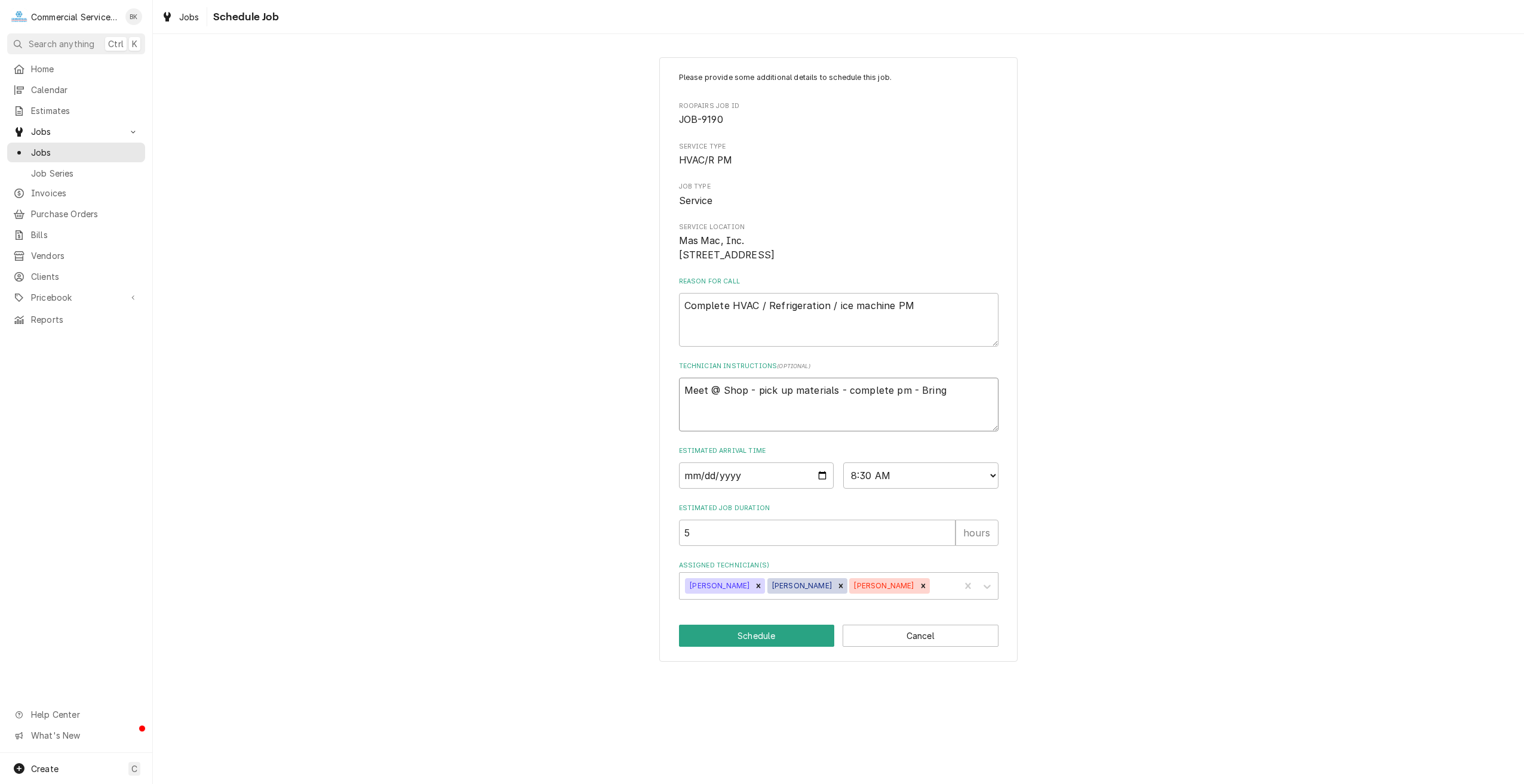
type textarea "x"
type textarea "Meet @ Shop - pick up materials - complete pm - Bring A"
type textarea "x"
type textarea "Meet @ Shop - pick up materials - complete pm - Bring An"
type textarea "x"
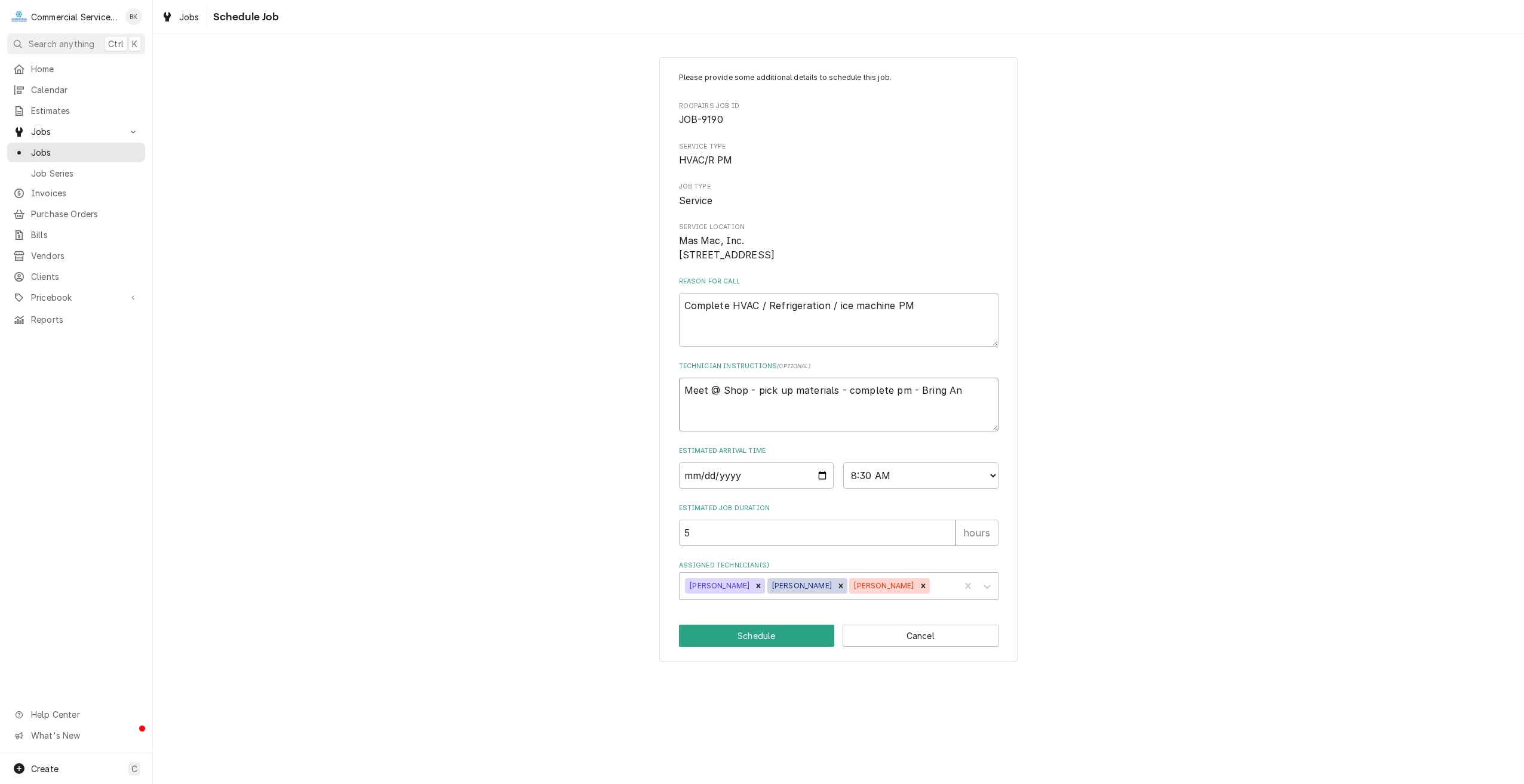
type textarea "Meet @ Shop - pick up materials - complete pm - Bring Ang"
type textarea "x"
type textarea "Meet @ Shop - pick up materials - complete pm - Bring Ange"
type textarea "x"
type textarea "Meet @ Shop - pick up materials - complete pm - Bring Angel"
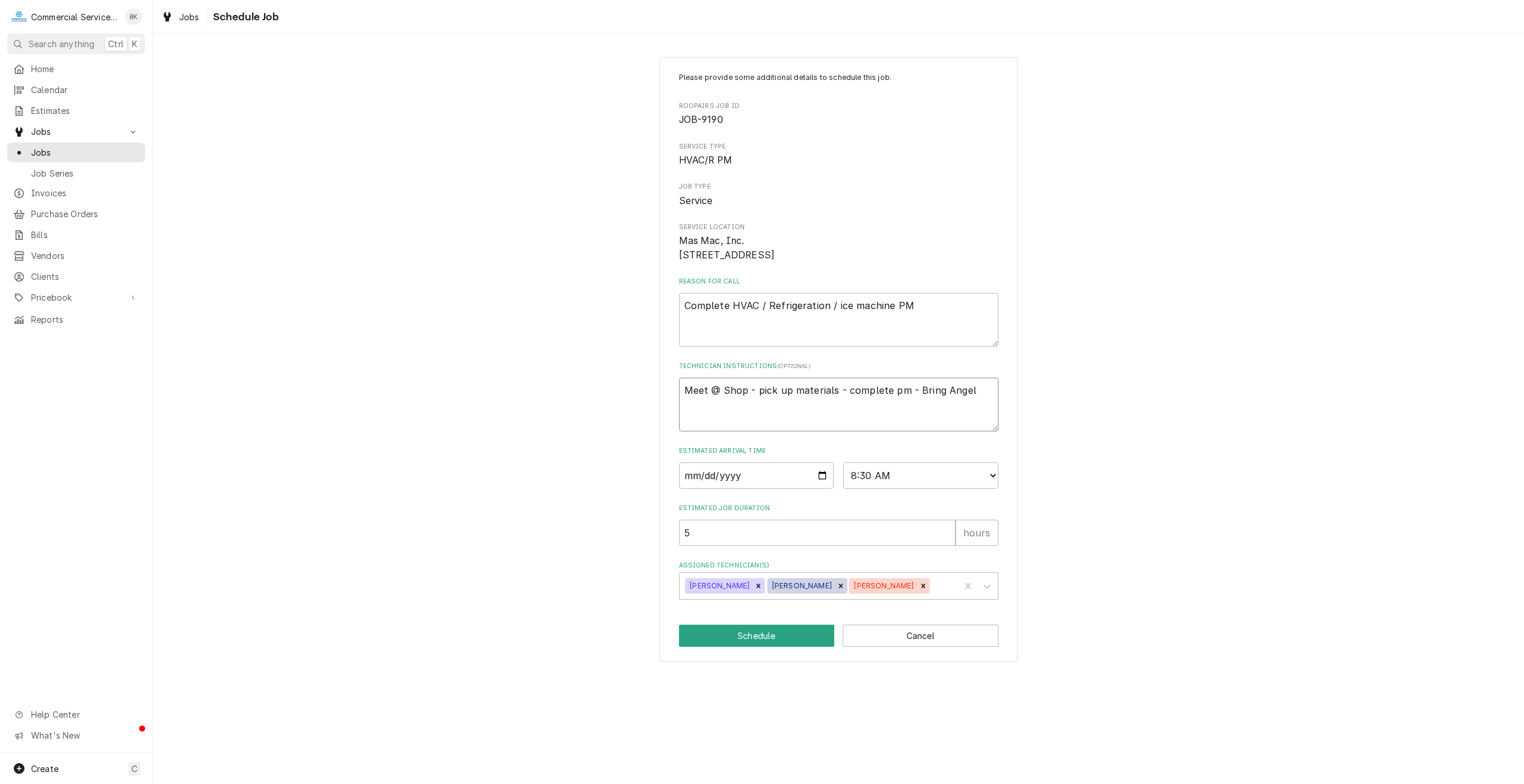
type textarea "x"
type textarea "Meet @ Shop - pick up materials - complete pm - Bring Angel"
type textarea "x"
type textarea "Meet @ Shop - pick up materials - complete pm - Bring Angel a"
type textarea "x"
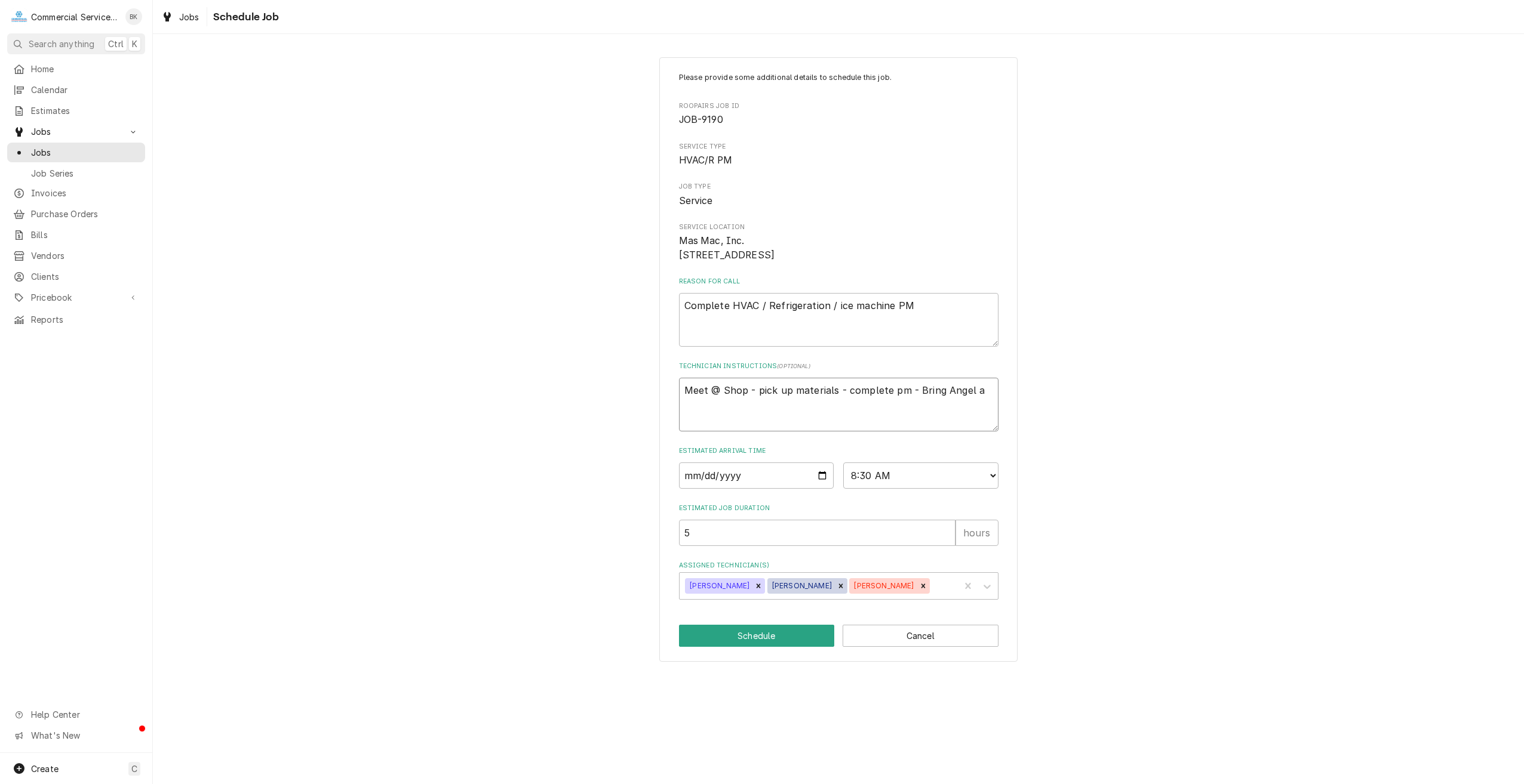
type textarea "Meet @ Shop - pick up materials - complete pm - Bring Angel as"
type textarea "x"
type textarea "Meet @ Shop - pick up materials - complete pm - Bring Angel as"
type textarea "x"
type textarea "Meet @ Shop - pick up materials - complete pm - Bring Angel as w"
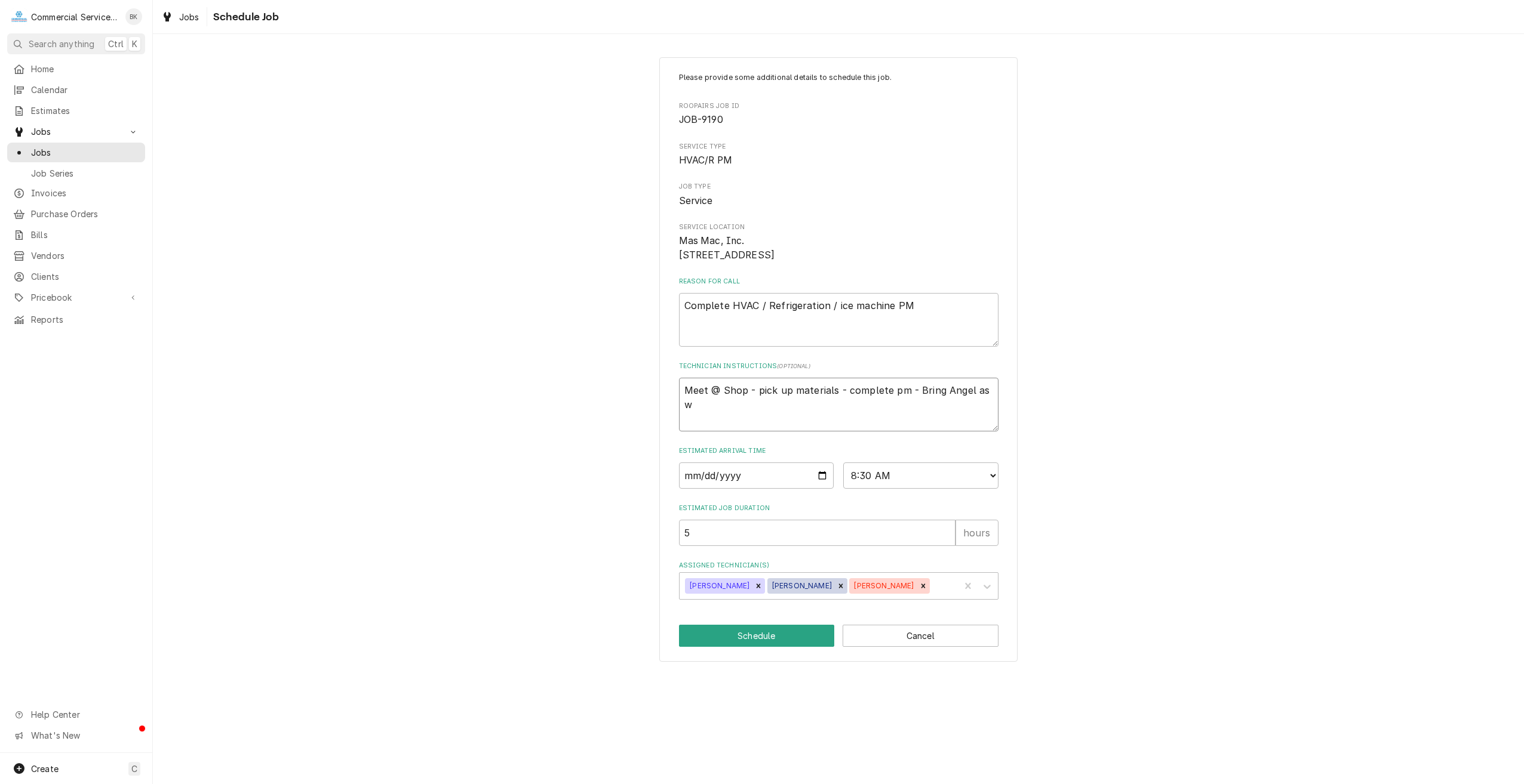
type textarea "x"
type textarea "Meet @ Shop - pick up materials - complete pm - Bring Angel as we"
type textarea "x"
type textarea "Meet @ Shop - pick up materials - complete pm - Bring Angel as wel"
type textarea "x"
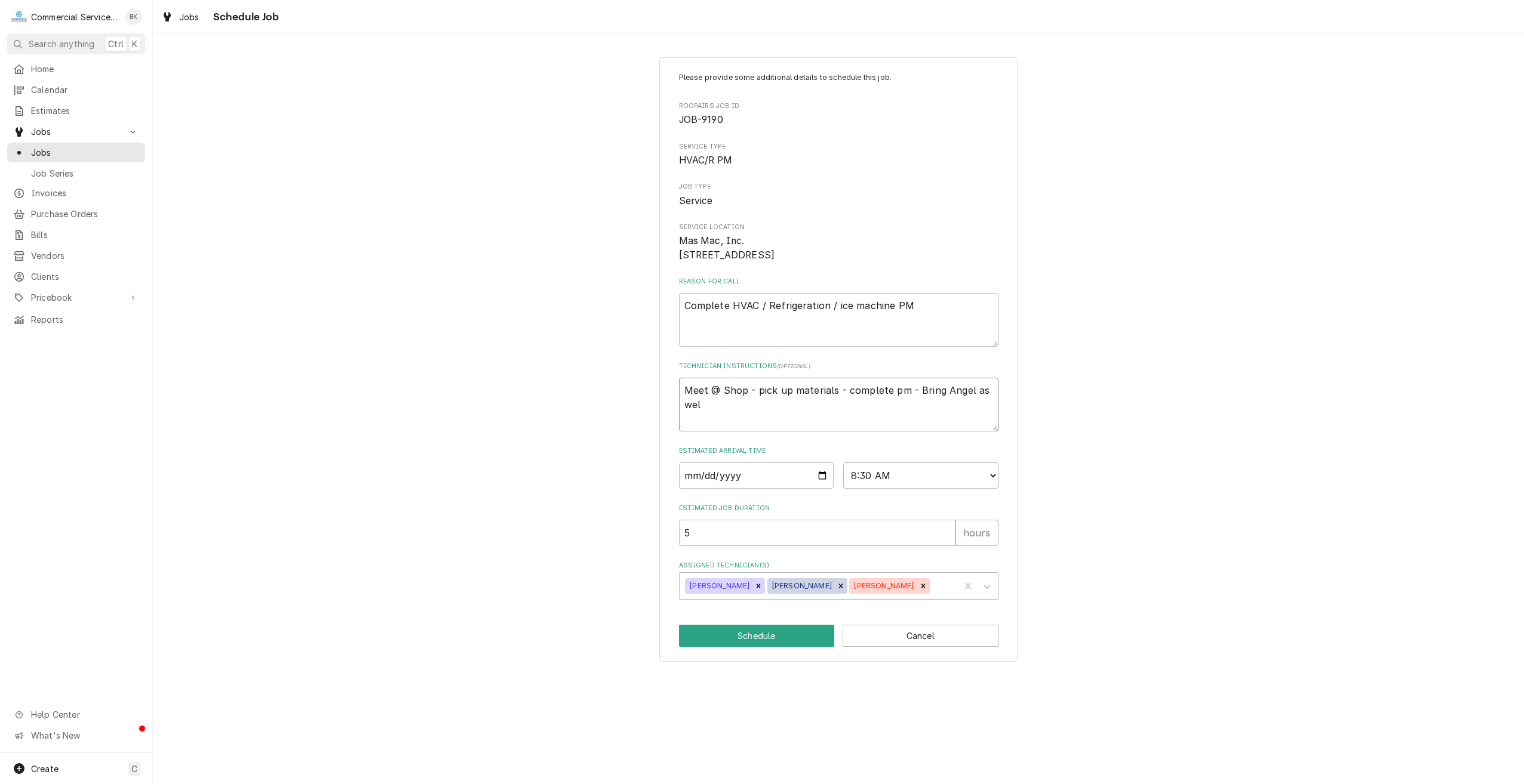
type textarea "Meet @ Shop - pick up materials - complete pm - Bring Angel as well"
type textarea "x"
type textarea "Meet @ Shop - pick up materials - complete pm - Bring Angel as well."
type textarea "x"
type textarea "Meet @ Shop - pick up materials - complete pm - Bring Angel as well."
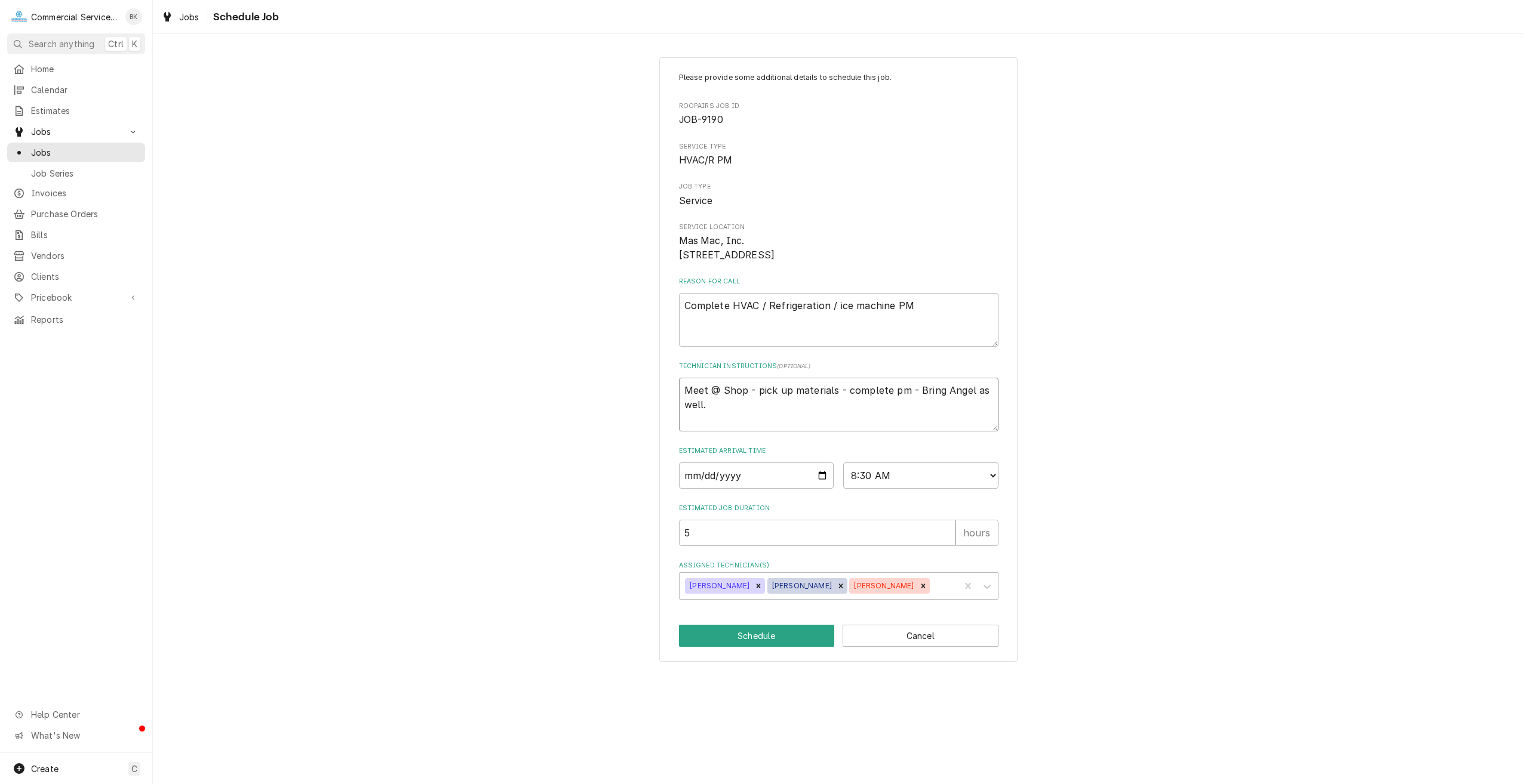
type textarea "x"
type textarea "Meet @ Shop - pick up materials - complete pm - Bring Angel as well. I"
type textarea "x"
type textarea "Meet @ Shop - pick up materials - complete pm - Bring Angel as well. If"
type textarea "x"
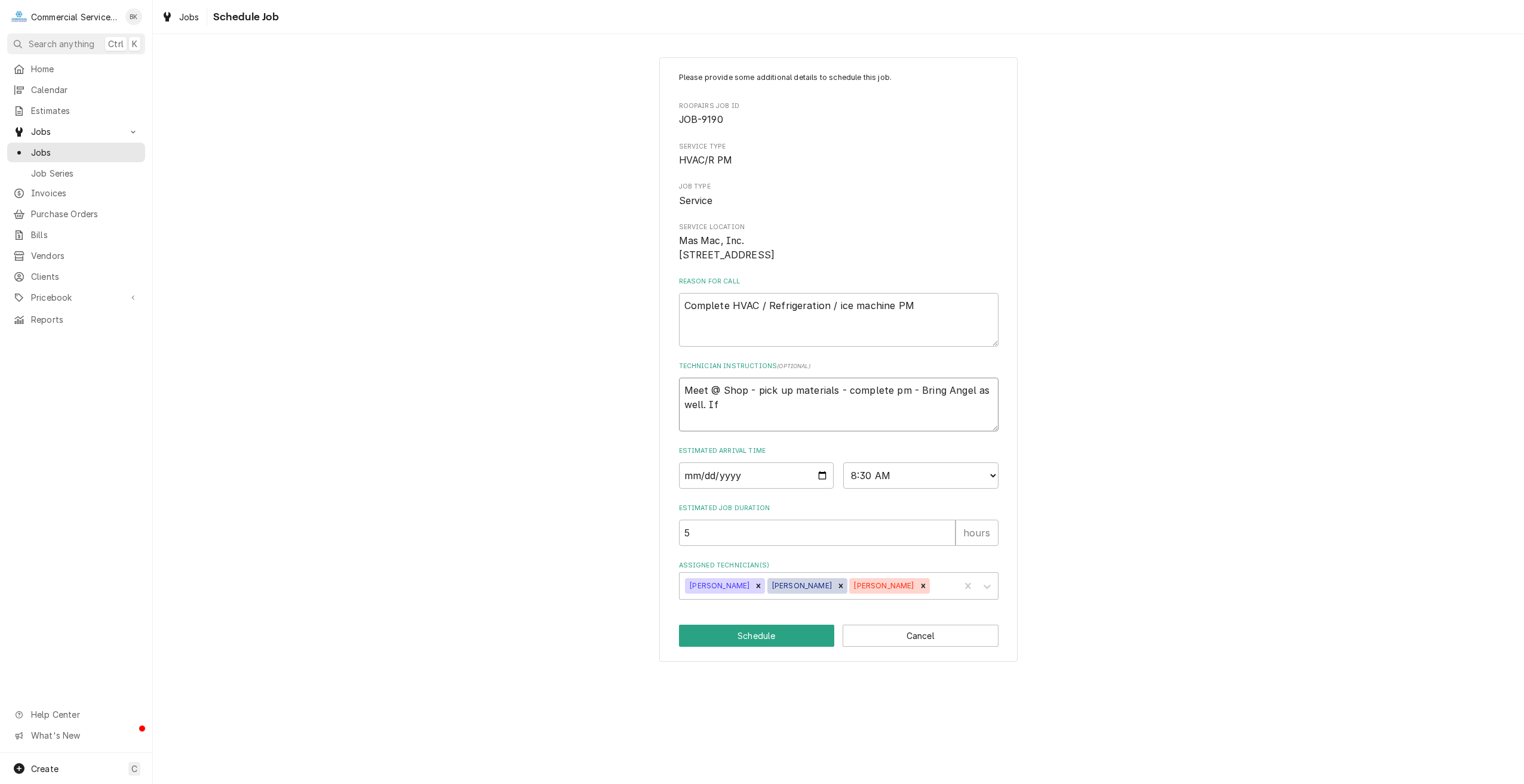
type textarea "Meet @ Shop - pick up materials - complete pm - Bring Angel as well. If"
type textarea "x"
type textarea "Meet @ Shop - pick up materials - complete pm - Bring Angel as well. If D"
type textarea "x"
type textarea "Meet @ Shop - pick up materials - complete pm - Bring Angel as well. If Da"
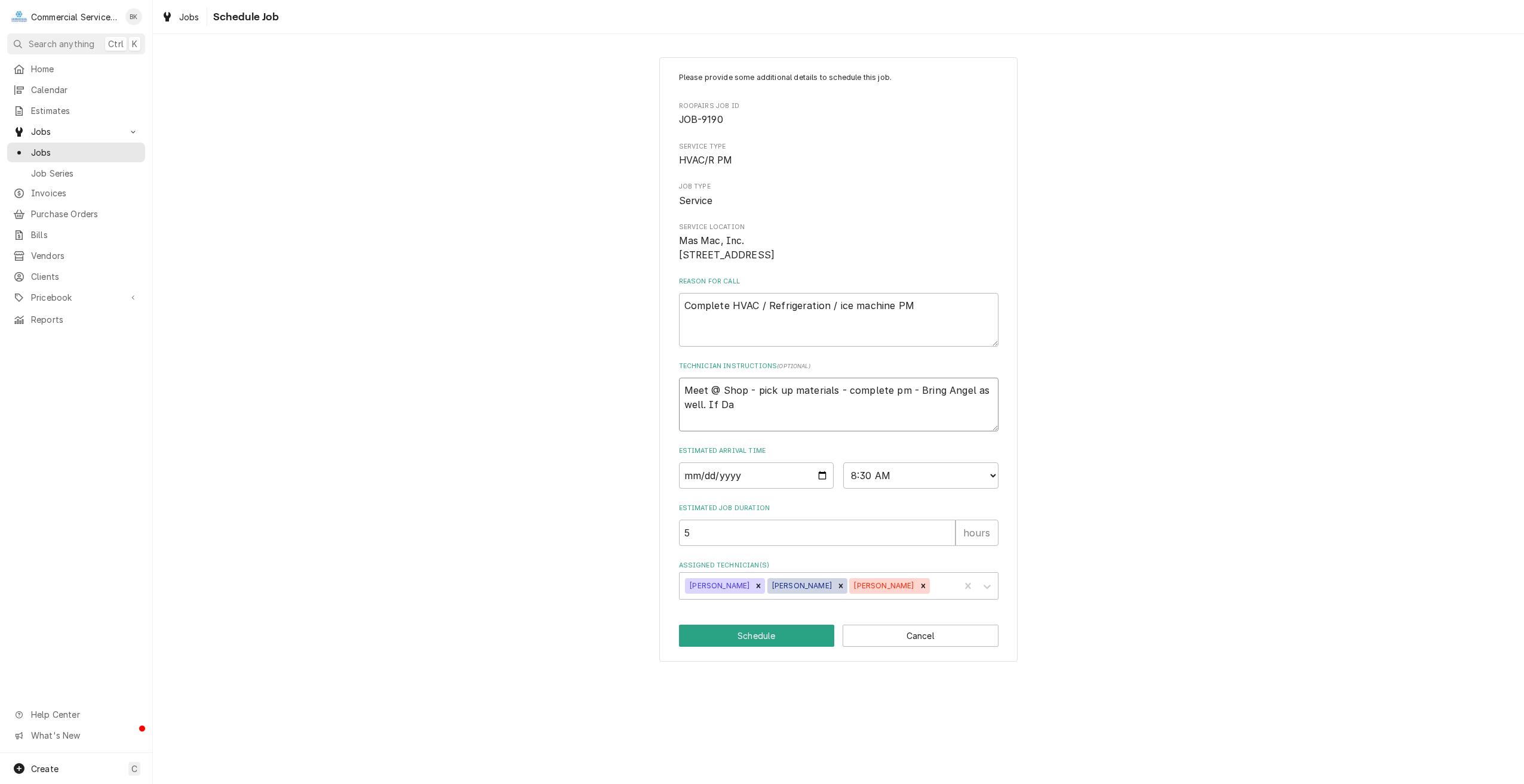
type textarea "x"
type textarea "Meet @ Shop - pick up materials - complete pm - Bring Angel as well. If Dav"
type textarea "x"
type textarea "Meet @ Shop - pick up materials - complete pm - Bring Angel as well. If Davi"
type textarea "x"
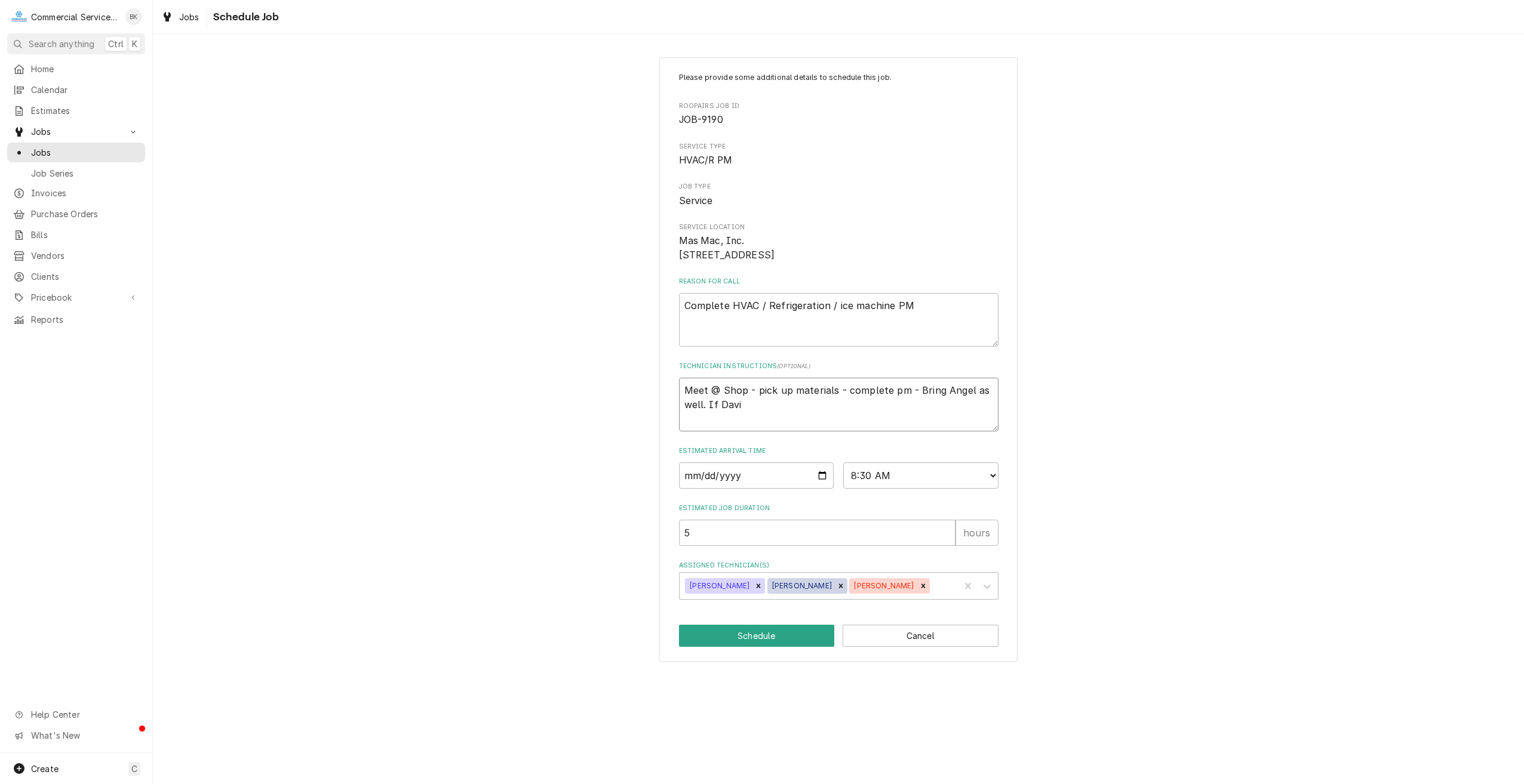
type textarea "Meet @ Shop - pick up materials - complete pm - Bring Angel as well. If David"
type textarea "x"
type textarea "Meet @ Shop - pick up materials - complete pm - Bring Angel as well. If David"
type textarea "x"
type textarea "Meet @ Shop - pick up materials - complete pm - Bring Angel as well. If David i"
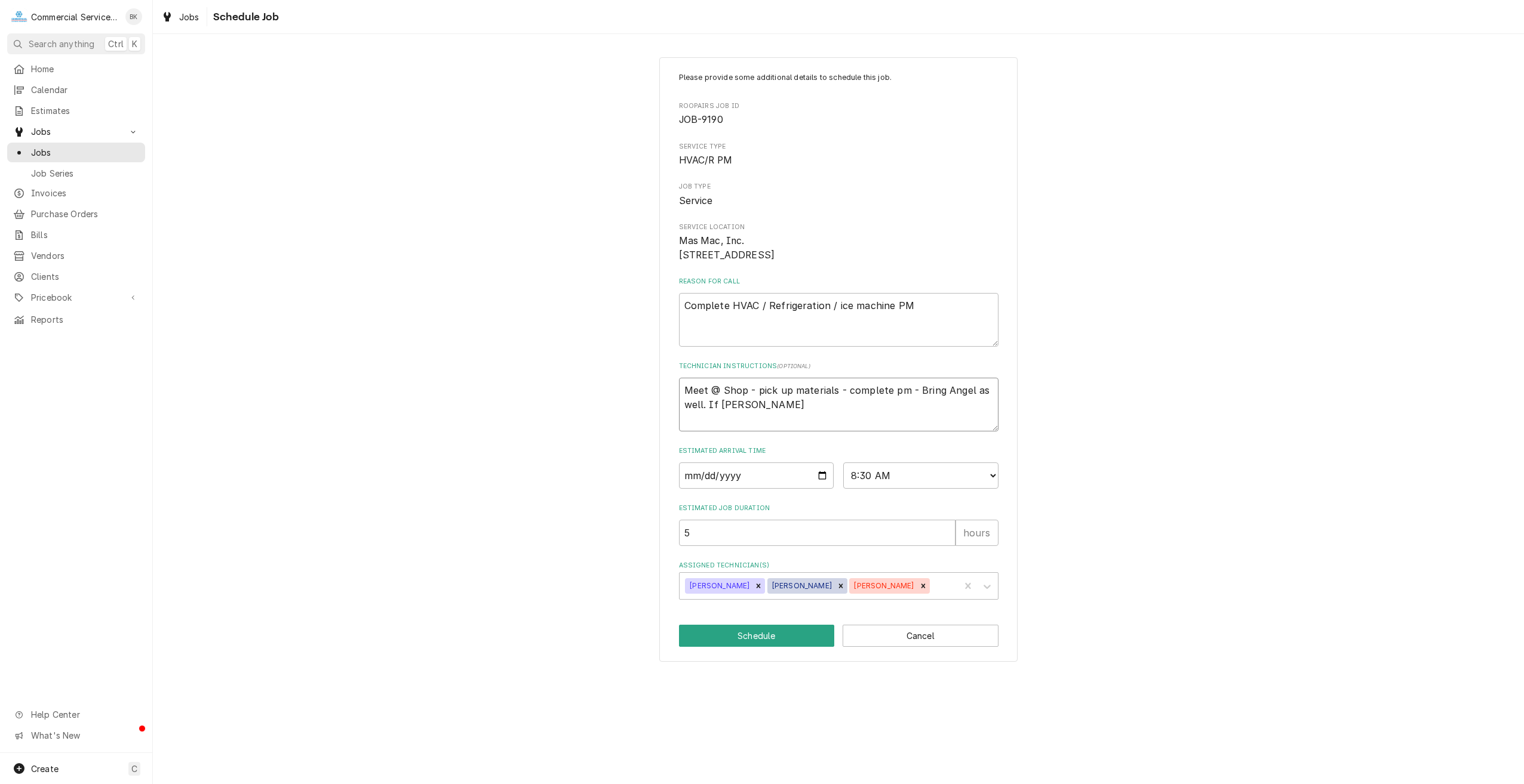
type textarea "x"
type textarea "Meet @ Shop - pick up materials - complete pm - Bring Angel as well. If David is"
type textarea "x"
type textarea "Meet @ Shop - pick up materials - complete pm - Bring Angel as well. If David is"
type textarea "x"
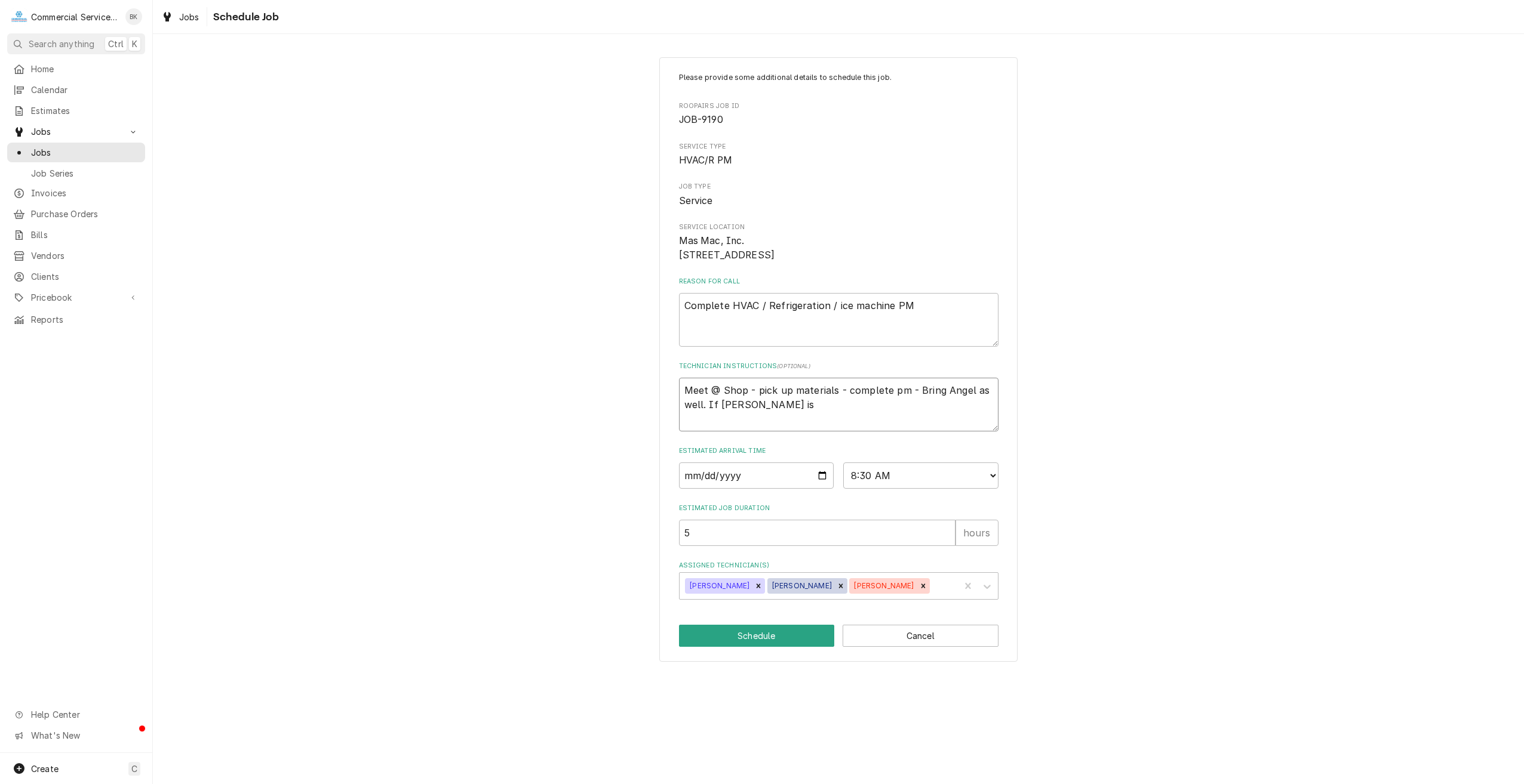
type textarea "Meet @ Shop - pick up materials - complete pm - Bring Angel as well. If David i…"
type textarea "x"
type textarea "Meet @ Shop - pick up materials - complete pm - Bring Angel as well. If David i…"
type textarea "x"
type textarea "Meet @ Shop - pick up materials - complete pm - Bring Angel as well. If David i…"
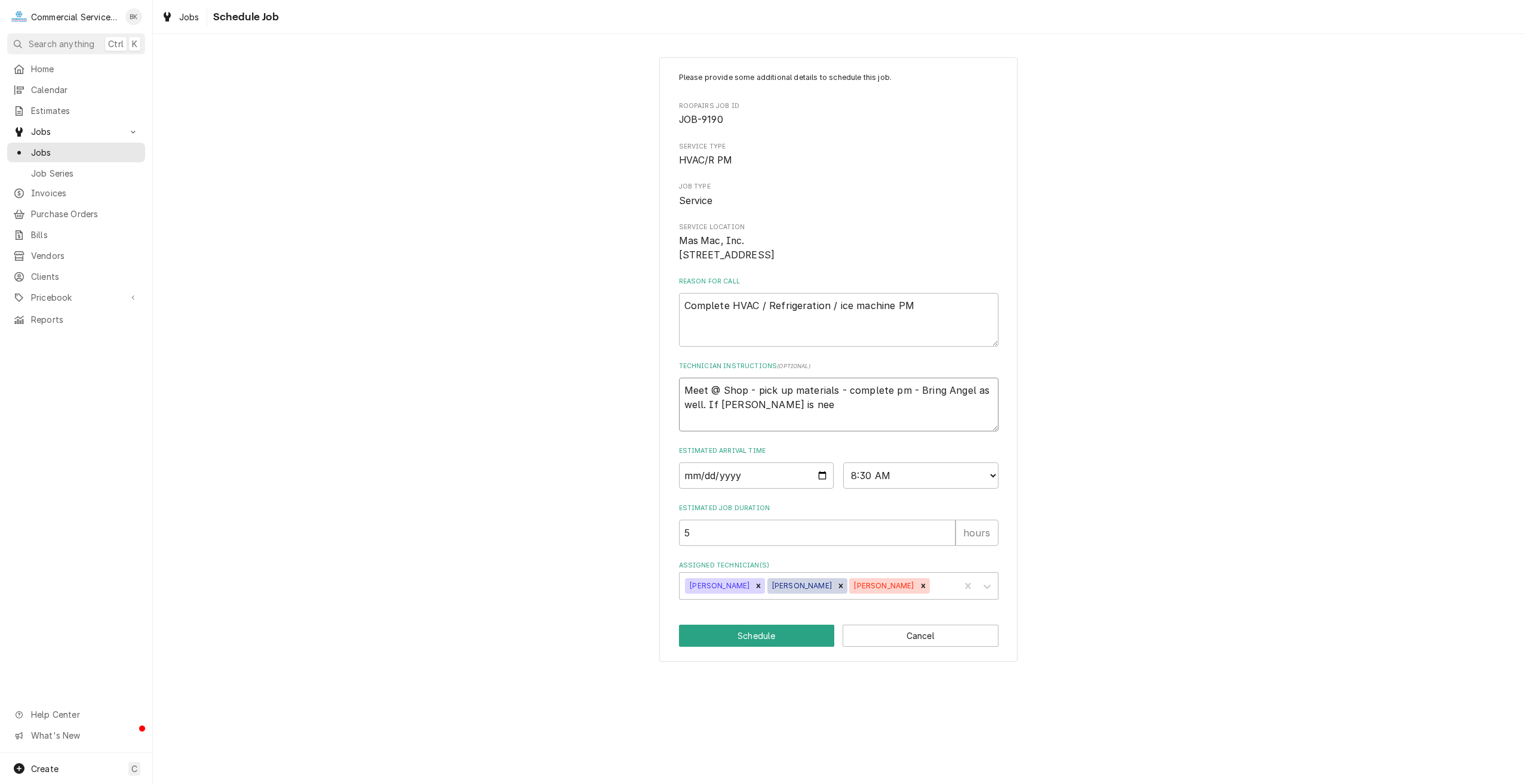
type textarea "x"
type textarea "Meet @ Shop - pick up materials - complete pm - Bring Angel as well. If David i…"
type textarea "x"
type textarea "Meet @ Shop - pick up materials - complete pm - Bring Angel as well. If David i…"
type textarea "x"
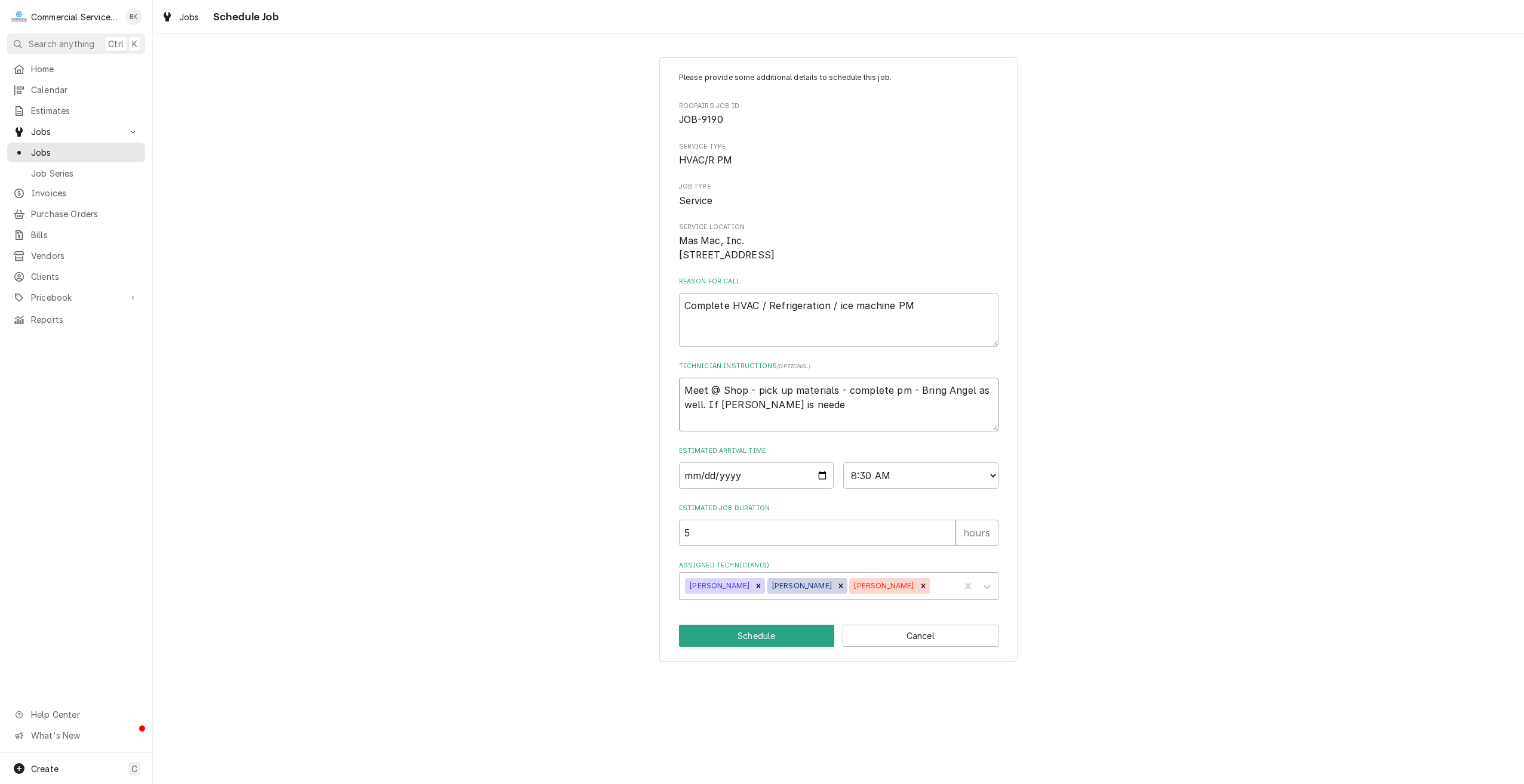
type textarea "Meet @ Shop - pick up materials - complete pm - Bring Angel as well. If David i…"
type textarea "x"
type textarea "Meet @ Shop - pick up materials - complete pm - Bring Angel as well. If David i…"
type textarea "x"
type textarea "Meet @ Shop - pick up materials - complete pm - Bring Angel as well. If David i…"
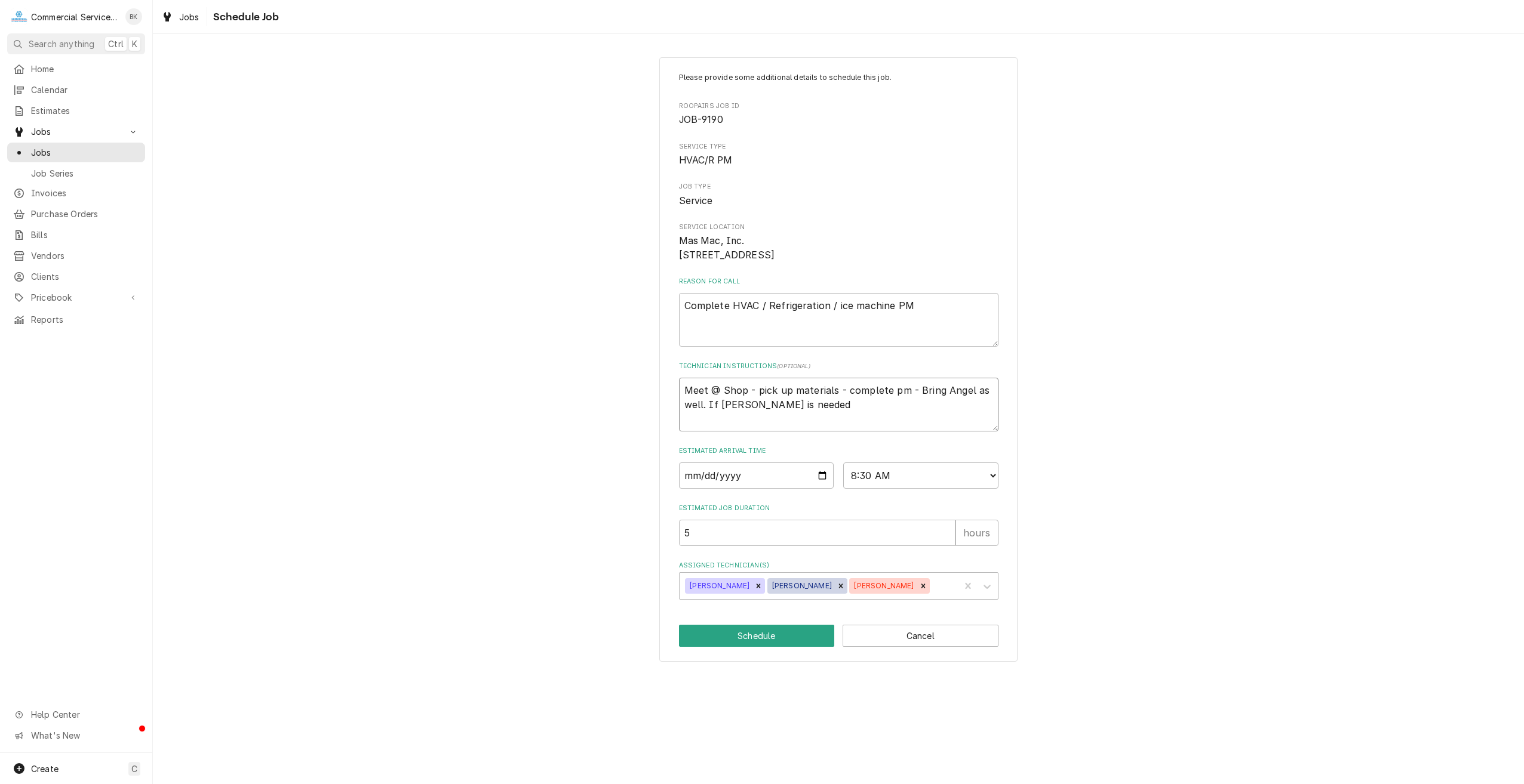
type textarea "x"
type textarea "Meet @ Shop - pick up materials - complete pm - Bring Angel as well. If David i…"
type textarea "x"
click at [759, 647] on button "Schedule" at bounding box center [757, 636] width 156 height 22
